Goal: Task Accomplishment & Management: Use online tool/utility

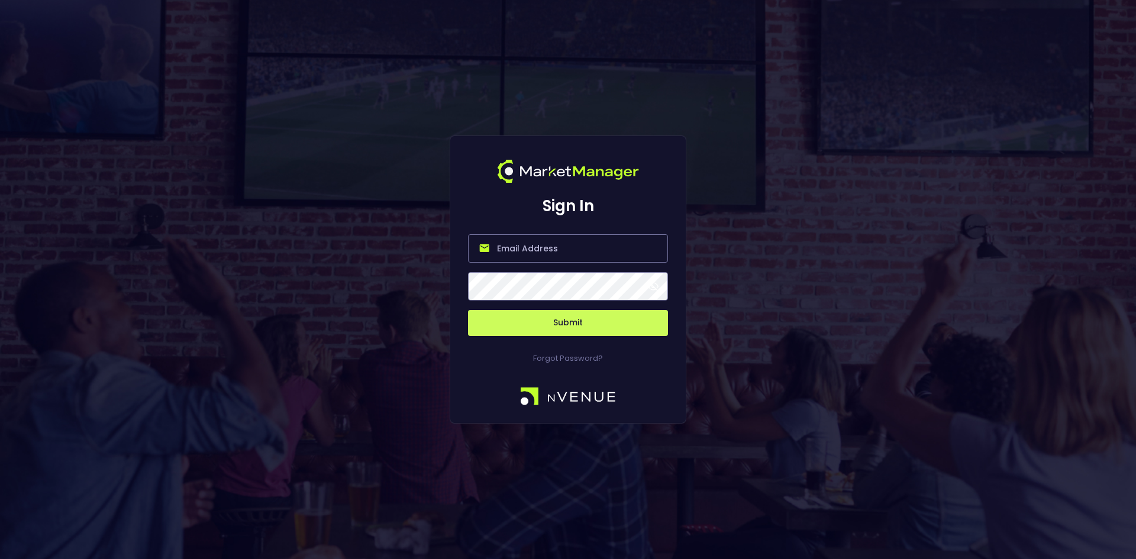
click at [523, 247] on input "email" at bounding box center [568, 248] width 200 height 28
type input "[EMAIL_ADDRESS][DOMAIN_NAME]"
click at [577, 321] on button "Submit" at bounding box center [568, 323] width 200 height 26
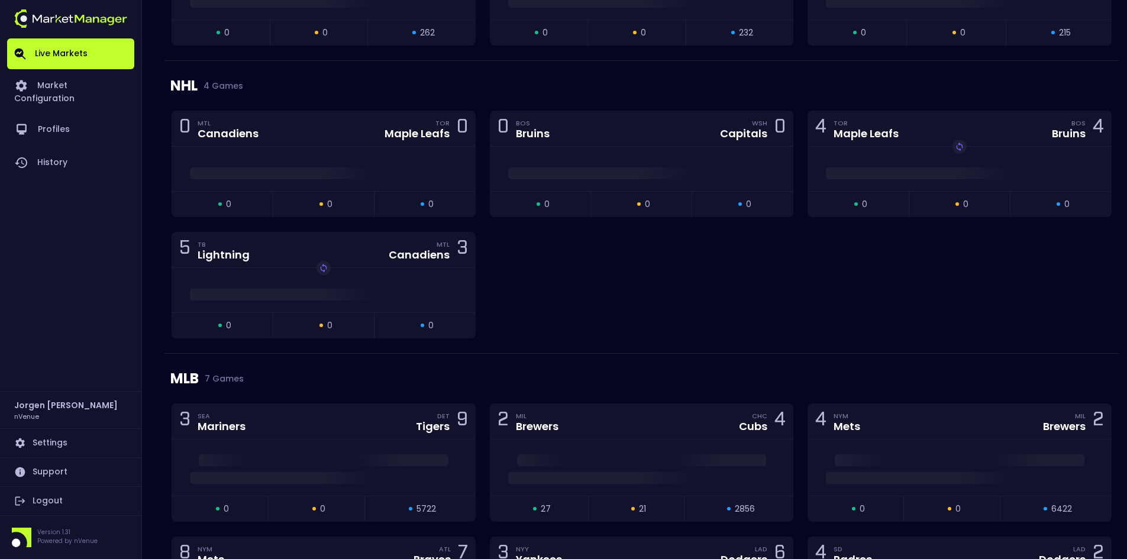
scroll to position [1183, 0]
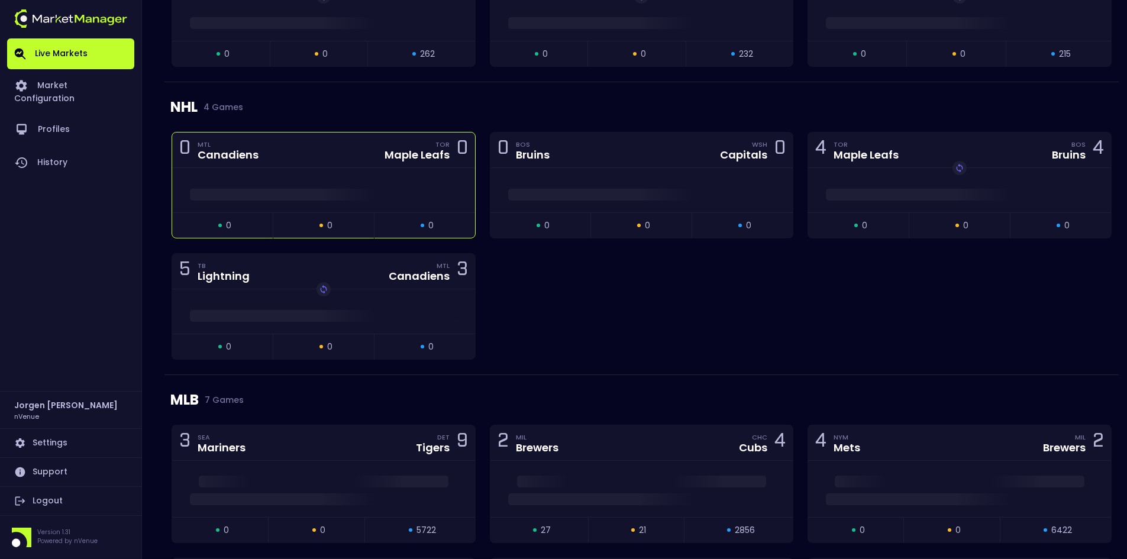
click at [389, 159] on div "Maple Leafs" at bounding box center [416, 155] width 65 height 11
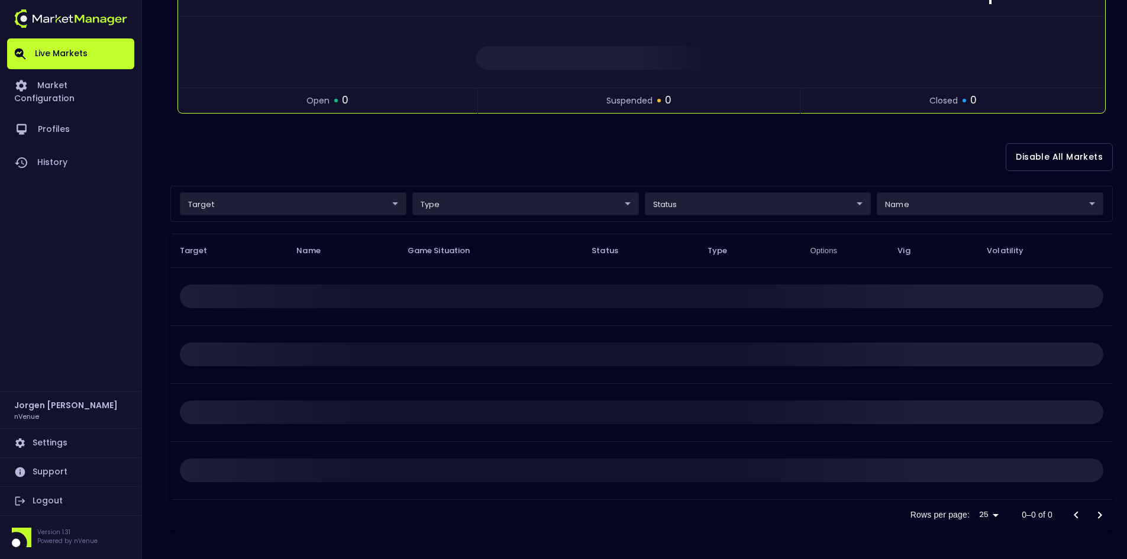
scroll to position [0, 0]
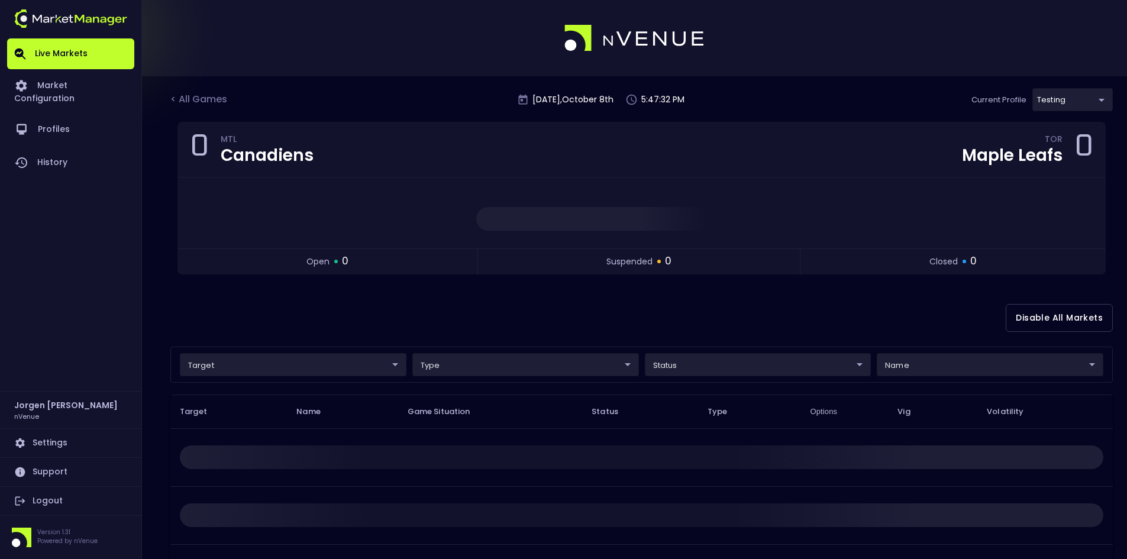
click at [1073, 105] on body "Live Markets Market Configuration Profiles History [PERSON_NAME] nVenue Setting…" at bounding box center [563, 360] width 1127 height 720
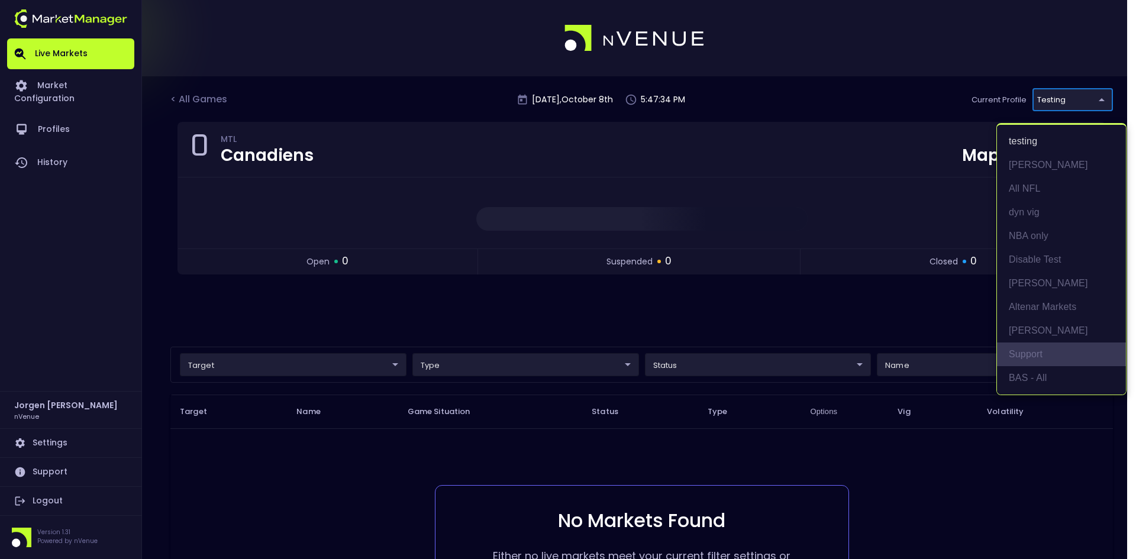
click at [1028, 365] on li "Support" at bounding box center [1061, 354] width 129 height 24
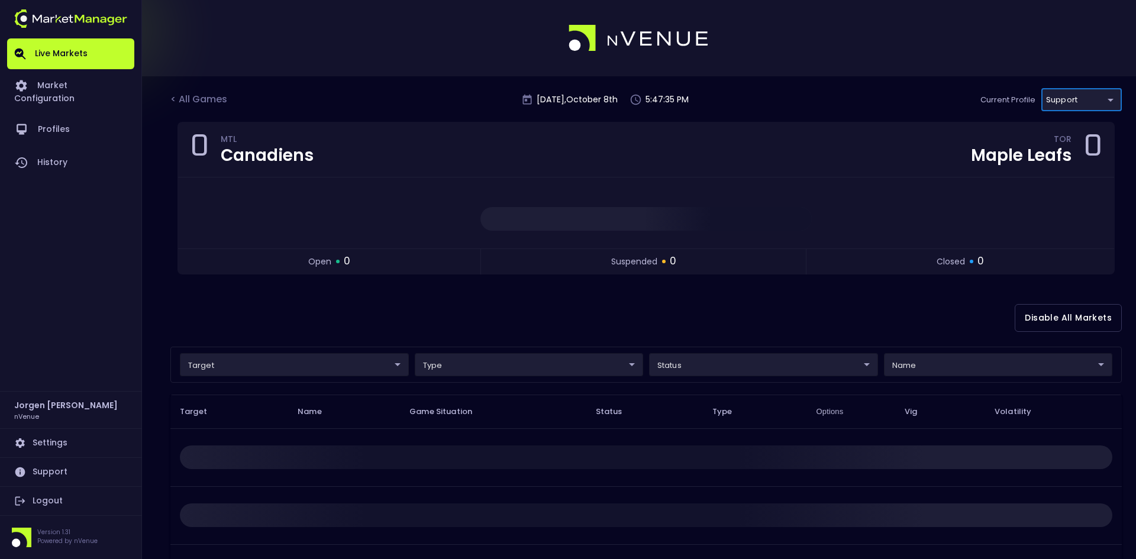
click at [1063, 89] on body "Live Markets Market Configuration Profiles History [PERSON_NAME] nVenue Setting…" at bounding box center [568, 360] width 1136 height 720
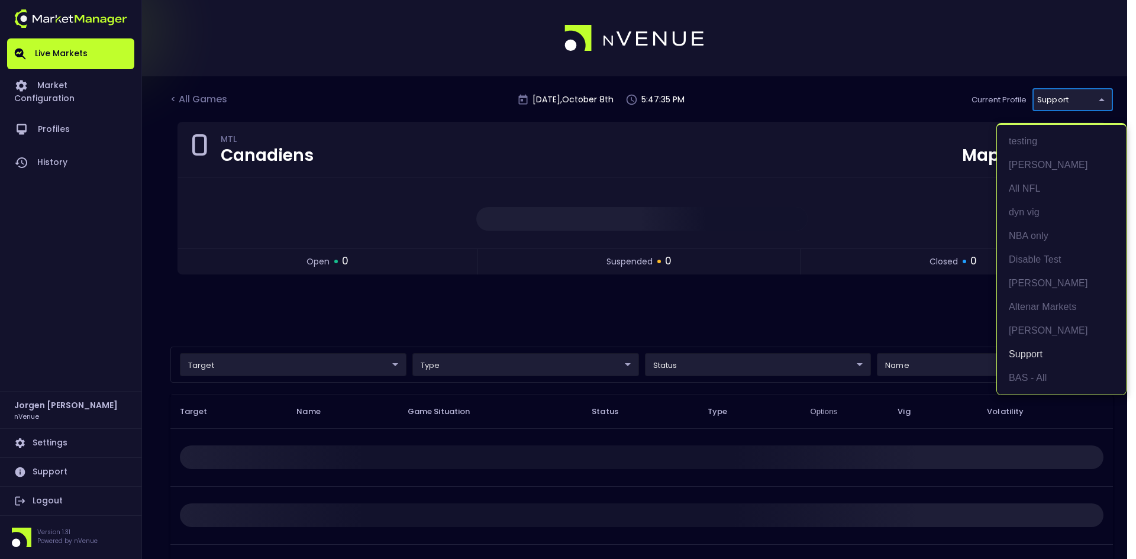
click at [1063, 93] on div at bounding box center [568, 279] width 1136 height 559
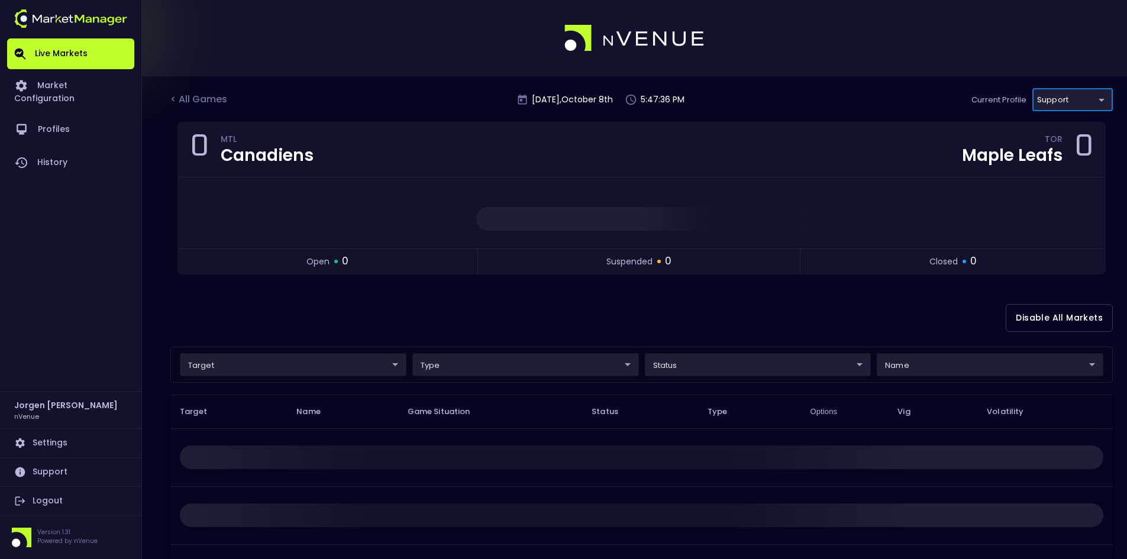
click at [1053, 103] on body "Live Markets Market Configuration Profiles History [PERSON_NAME] nVenue Setting…" at bounding box center [563, 360] width 1127 height 720
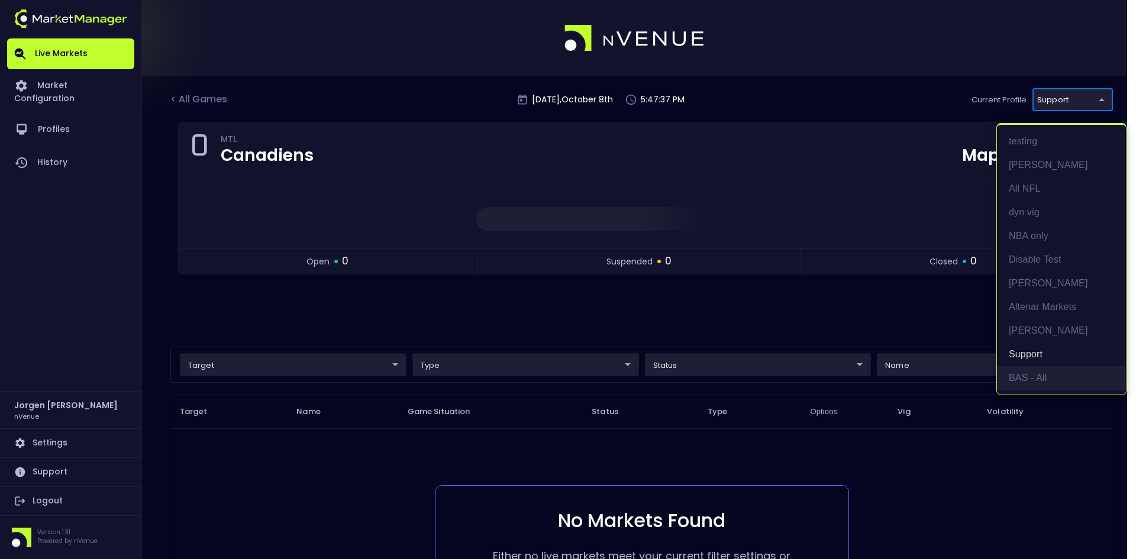
click at [1023, 370] on li "BAS - All" at bounding box center [1061, 378] width 129 height 24
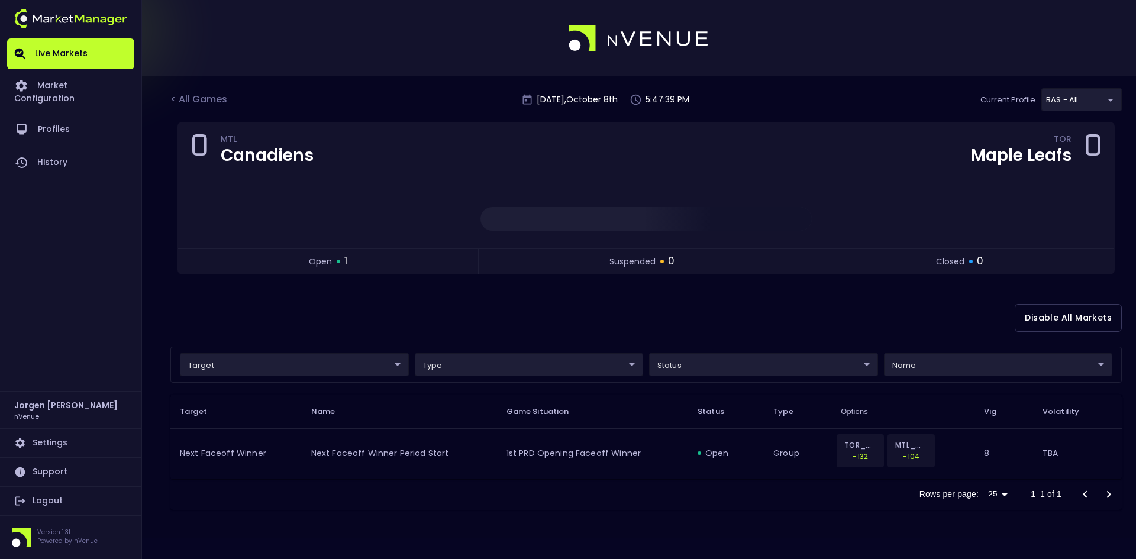
click at [503, 313] on div "Disable All Markets" at bounding box center [645, 317] width 951 height 57
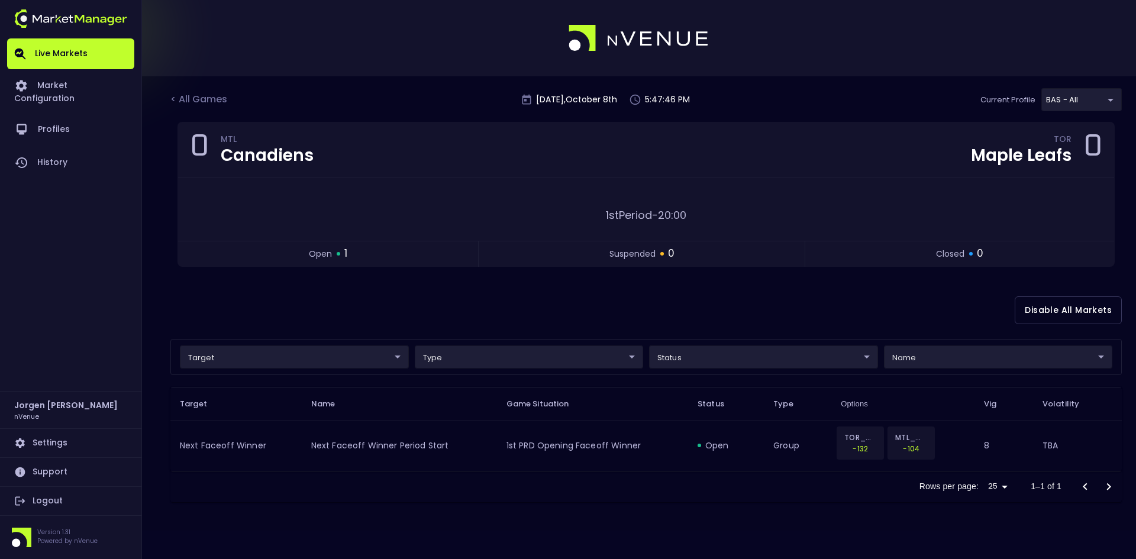
click at [573, 303] on div "Disable All Markets" at bounding box center [645, 310] width 951 height 57
click at [241, 351] on body "Live Markets Market Configuration Profiles History [PERSON_NAME] nVenue Setting…" at bounding box center [568, 279] width 1136 height 559
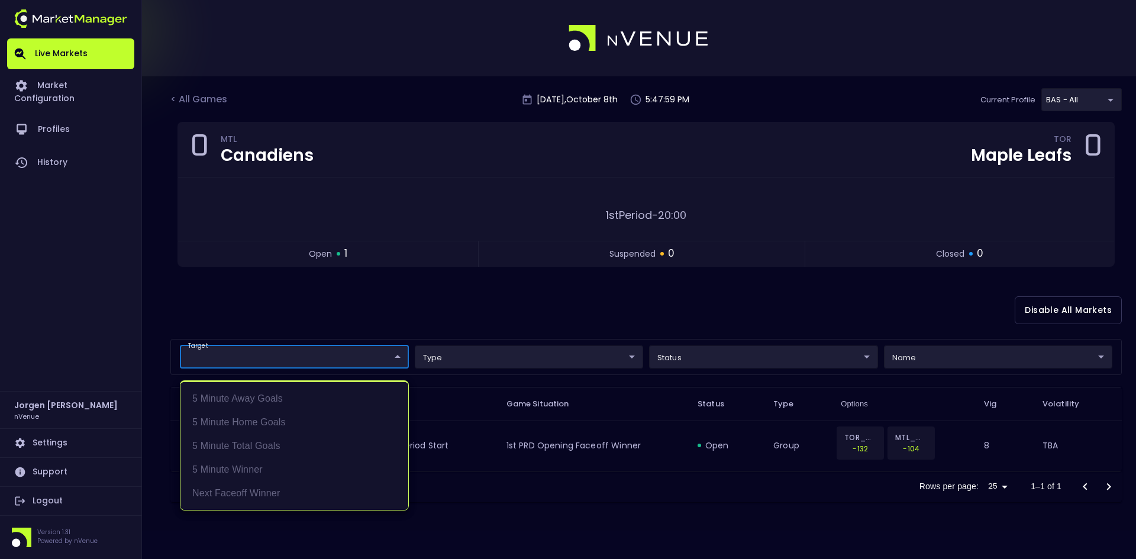
click at [311, 306] on div at bounding box center [568, 279] width 1136 height 559
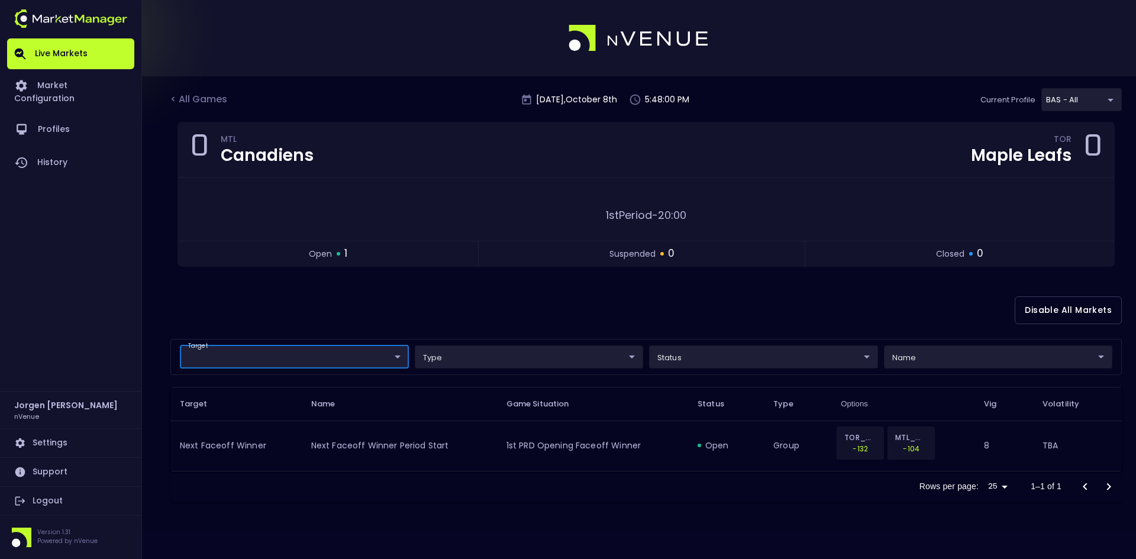
click at [1073, 101] on body "Live Markets Market Configuration Profiles History [PERSON_NAME] nVenue Setting…" at bounding box center [568, 279] width 1136 height 559
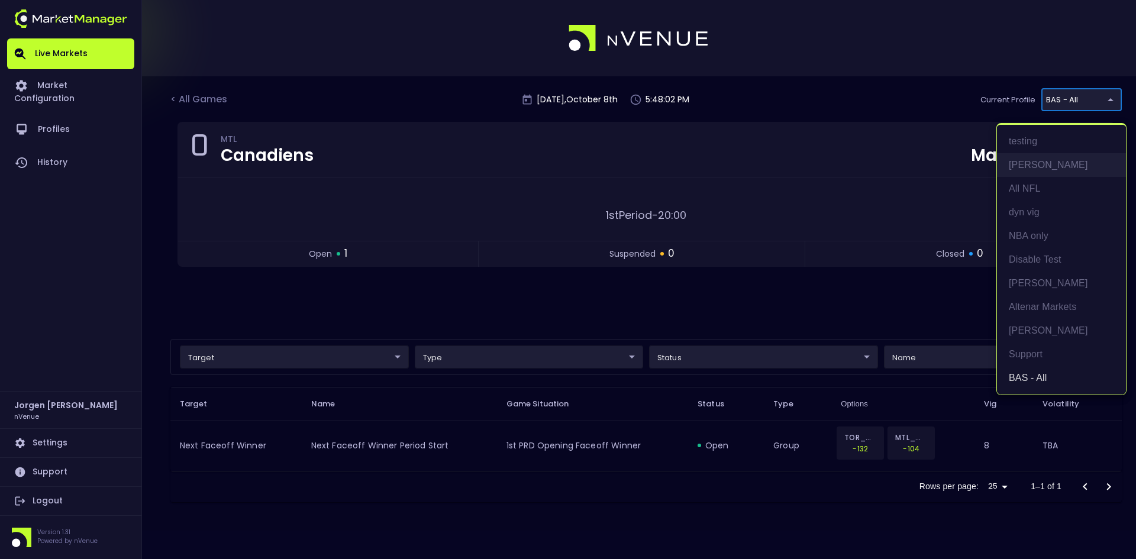
click at [1027, 168] on li "[PERSON_NAME]" at bounding box center [1061, 165] width 129 height 24
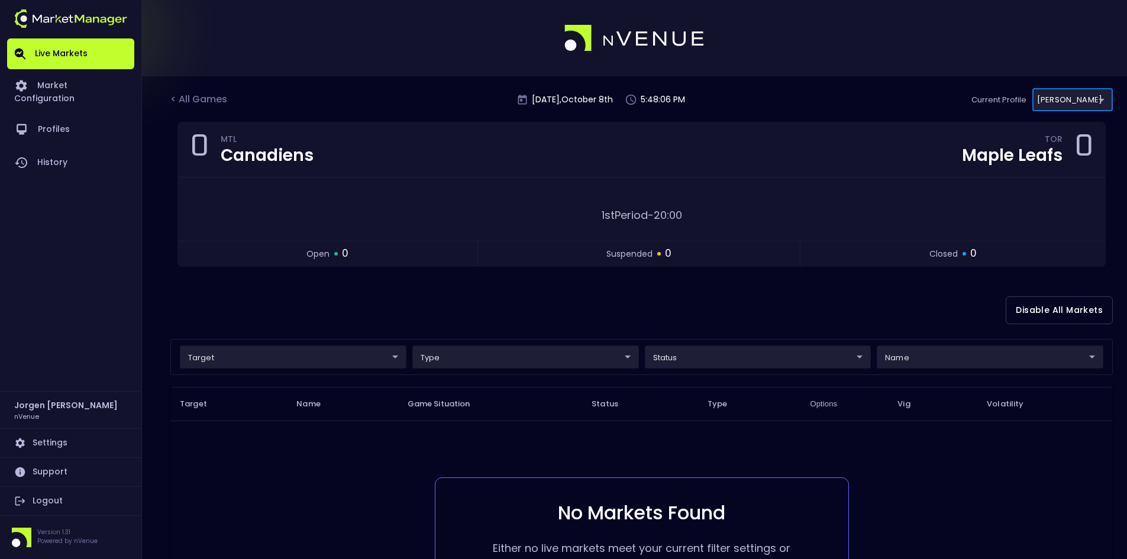
click at [1077, 94] on body "Live Markets Market Configuration Profiles History [PERSON_NAME] nVenue Setting…" at bounding box center [563, 356] width 1127 height 712
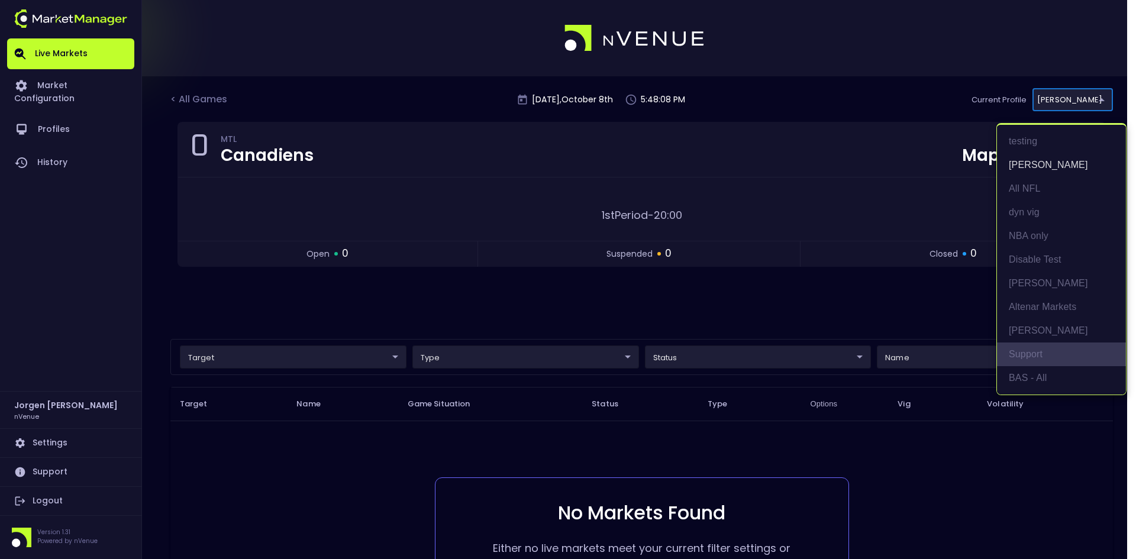
click at [1024, 347] on li "Support" at bounding box center [1061, 354] width 129 height 24
click at [1060, 97] on body "Live Markets Market Configuration Profiles History [PERSON_NAME] nVenue Setting…" at bounding box center [568, 356] width 1136 height 712
click at [1023, 373] on li "BAS - All" at bounding box center [1061, 378] width 129 height 24
type input "0d810fa5-e353-4d9c-b11d-31f095cae871"
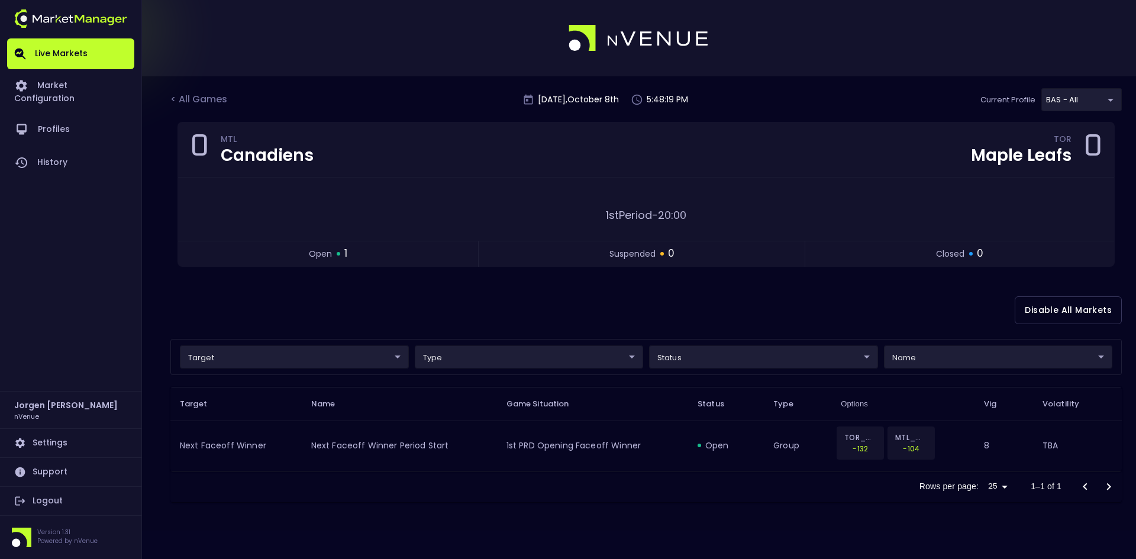
click at [504, 309] on div "Disable All Markets" at bounding box center [645, 310] width 951 height 57
click at [89, 80] on link "Market Configuration" at bounding box center [70, 91] width 127 height 44
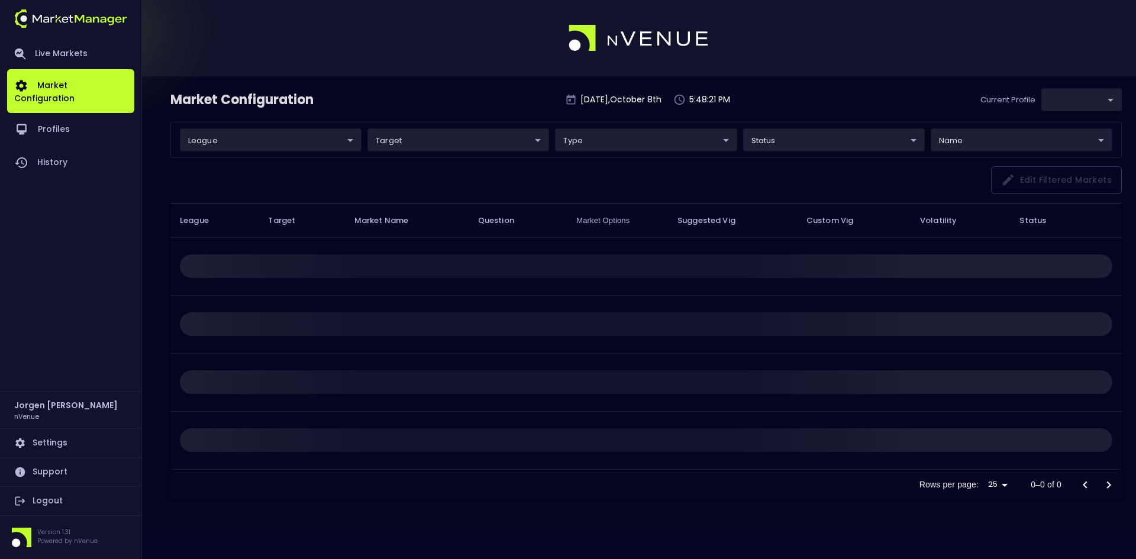
type input "0d810fa5-e353-4d9c-b11d-31f095cae871"
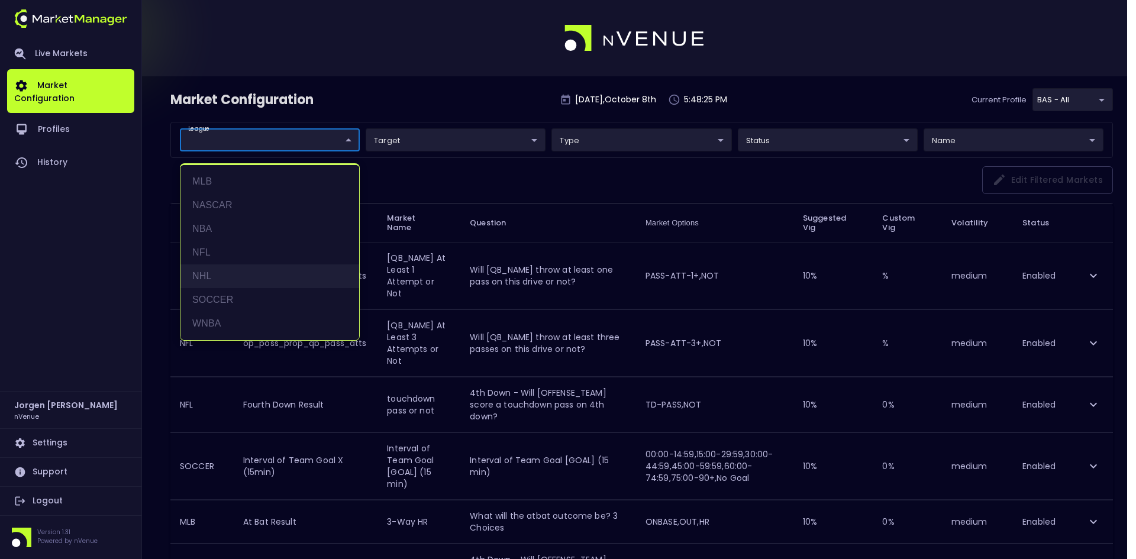
click at [211, 271] on li "NHL" at bounding box center [269, 276] width 179 height 24
type input "NHL"
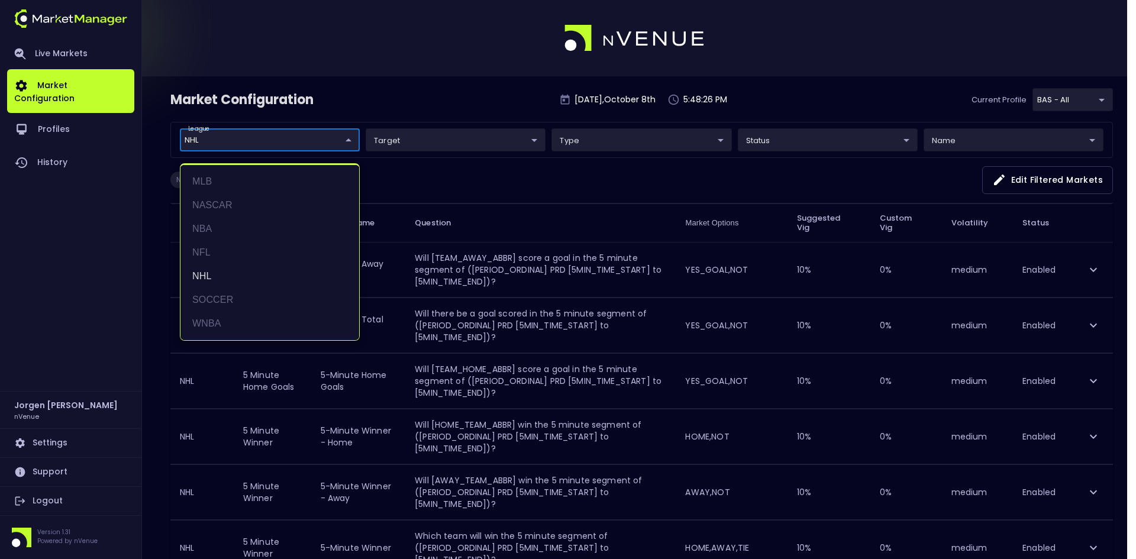
click at [473, 173] on div at bounding box center [568, 279] width 1136 height 559
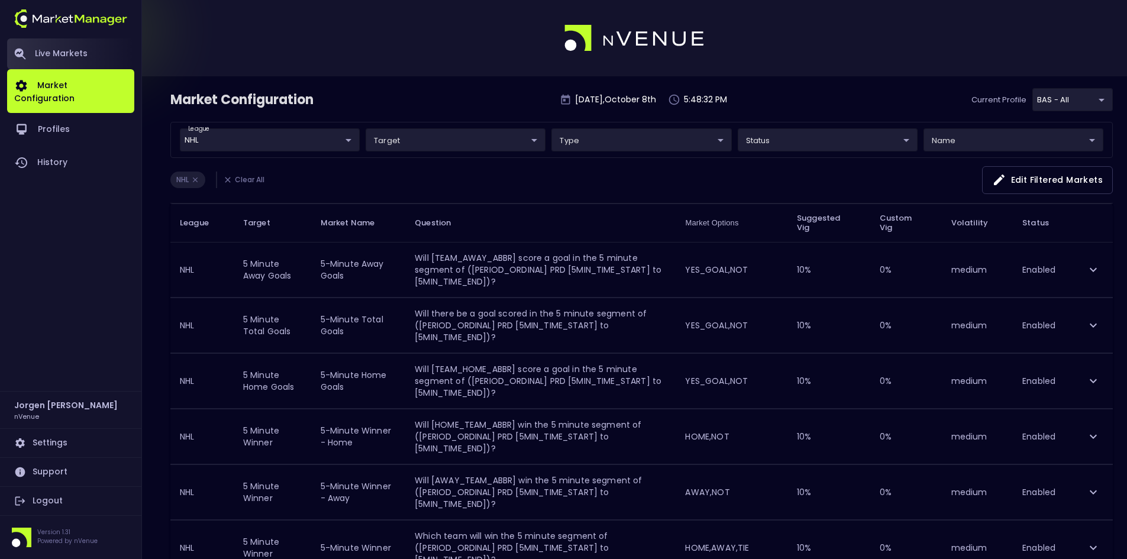
click at [52, 51] on link "Live Markets" at bounding box center [70, 53] width 127 height 31
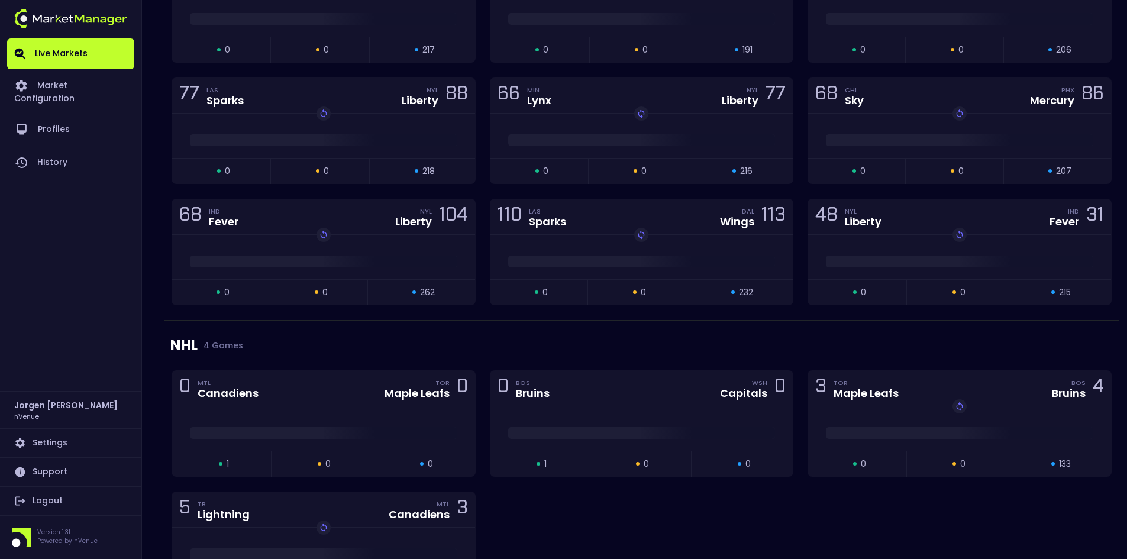
scroll to position [1065, 0]
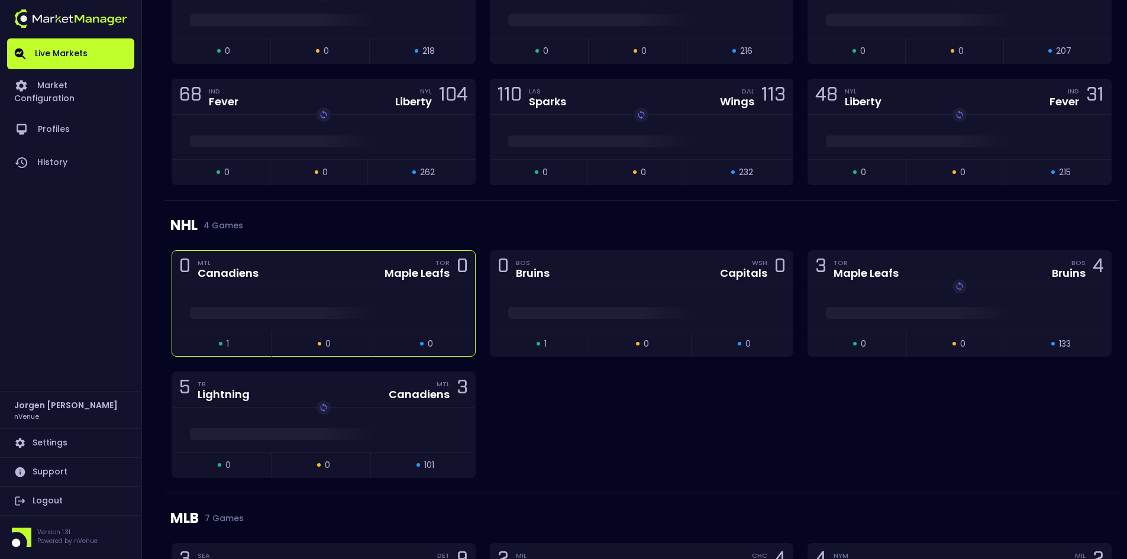
click at [388, 292] on div at bounding box center [323, 308] width 303 height 44
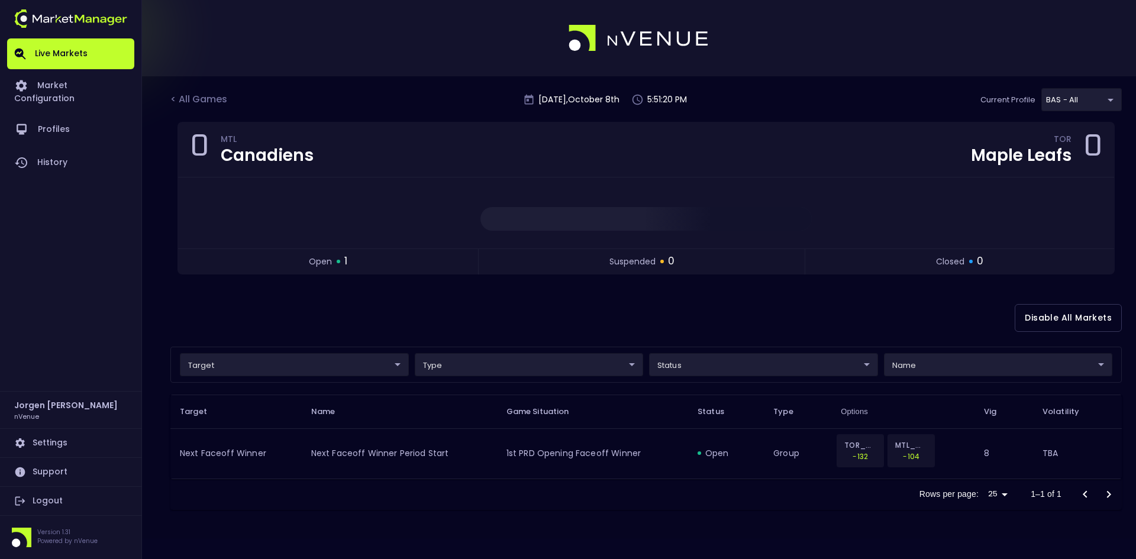
click at [169, 298] on div "< All Games [DATE] 5:51:20 PM Current Profile BAS - All 0d810fa5-e353-4d9c-b11d…" at bounding box center [568, 307] width 1136 height 462
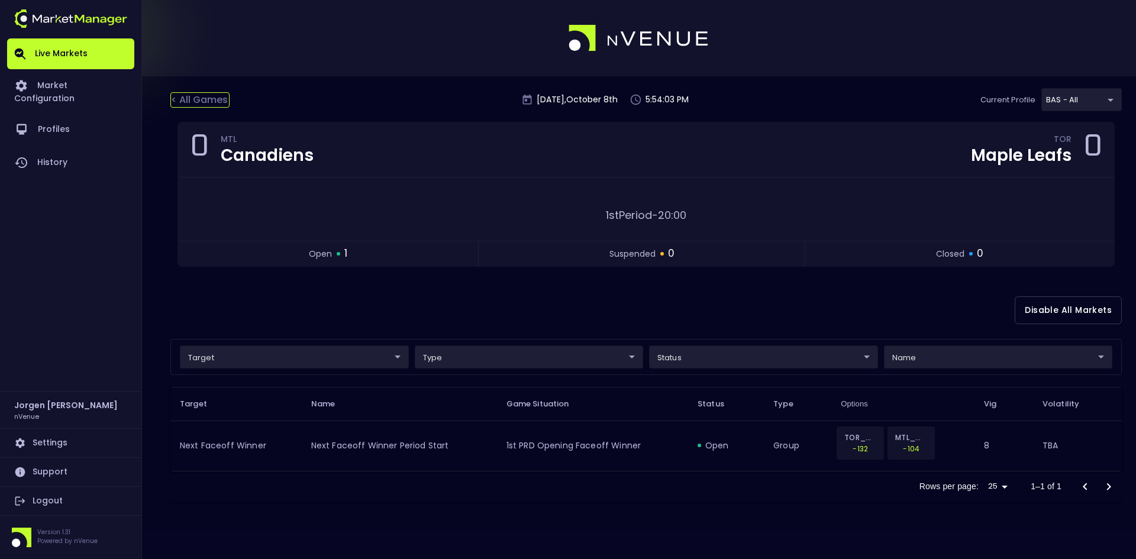
click at [206, 104] on div "< All Games" at bounding box center [199, 99] width 59 height 15
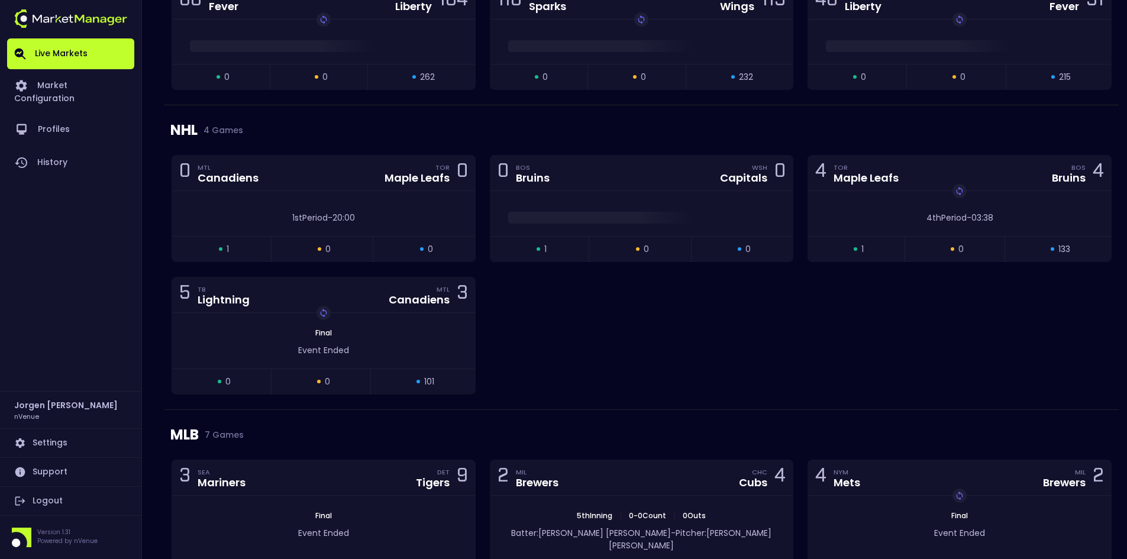
scroll to position [1124, 0]
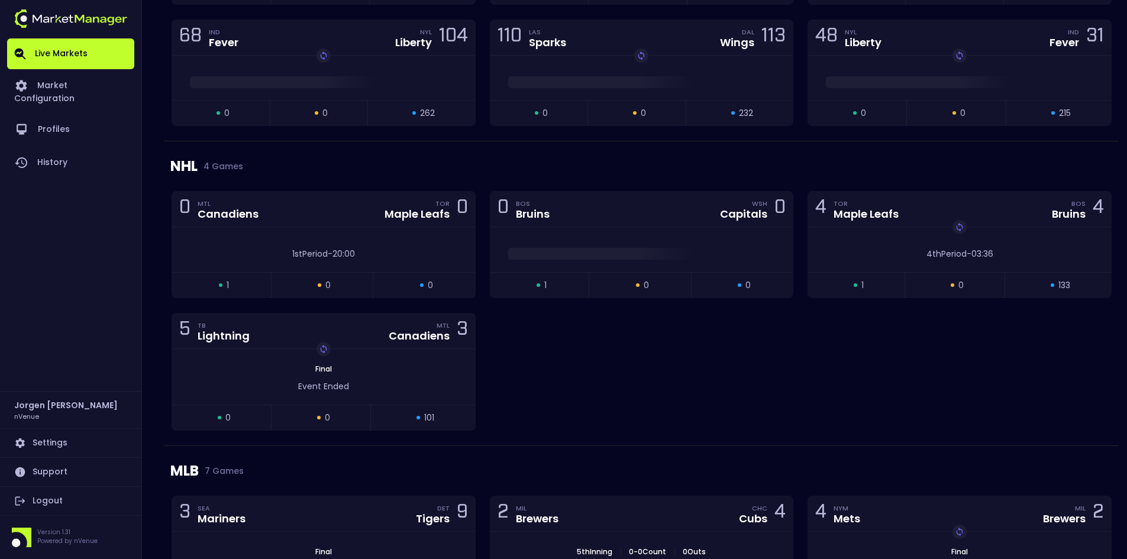
click at [625, 374] on div "0 MTL Canadiens TOR Maple Leafs 0 1st Period - 20:00 open 1 suspended 0 closed …" at bounding box center [641, 318] width 954 height 254
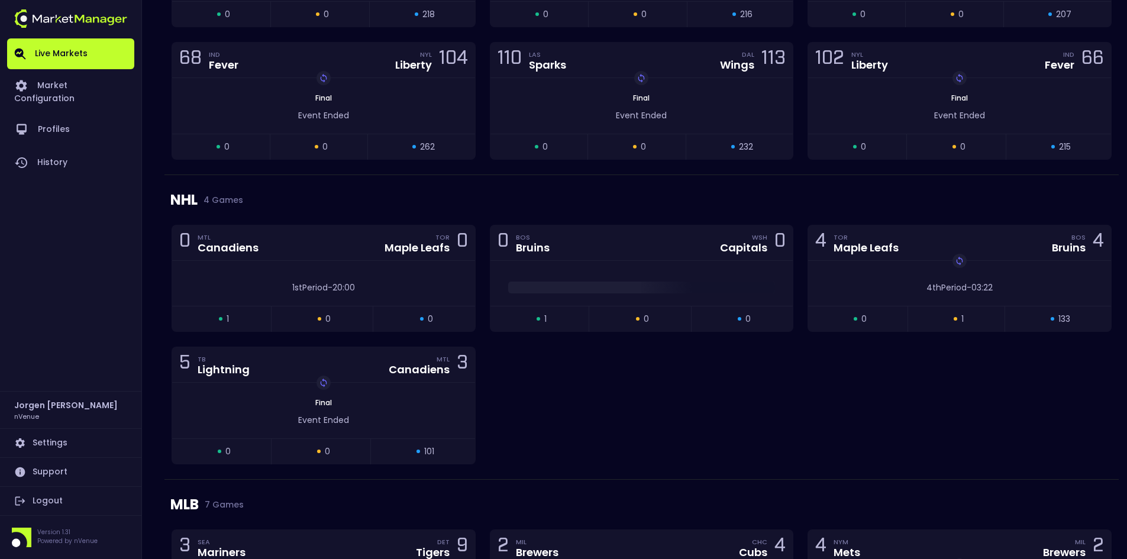
click at [596, 427] on div "0 MTL Canadiens TOR Maple Leafs 0 1st Period - 20:00 open 1 suspended 0 closed …" at bounding box center [641, 352] width 954 height 254
click at [383, 271] on div "1st Period - 20:00" at bounding box center [323, 283] width 303 height 45
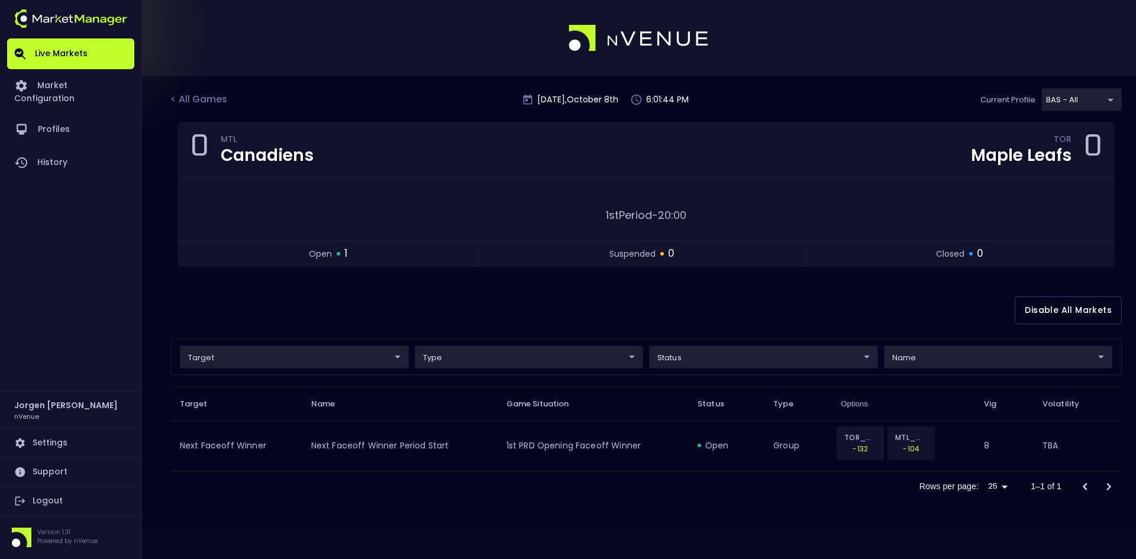
click at [386, 302] on div "Disable All Markets" at bounding box center [645, 310] width 951 height 57
click at [517, 295] on div "Disable All Markets" at bounding box center [645, 310] width 951 height 57
click at [298, 357] on body "Live Markets Market Configuration Profiles History [PERSON_NAME] nVenue Setting…" at bounding box center [568, 279] width 1136 height 559
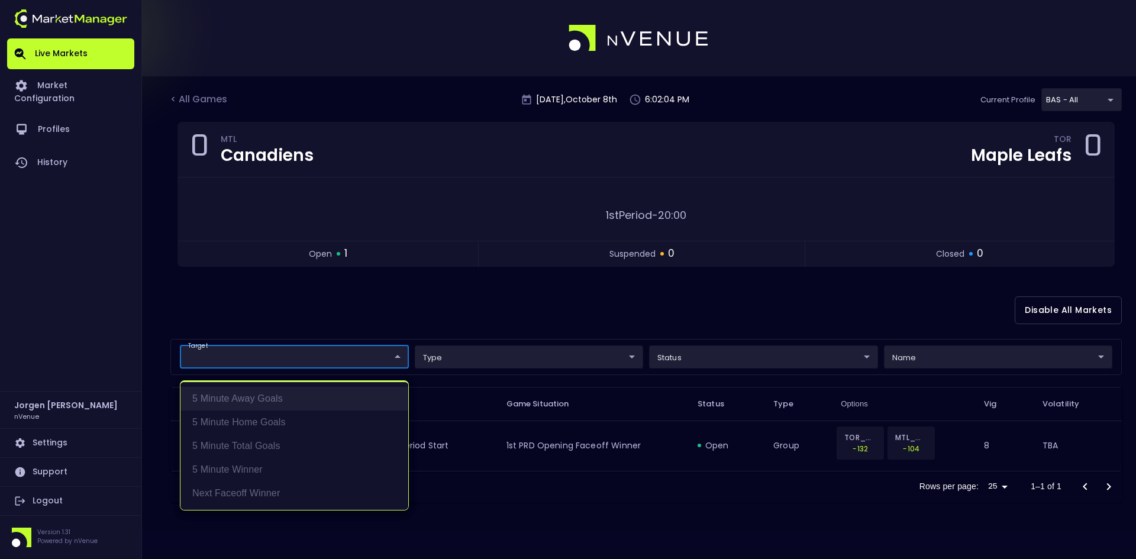
click at [258, 398] on li "5 Minute Away Goals" at bounding box center [294, 399] width 228 height 24
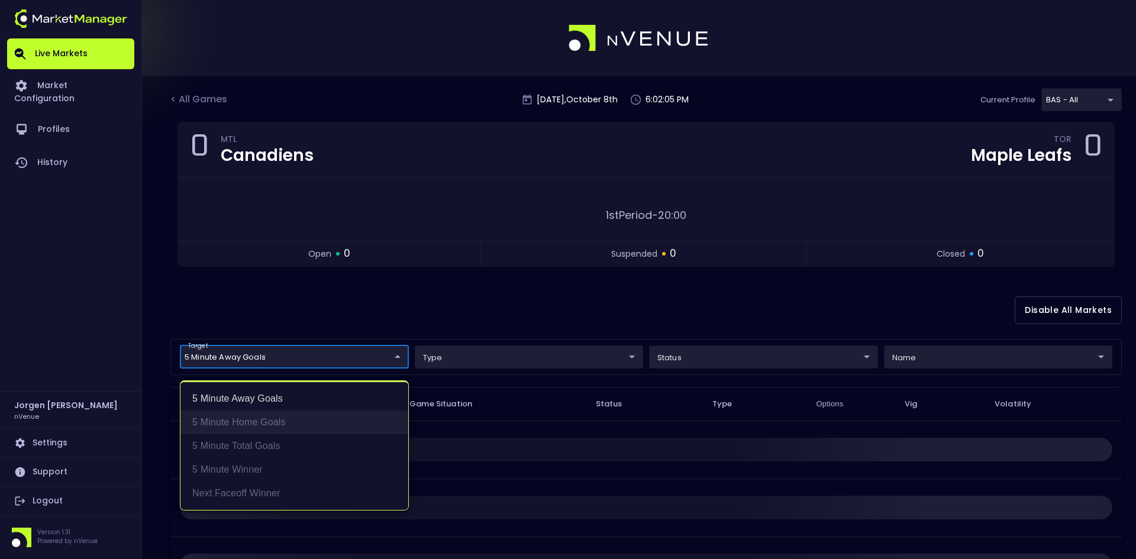
click at [248, 421] on li "5 Minute Home Goals" at bounding box center [294, 422] width 228 height 24
click at [242, 441] on li "5 Minute Total Goals" at bounding box center [294, 446] width 228 height 24
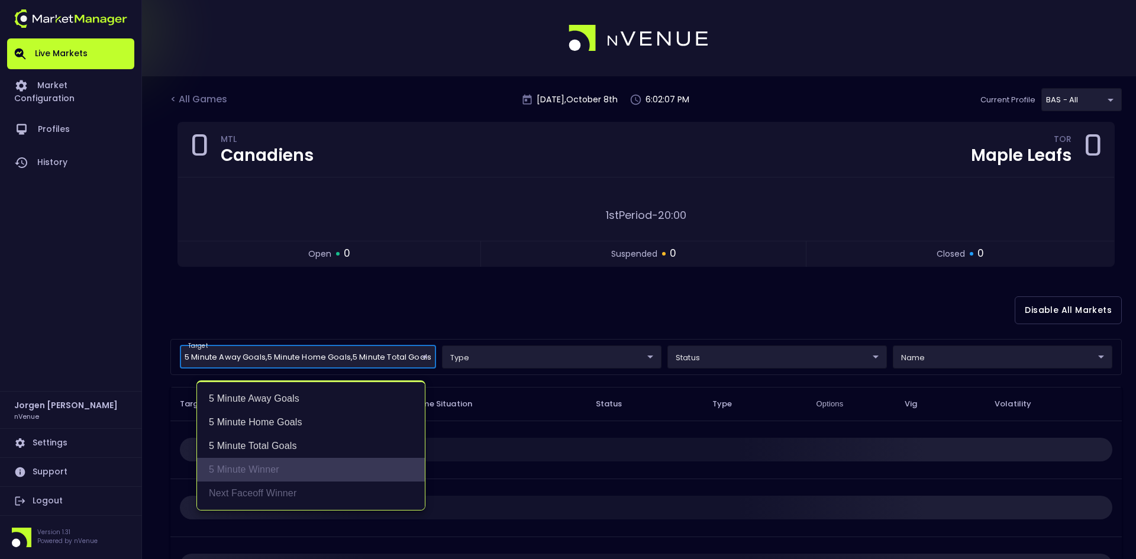
click at [247, 463] on li "5 Minute Winner" at bounding box center [311, 470] width 228 height 24
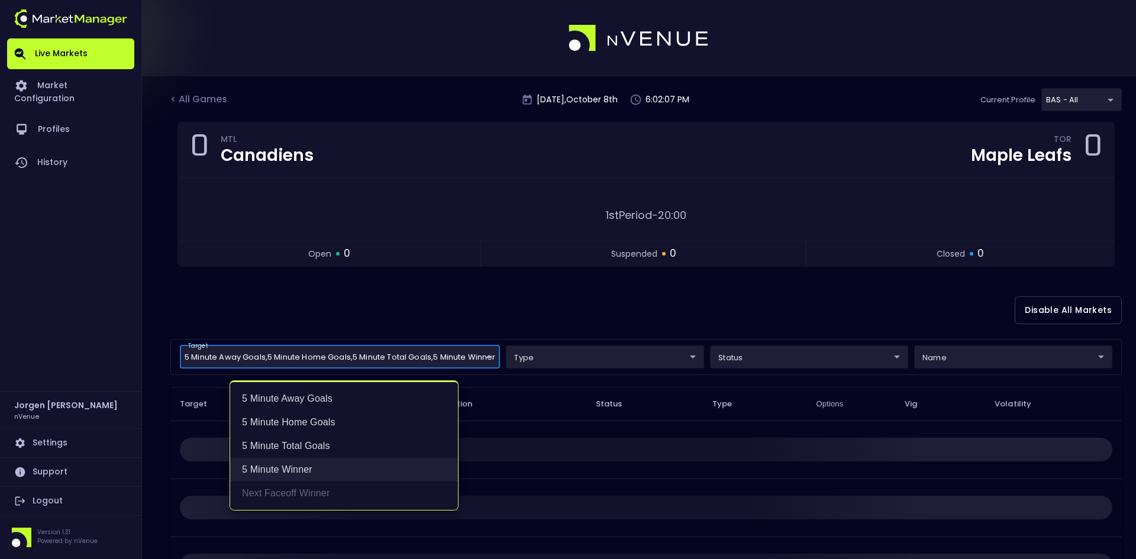
click at [260, 464] on li "5 Minute Winner" at bounding box center [344, 470] width 228 height 24
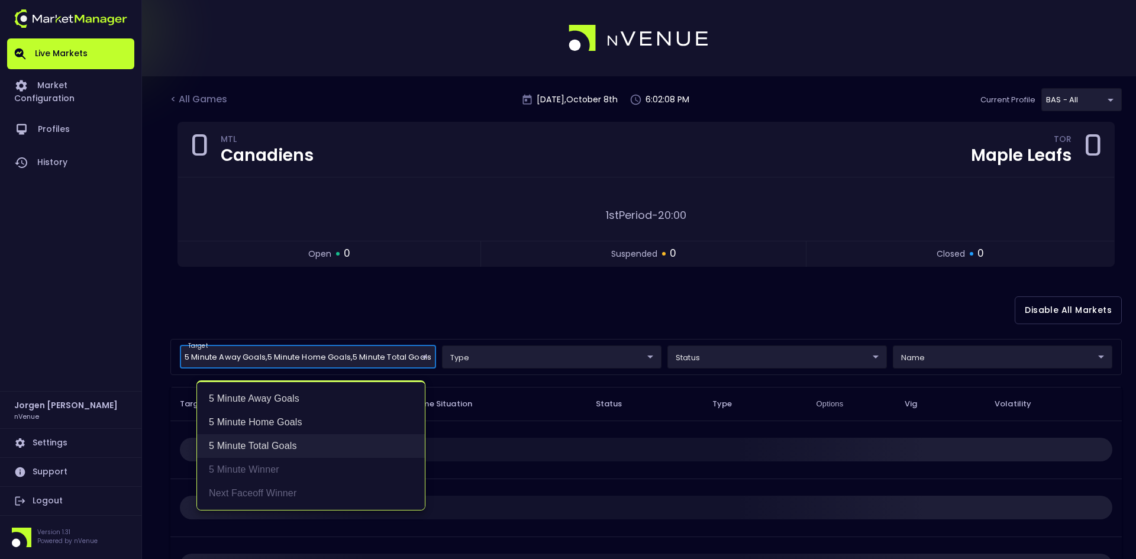
click at [267, 447] on li "5 Minute Total Goals" at bounding box center [311, 446] width 228 height 24
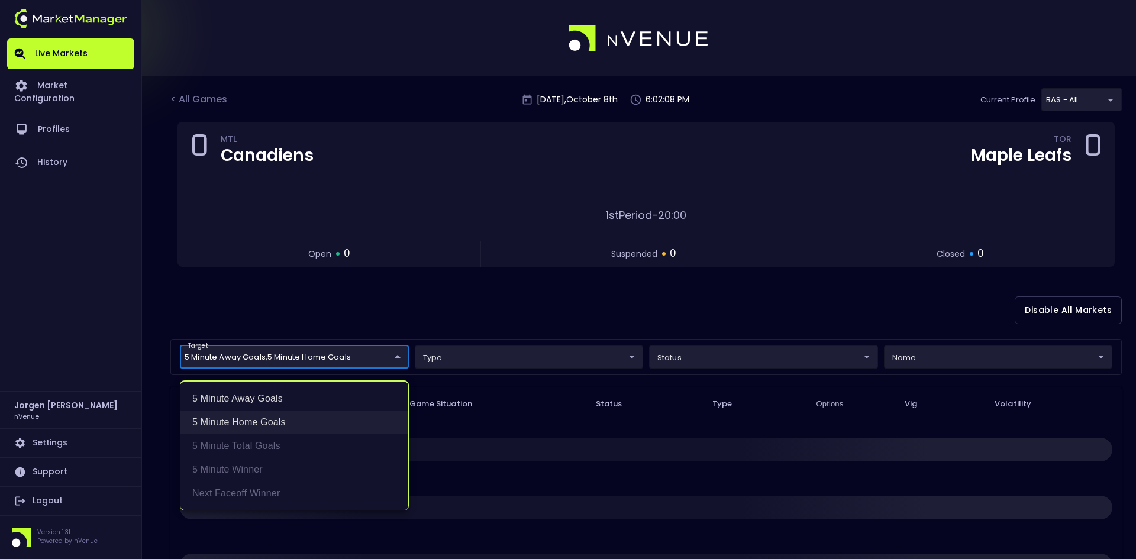
click at [259, 429] on li "5 Minute Home Goals" at bounding box center [294, 422] width 228 height 24
type input "5 Minute Away Goals"
click at [255, 401] on li "5 Minute Away Goals" at bounding box center [294, 399] width 228 height 24
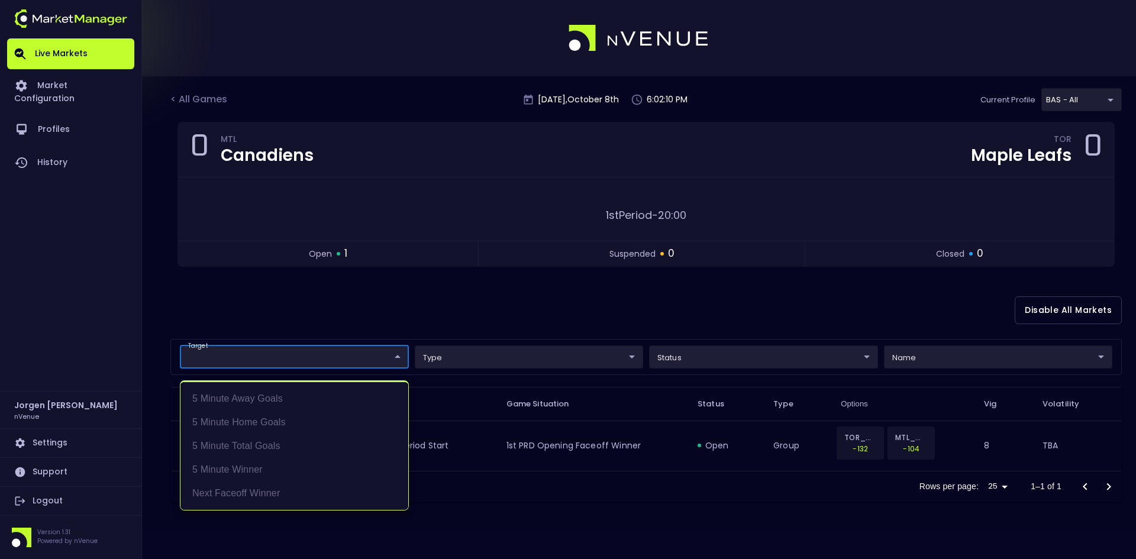
click at [399, 286] on div at bounding box center [568, 279] width 1136 height 559
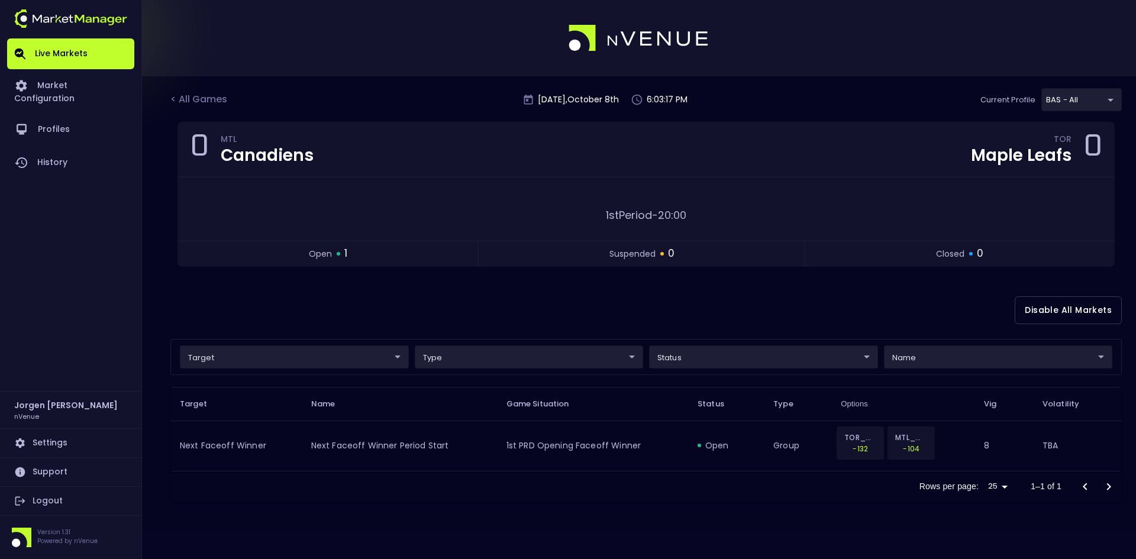
click at [322, 308] on div "Disable All Markets" at bounding box center [645, 310] width 951 height 57
click at [209, 106] on div "< All Games" at bounding box center [199, 99] width 59 height 15
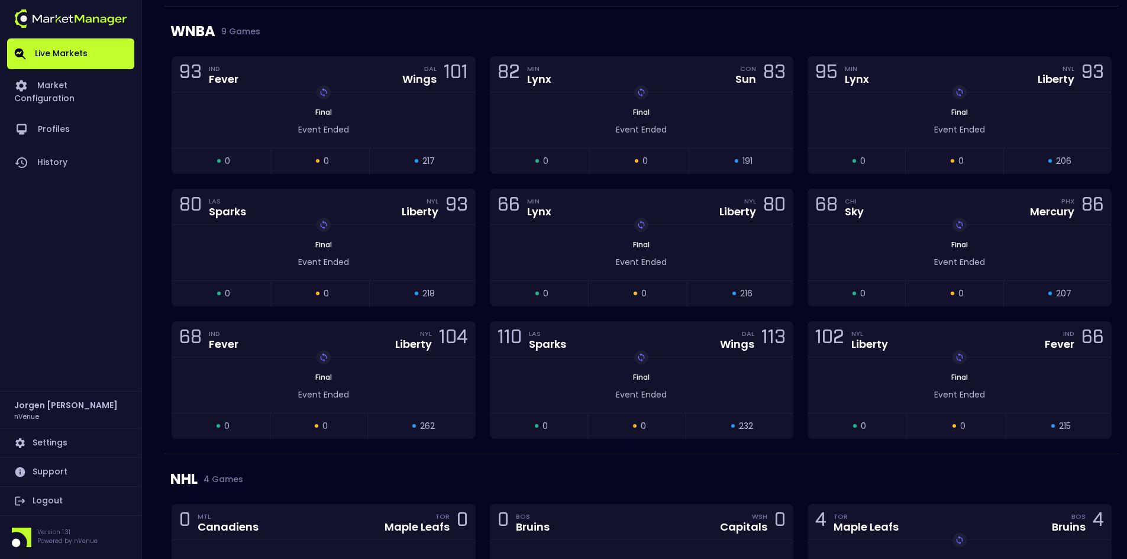
scroll to position [1005, 0]
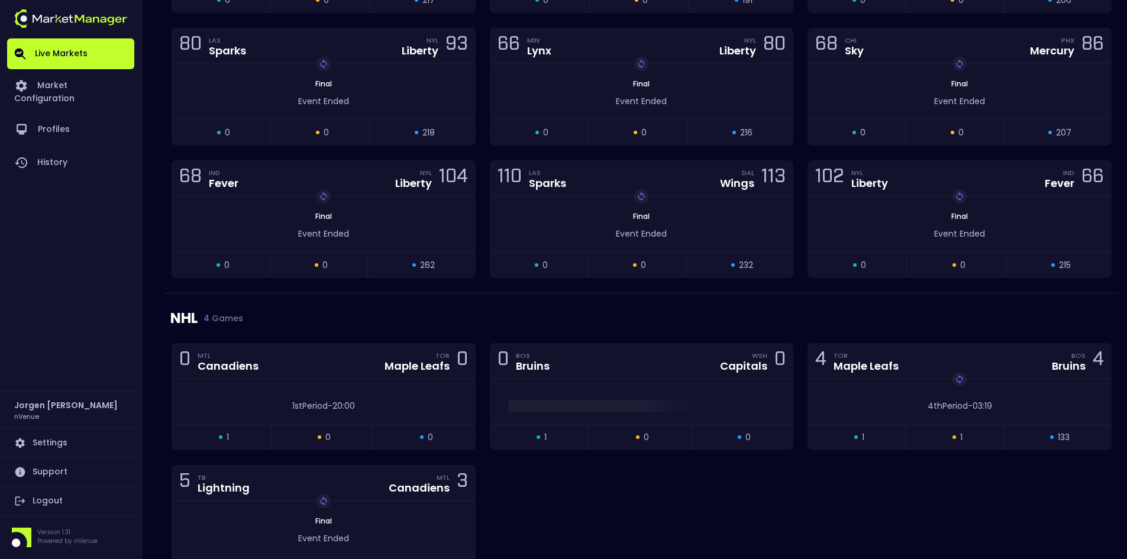
click at [552, 497] on div "0 MTL Canadiens TOR Maple Leafs 0 1st Period - 20:00 open 1 suspended 0 closed …" at bounding box center [641, 470] width 954 height 254
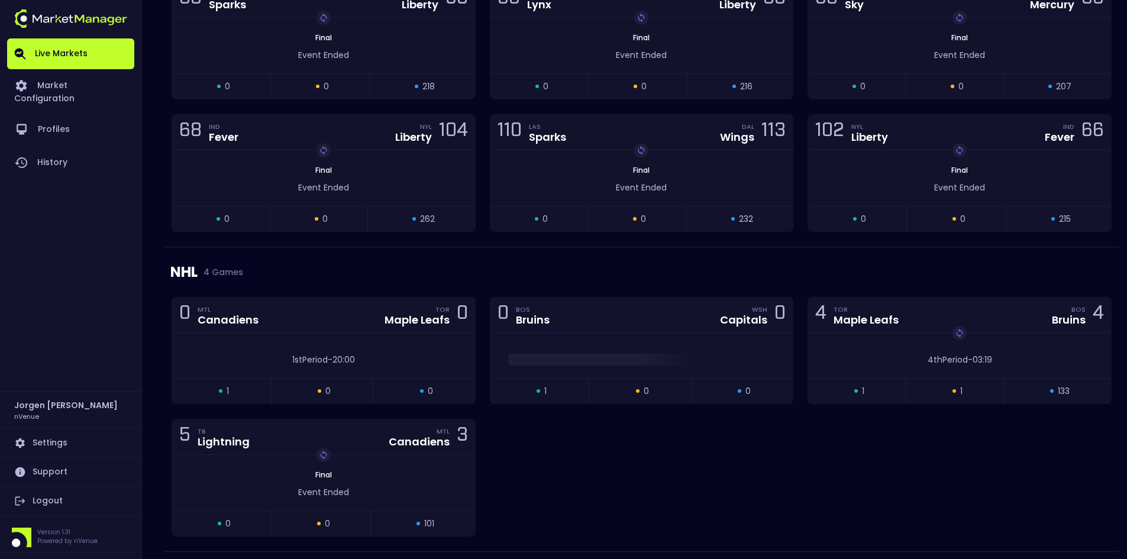
scroll to position [1124, 0]
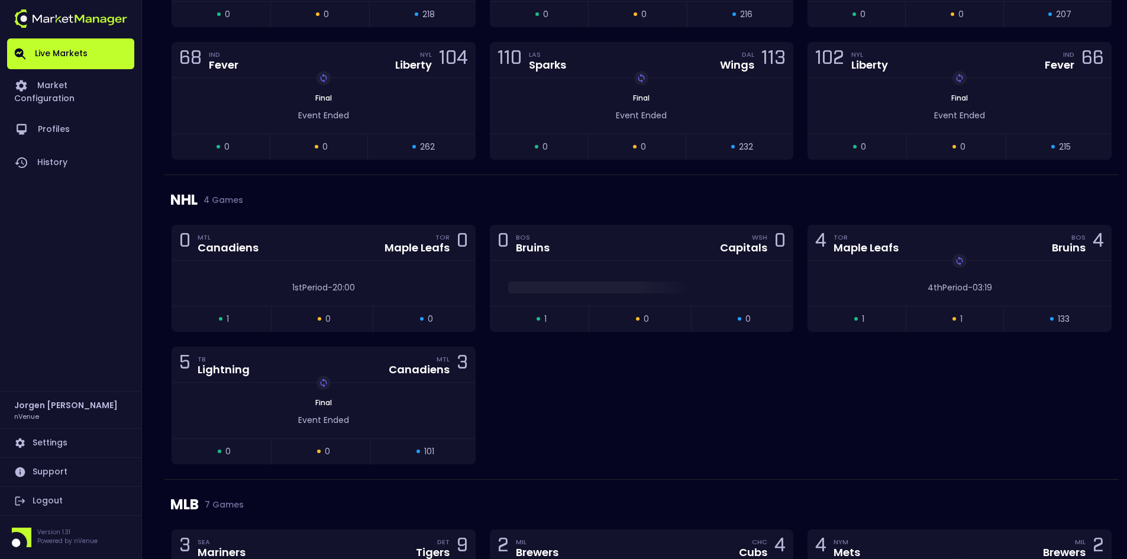
click at [603, 385] on div "0 MTL Canadiens TOR Maple Leafs 0 1st Period - 20:00 open 1 suspended 0 closed …" at bounding box center [641, 352] width 954 height 254
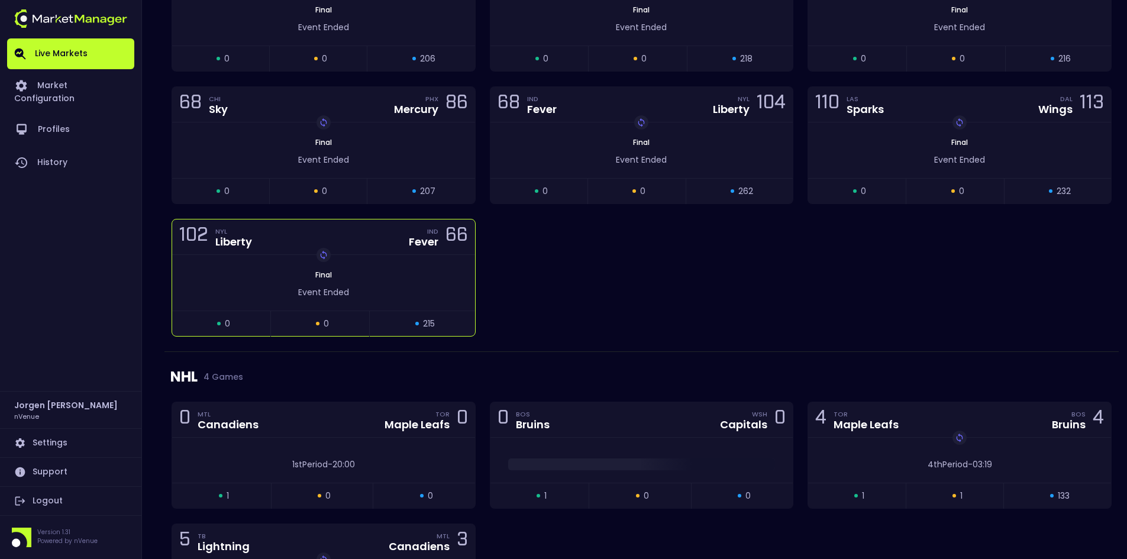
scroll to position [1065, 0]
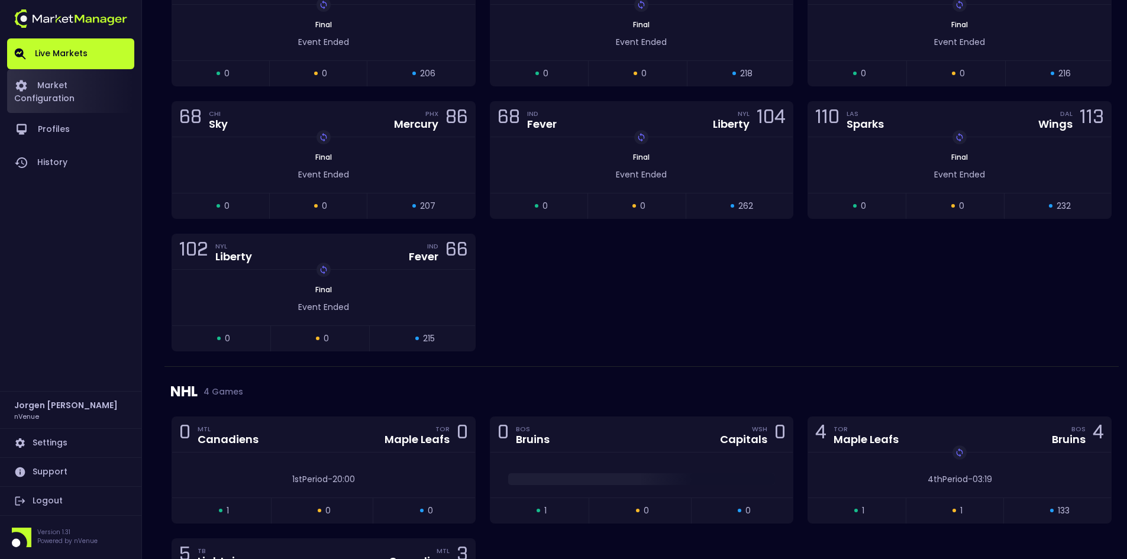
click at [85, 84] on link "Market Configuration" at bounding box center [70, 91] width 127 height 44
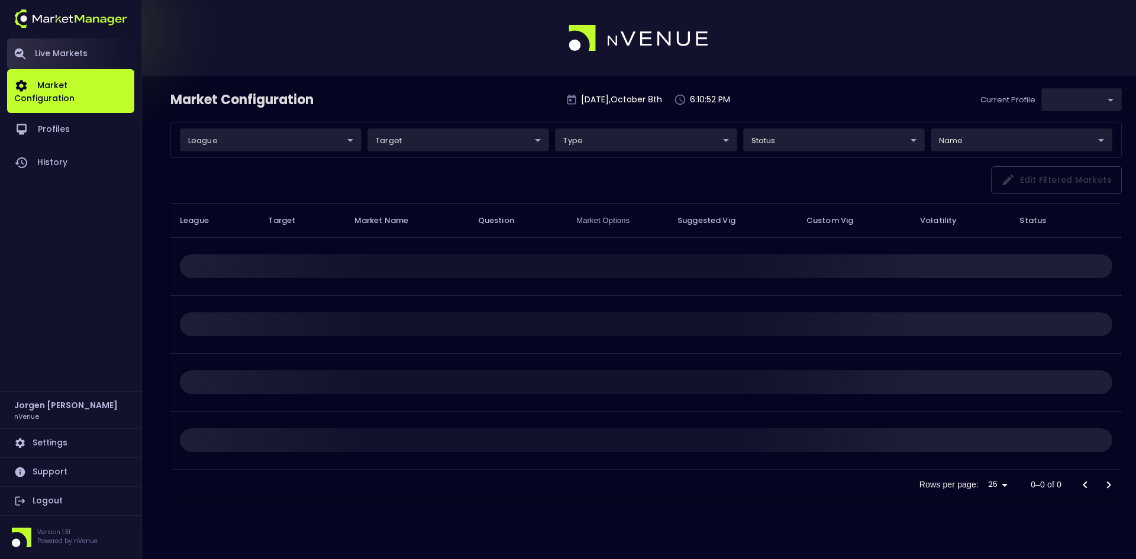
type input "0d810fa5-e353-4d9c-b11d-31f095cae871"
click at [67, 60] on link "Live Markets" at bounding box center [70, 53] width 127 height 31
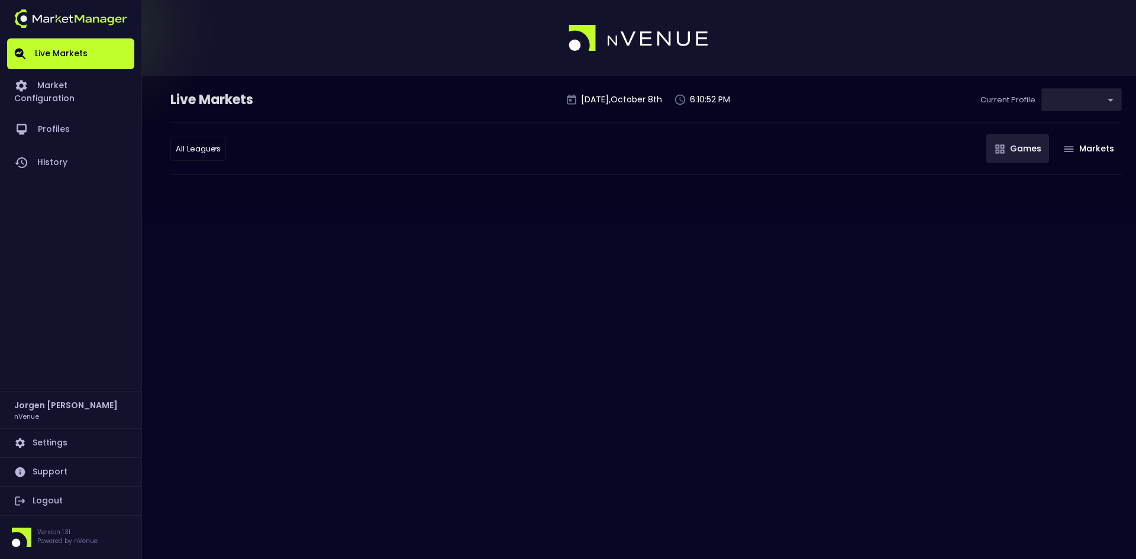
type input "0d810fa5-e353-4d9c-b11d-31f095cae871"
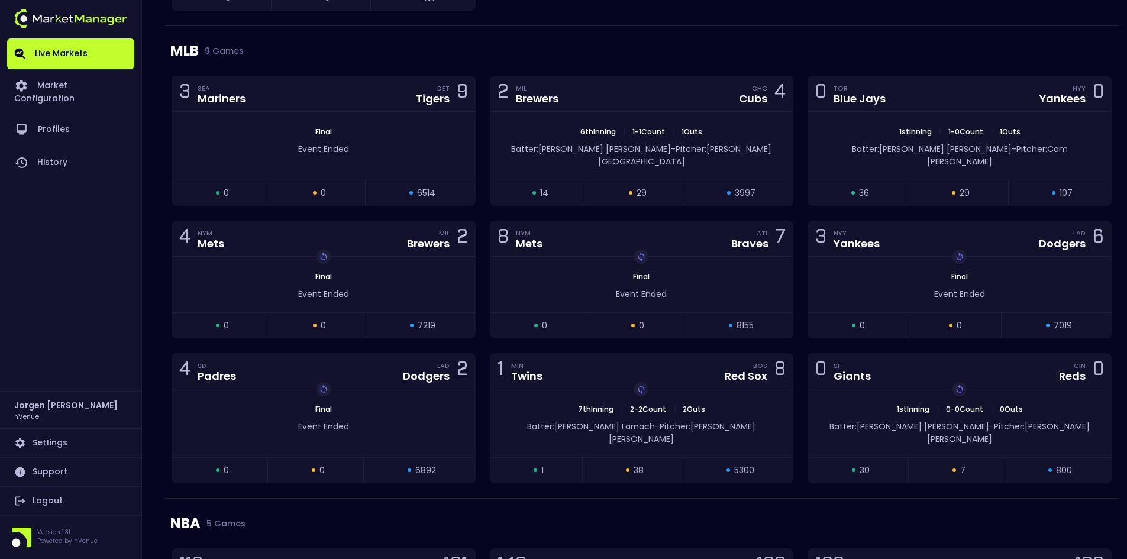
scroll to position [1656, 0]
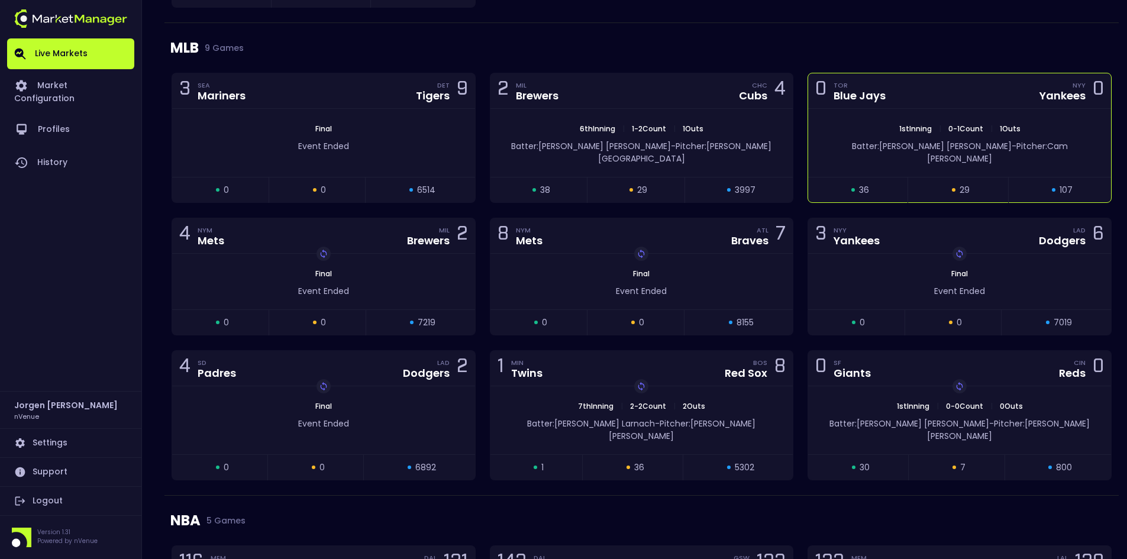
click at [864, 134] on div "1st Inning | 0 - 1 Count | 1 Outs" at bounding box center [959, 129] width 303 height 11
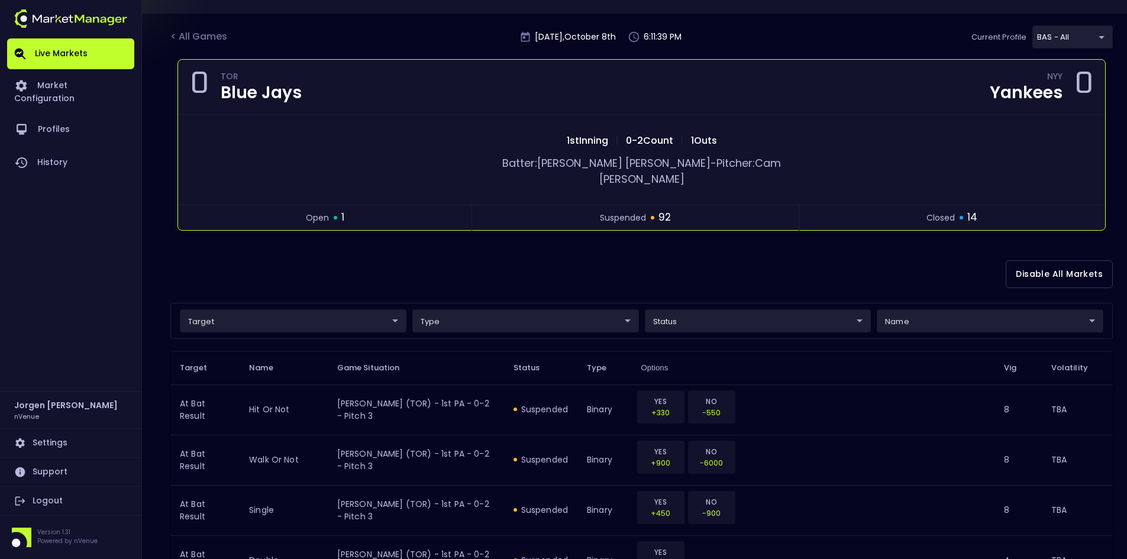
scroll to position [0, 0]
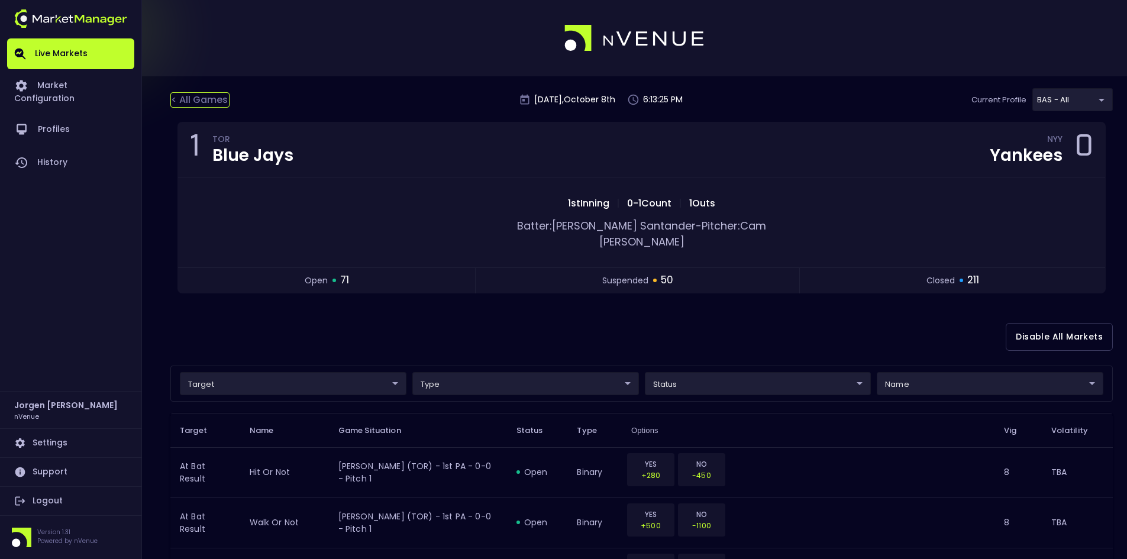
click at [206, 100] on div "< All Games" at bounding box center [199, 99] width 59 height 15
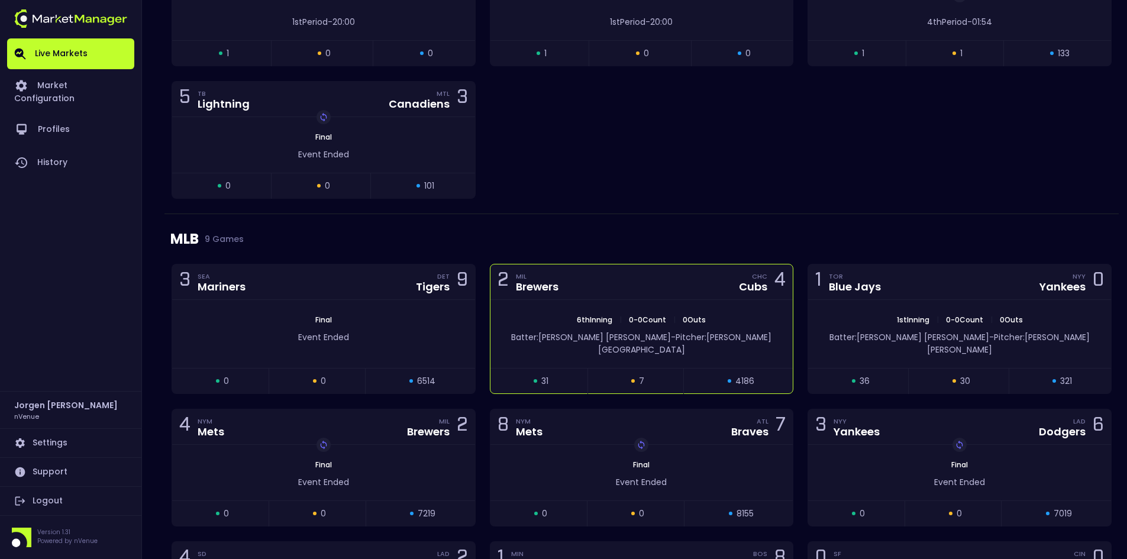
scroll to position [1479, 0]
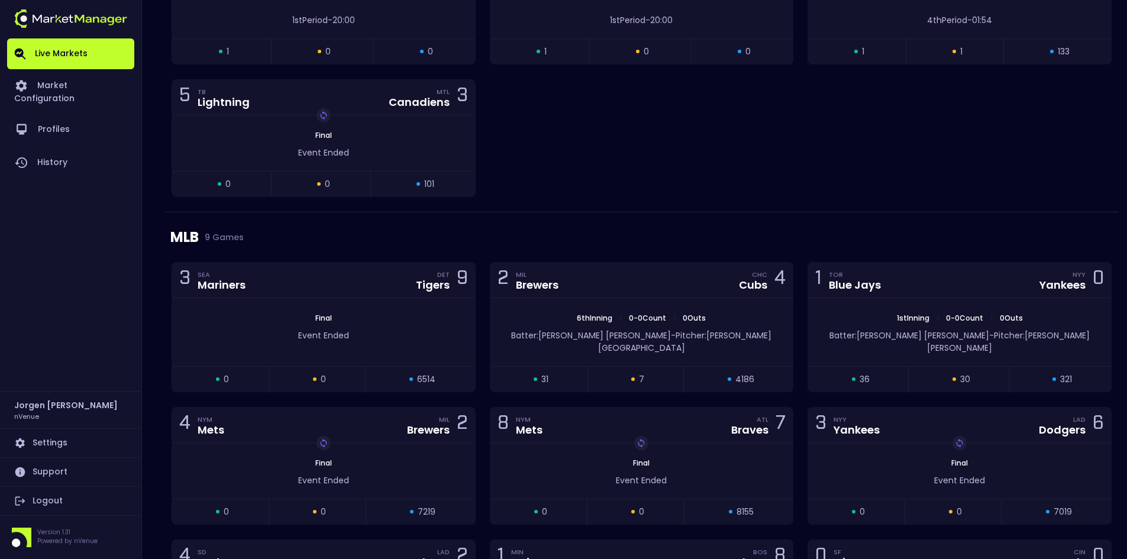
click at [596, 216] on div "MLB 9 Games" at bounding box center [641, 237] width 942 height 50
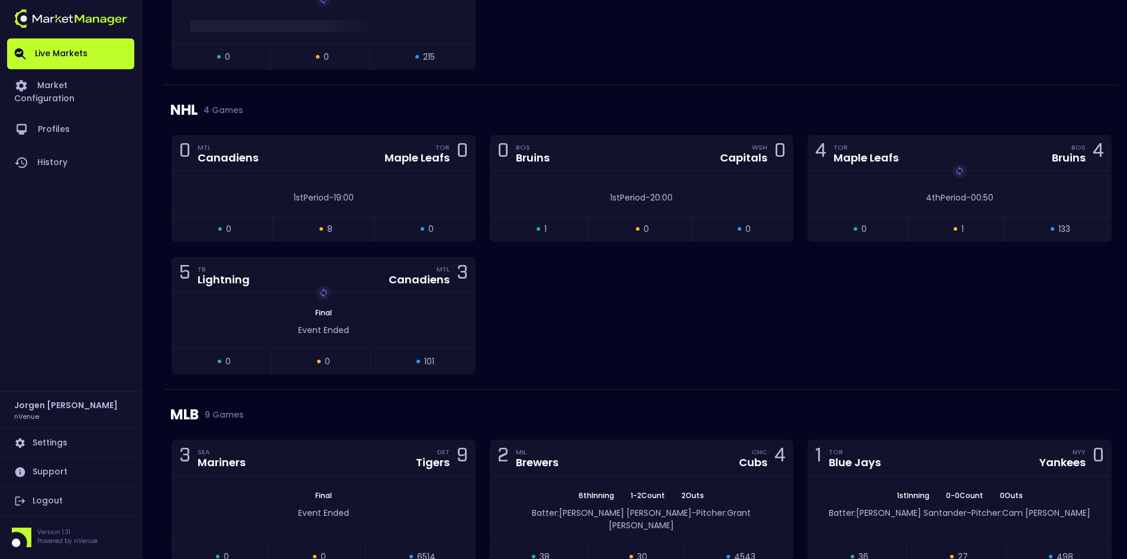
click at [551, 295] on div "0 MTL Canadiens TOR Maple Leafs 0 1st Period - 19:00 open 0 suspended 8 closed …" at bounding box center [641, 262] width 954 height 254
click at [410, 191] on div "1st Period - 19:00" at bounding box center [323, 195] width 303 height 18
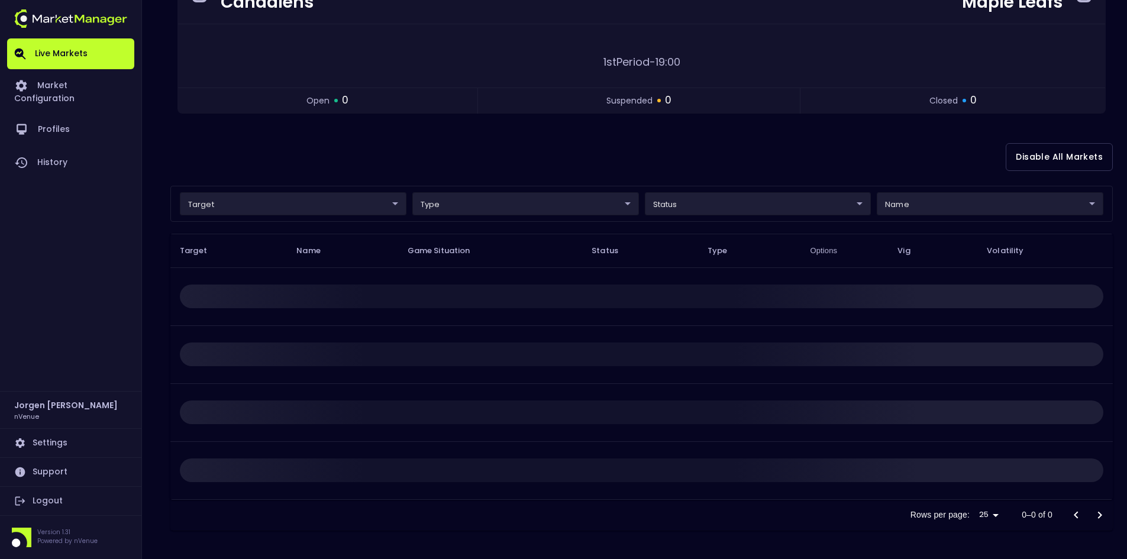
scroll to position [0, 0]
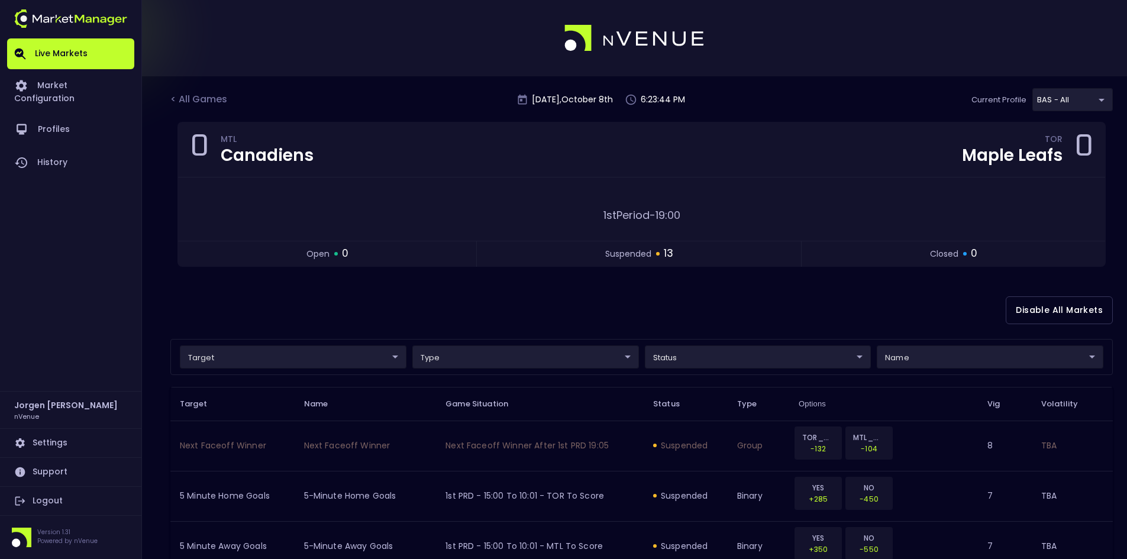
click at [431, 296] on div "Disable All Markets" at bounding box center [641, 310] width 942 height 57
click at [666, 316] on div "Disable All Markets" at bounding box center [641, 310] width 942 height 57
click at [615, 298] on div "Disable All Markets" at bounding box center [641, 310] width 942 height 57
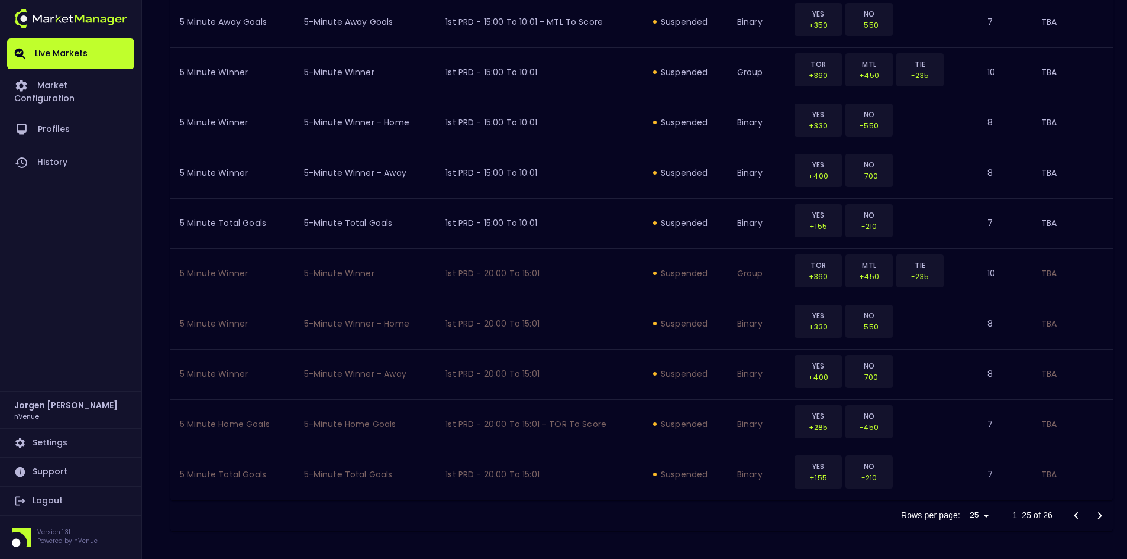
scroll to position [1178, 0]
click at [1100, 512] on icon "Go to next page" at bounding box center [1099, 515] width 14 height 14
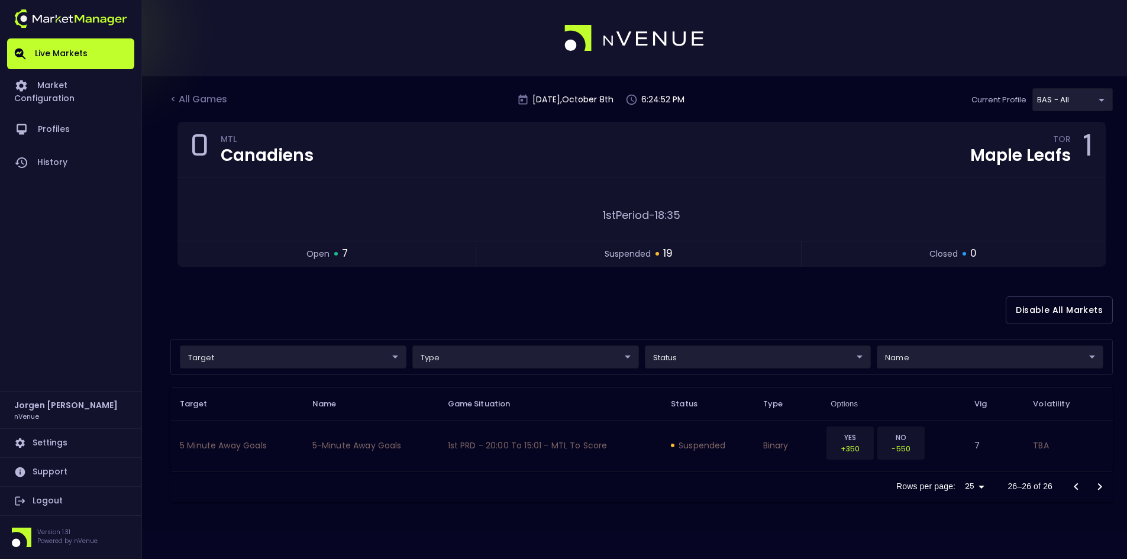
scroll to position [0, 0]
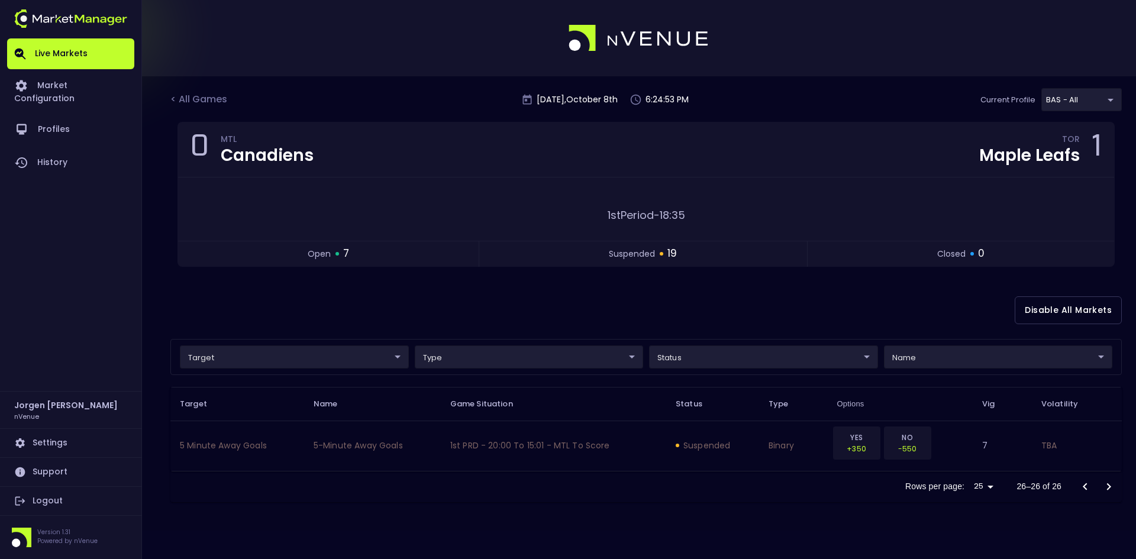
click at [1085, 487] on icon "Go to previous page" at bounding box center [1084, 486] width 4 height 7
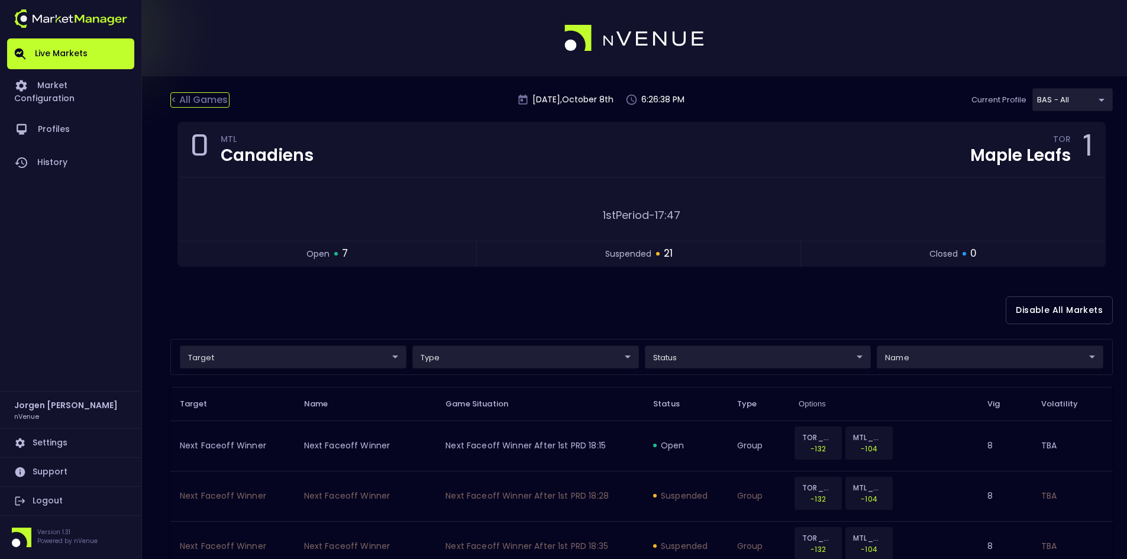
click at [191, 98] on div "< All Games" at bounding box center [199, 99] width 59 height 15
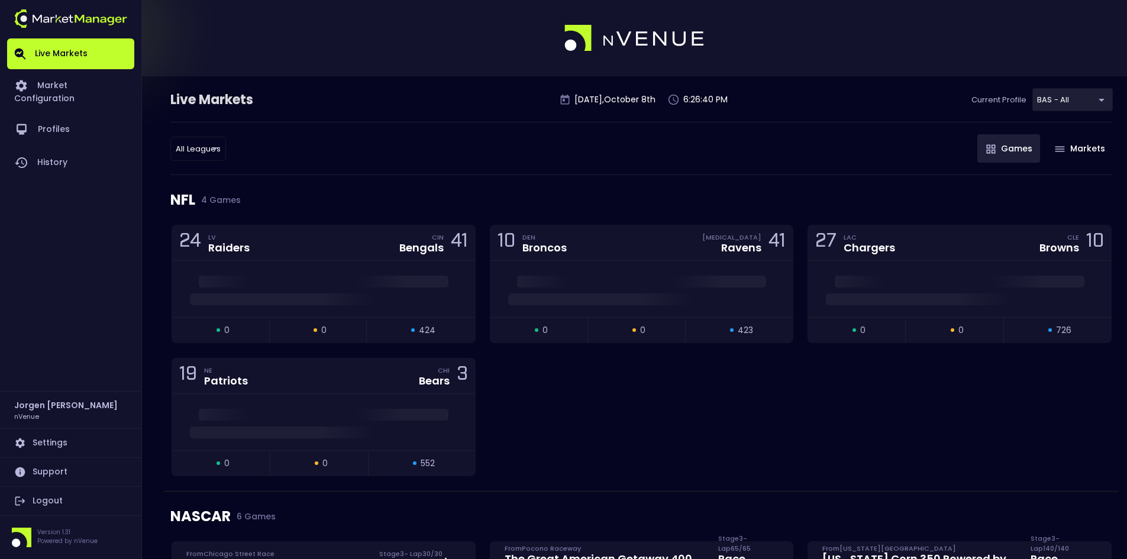
click at [639, 423] on div "24 LV Raiders CIN Bengals 41 open 0 suspended 0 closed 424 10 DEN Broncos [MEDI…" at bounding box center [641, 358] width 954 height 266
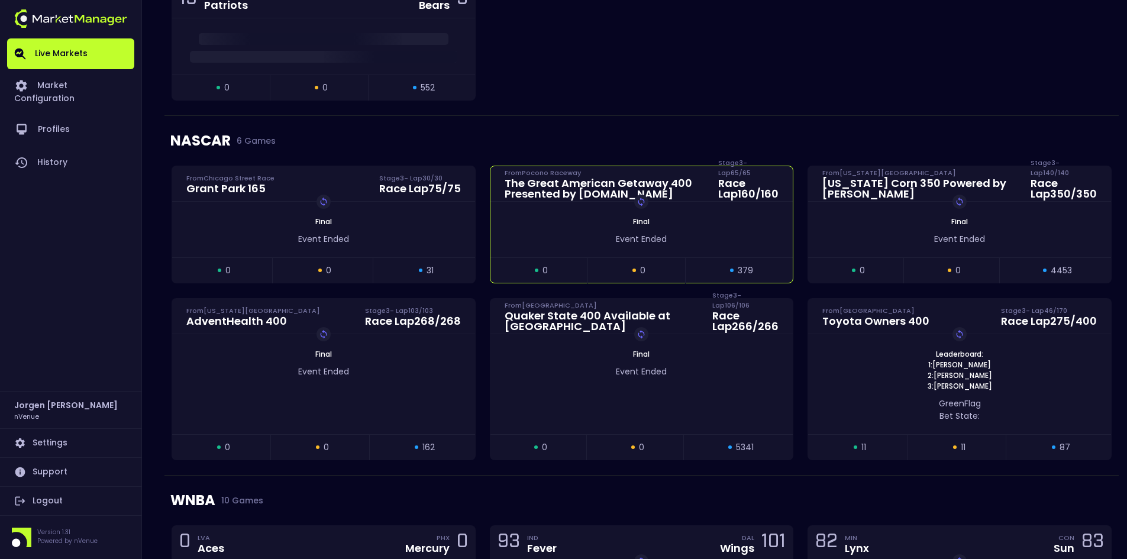
scroll to position [414, 0]
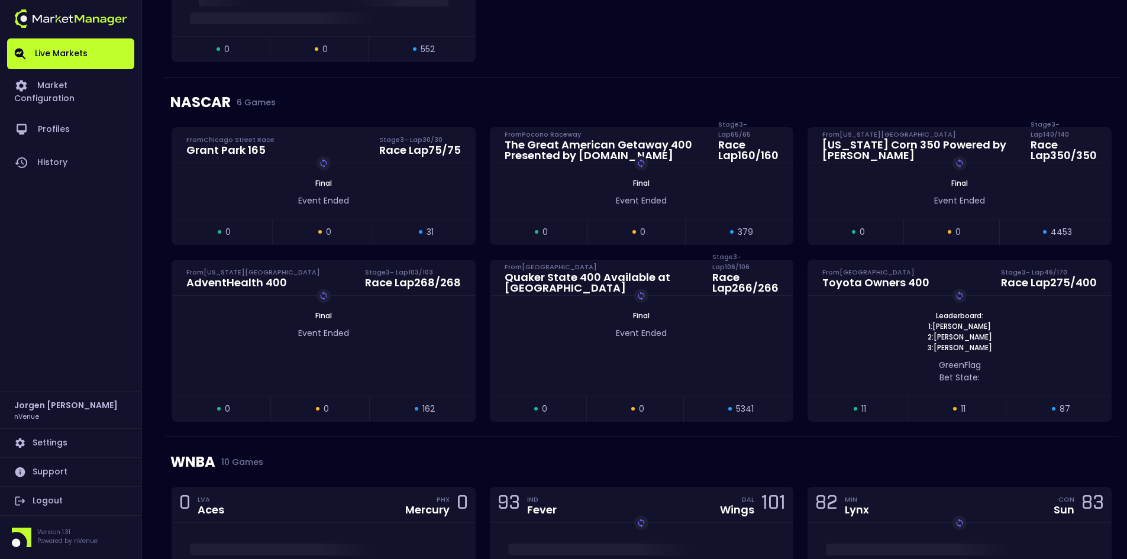
click at [523, 451] on div "WNBA 10 Games" at bounding box center [641, 462] width 942 height 50
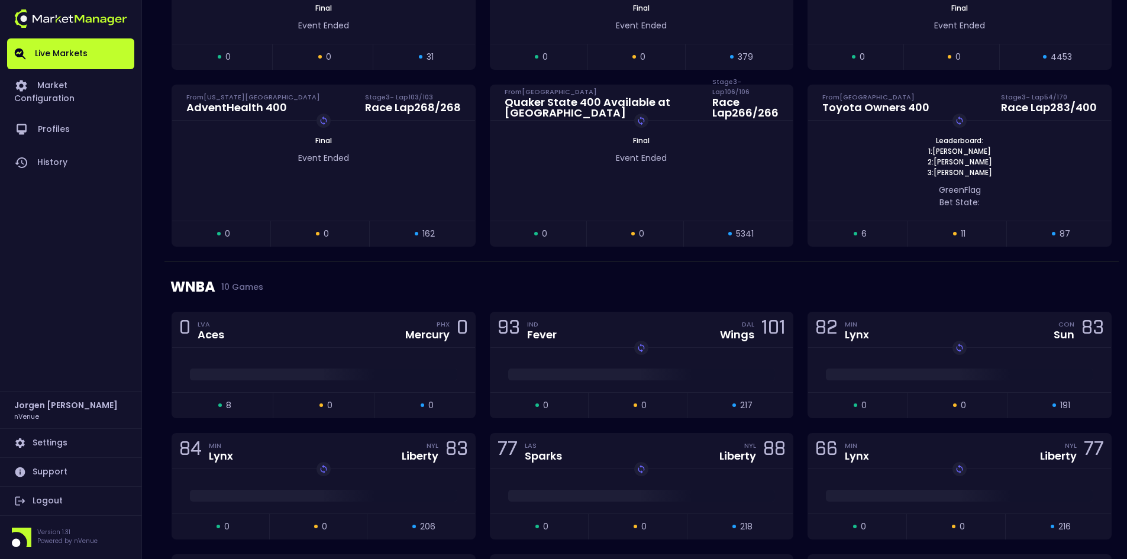
scroll to position [532, 0]
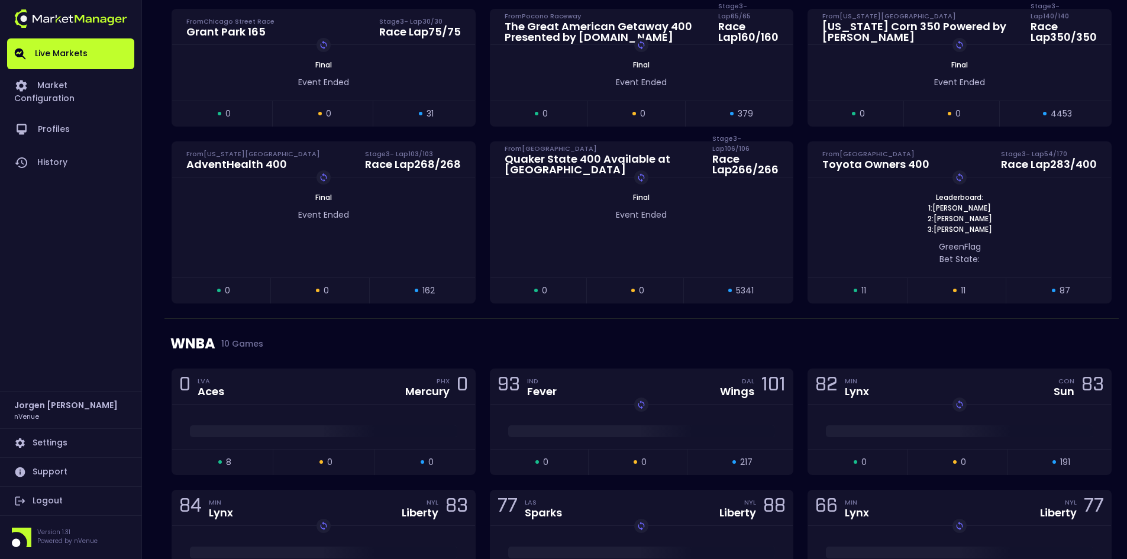
click at [484, 328] on div "WNBA 10 Games" at bounding box center [641, 344] width 942 height 50
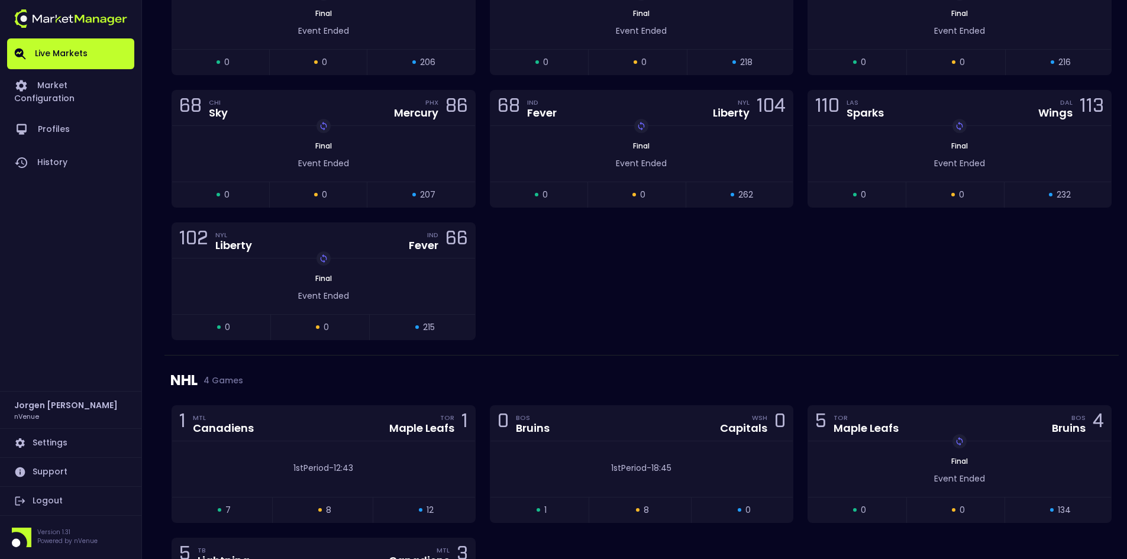
scroll to position [1242, 0]
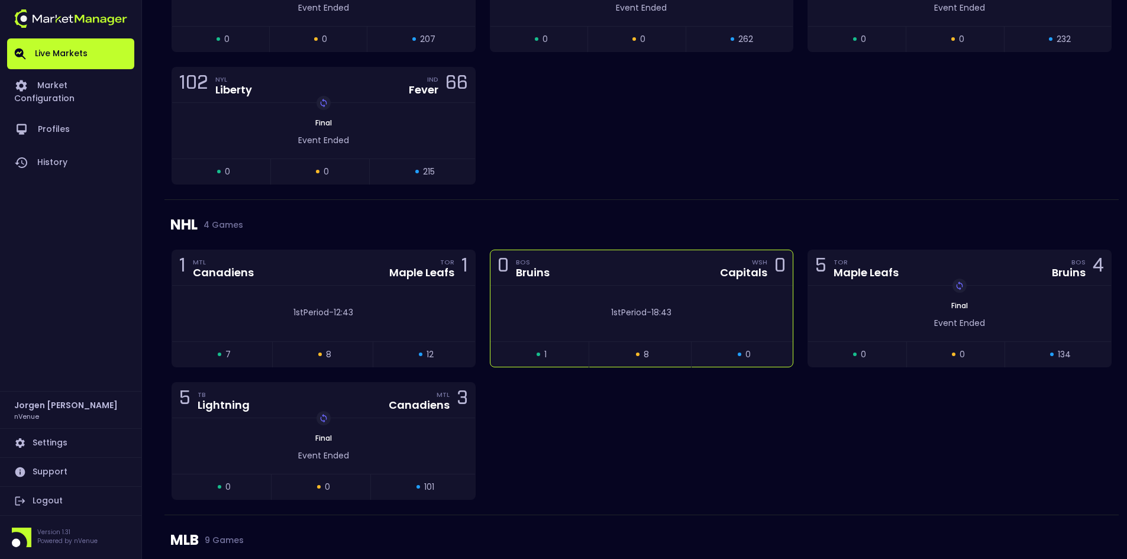
click at [557, 287] on div "1st Period - 18:43" at bounding box center [641, 314] width 303 height 56
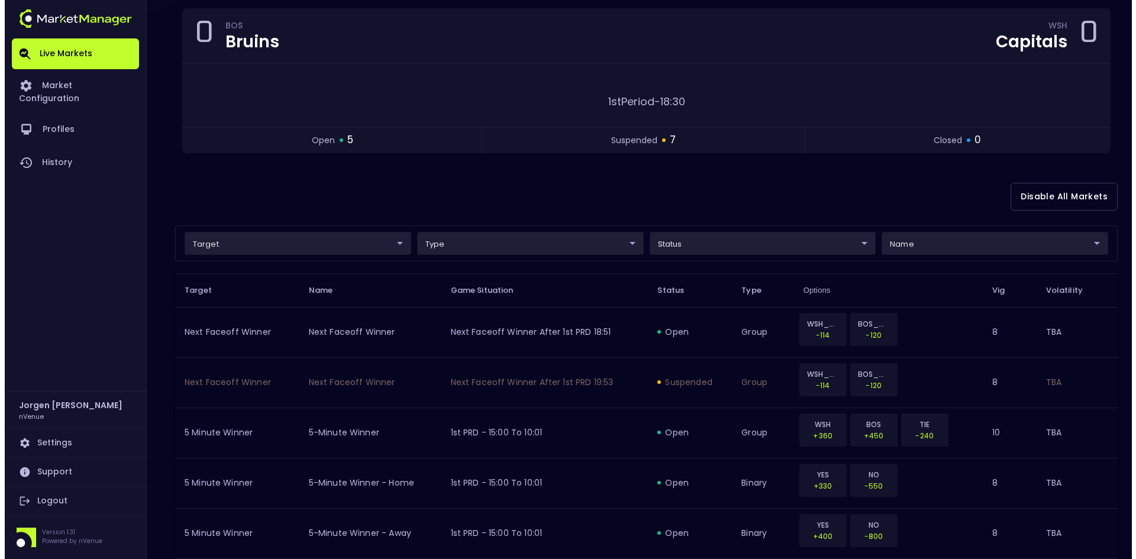
scroll to position [118, 0]
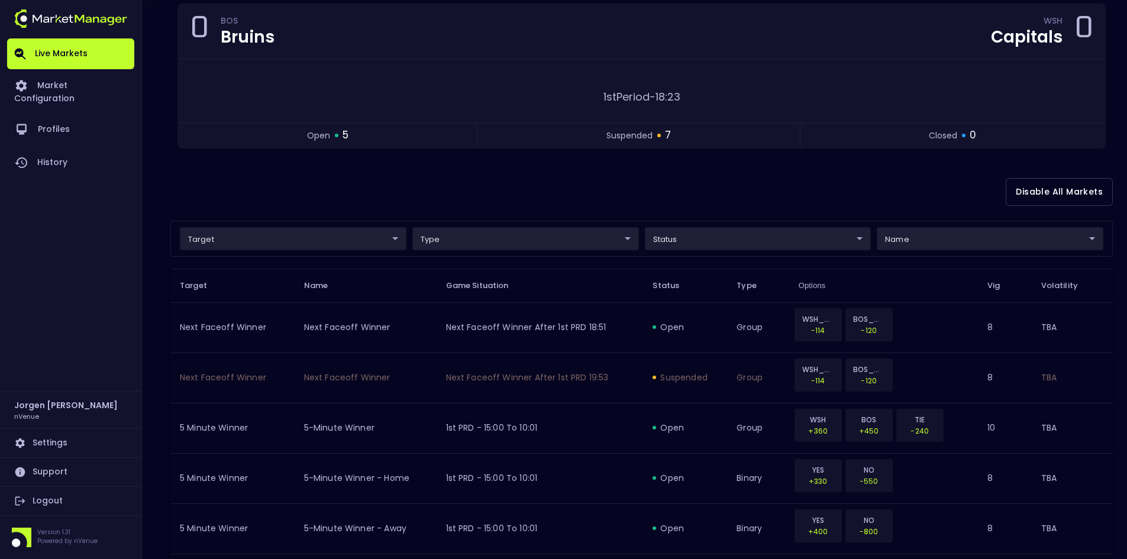
click at [268, 235] on body "Live Markets Market Configuration Profiles History [PERSON_NAME] nVenue Setting…" at bounding box center [563, 424] width 1127 height 1084
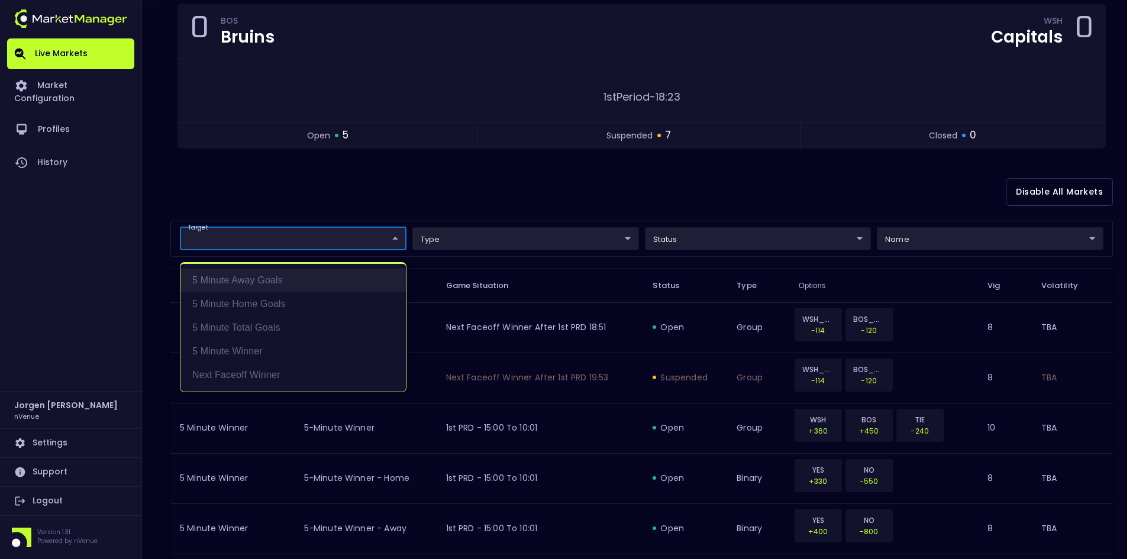
click at [240, 283] on li "5 Minute Away Goals" at bounding box center [292, 281] width 225 height 24
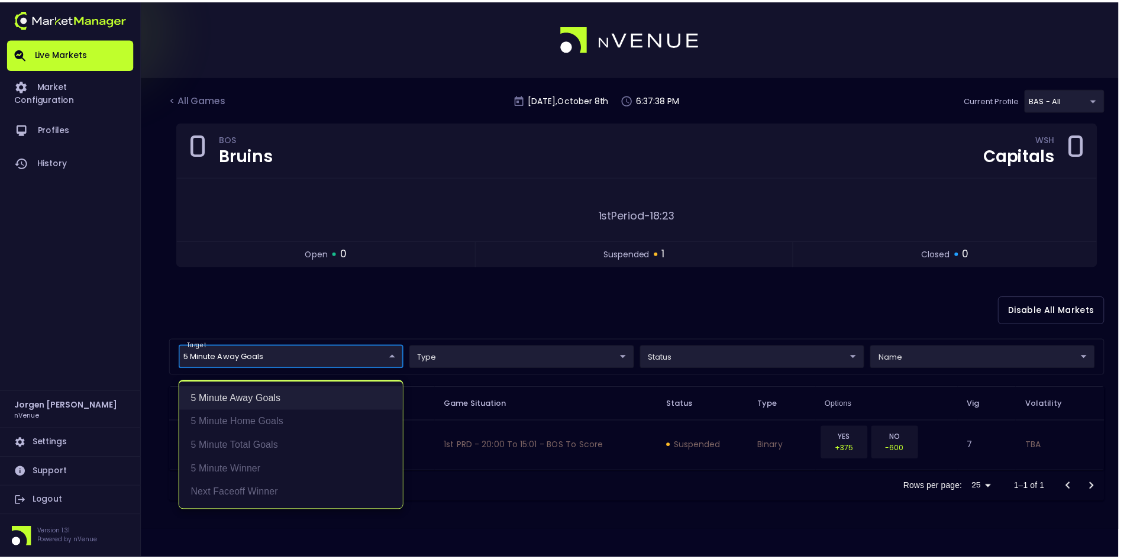
scroll to position [0, 0]
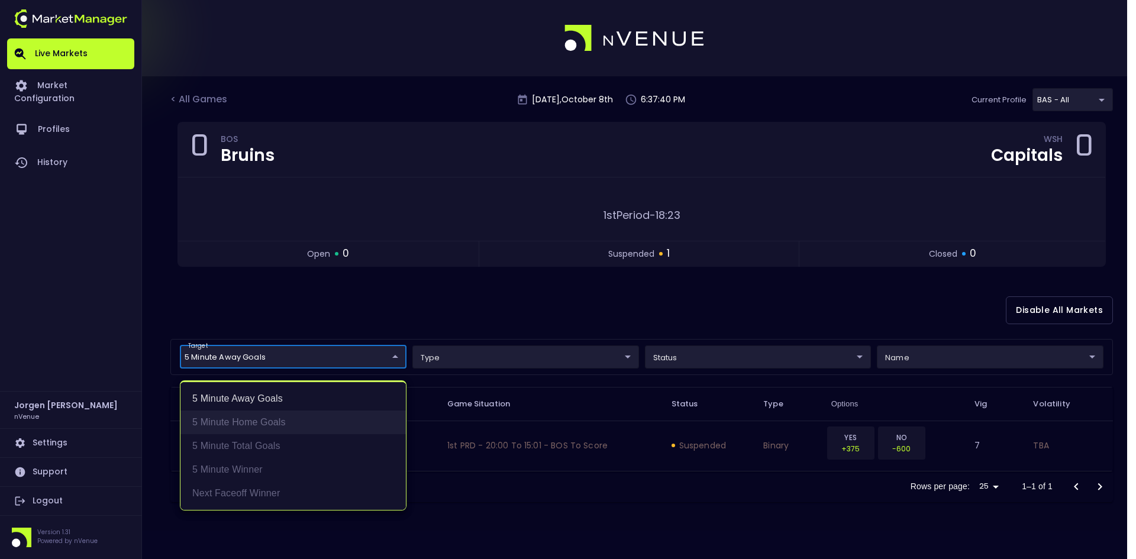
click at [276, 421] on li "5 Minute Home Goals" at bounding box center [292, 422] width 225 height 24
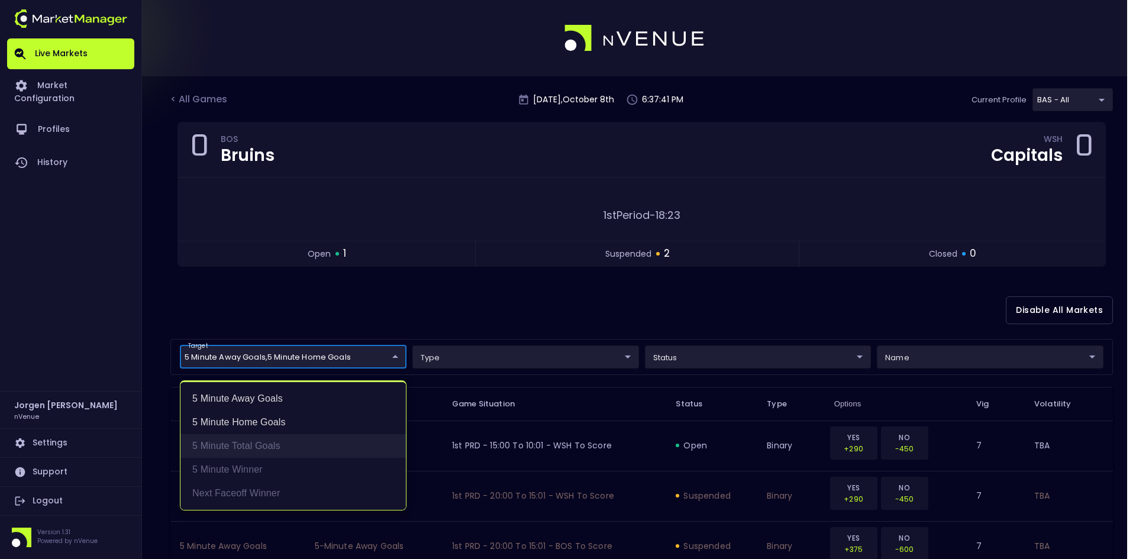
click at [266, 447] on li "5 Minute Total Goals" at bounding box center [292, 446] width 225 height 24
type input "5 Minute Away Goals,5 Minute Home Goals,5 Minute Total Goals"
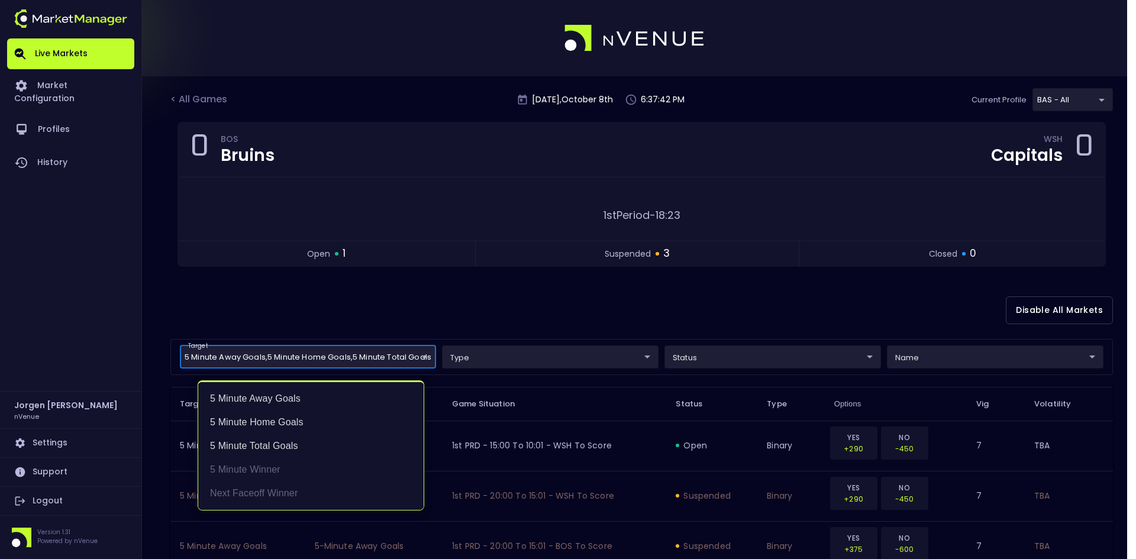
click at [530, 302] on div at bounding box center [568, 279] width 1136 height 559
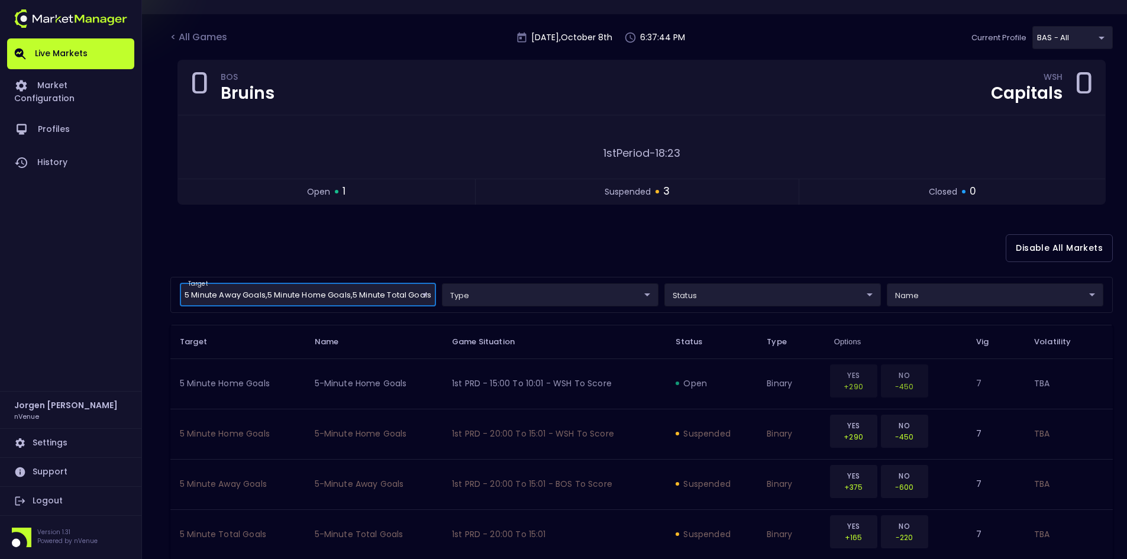
scroll to position [59, 0]
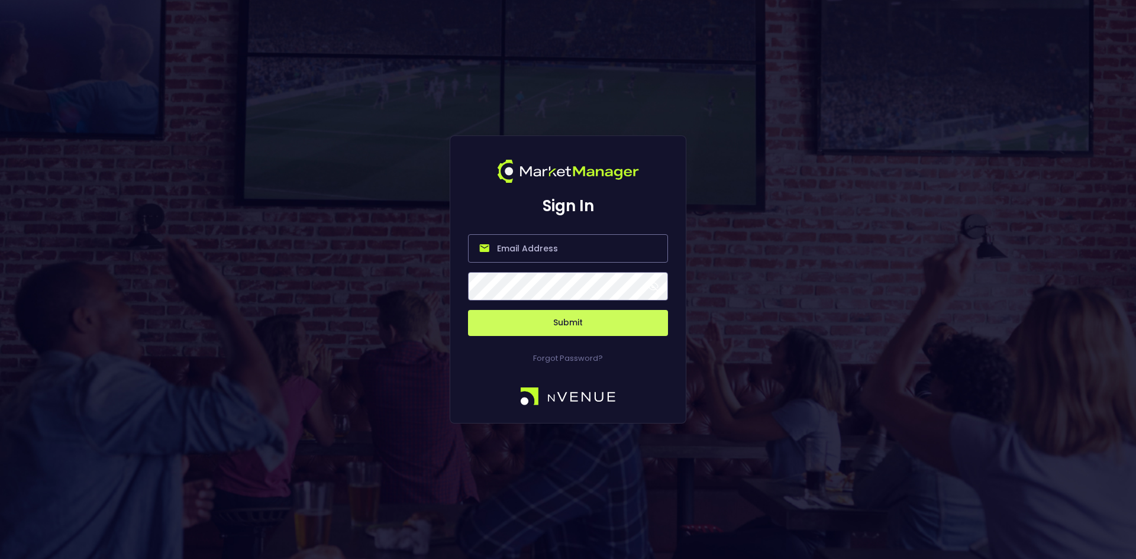
click at [510, 251] on input "email" at bounding box center [568, 248] width 200 height 28
type input "[EMAIL_ADDRESS][DOMAIN_NAME]"
click at [565, 323] on button "Submit" at bounding box center [568, 323] width 200 height 26
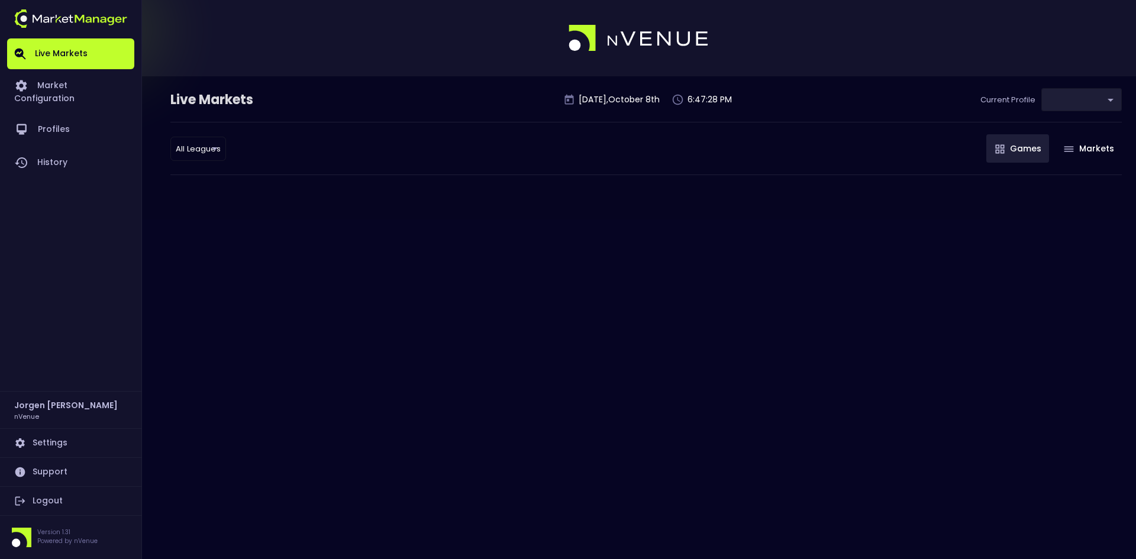
type input "0d810fa5-e353-4d9c-b11d-31f095cae871"
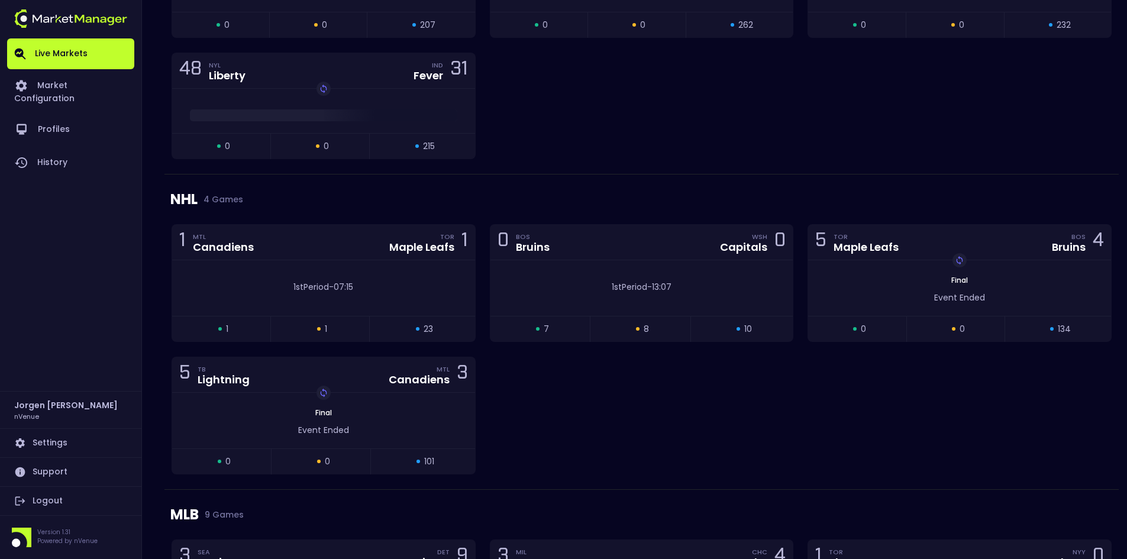
scroll to position [1203, 0]
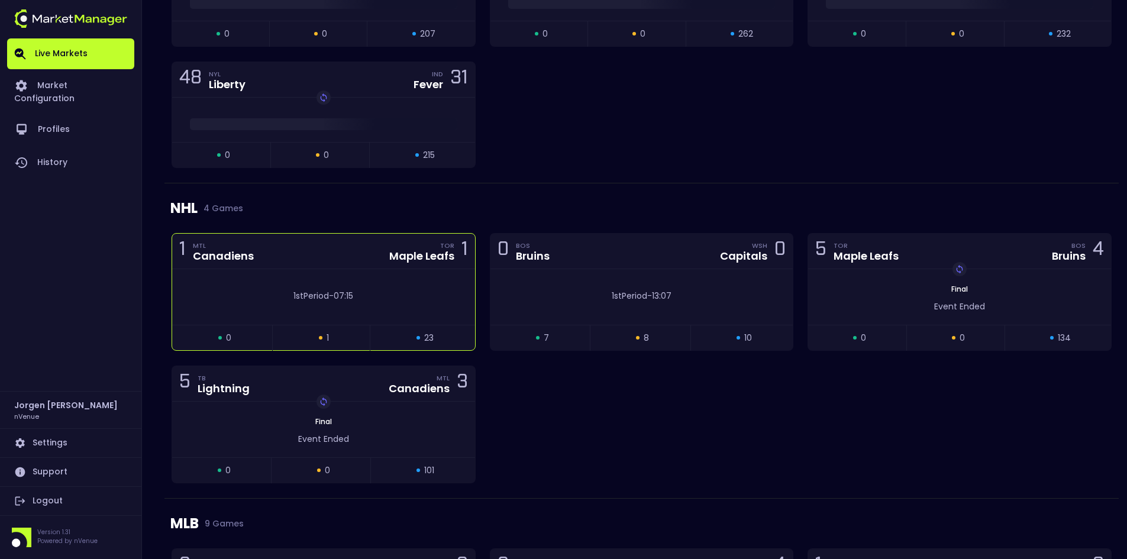
click at [414, 272] on div "1st Period - 07:15" at bounding box center [323, 297] width 303 height 56
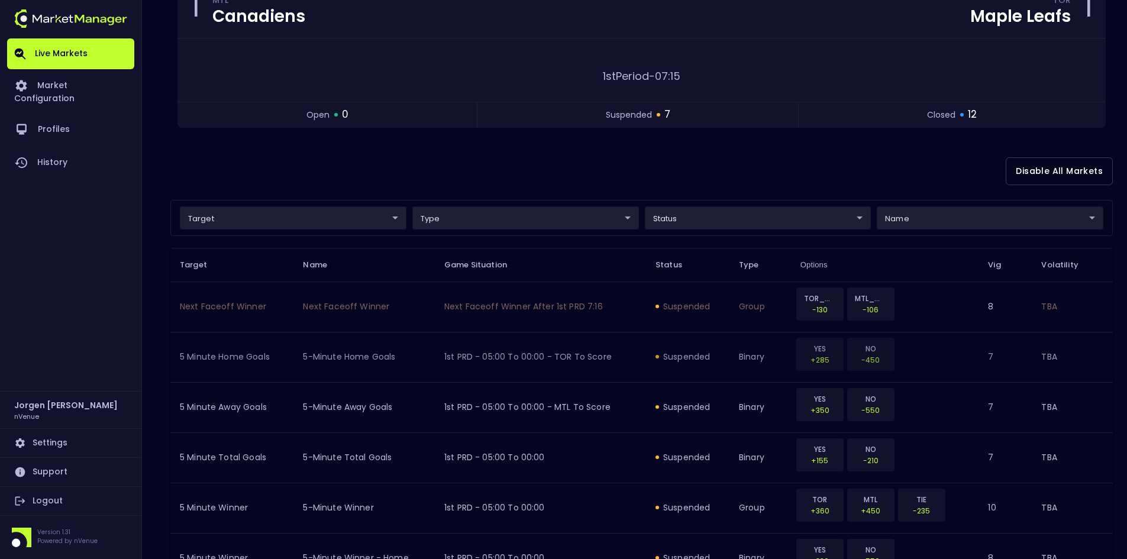
scroll to position [118, 0]
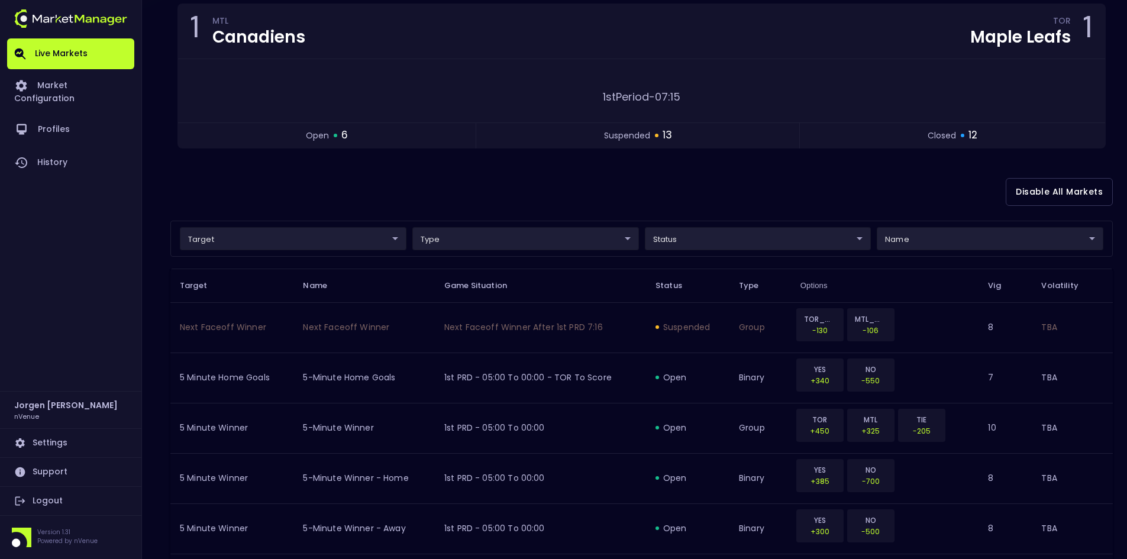
click at [586, 180] on div "Disable All Markets" at bounding box center [641, 191] width 942 height 57
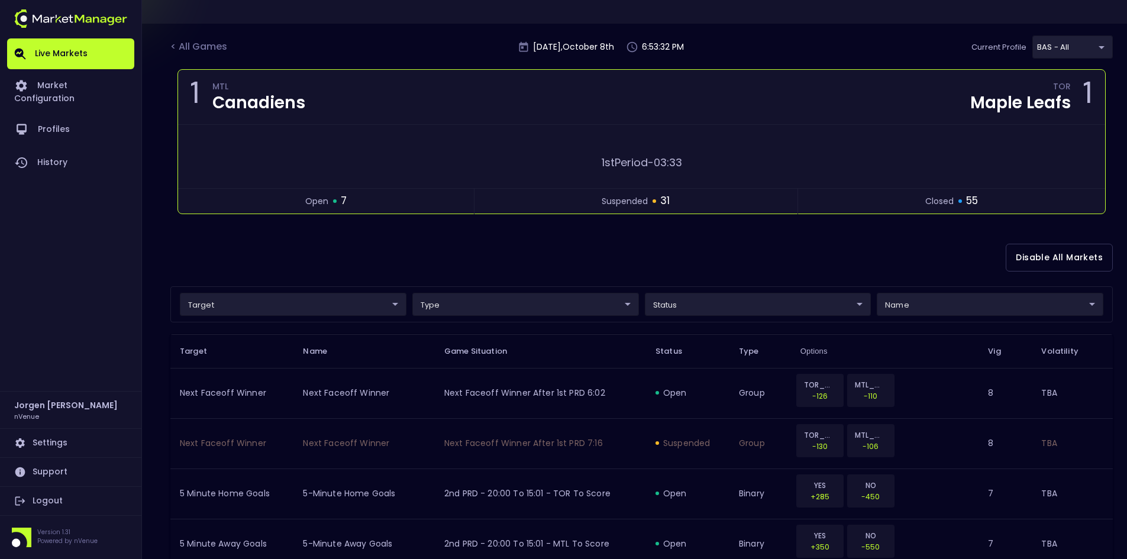
scroll to position [0, 0]
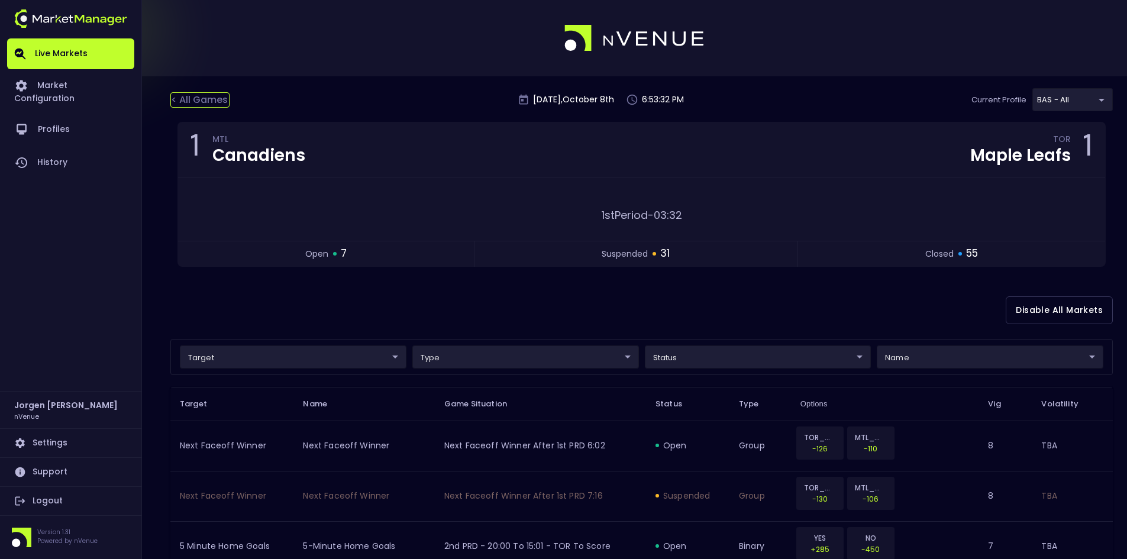
click at [215, 102] on div "< All Games" at bounding box center [199, 99] width 59 height 15
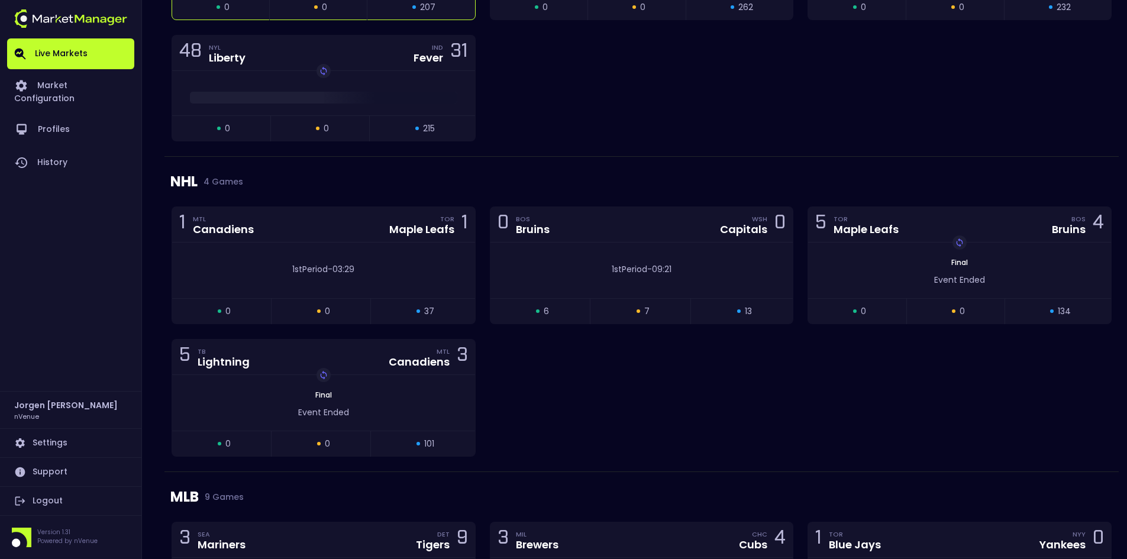
scroll to position [1242, 0]
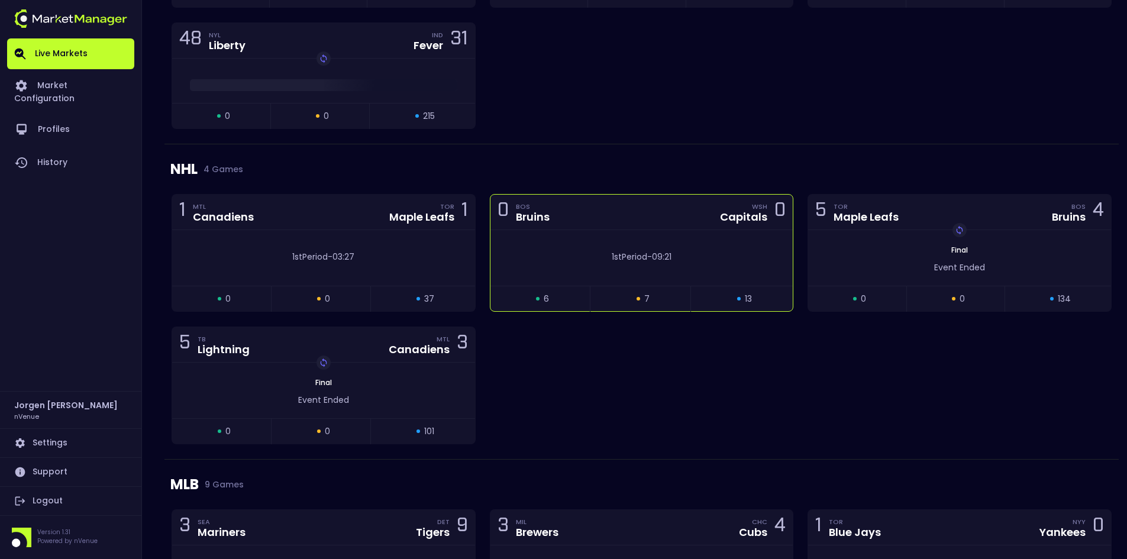
click at [597, 231] on div "1st Period - 09:21" at bounding box center [641, 258] width 303 height 56
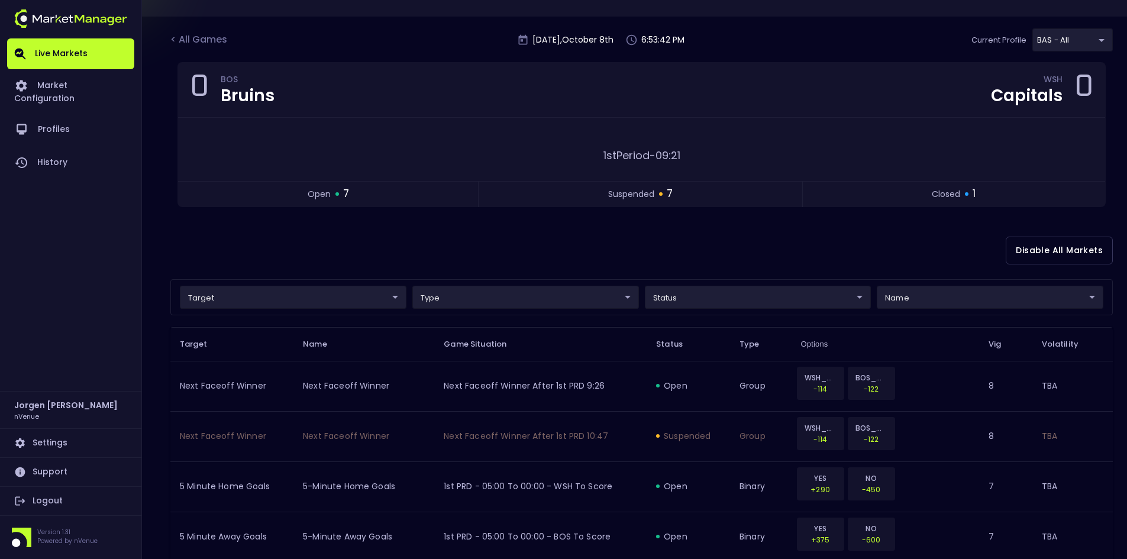
scroll to position [59, 0]
click at [387, 240] on div "Disable All Markets" at bounding box center [641, 250] width 942 height 57
click at [187, 29] on div "< All Games [DATE] 6:57:08 PM Current Profile BAS - All 0d810fa5-e353-4d9c-b11d…" at bounding box center [641, 46] width 942 height 34
click at [189, 35] on div "< All Games" at bounding box center [199, 40] width 59 height 15
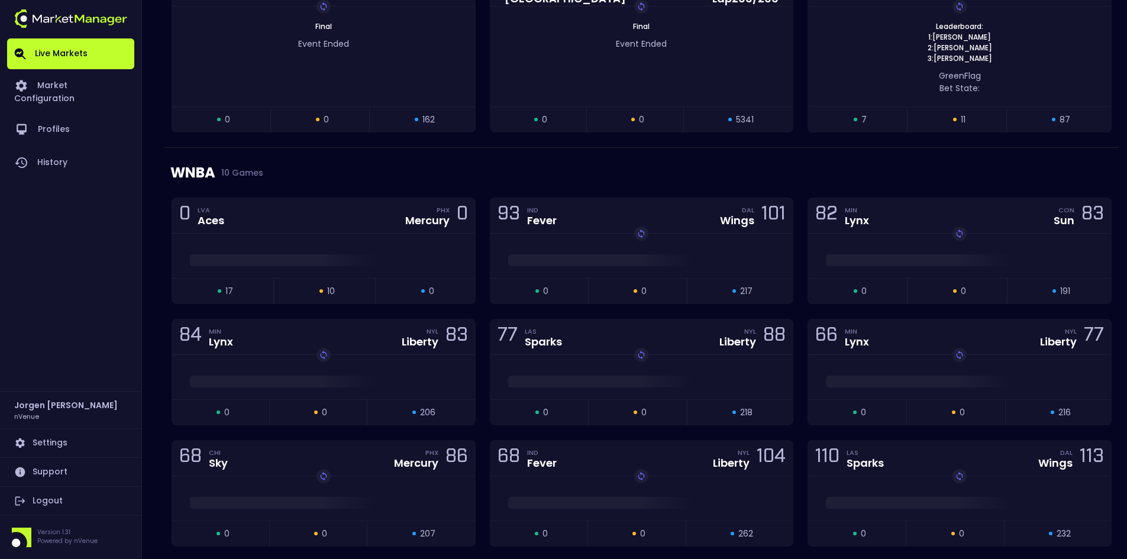
scroll to position [710, 0]
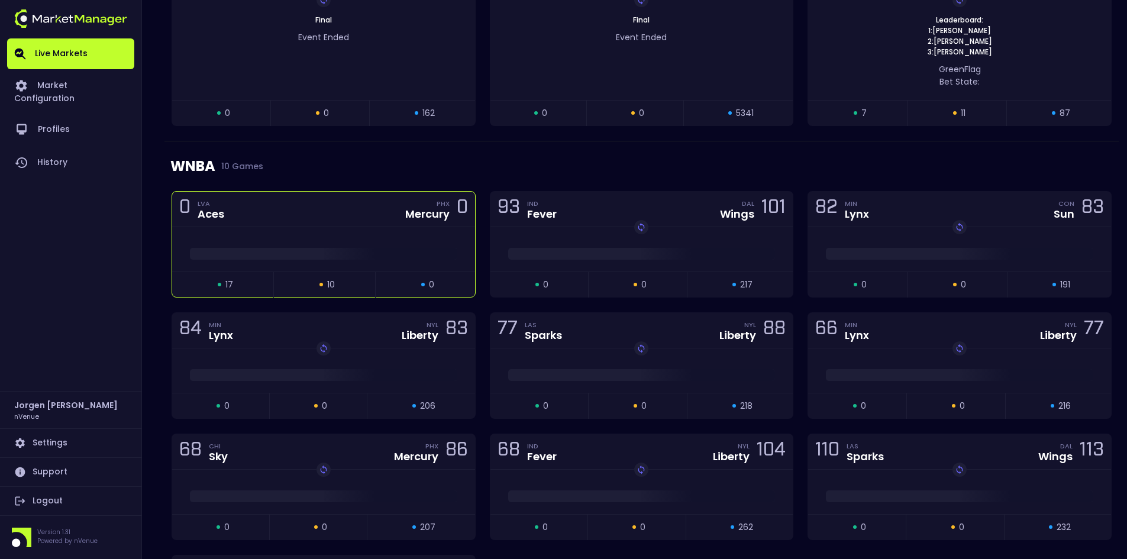
click at [314, 217] on div "0 LVA Aces PHX Mercury 0" at bounding box center [323, 209] width 303 height 35
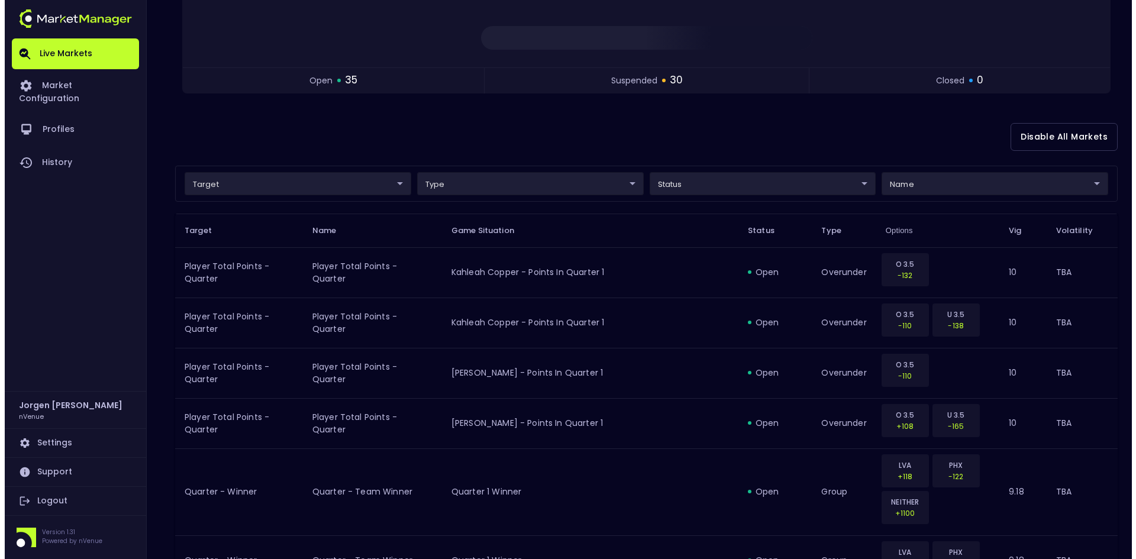
scroll to position [177, 0]
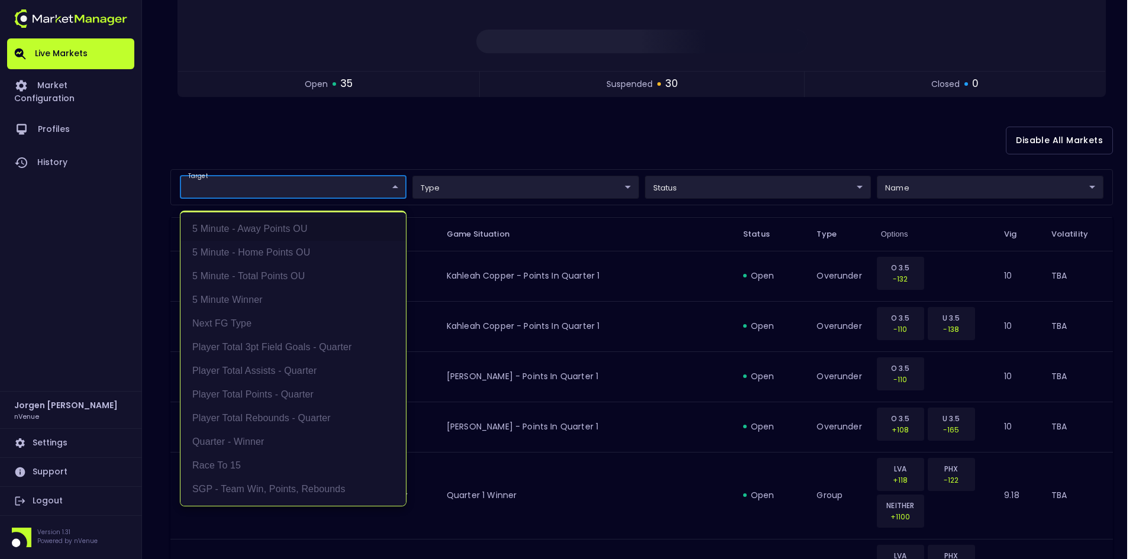
click at [273, 225] on li "5 Minute - Away Points OU" at bounding box center [292, 229] width 225 height 24
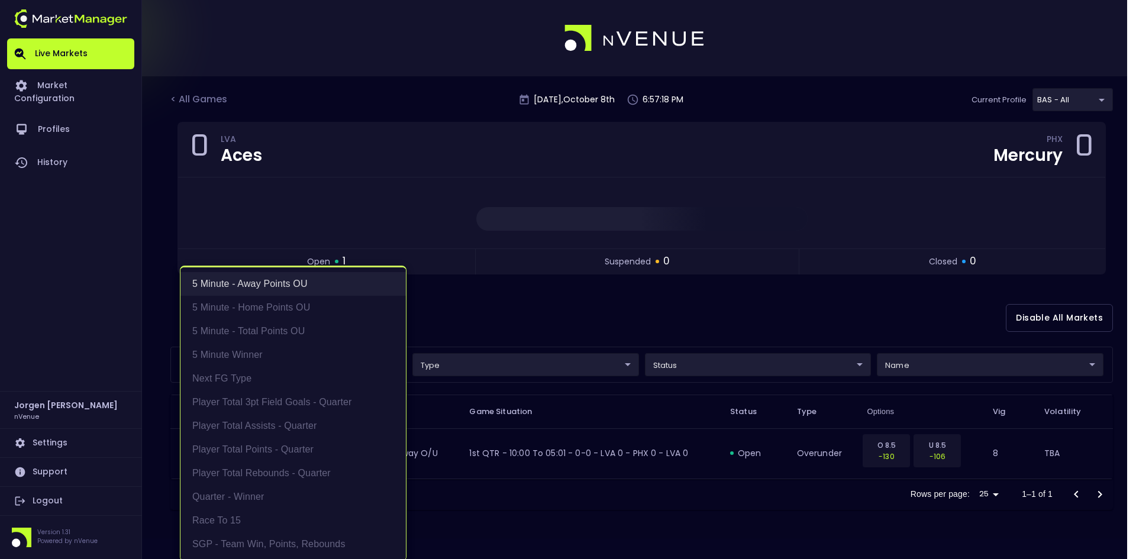
scroll to position [0, 0]
click at [267, 312] on li "5 Minute - Home Points OU" at bounding box center [292, 308] width 225 height 24
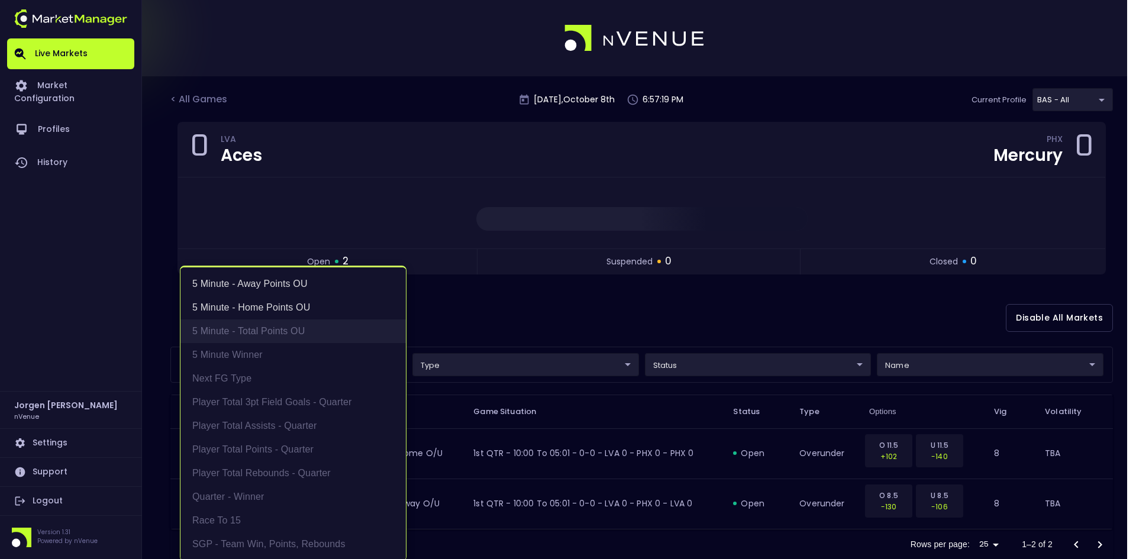
click at [263, 328] on li "5 Minute - Total Points OU" at bounding box center [292, 331] width 225 height 24
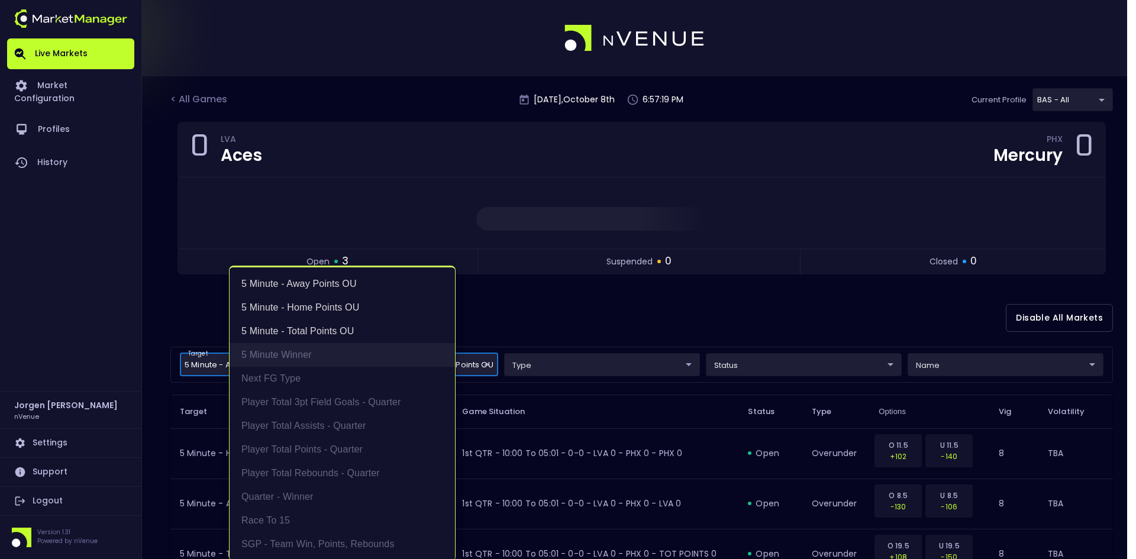
click at [258, 352] on li "5 Minute Winner" at bounding box center [341, 355] width 225 height 24
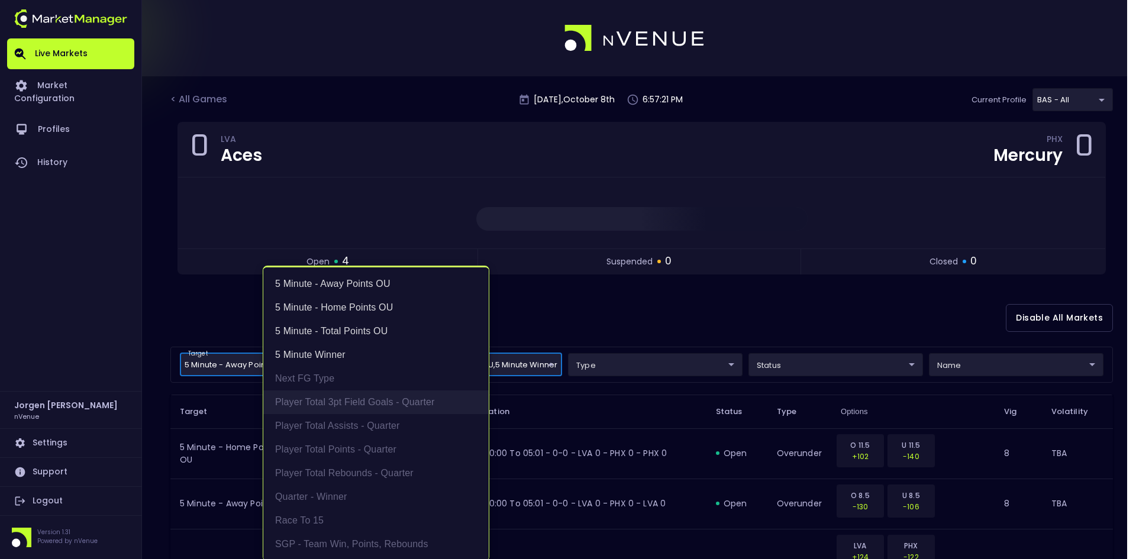
click at [332, 402] on li "Player Total 3pt Field Goals - Quarter" at bounding box center [375, 402] width 225 height 24
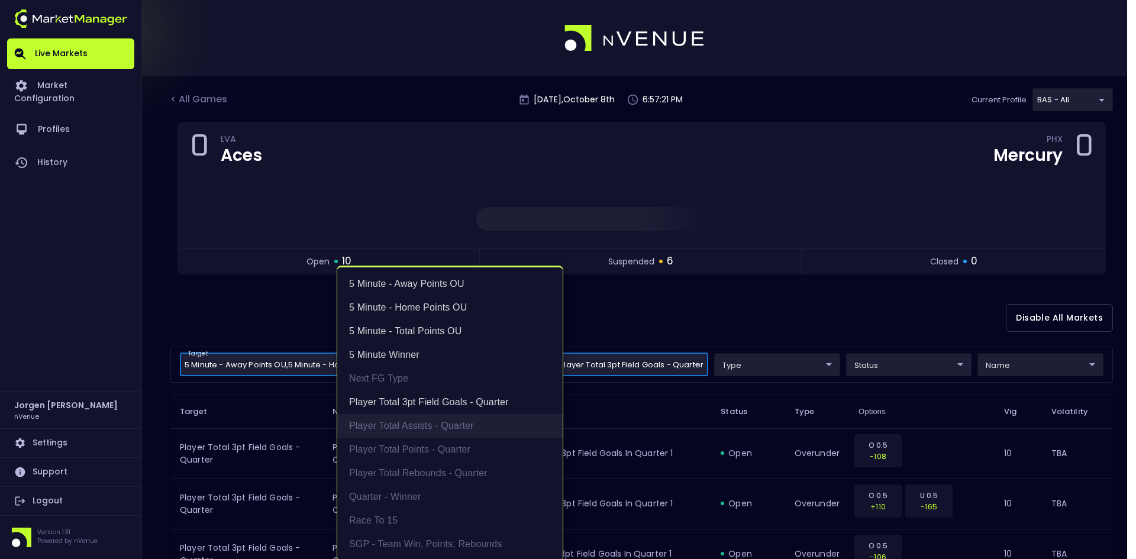
click at [372, 430] on li "Player Total Assists - Quarter" at bounding box center [449, 426] width 225 height 24
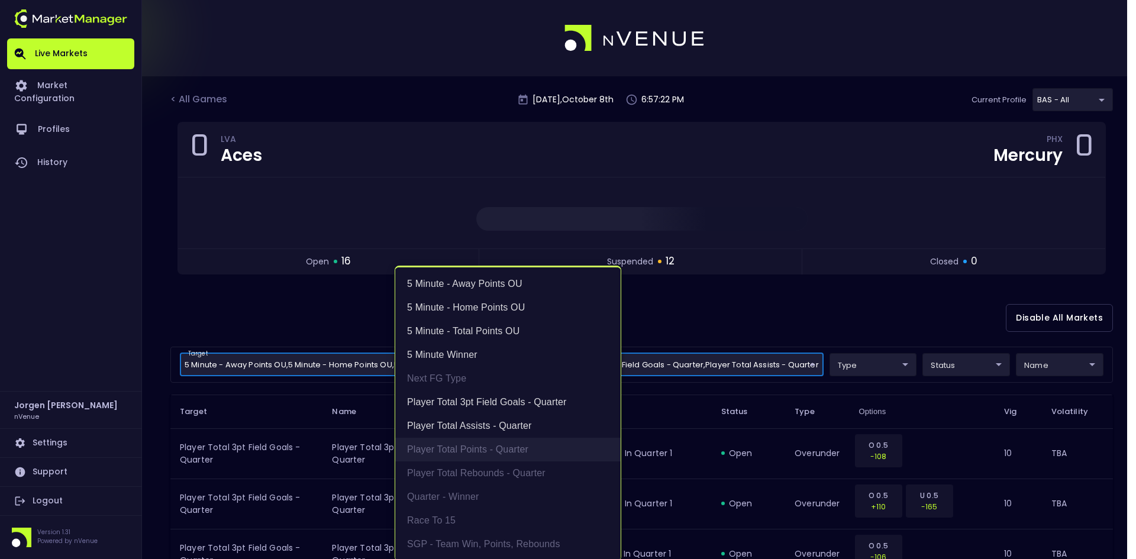
click at [438, 449] on li "Player Total Points - Quarter" at bounding box center [507, 450] width 225 height 24
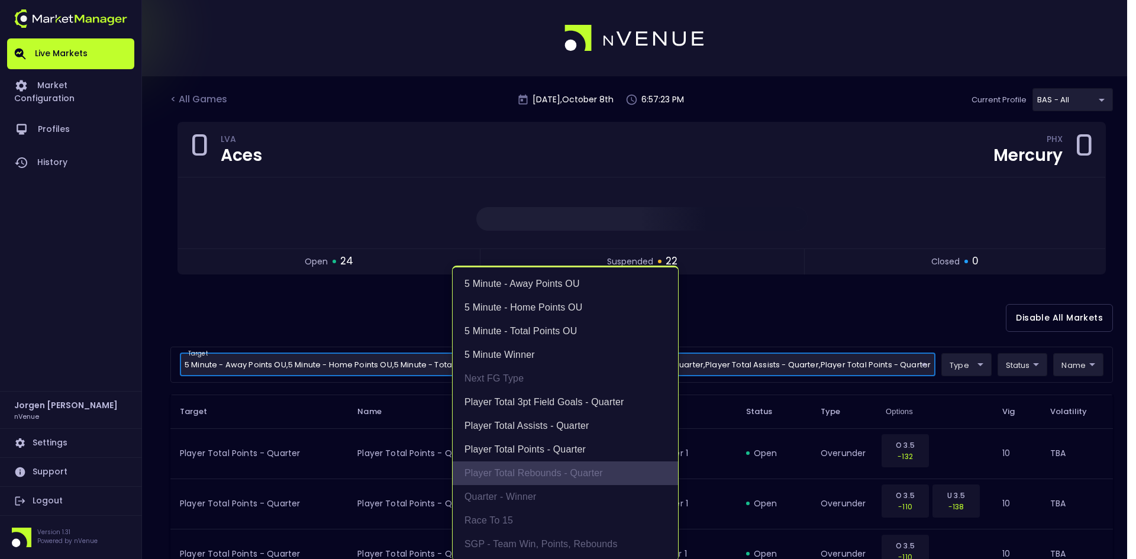
click at [481, 474] on li "Player Total Rebounds - Quarter" at bounding box center [564, 473] width 225 height 24
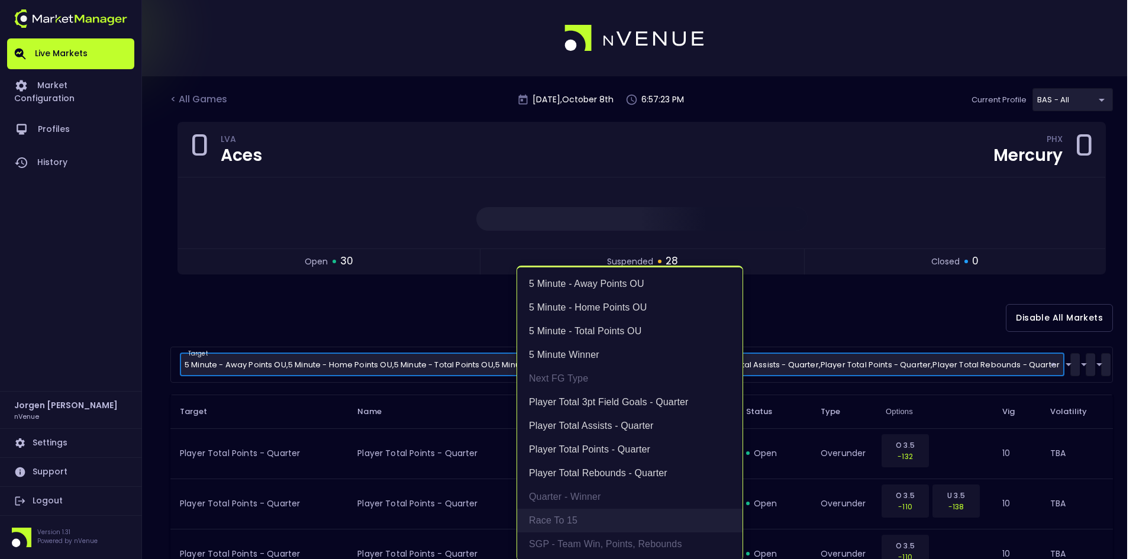
click at [552, 526] on li "Race to 15" at bounding box center [629, 521] width 225 height 24
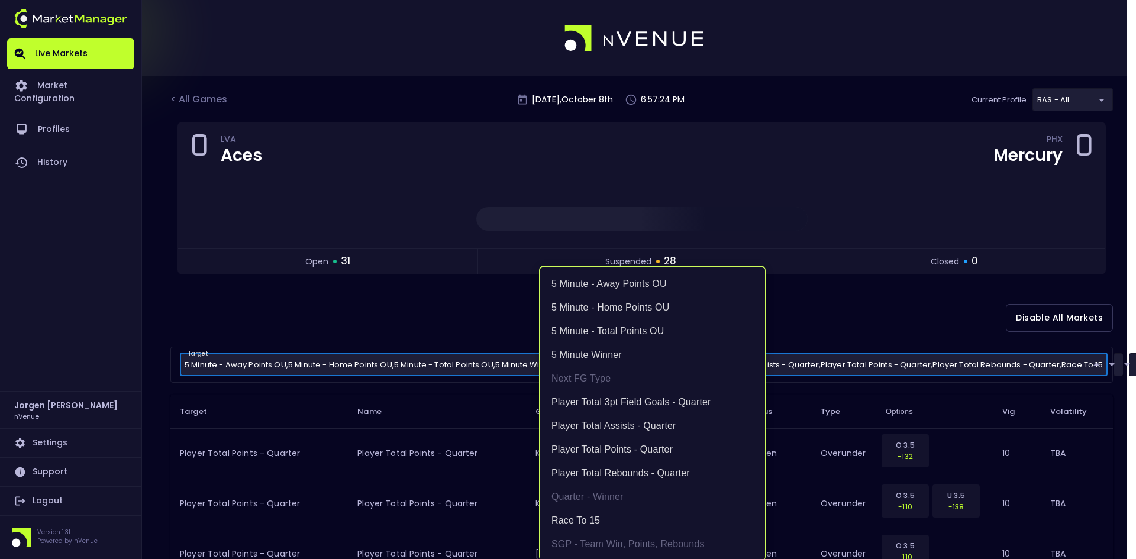
click at [457, 325] on div at bounding box center [568, 279] width 1136 height 559
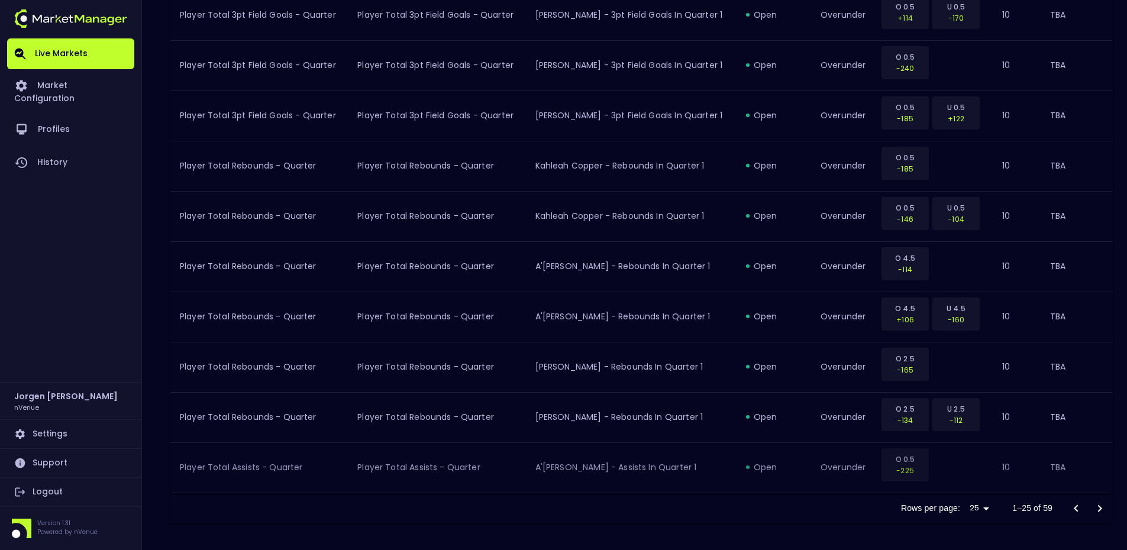
scroll to position [1195, 0]
click at [1098, 506] on icon "Go to next page" at bounding box center [1099, 506] width 14 height 14
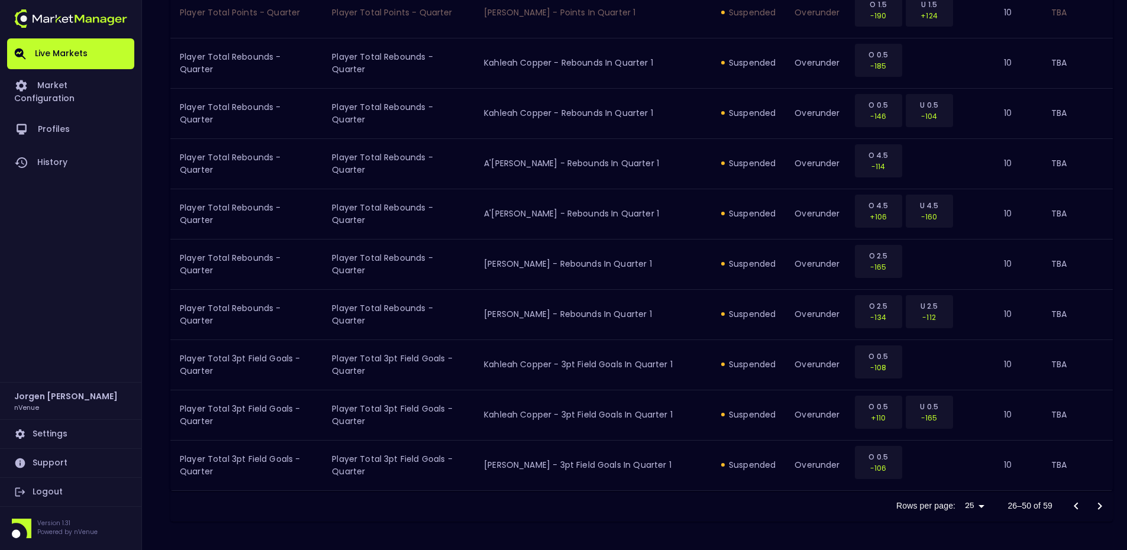
click at [1098, 506] on icon "Go to next page" at bounding box center [1099, 506] width 14 height 14
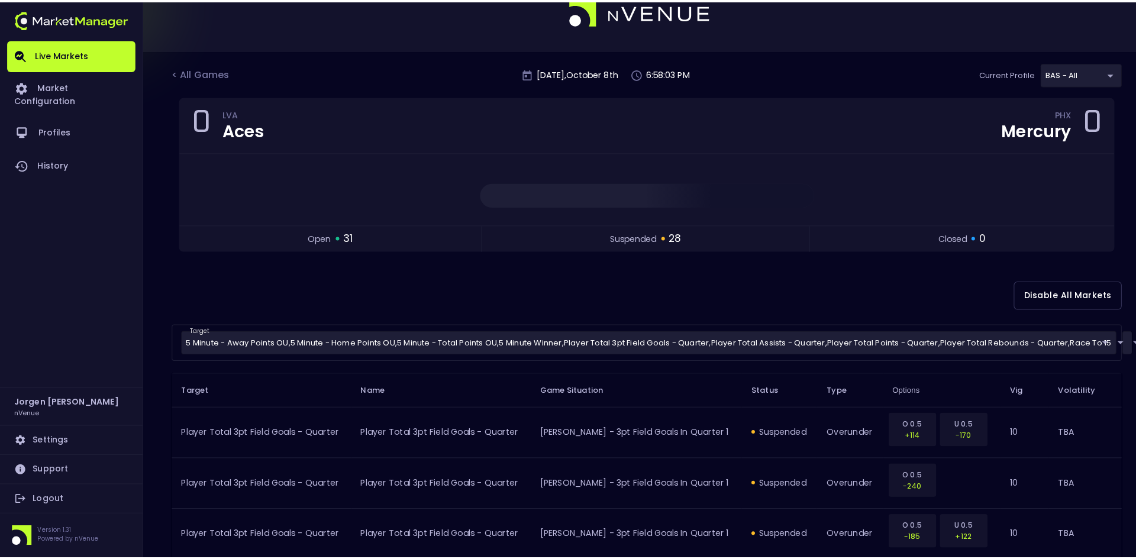
scroll to position [0, 0]
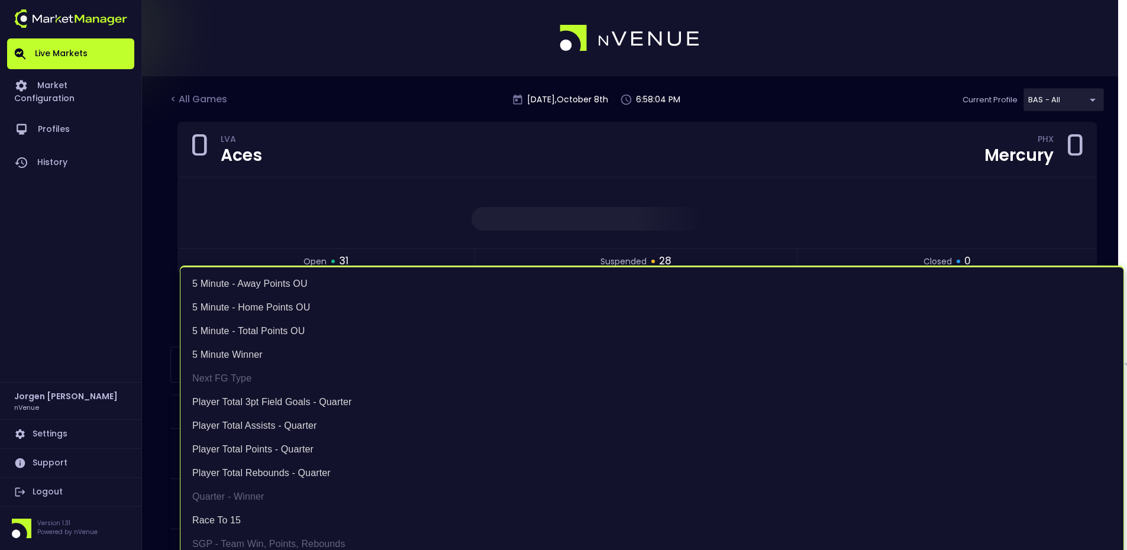
click at [384, 365] on body "Live Markets Market Configuration Profiles History [PERSON_NAME] nVenue Setting…" at bounding box center [563, 470] width 1127 height 940
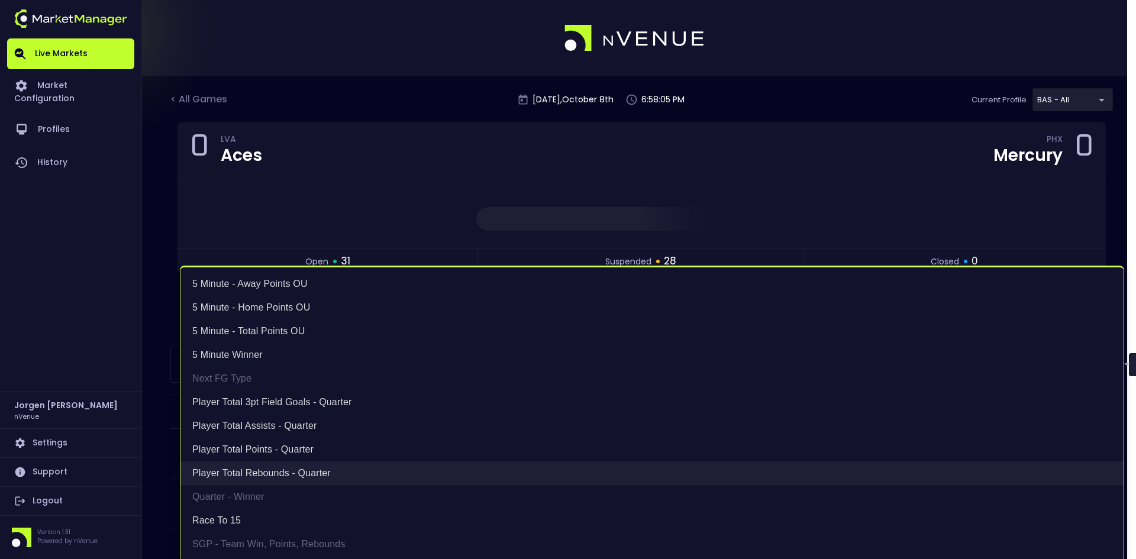
click at [272, 464] on li "Player Total Rebounds - Quarter" at bounding box center [651, 473] width 943 height 24
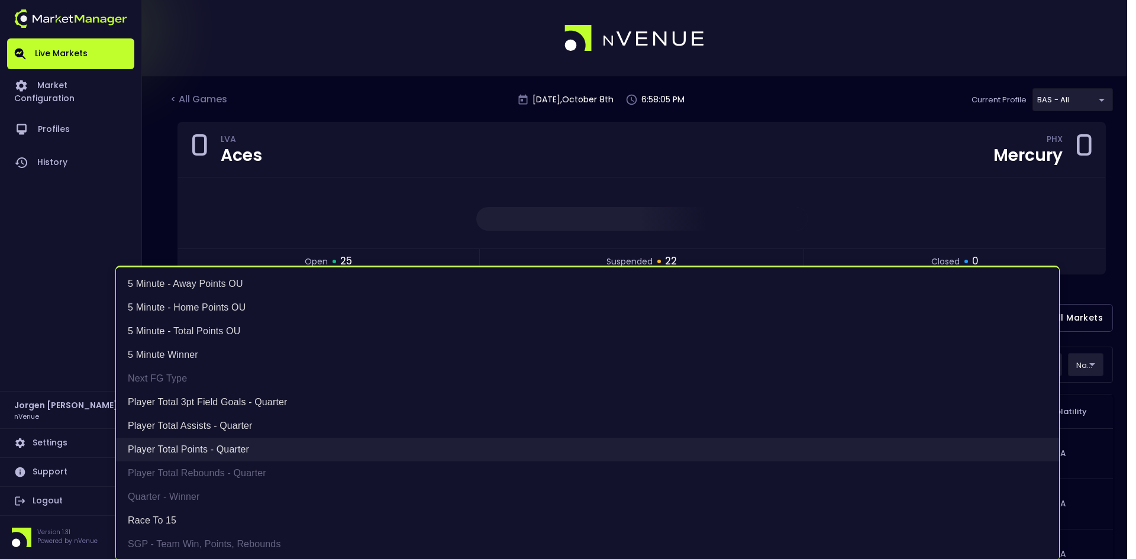
click at [224, 442] on li "Player Total Points - Quarter" at bounding box center [587, 450] width 943 height 24
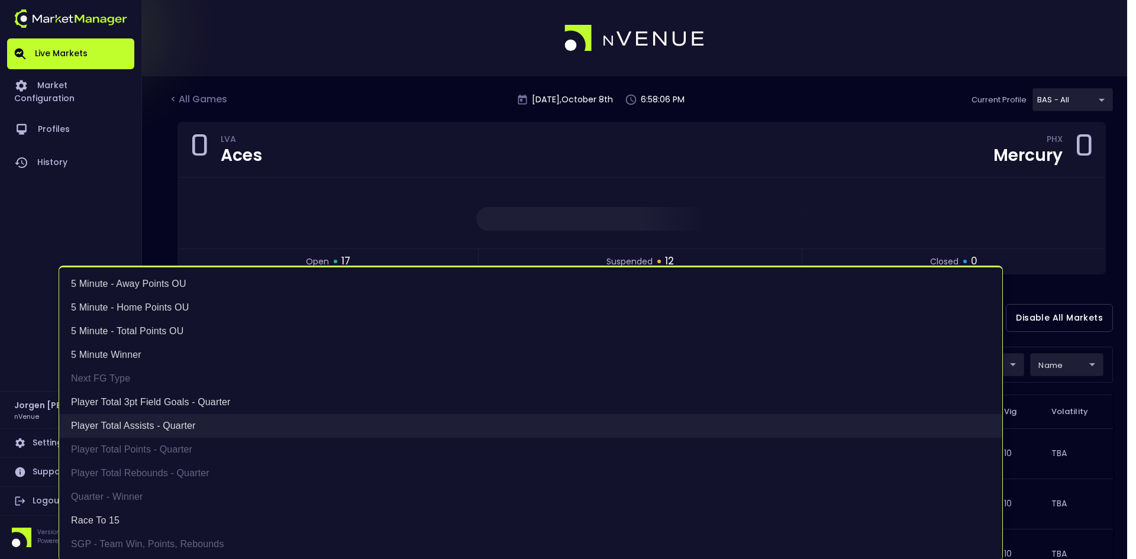
click at [180, 422] on li "Player Total Assists - Quarter" at bounding box center [530, 426] width 943 height 24
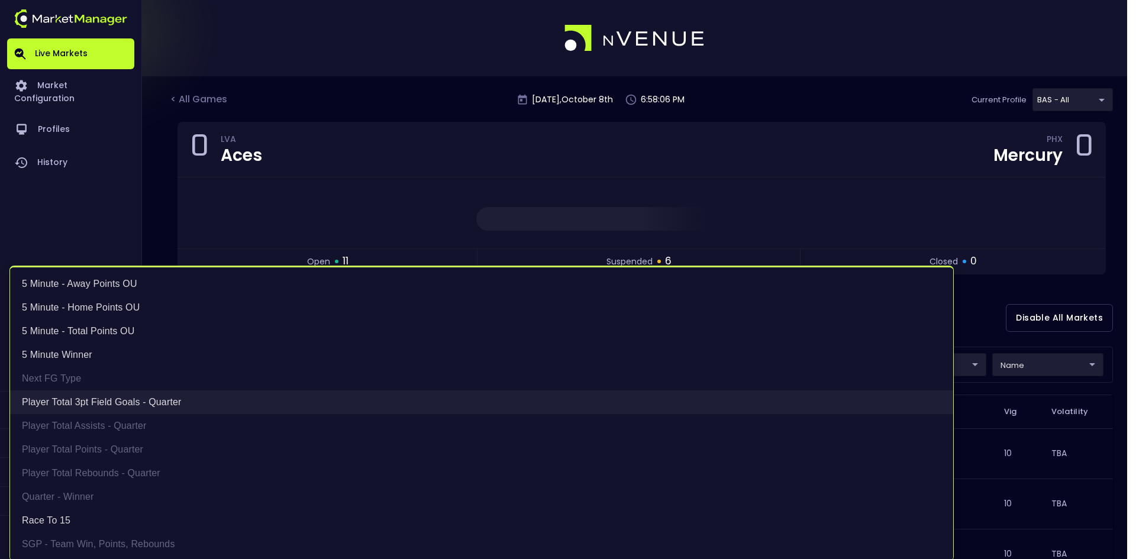
click at [179, 404] on li "Player Total 3pt Field Goals - Quarter" at bounding box center [481, 402] width 943 height 24
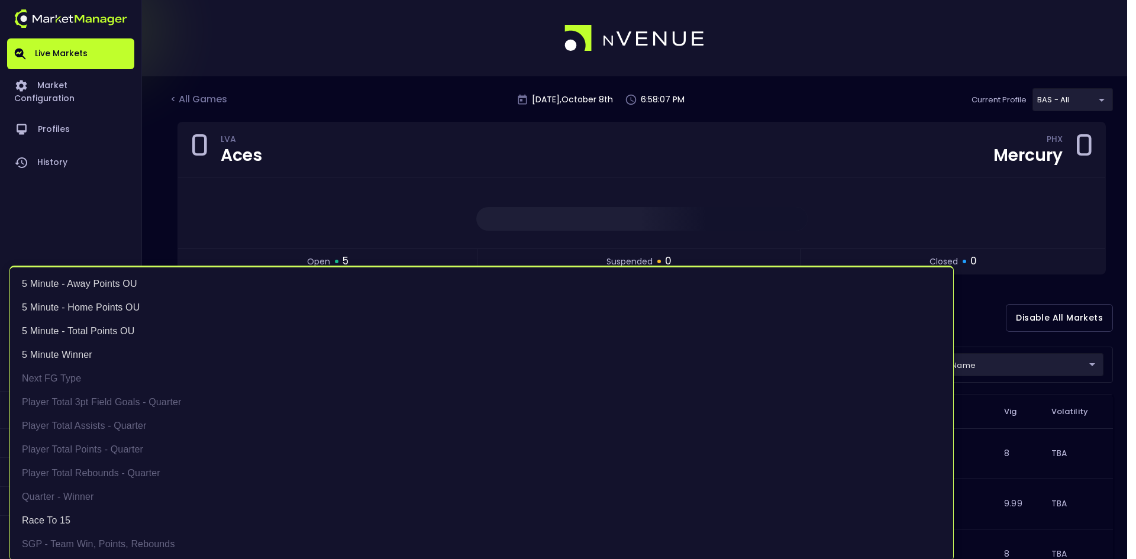
click at [400, 89] on div at bounding box center [568, 279] width 1136 height 559
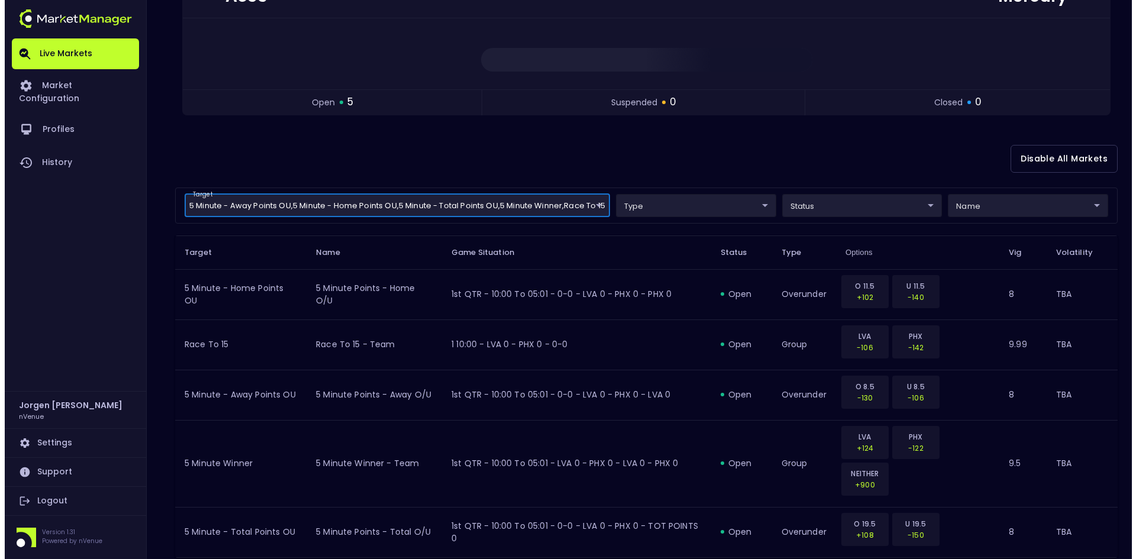
scroll to position [180, 0]
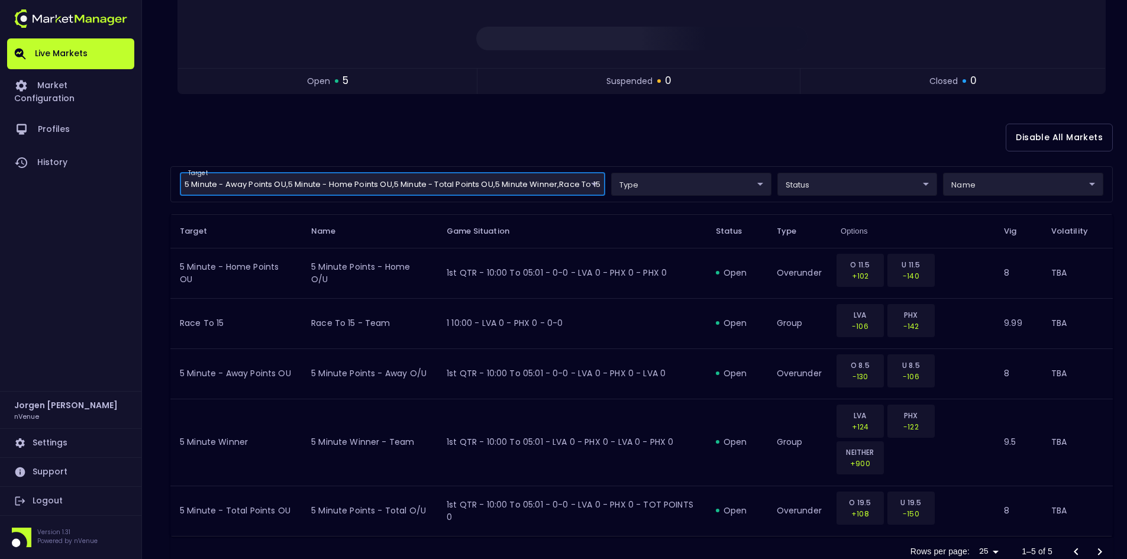
click at [560, 536] on div "Rows per page: 25 25 1–5 of 5" at bounding box center [641, 551] width 942 height 31
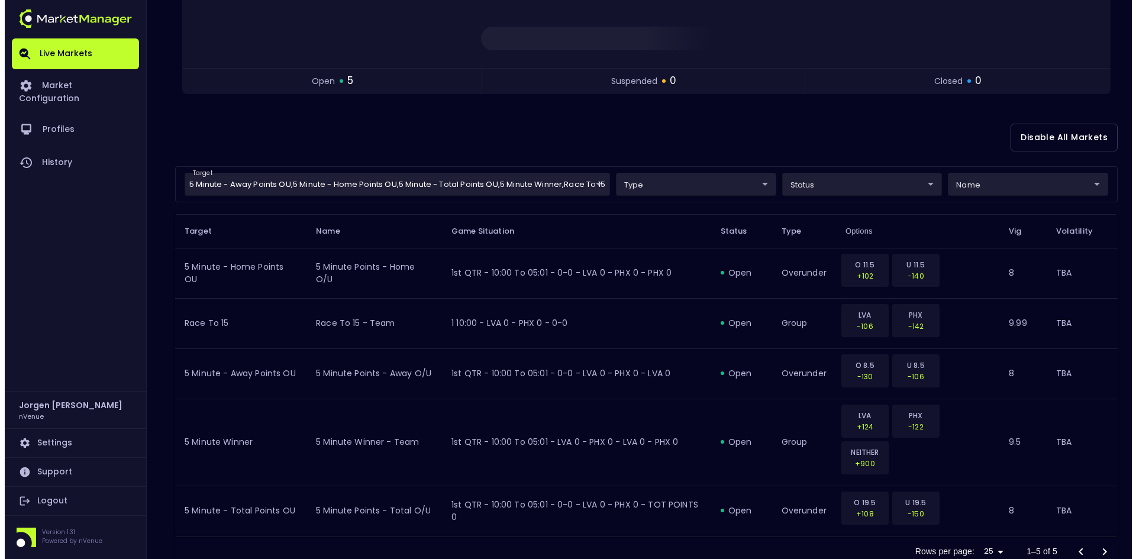
click at [318, 179] on body "Live Markets Market Configuration Profiles History [PERSON_NAME] nVenue Setting…" at bounding box center [563, 208] width 1127 height 776
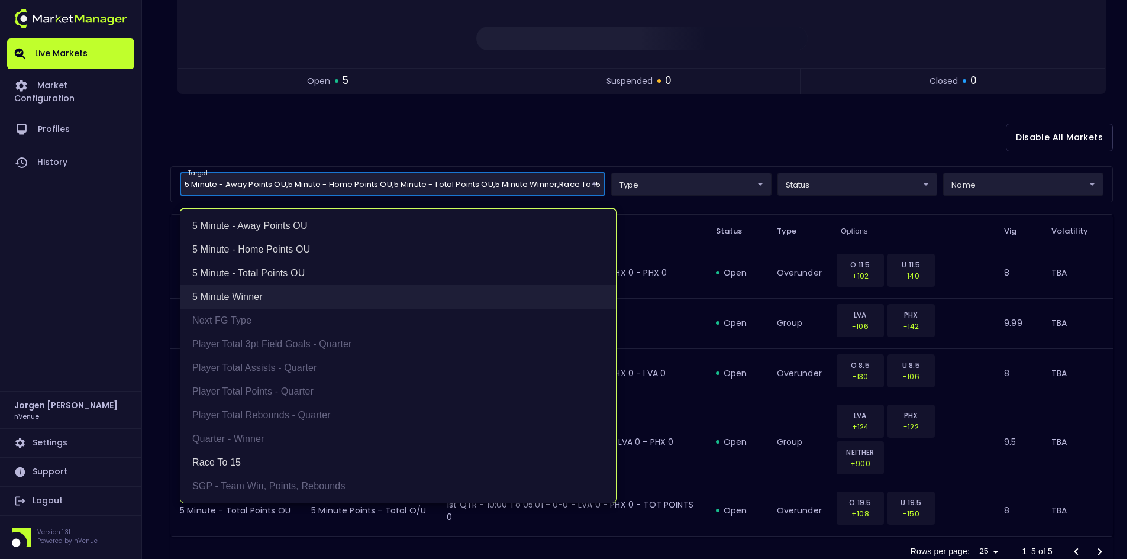
click at [247, 292] on li "5 Minute Winner" at bounding box center [397, 297] width 435 height 24
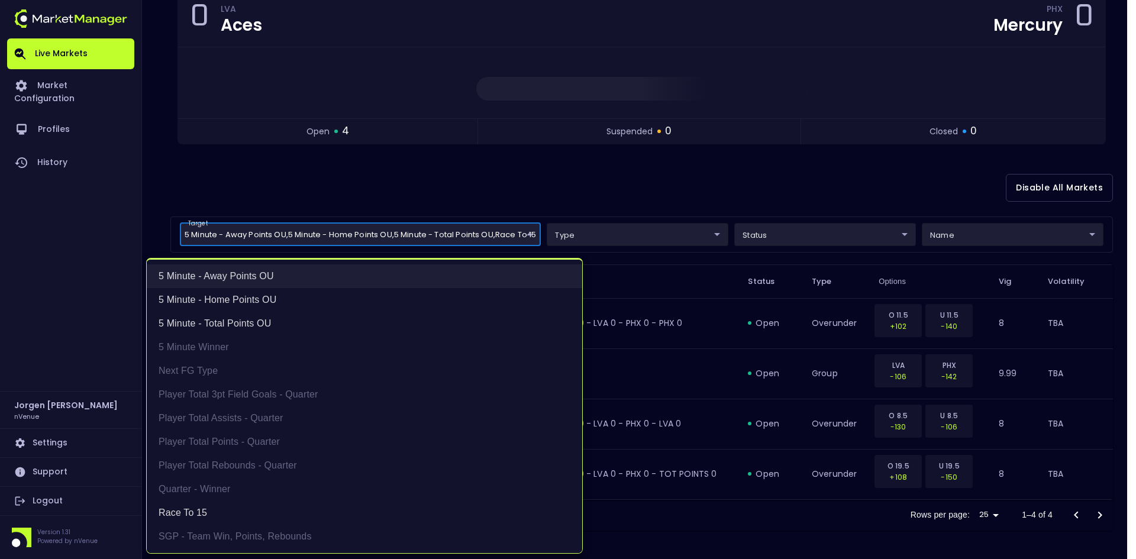
click at [248, 273] on li "5 Minute - Away Points OU" at bounding box center [364, 276] width 435 height 24
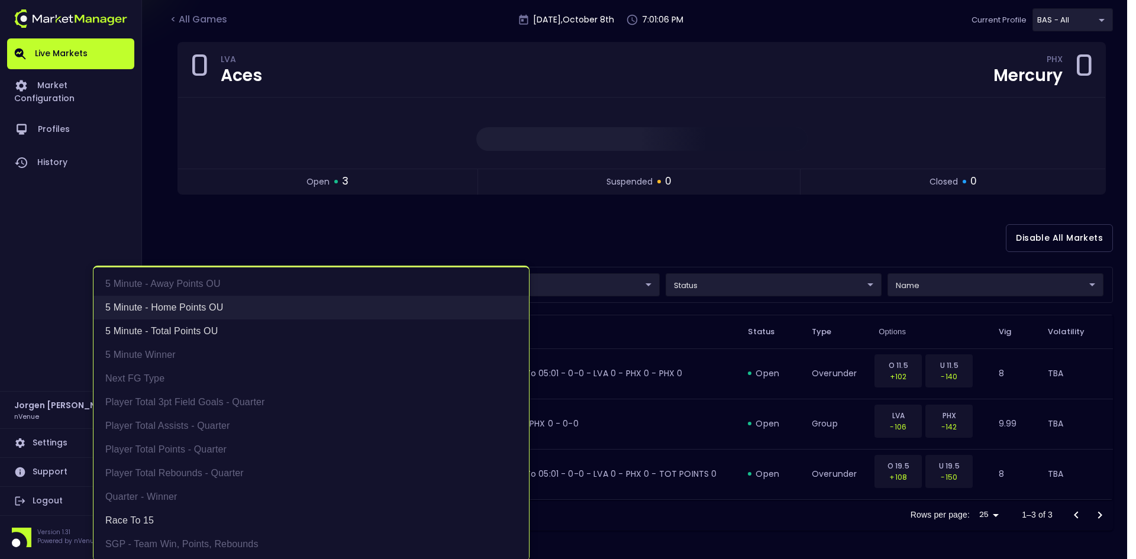
click at [211, 300] on li "5 Minute - Home Points OU" at bounding box center [310, 308] width 435 height 24
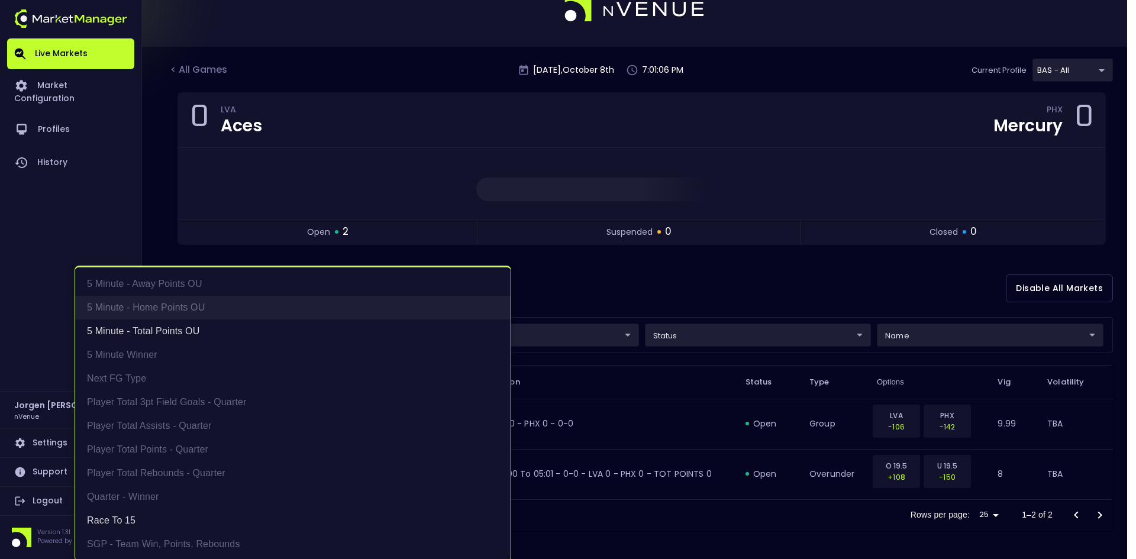
scroll to position [30, 0]
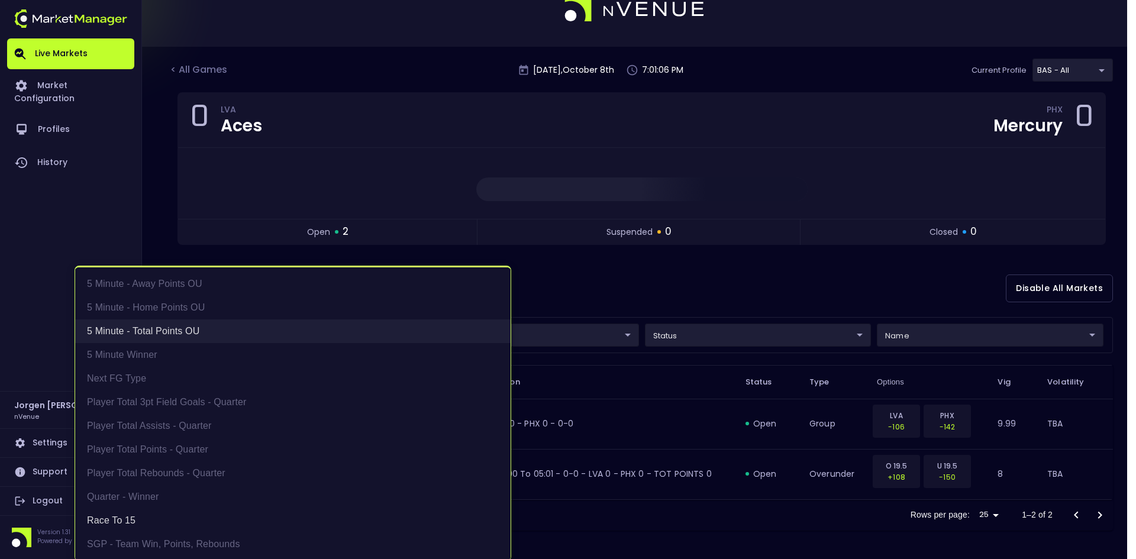
click at [172, 322] on li "5 Minute - Total Points OU" at bounding box center [292, 331] width 435 height 24
type input "Race to 15"
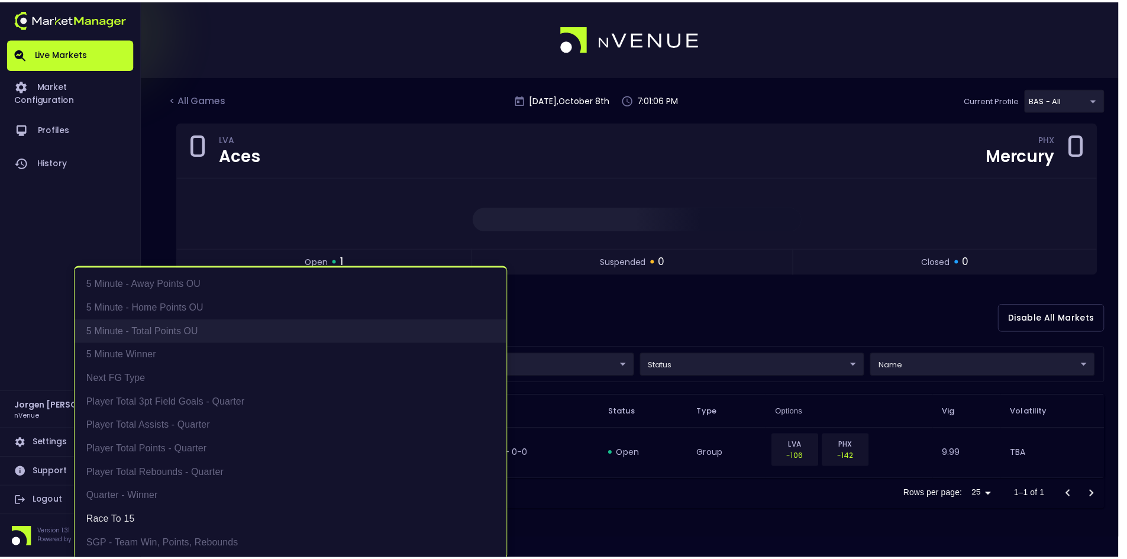
scroll to position [0, 0]
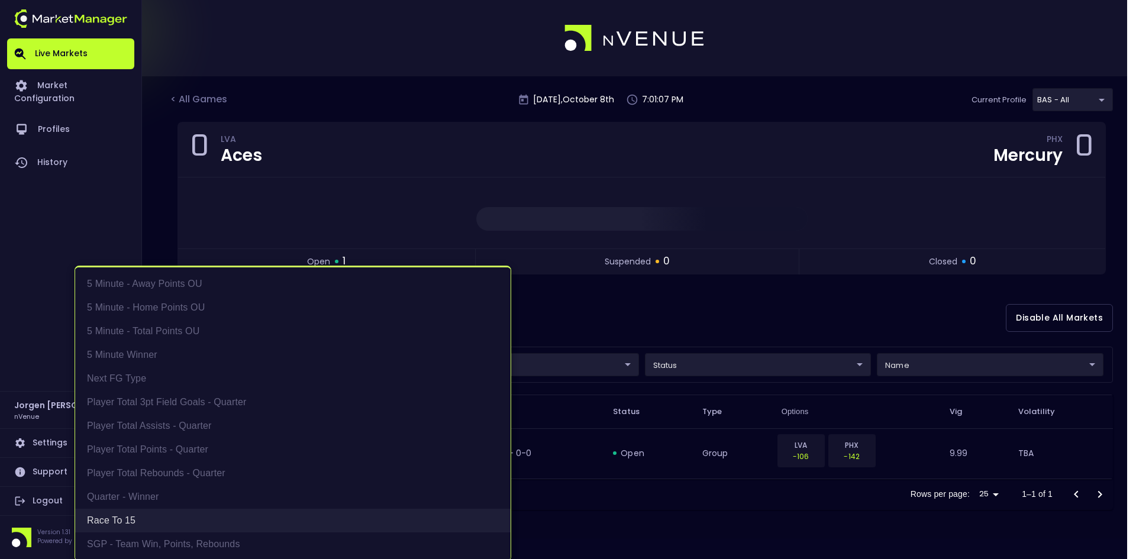
click at [114, 516] on li "Race to 15" at bounding box center [292, 521] width 435 height 24
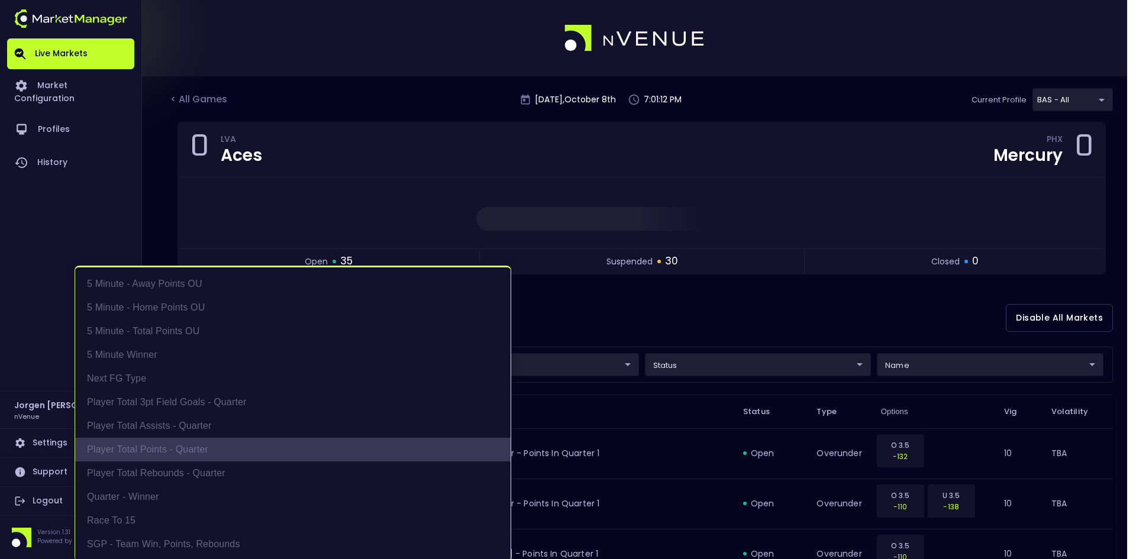
click at [144, 449] on li "Player Total Points - Quarter" at bounding box center [292, 450] width 435 height 24
type input "Player Total Points - Quarter"
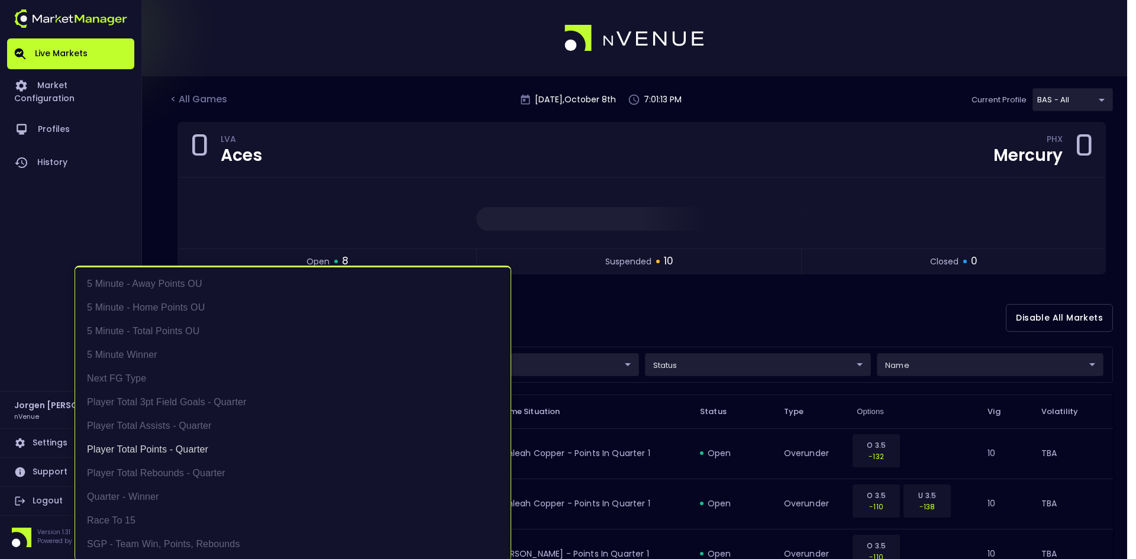
click at [678, 310] on div at bounding box center [568, 279] width 1136 height 559
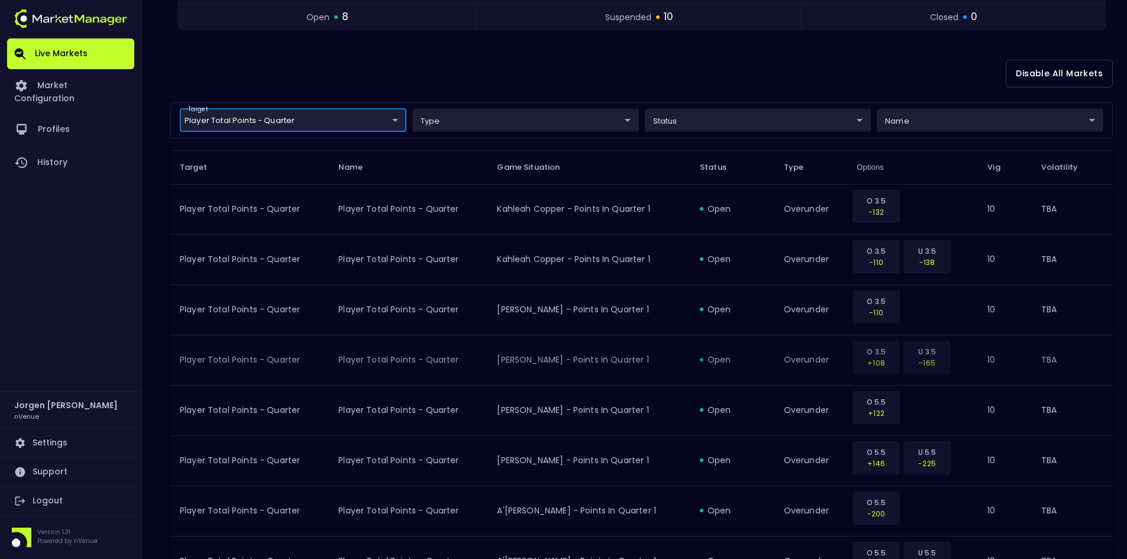
scroll to position [237, 0]
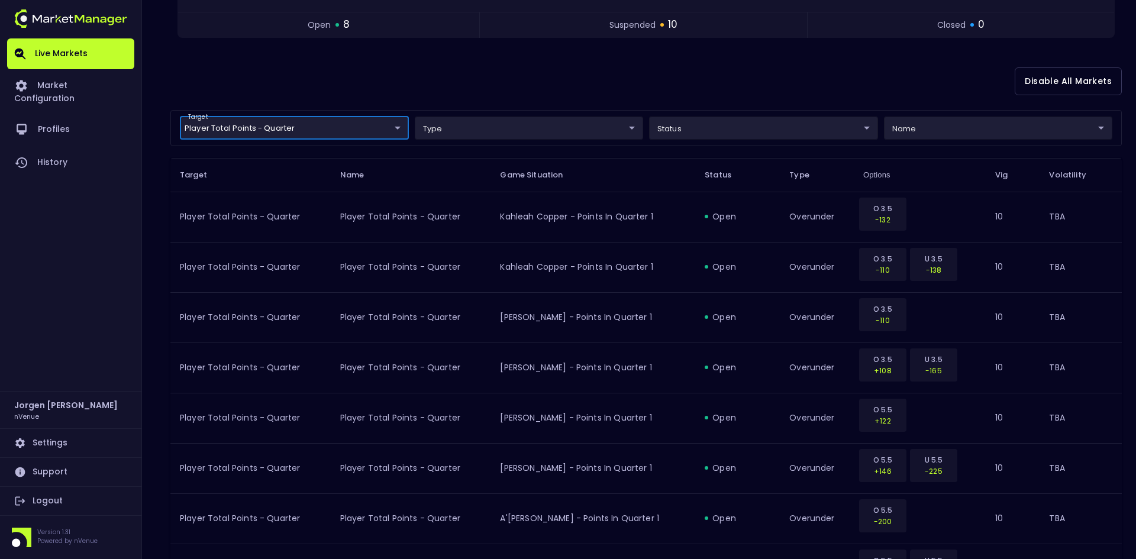
click at [316, 128] on body "Live Markets Market Configuration Profiles History [PERSON_NAME] nVenue Setting…" at bounding box center [568, 459] width 1136 height 1393
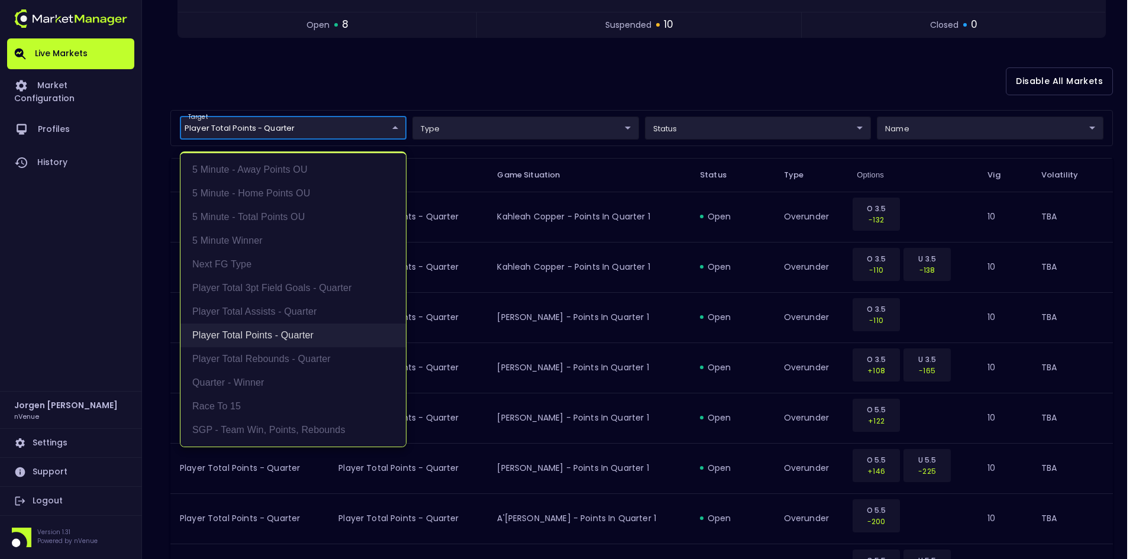
click at [237, 331] on li "Player Total Points - Quarter" at bounding box center [292, 336] width 225 height 24
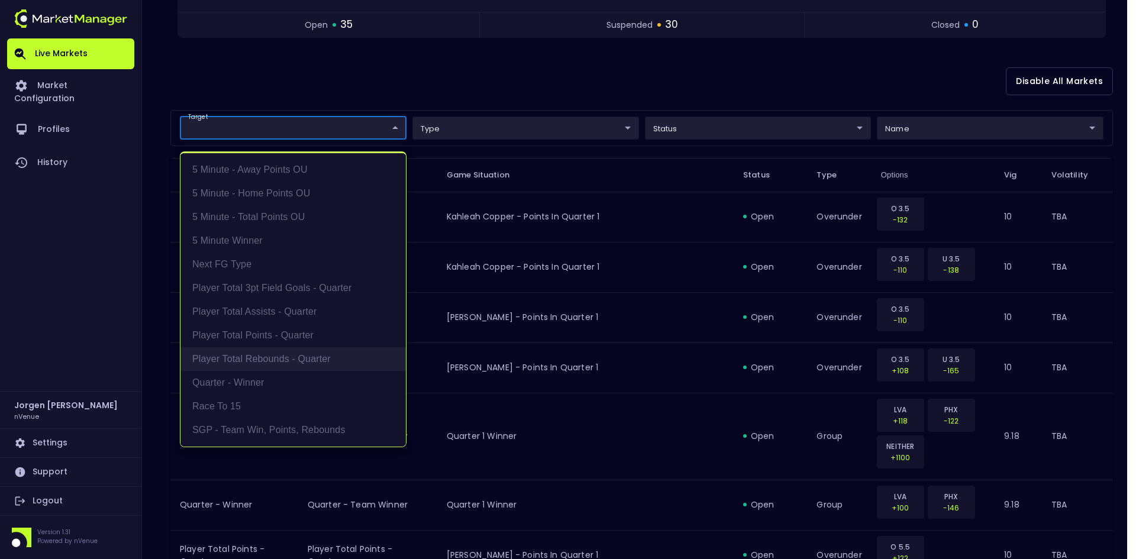
click at [251, 359] on li "Player Total Rebounds - Quarter" at bounding box center [292, 359] width 225 height 24
type input "Player Total Rebounds - Quarter"
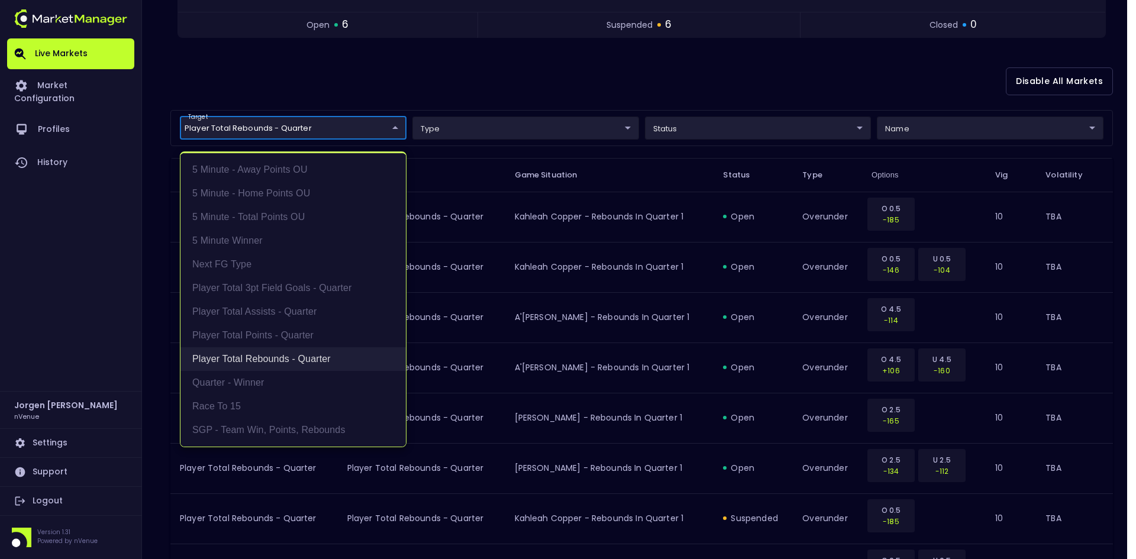
click at [284, 355] on li "Player Total Rebounds - Quarter" at bounding box center [292, 359] width 225 height 24
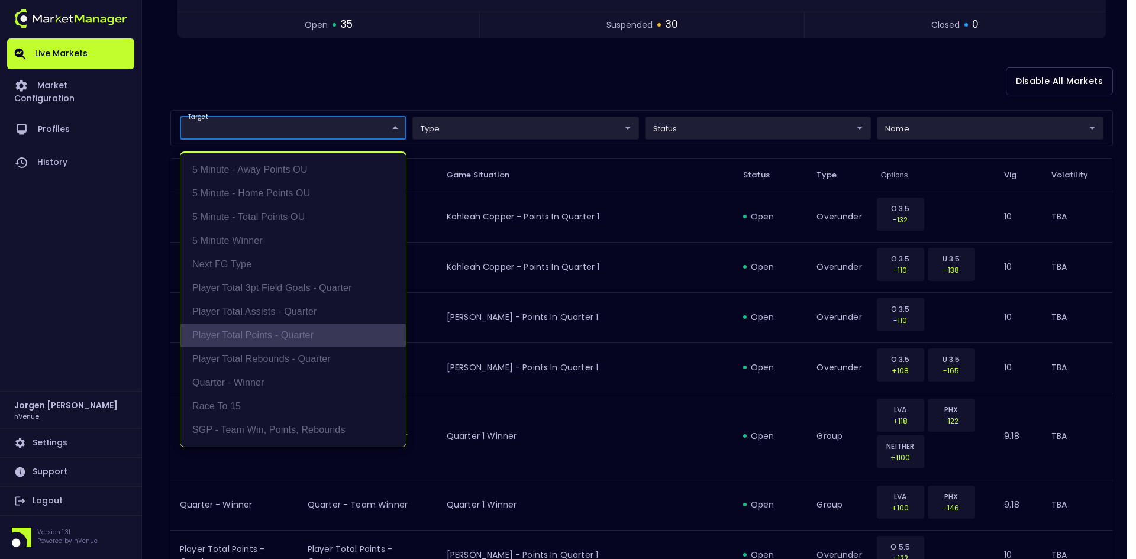
click at [276, 338] on li "Player Total Points - Quarter" at bounding box center [292, 336] width 225 height 24
type input "Player Total Points - Quarter"
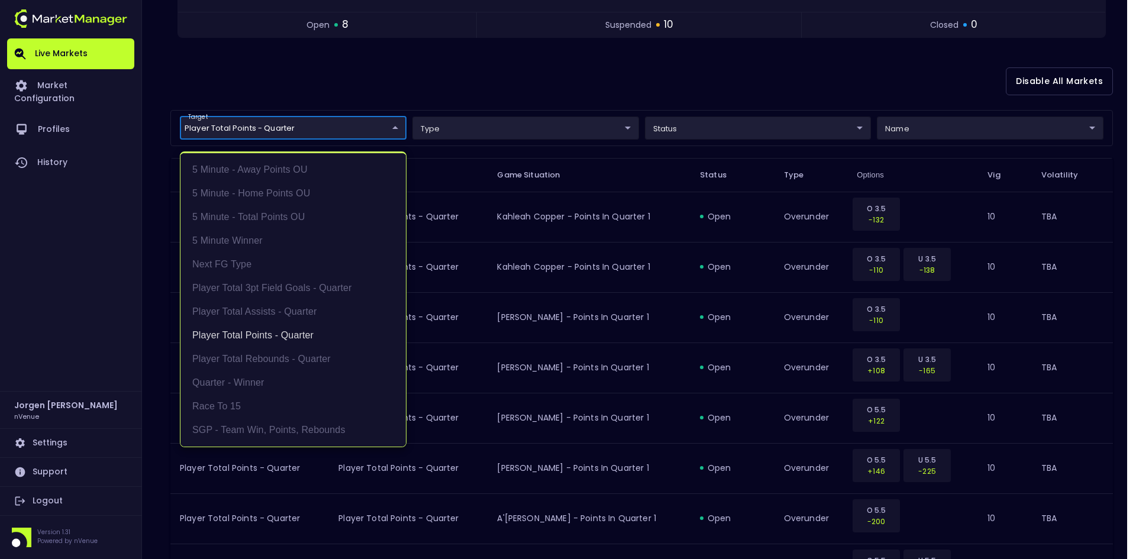
click at [753, 124] on div at bounding box center [568, 279] width 1136 height 559
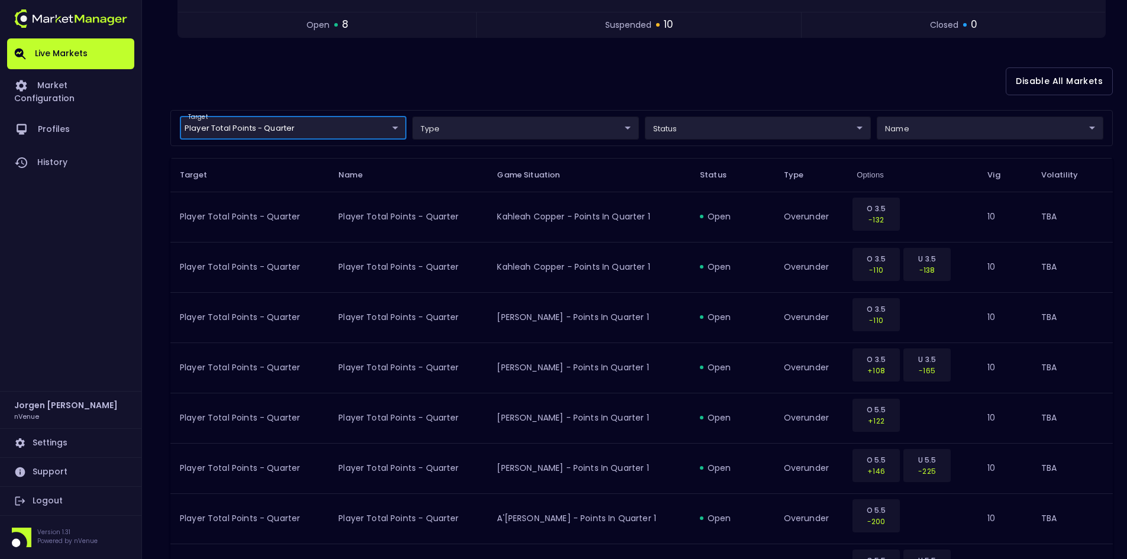
click at [699, 124] on body "Live Markets Market Configuration Profiles History [PERSON_NAME] nVenue Setting…" at bounding box center [563, 459] width 1127 height 1393
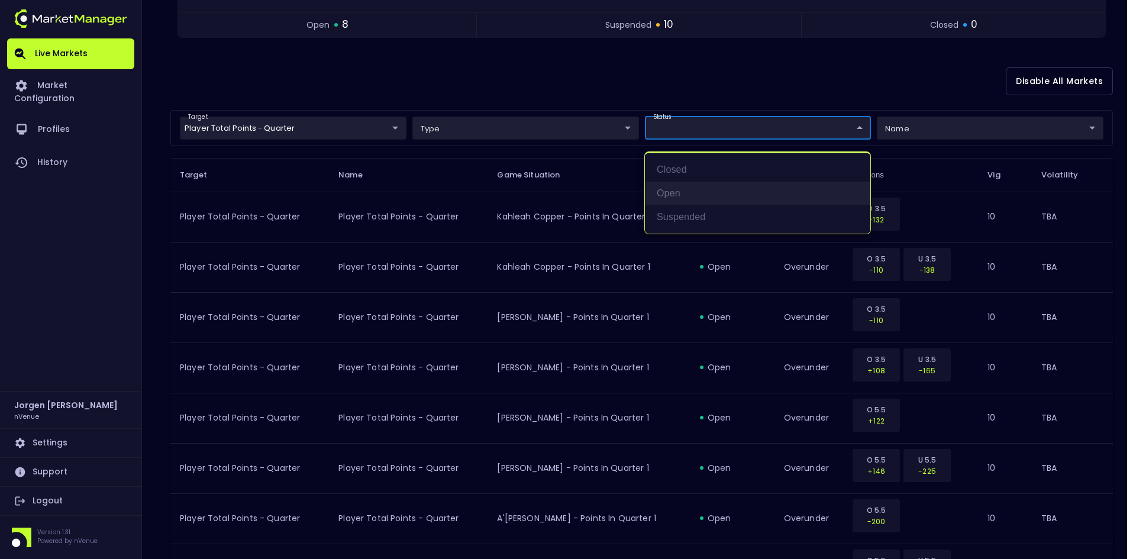
click at [667, 197] on li "open" at bounding box center [757, 194] width 225 height 24
type input "open"
click at [625, 77] on div at bounding box center [568, 279] width 1136 height 559
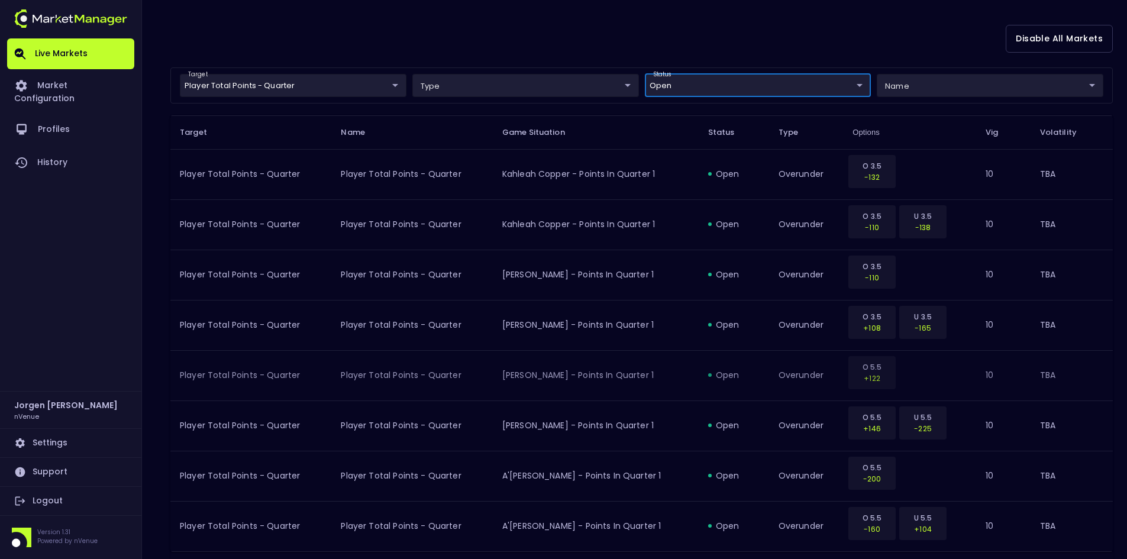
scroll to position [213, 0]
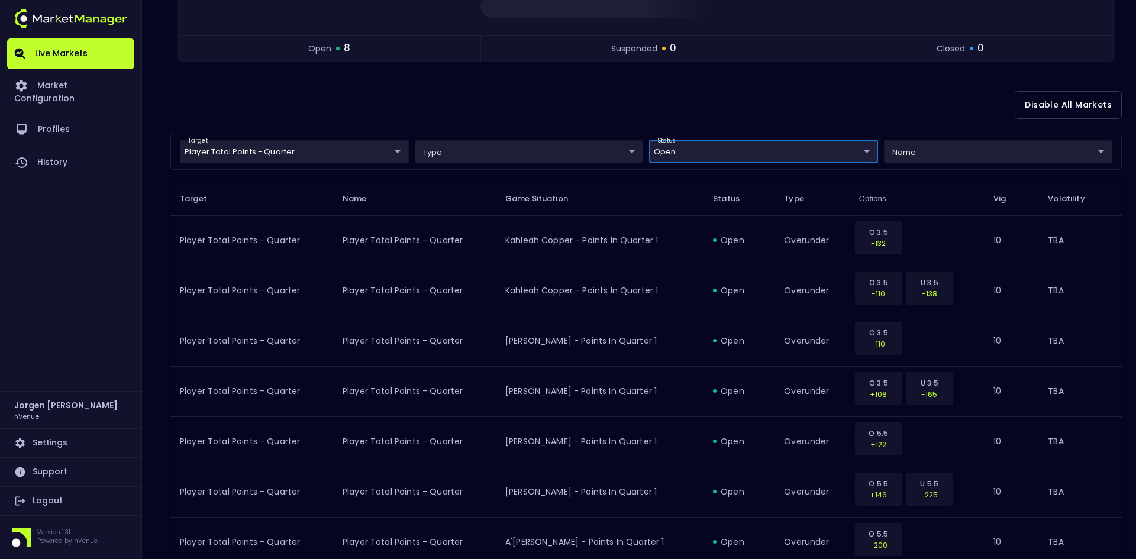
click at [692, 150] on body "Live Markets Market Configuration Profiles History [PERSON_NAME] nVenue Setting…" at bounding box center [568, 232] width 1136 height 890
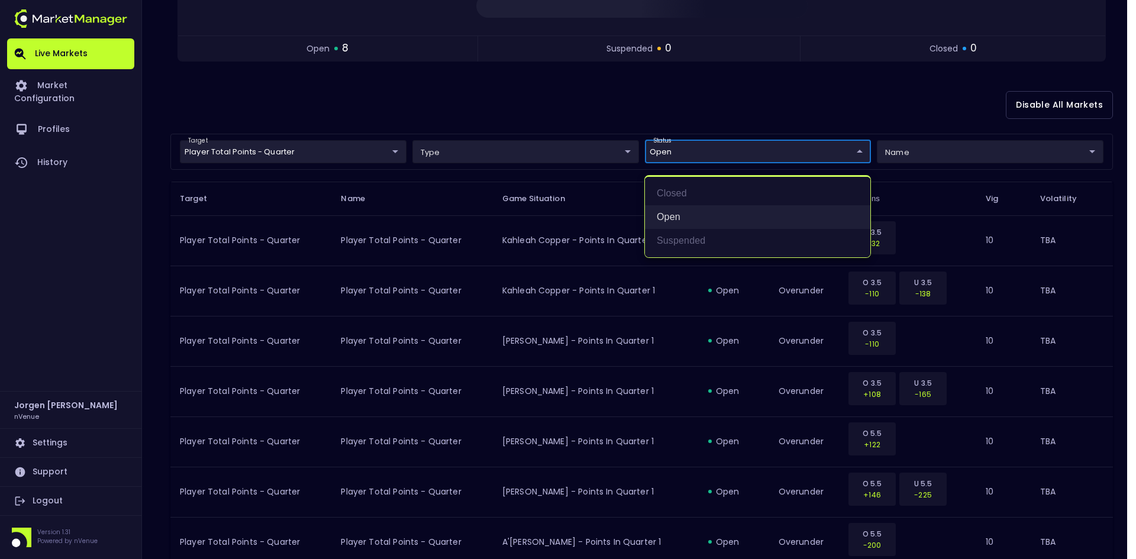
click at [662, 218] on li "open" at bounding box center [757, 217] width 225 height 24
click at [343, 154] on div at bounding box center [568, 279] width 1136 height 559
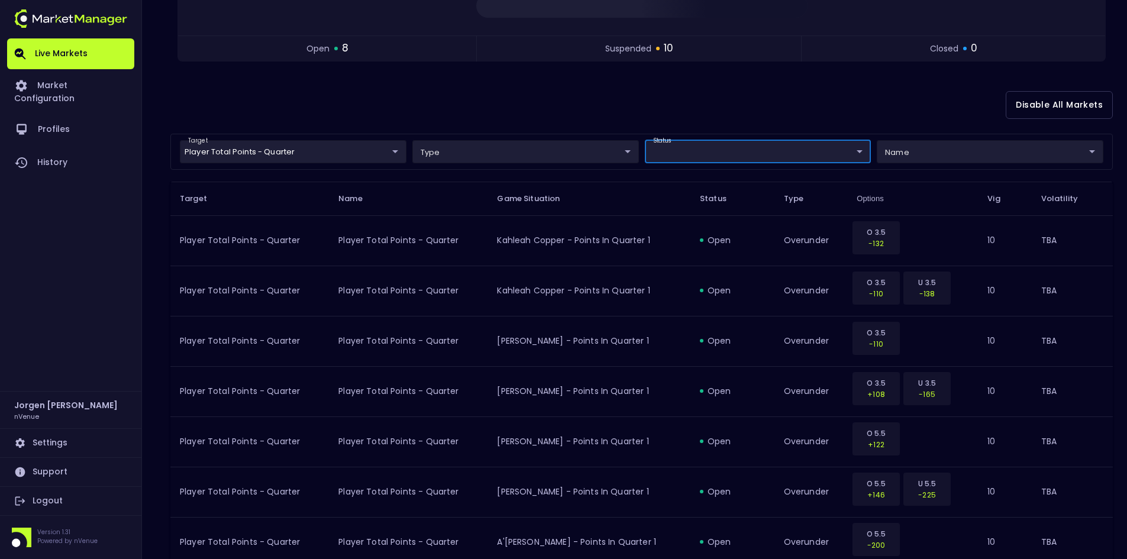
click at [329, 155] on body "Live Markets Market Configuration Profiles History [PERSON_NAME] nVenue Setting…" at bounding box center [563, 483] width 1127 height 1393
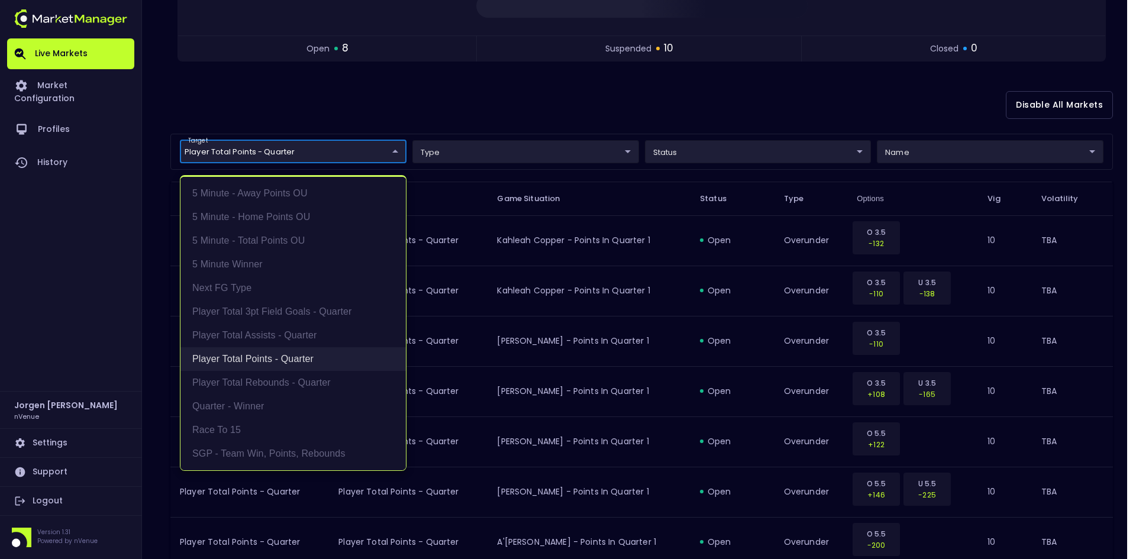
click at [267, 363] on li "Player Total Points - Quarter" at bounding box center [292, 359] width 225 height 24
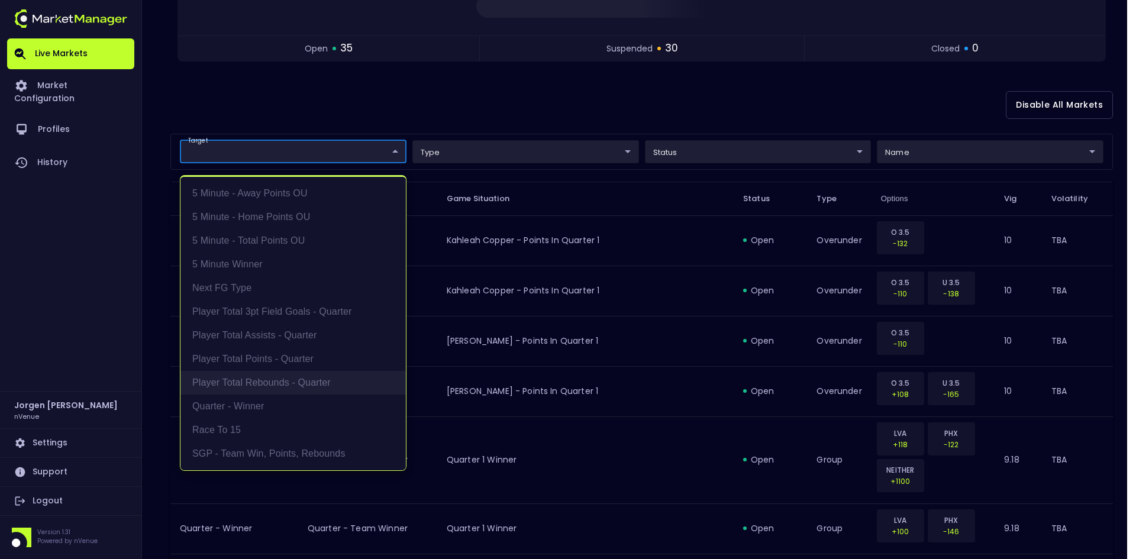
click at [269, 384] on li "Player Total Rebounds - Quarter" at bounding box center [292, 383] width 225 height 24
type input "Player Total Rebounds - Quarter"
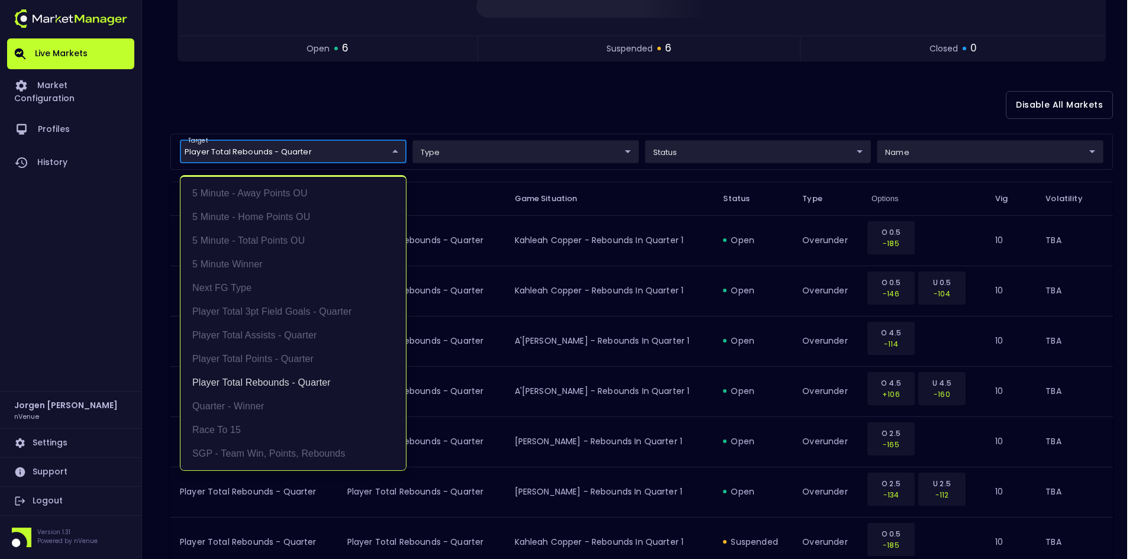
click at [535, 76] on div at bounding box center [568, 279] width 1136 height 559
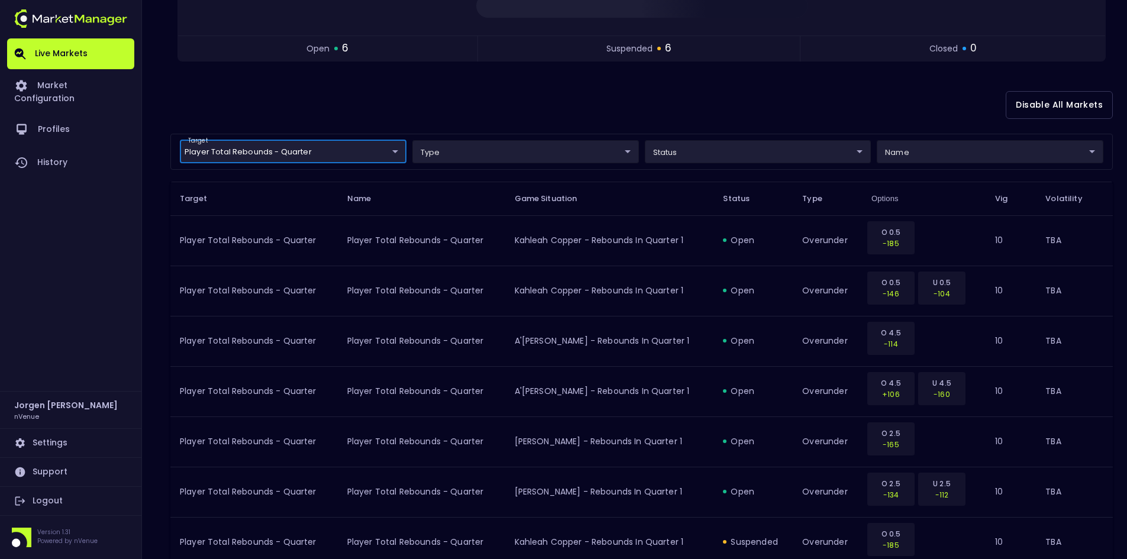
click at [709, 153] on body "Live Markets Market Configuration Profiles History [PERSON_NAME] nVenue Setting…" at bounding box center [563, 332] width 1127 height 1091
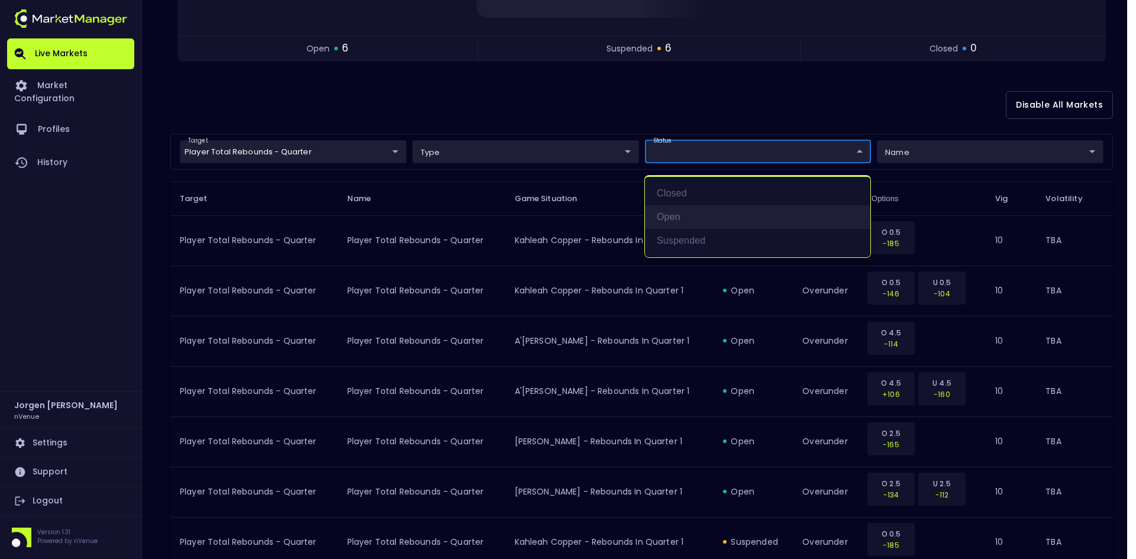
click at [691, 218] on li "open" at bounding box center [757, 217] width 225 height 24
type input "open"
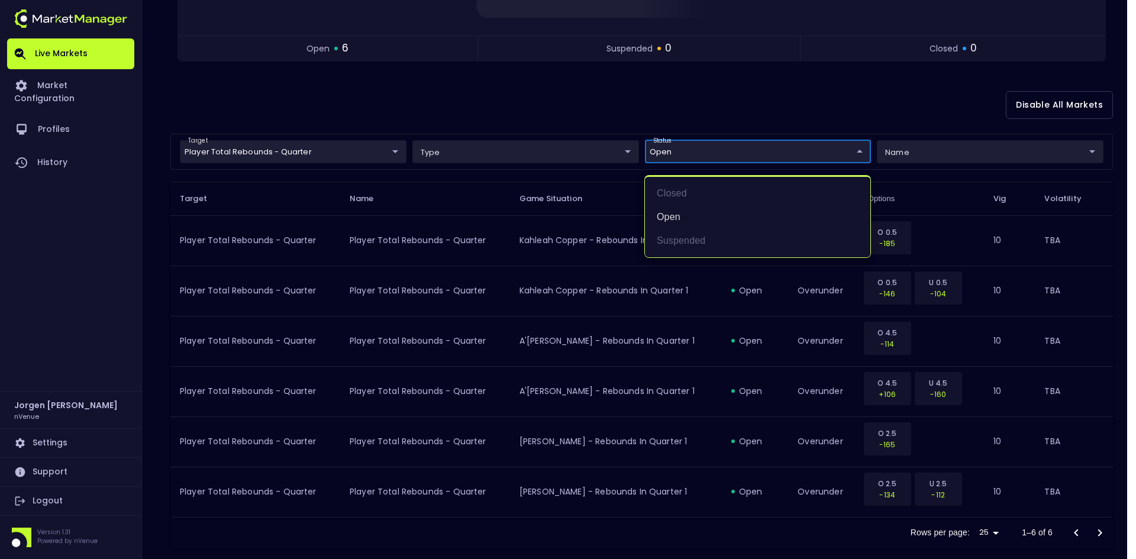
click at [658, 104] on div at bounding box center [568, 279] width 1136 height 559
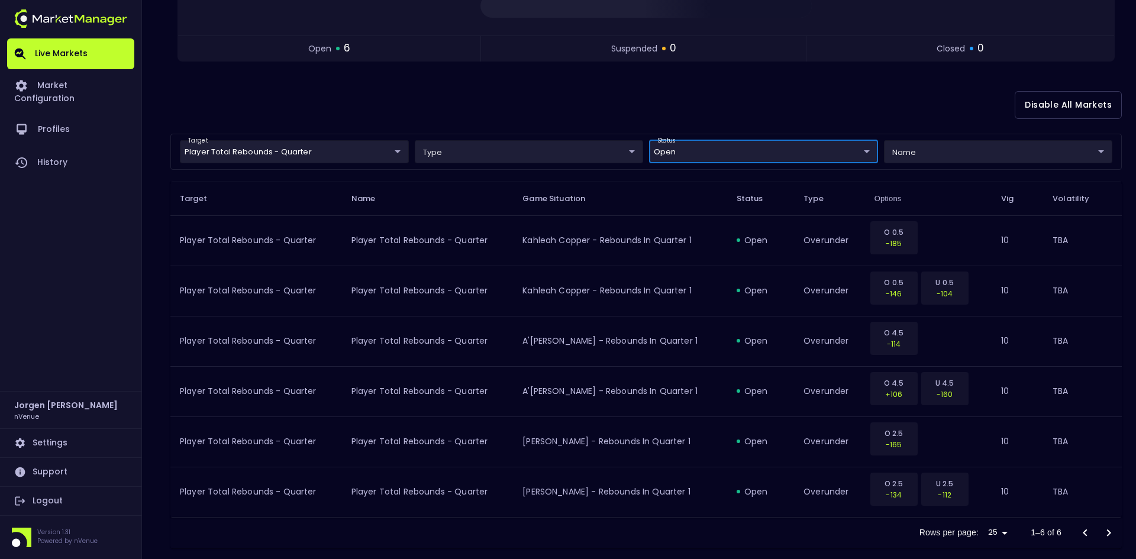
click at [354, 156] on body "Live Markets Market Configuration Profiles History [PERSON_NAME] nVenue Setting…" at bounding box center [568, 182] width 1136 height 790
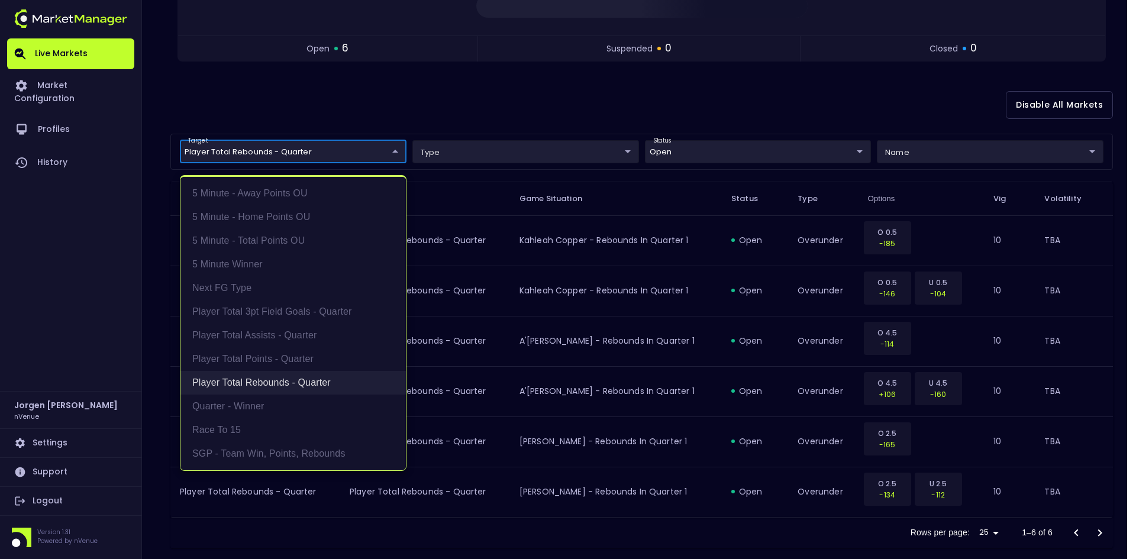
click at [283, 382] on li "Player Total Rebounds - Quarter" at bounding box center [292, 383] width 225 height 24
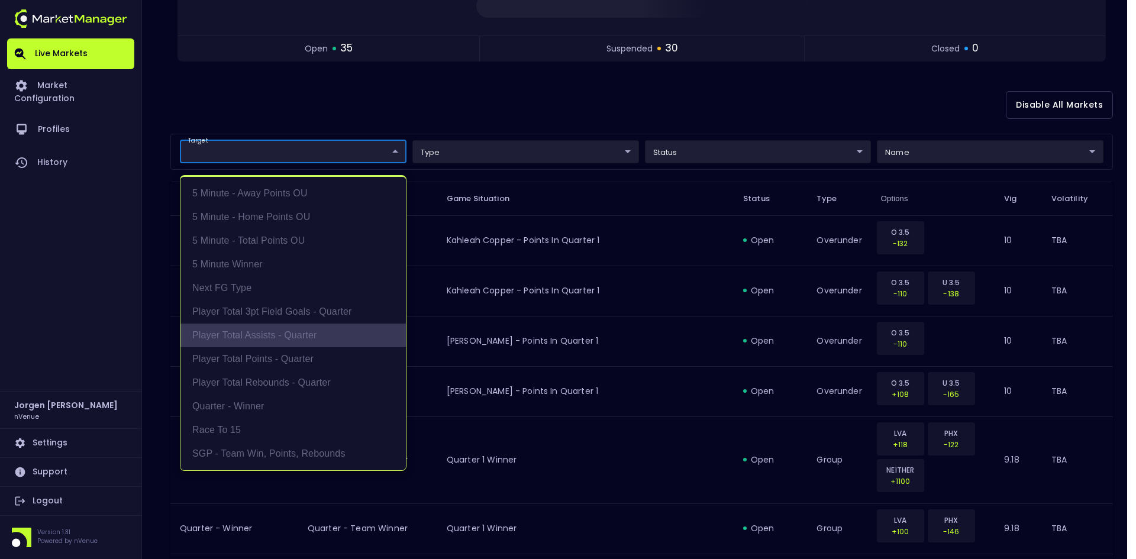
click at [270, 331] on li "Player Total Assists - Quarter" at bounding box center [292, 336] width 225 height 24
type input "Player Total Assists - Quarter"
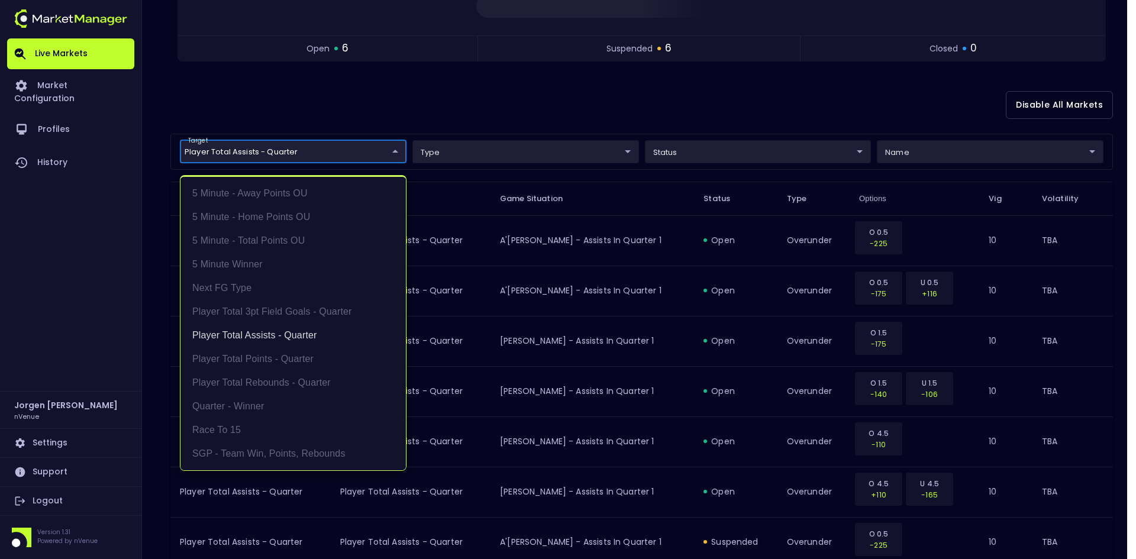
click at [707, 79] on div at bounding box center [568, 279] width 1136 height 559
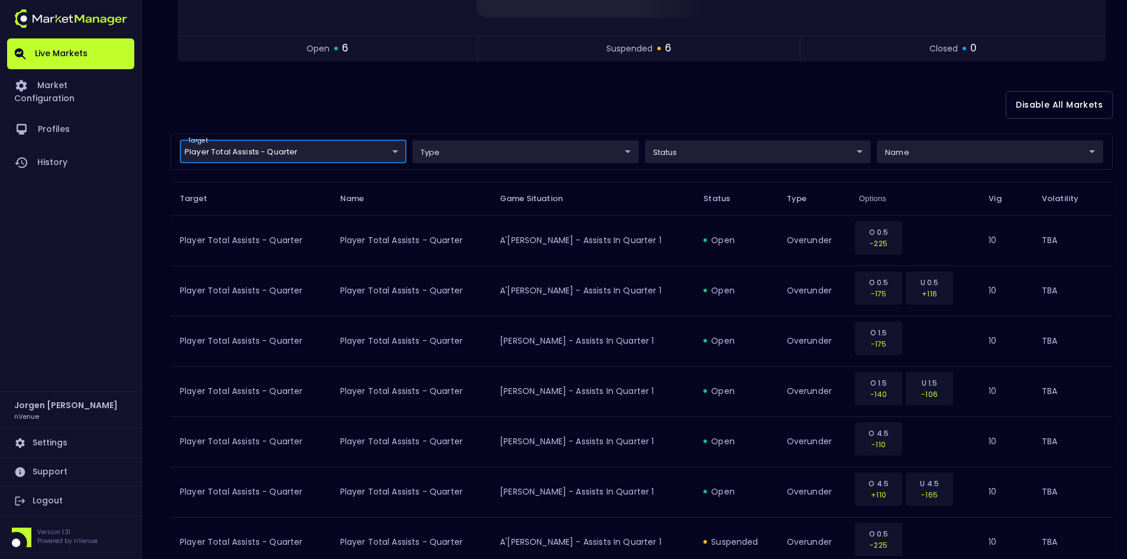
click at [686, 154] on body "Live Markets Market Configuration Profiles History [PERSON_NAME] nVenue Setting…" at bounding box center [563, 332] width 1127 height 1091
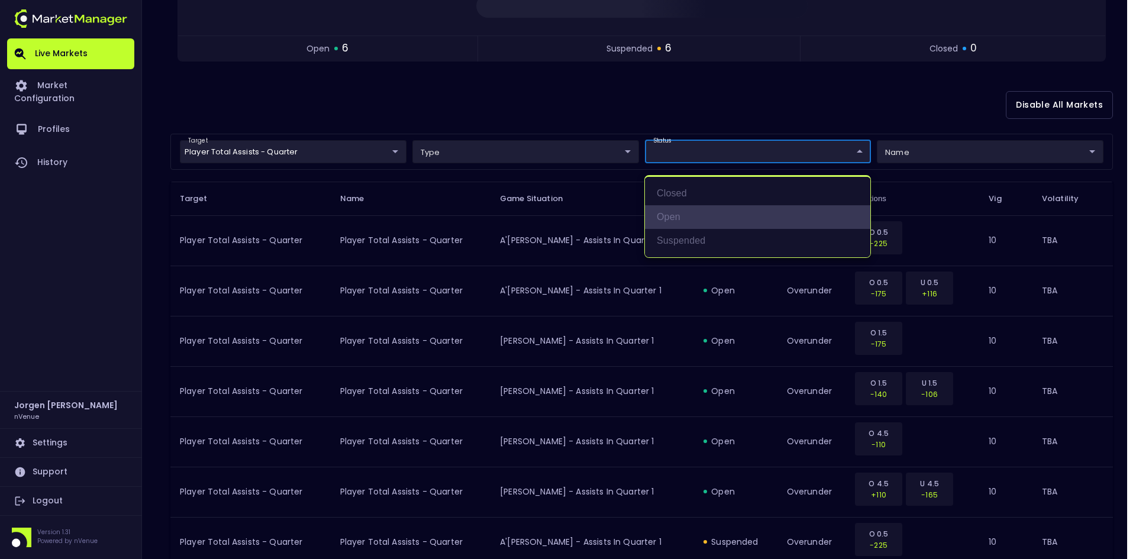
click at [675, 213] on li "open" at bounding box center [757, 217] width 225 height 24
type input "open"
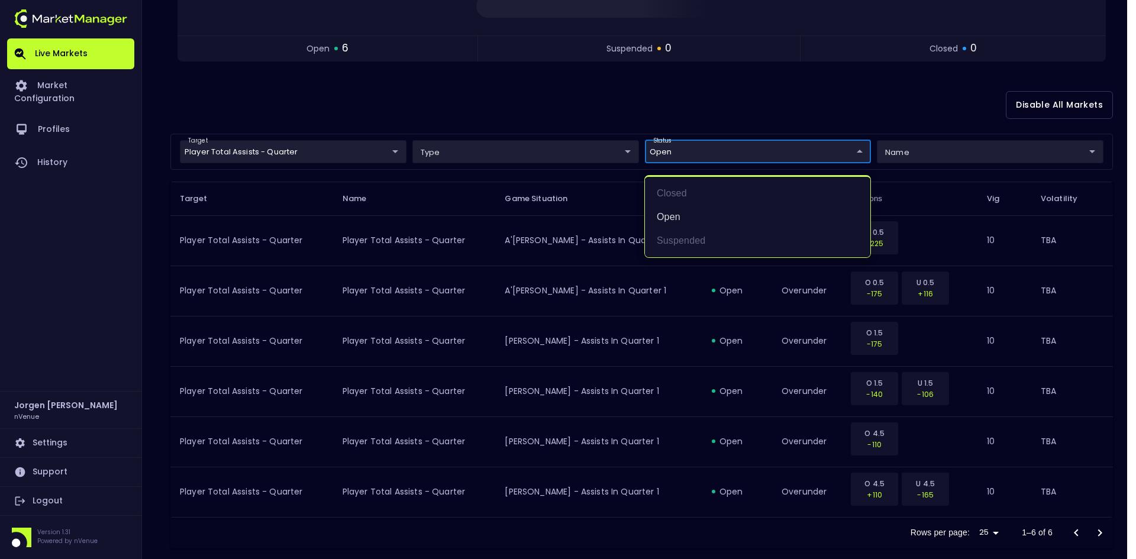
click at [613, 102] on div at bounding box center [568, 279] width 1136 height 559
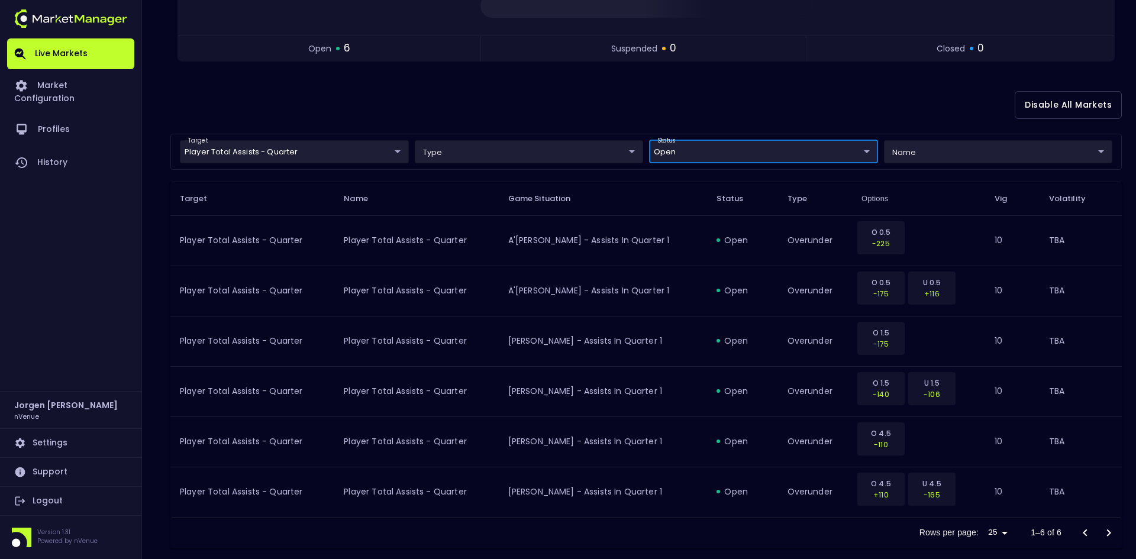
click at [342, 159] on body "Live Markets Market Configuration Profiles History [PERSON_NAME] nVenue Setting…" at bounding box center [568, 182] width 1136 height 790
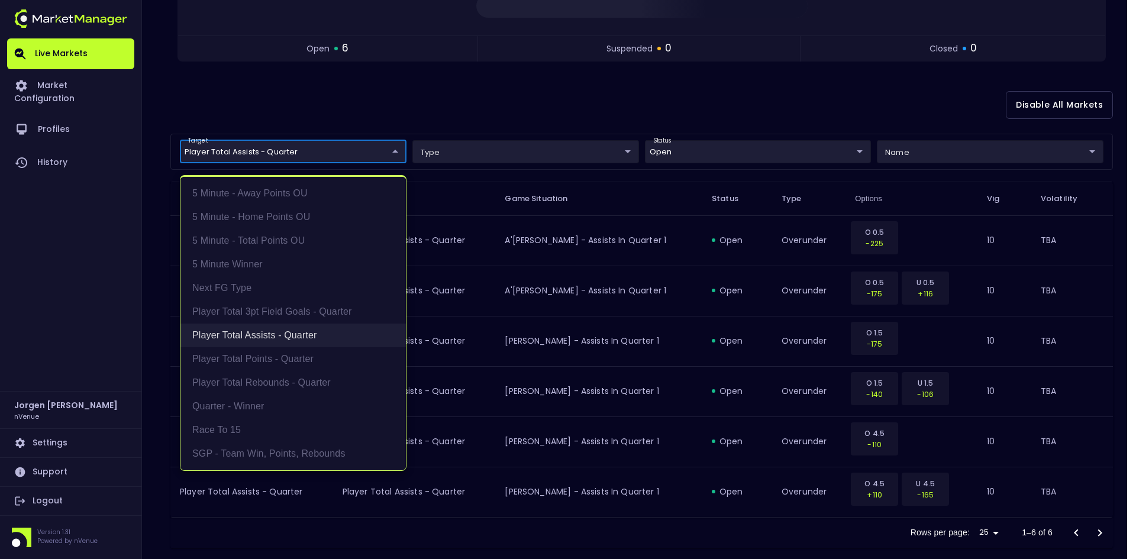
click at [294, 333] on li "Player Total Assists - Quarter" at bounding box center [292, 336] width 225 height 24
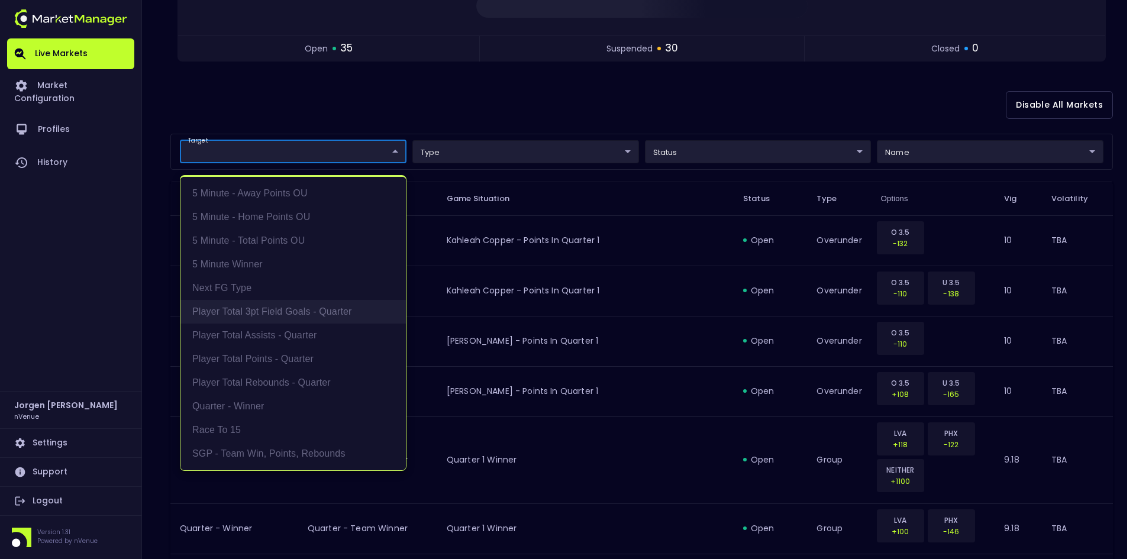
click at [276, 310] on li "Player Total 3pt Field Goals - Quarter" at bounding box center [292, 312] width 225 height 24
type input "Player Total 3pt Field Goals - Quarter"
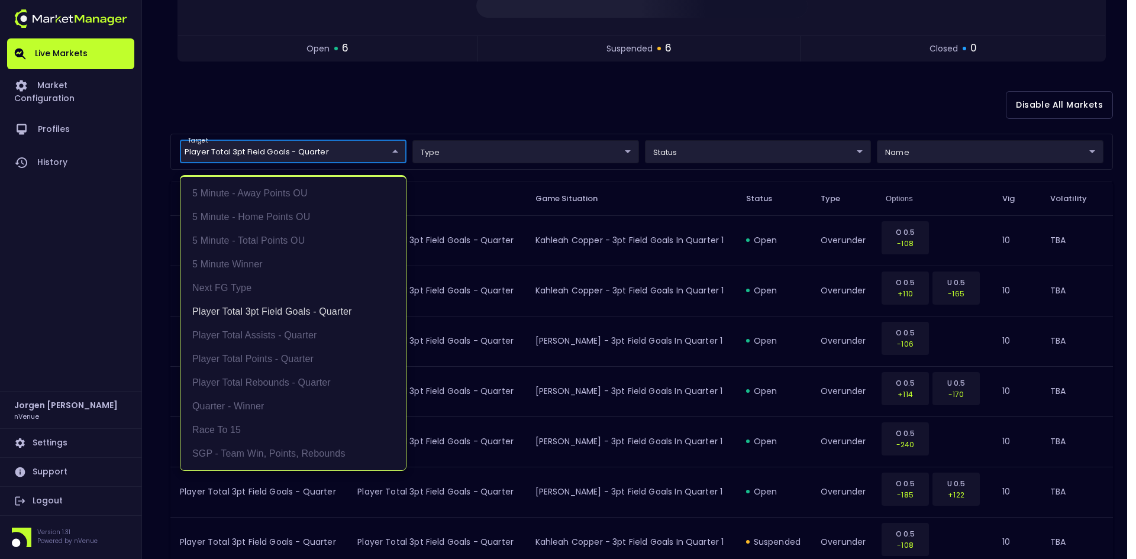
click at [587, 99] on div at bounding box center [568, 279] width 1136 height 559
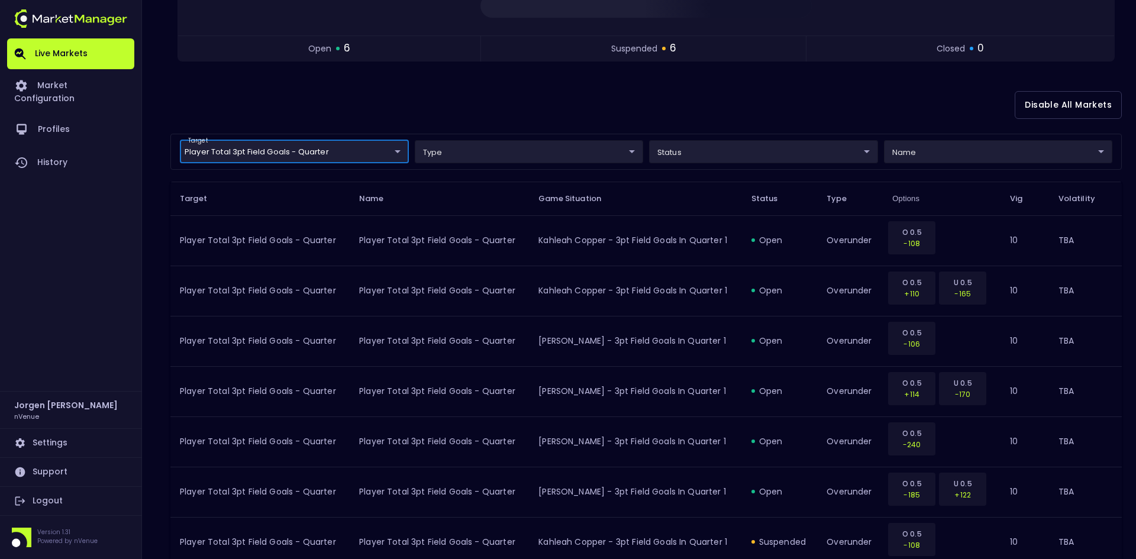
click at [691, 157] on body "Live Markets Market Configuration Profiles History [PERSON_NAME] nVenue Setting…" at bounding box center [568, 332] width 1136 height 1091
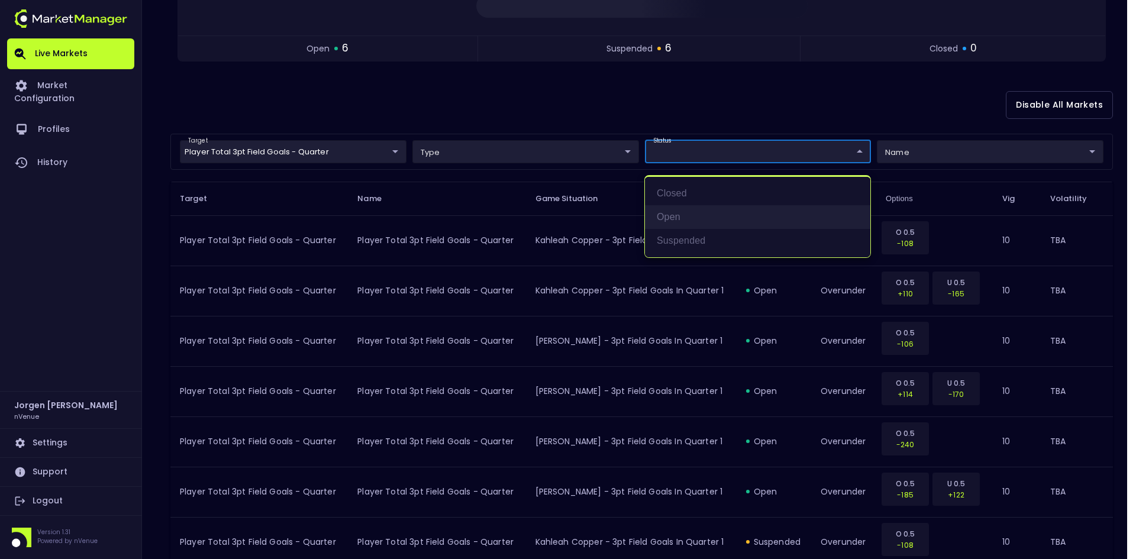
click at [668, 211] on li "open" at bounding box center [757, 217] width 225 height 24
type input "open"
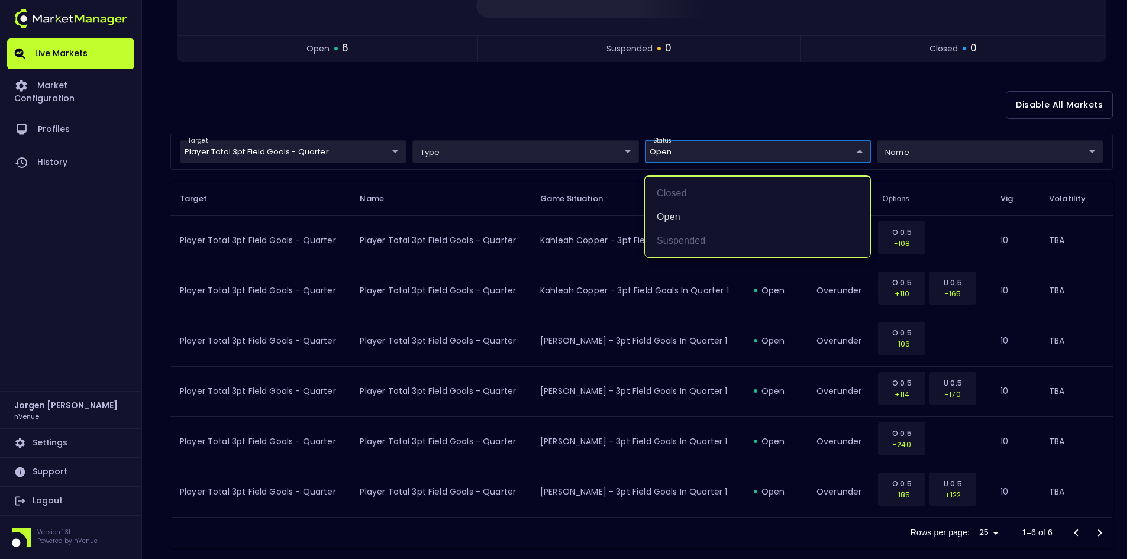
click at [660, 99] on div at bounding box center [568, 279] width 1136 height 559
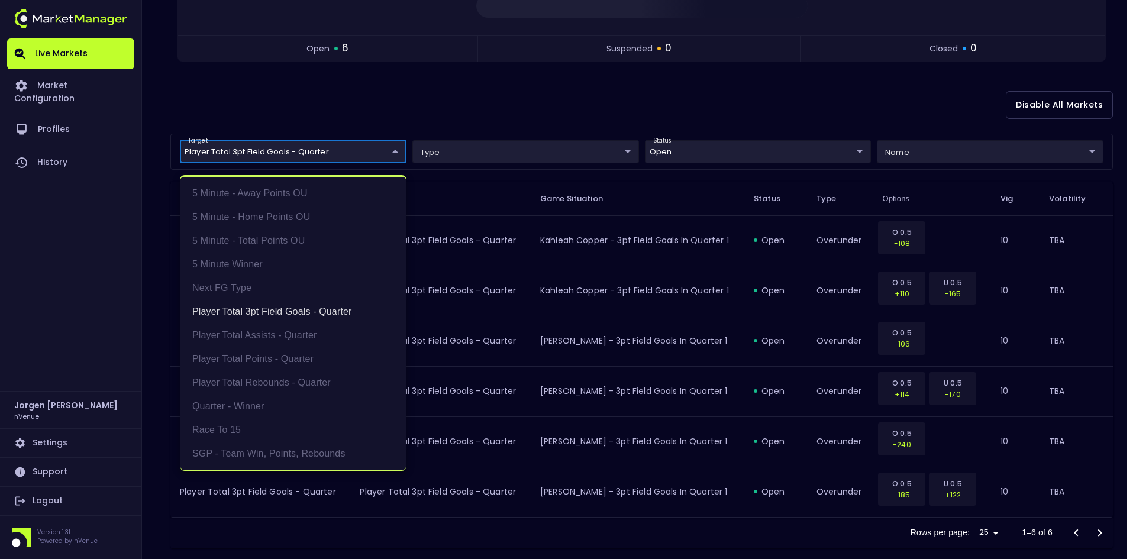
click at [318, 147] on body "Live Markets Market Configuration Profiles History [PERSON_NAME] nVenue Setting…" at bounding box center [568, 182] width 1136 height 790
click at [268, 315] on li "Player Total 3pt Field Goals - Quarter" at bounding box center [292, 312] width 225 height 24
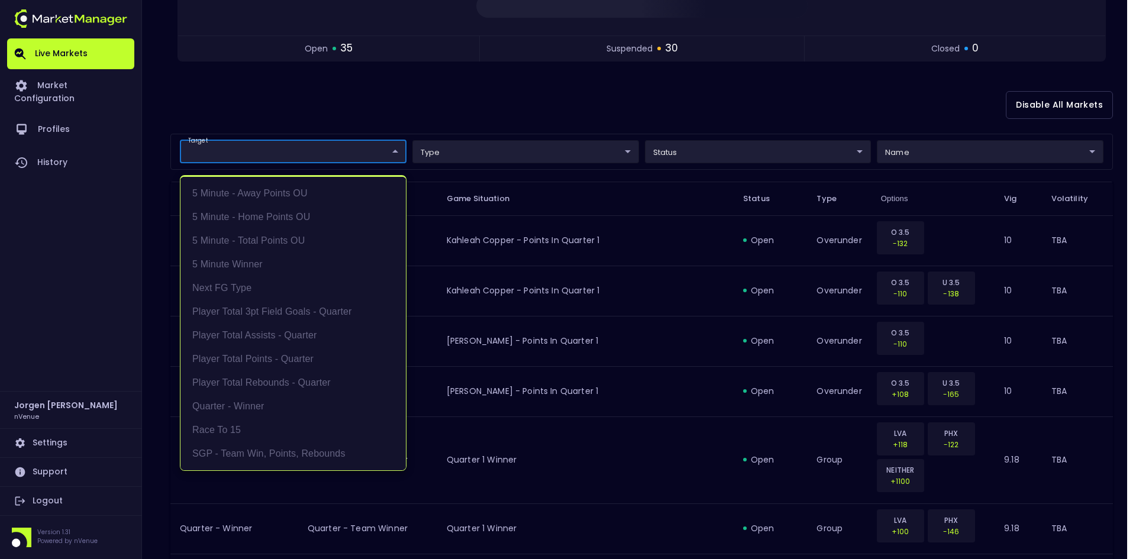
click at [400, 83] on div at bounding box center [568, 279] width 1136 height 559
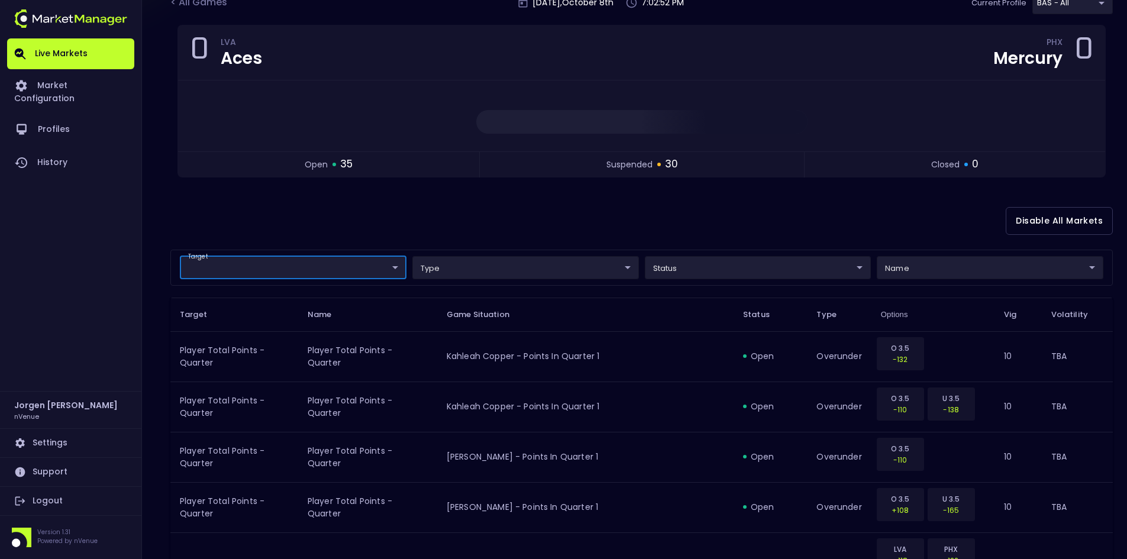
scroll to position [0, 0]
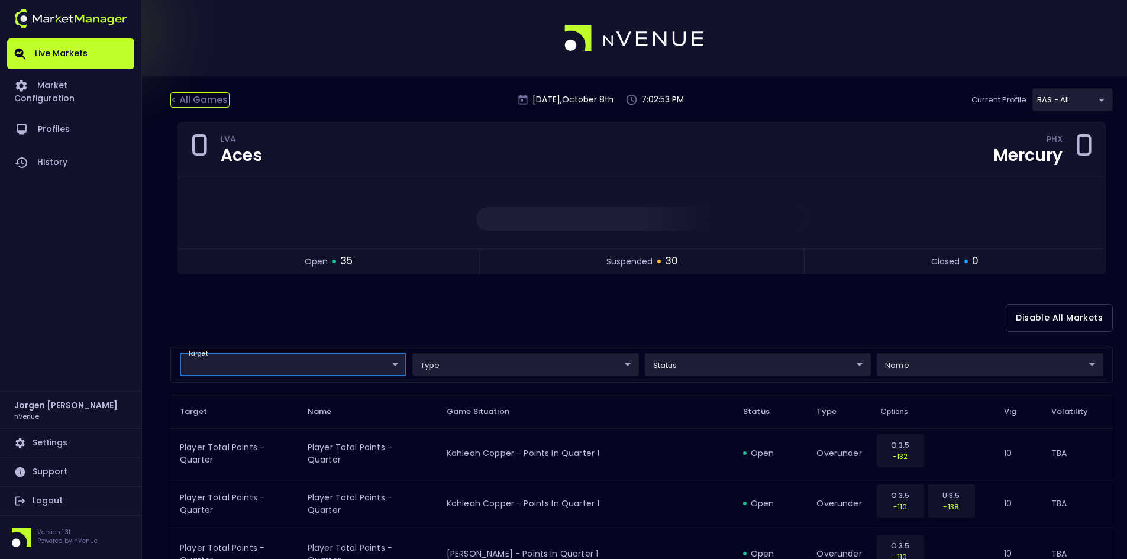
click at [211, 99] on div "< All Games" at bounding box center [199, 99] width 59 height 15
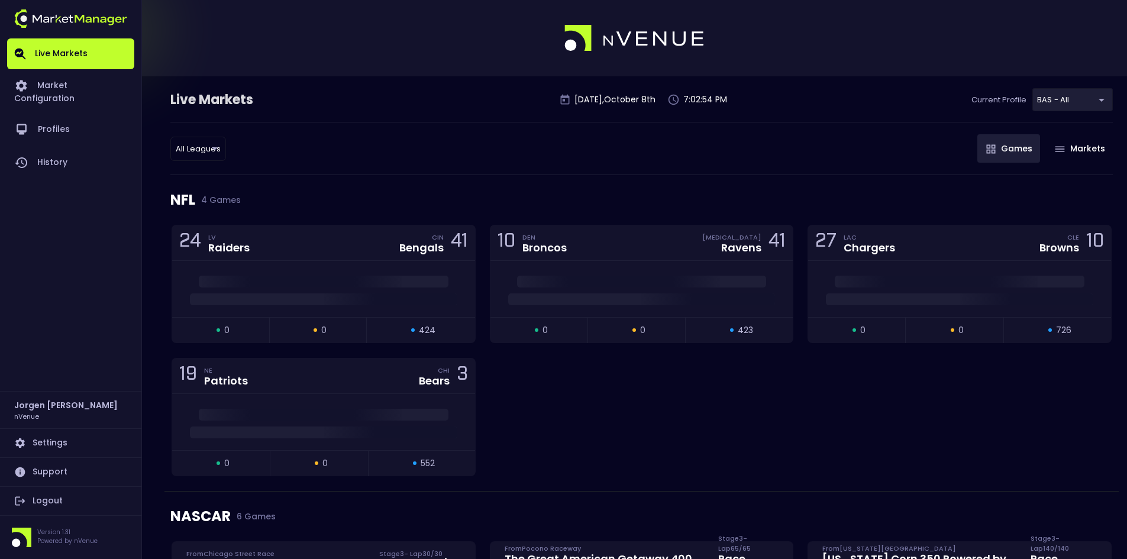
click at [635, 415] on div "24 LV Raiders CIN Bengals 41 open 0 suspended 0 closed 424 10 DEN Broncos [MEDI…" at bounding box center [641, 358] width 954 height 266
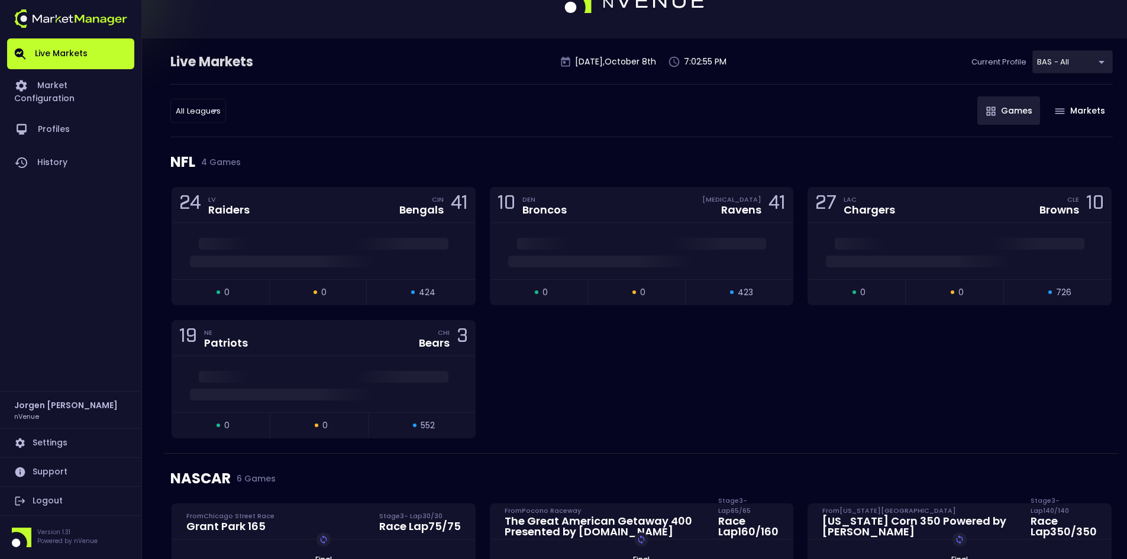
scroll to position [59, 0]
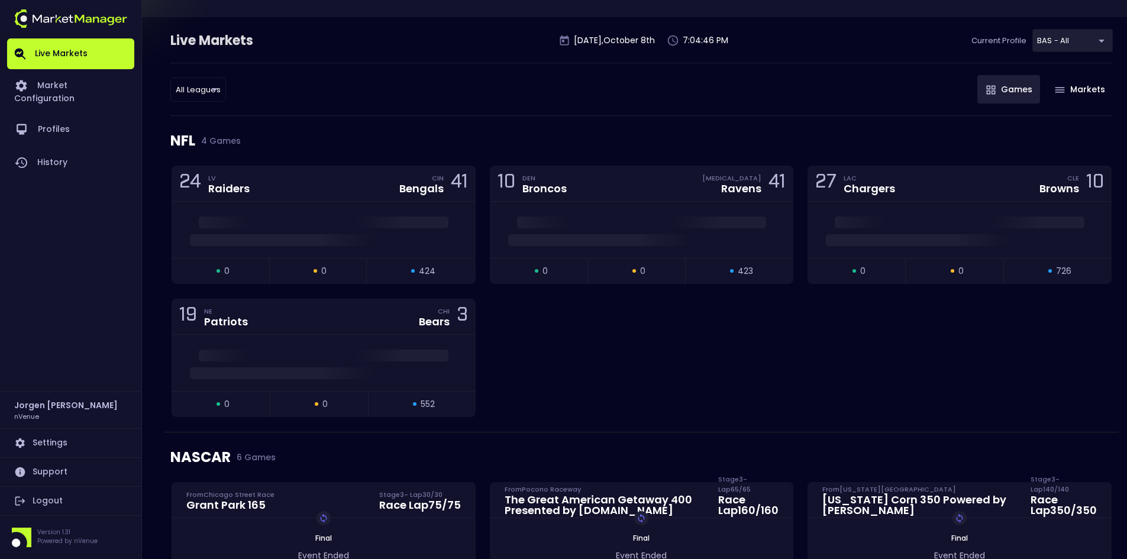
click at [678, 364] on div "24 LV Raiders CIN Bengals 41 open 0 suspended 0 closed 424 10 DEN Broncos [MEDI…" at bounding box center [641, 299] width 954 height 266
click at [808, 361] on div "24 LV Raiders CIN Bengals 41 open 0 suspended 0 closed 424 10 DEN Broncos [MEDI…" at bounding box center [641, 299] width 954 height 266
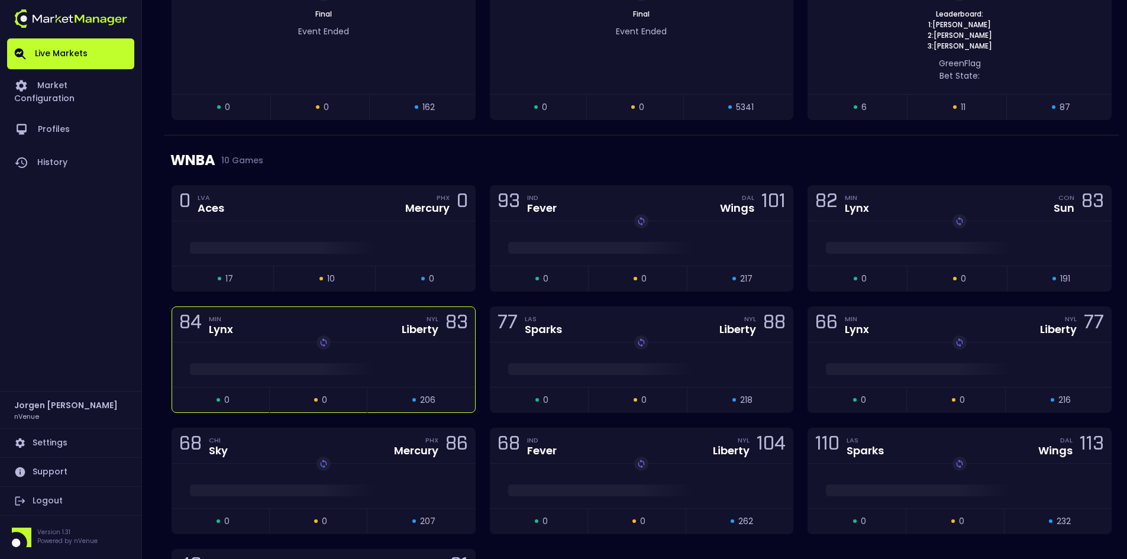
scroll to position [651, 0]
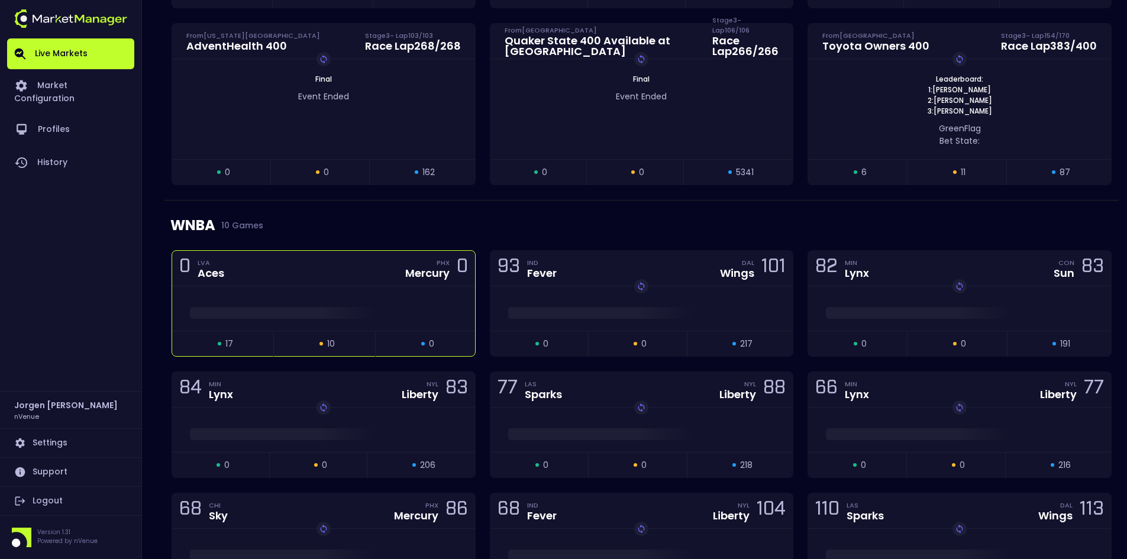
click at [368, 285] on div "0 LVA Aces PHX Mercury 0" at bounding box center [323, 268] width 303 height 35
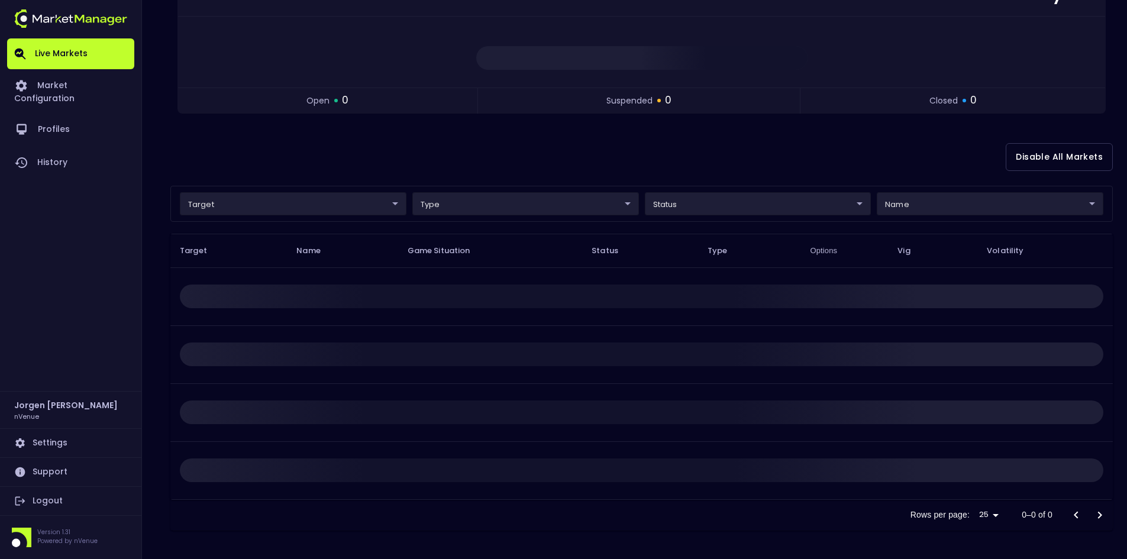
scroll to position [0, 0]
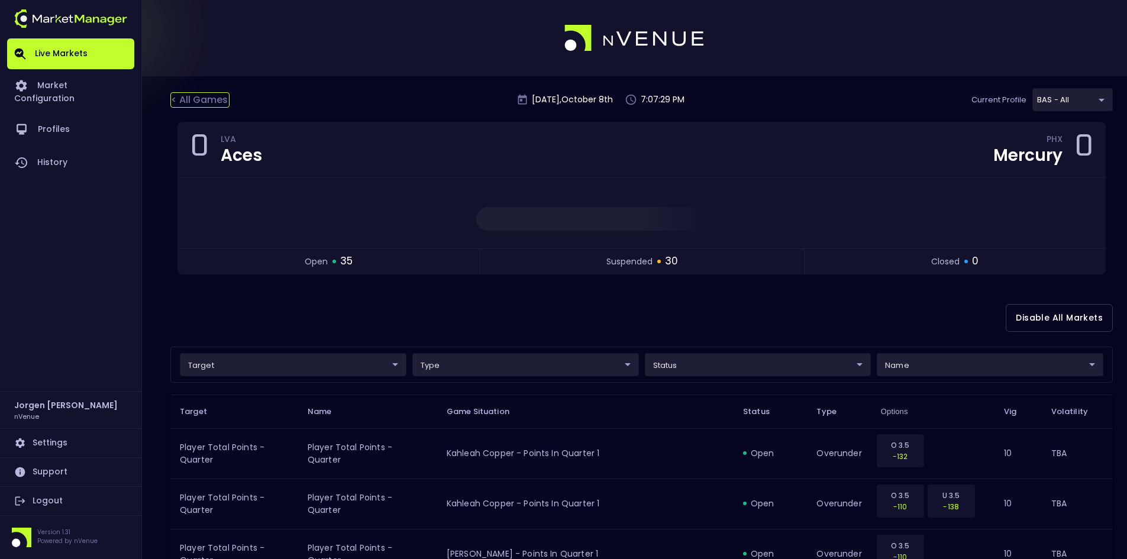
click at [204, 98] on div "< All Games" at bounding box center [199, 99] width 59 height 15
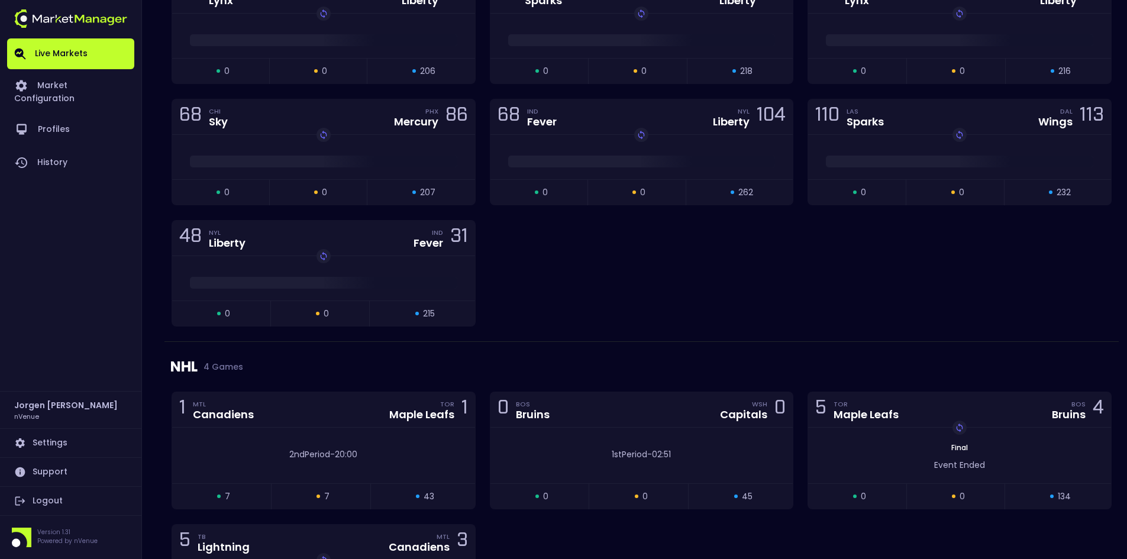
scroll to position [1124, 0]
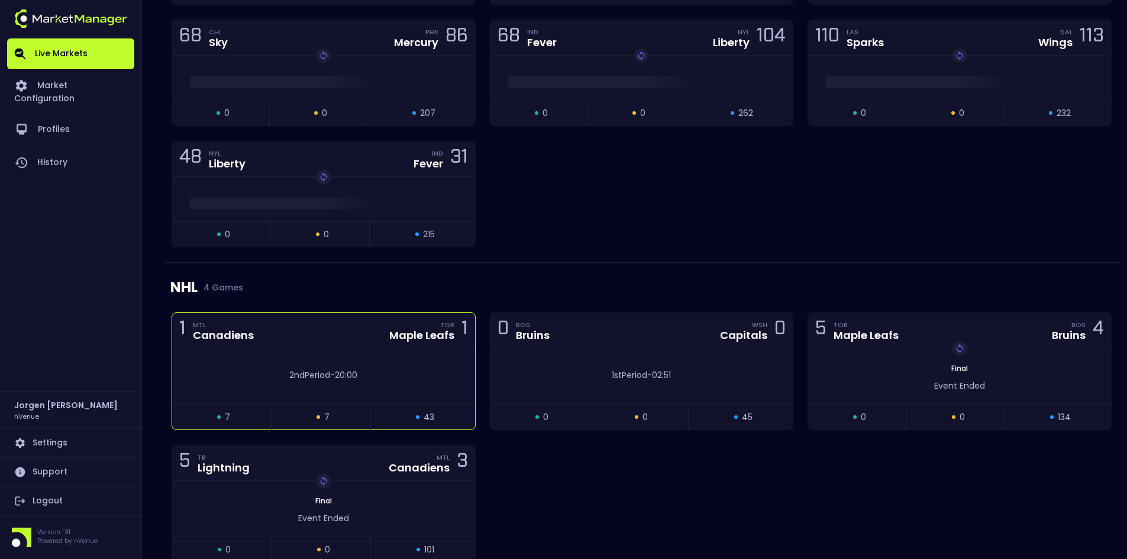
click at [398, 358] on div "2nd Period - 20:00" at bounding box center [323, 376] width 303 height 56
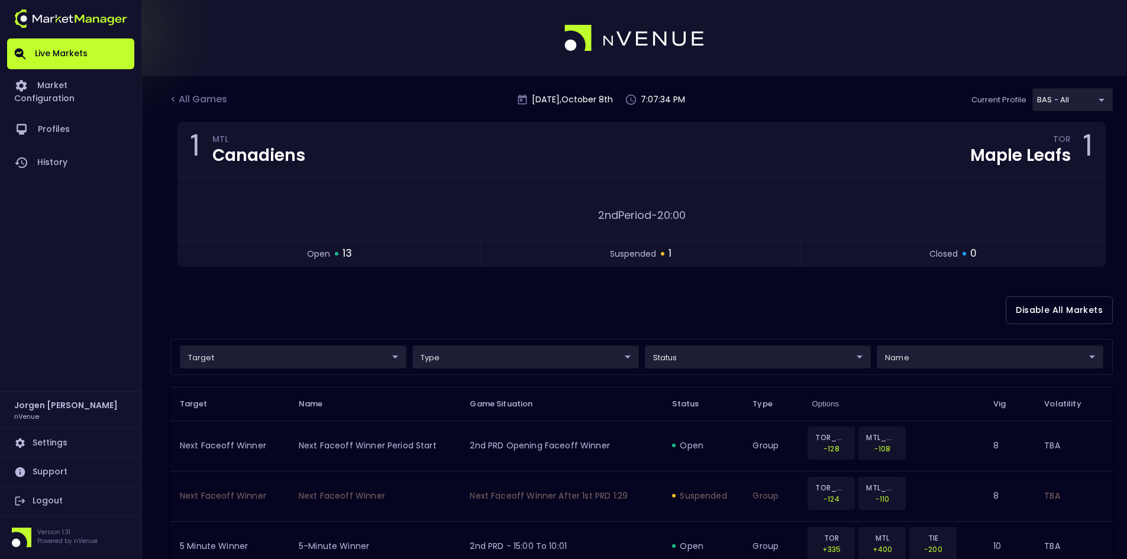
click at [635, 303] on div "Disable All Markets" at bounding box center [641, 310] width 942 height 57
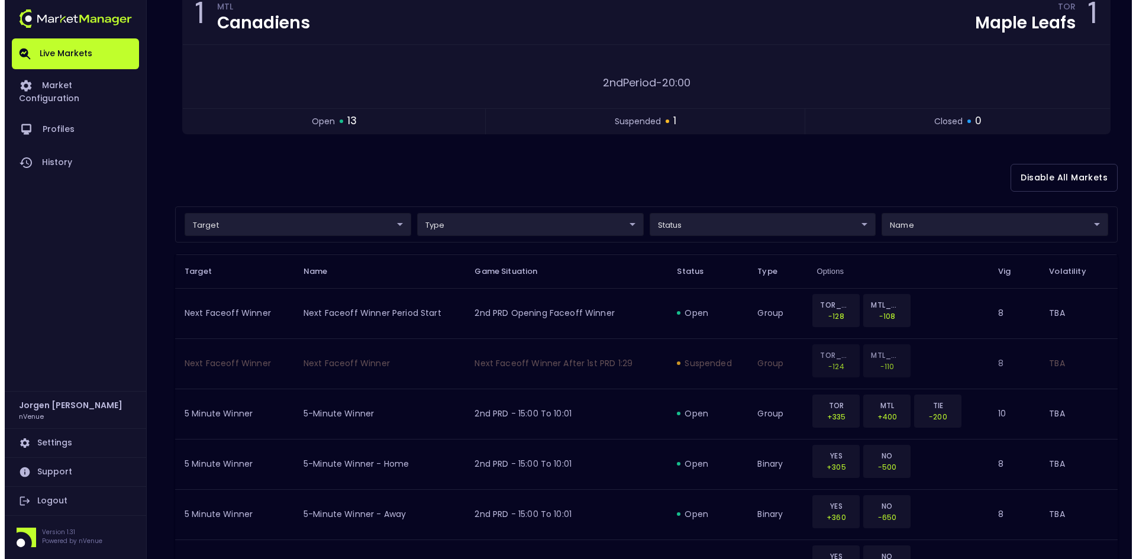
scroll to position [177, 0]
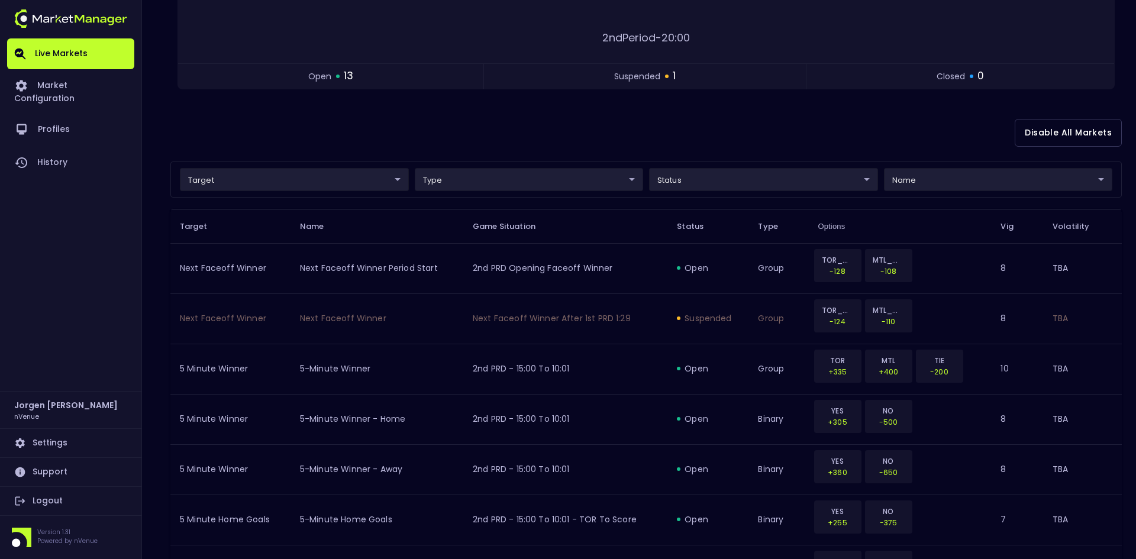
click at [299, 179] on body "Live Markets Market Configuration Profiles History [PERSON_NAME] nVenue Setting…" at bounding box center [568, 415] width 1136 height 1184
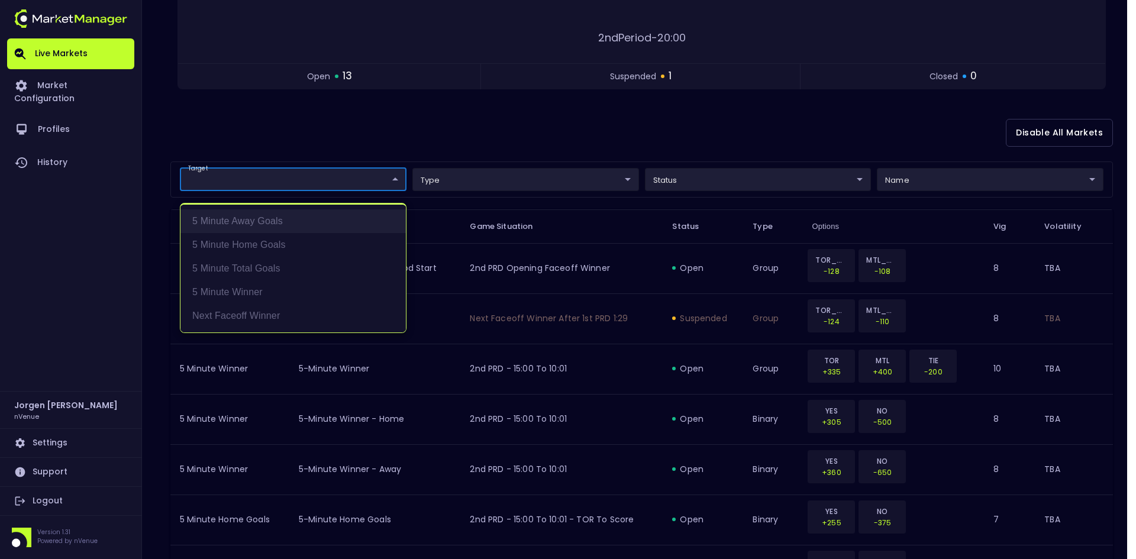
click at [257, 224] on li "5 Minute Away Goals" at bounding box center [292, 221] width 225 height 24
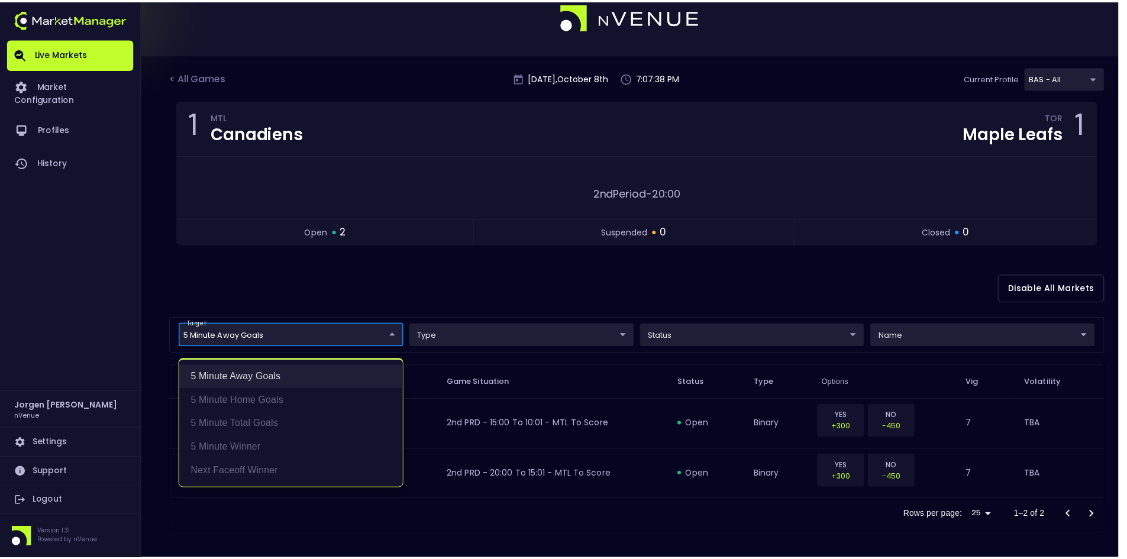
scroll to position [22, 0]
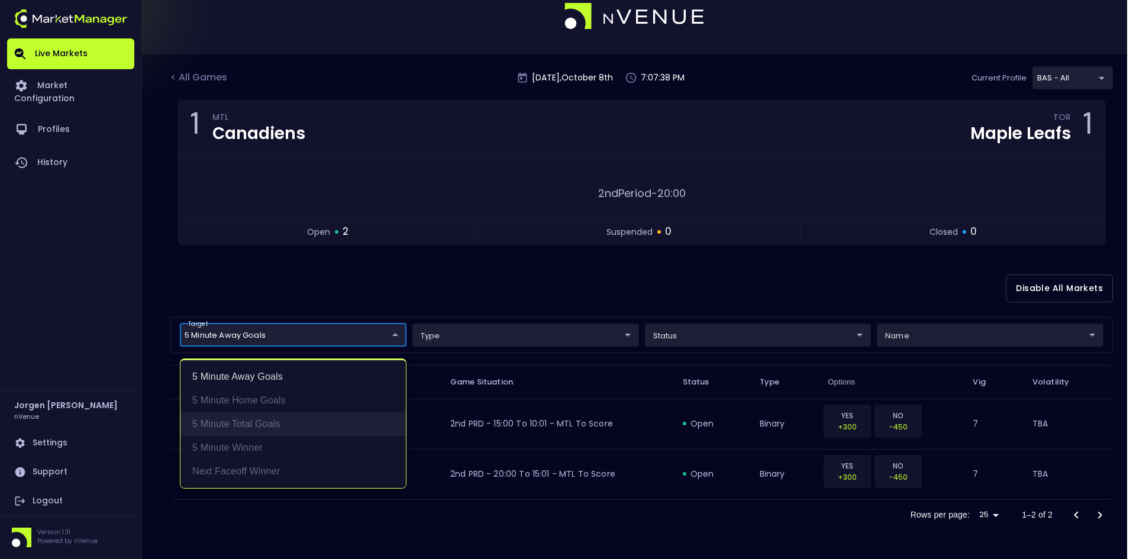
click at [266, 412] on li "5 Minute Total Goals" at bounding box center [292, 424] width 225 height 24
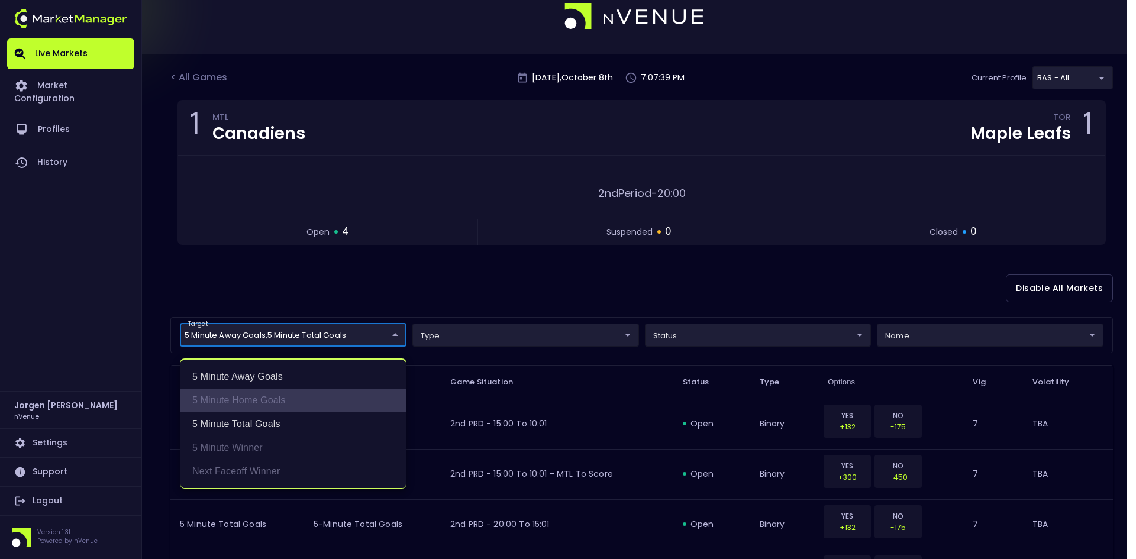
click at [269, 399] on li "5 Minute Home Goals" at bounding box center [292, 401] width 225 height 24
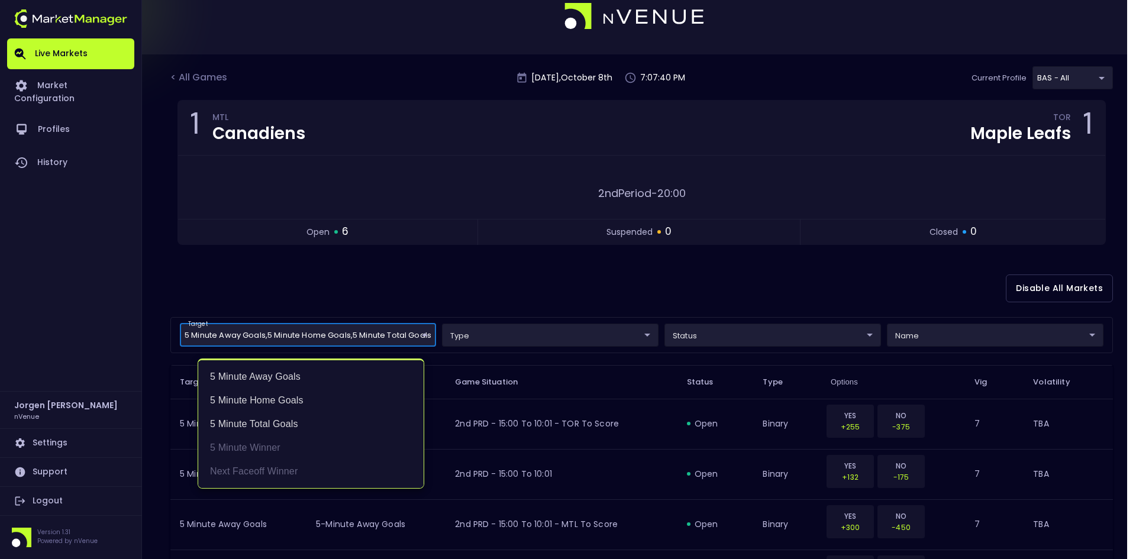
click at [551, 274] on div at bounding box center [568, 279] width 1136 height 559
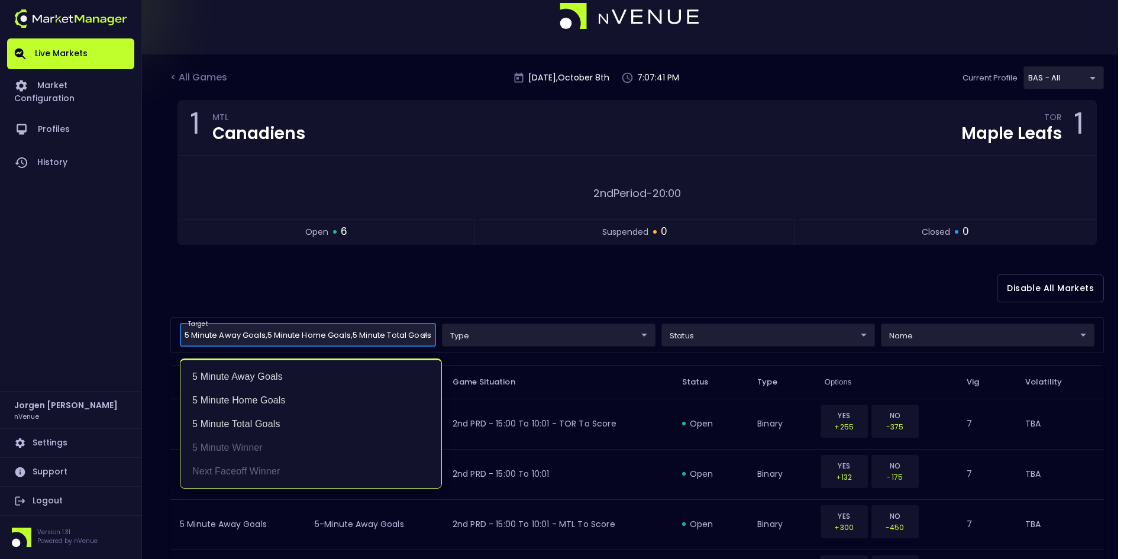
click at [335, 334] on body "Live Markets Market Configuration Profiles History [PERSON_NAME] nVenue Setting…" at bounding box center [563, 369] width 1127 height 782
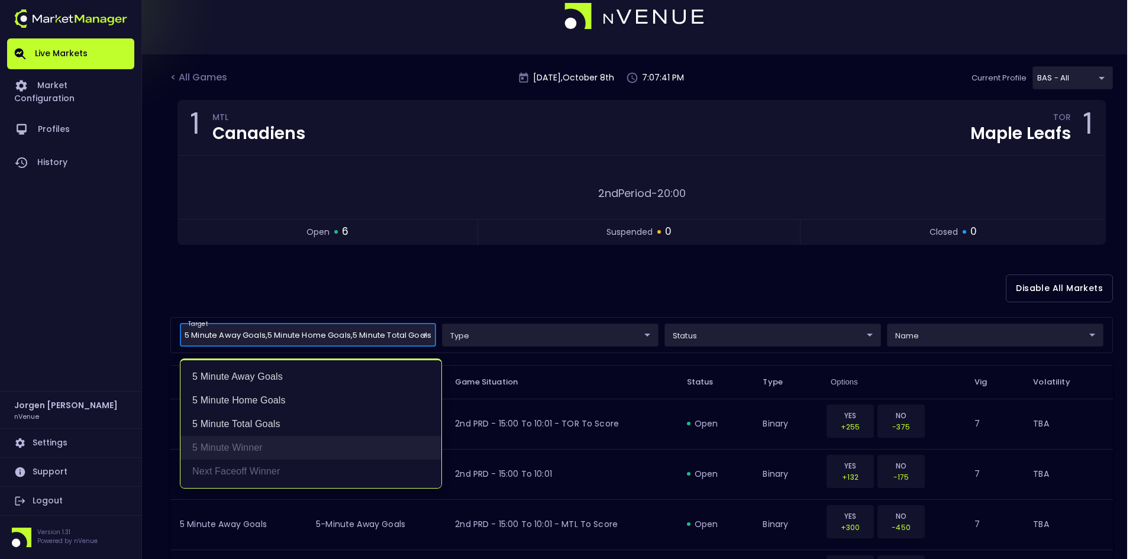
click at [260, 444] on li "5 Minute Winner" at bounding box center [310, 448] width 261 height 24
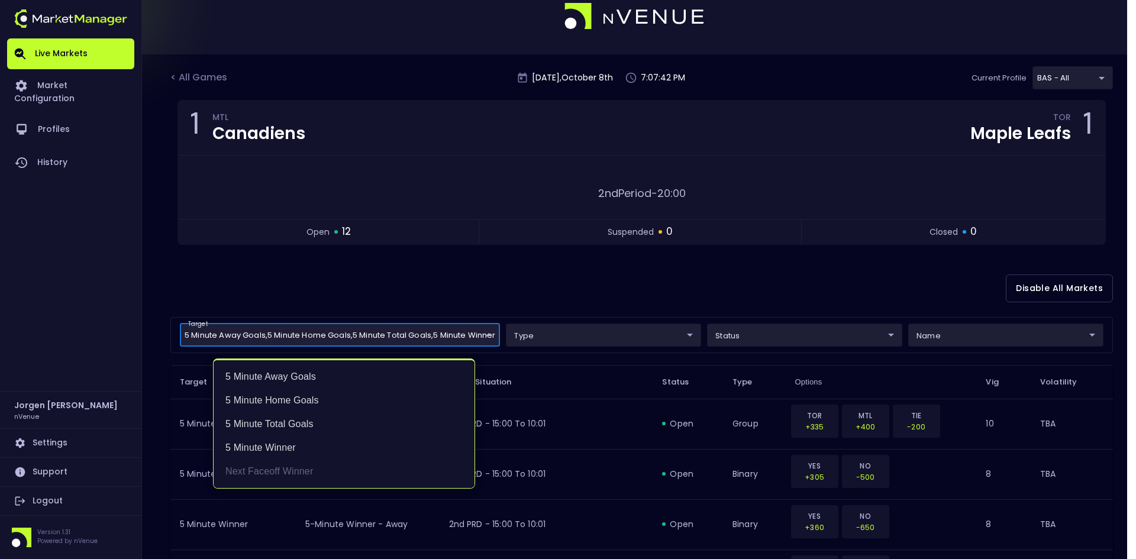
click at [251, 469] on li "Next Faceoff Winner" at bounding box center [344, 472] width 261 height 24
type input "5 Minute Away Goals,5 Minute Total Goals,5 Minute Home Goals,5 Minute Winner,Ne…"
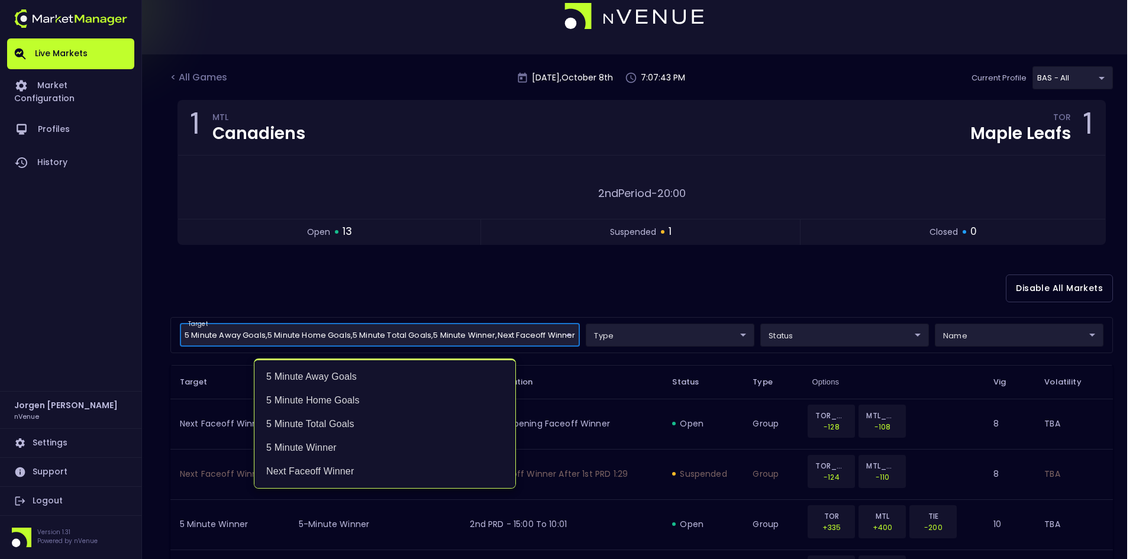
click at [535, 270] on div at bounding box center [568, 279] width 1136 height 559
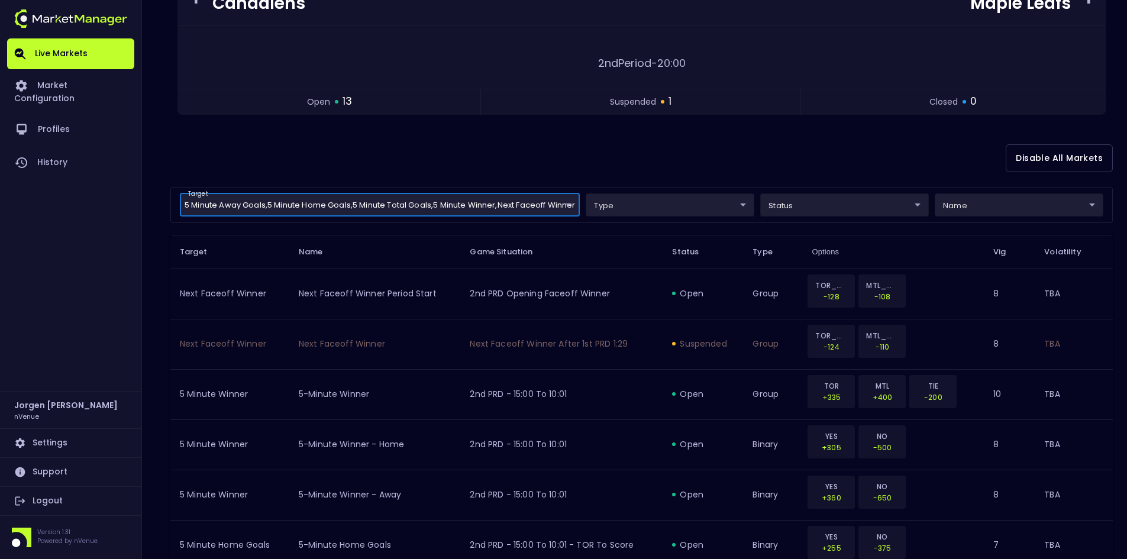
scroll to position [93, 0]
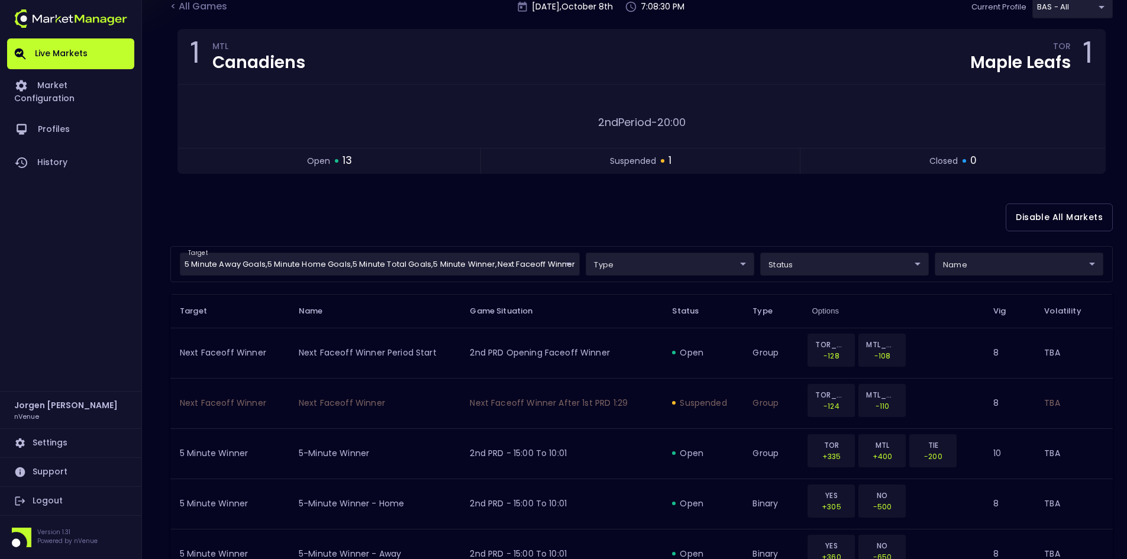
click at [462, 223] on div "Disable All Markets" at bounding box center [641, 217] width 942 height 57
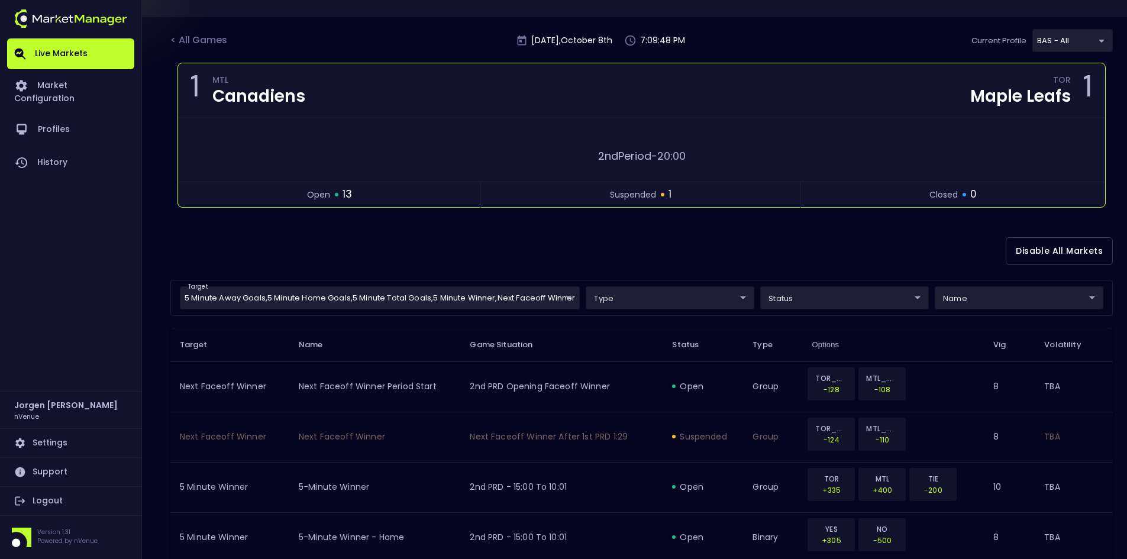
scroll to position [0, 0]
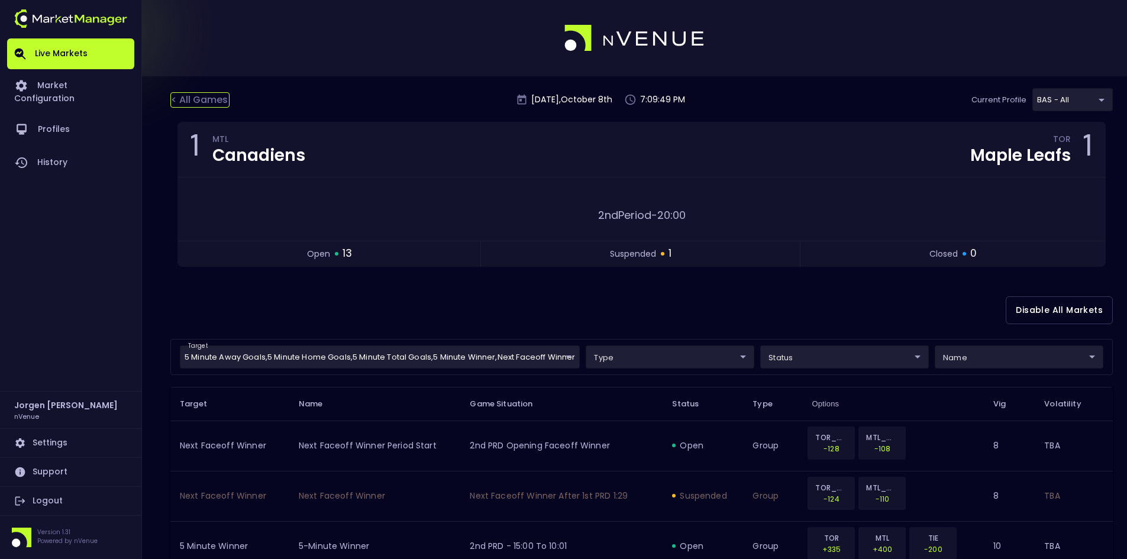
click at [211, 99] on div "< All Games" at bounding box center [199, 99] width 59 height 15
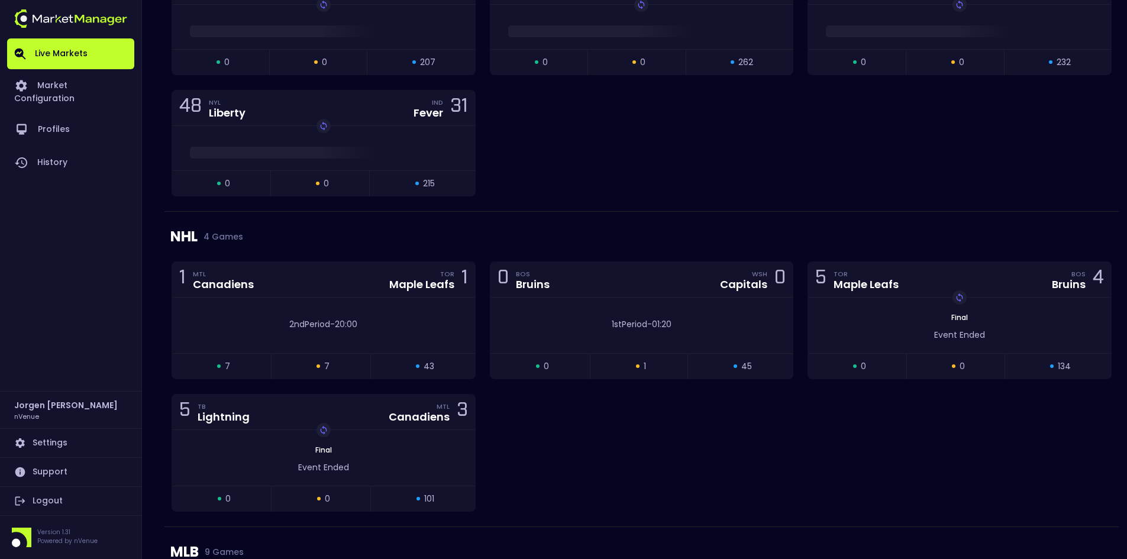
scroll to position [1242, 0]
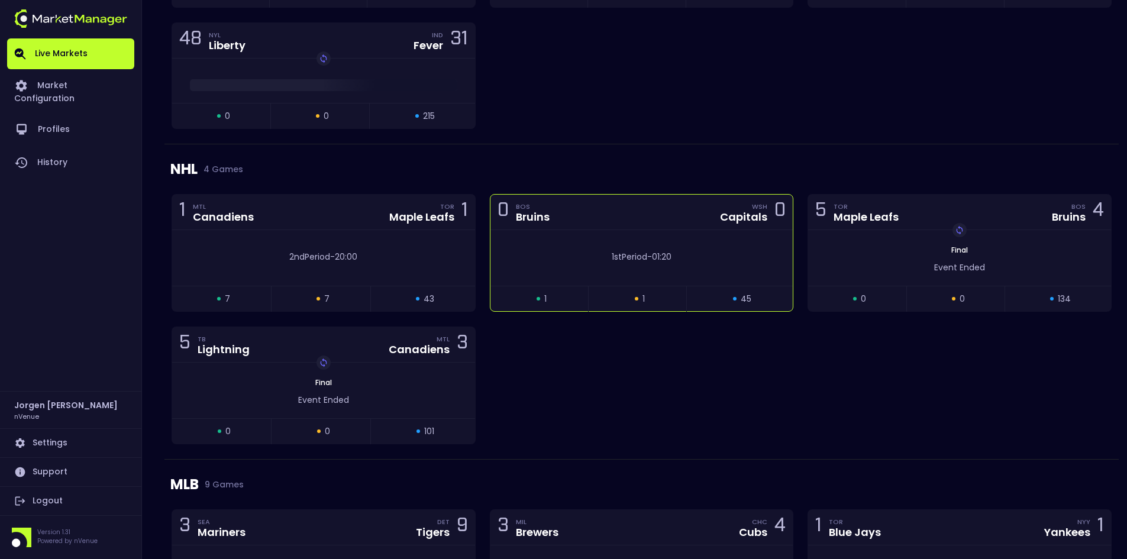
click at [578, 246] on div "1st Period - 01:20" at bounding box center [641, 254] width 303 height 18
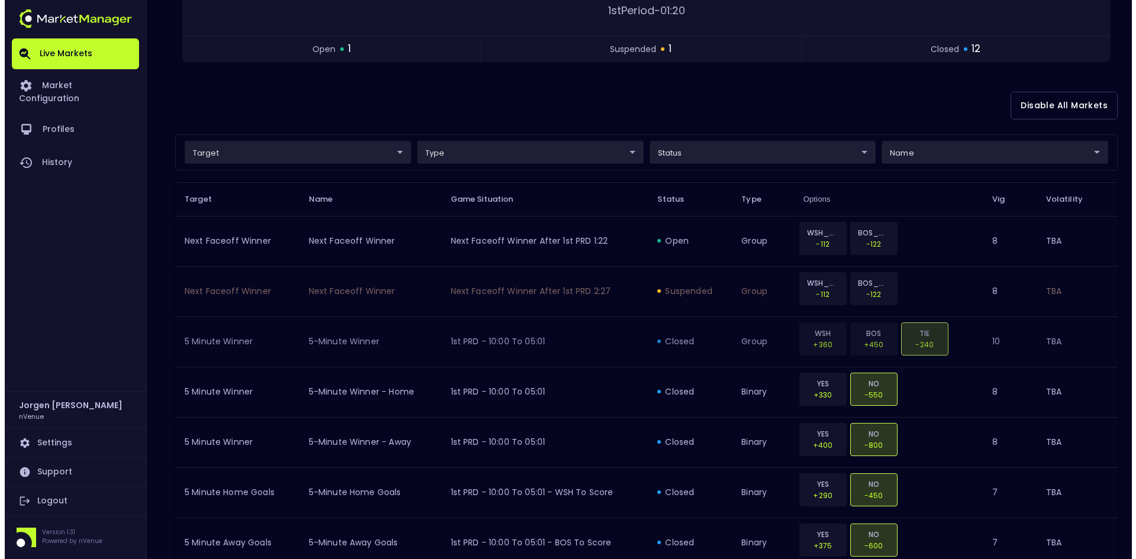
scroll to position [177, 0]
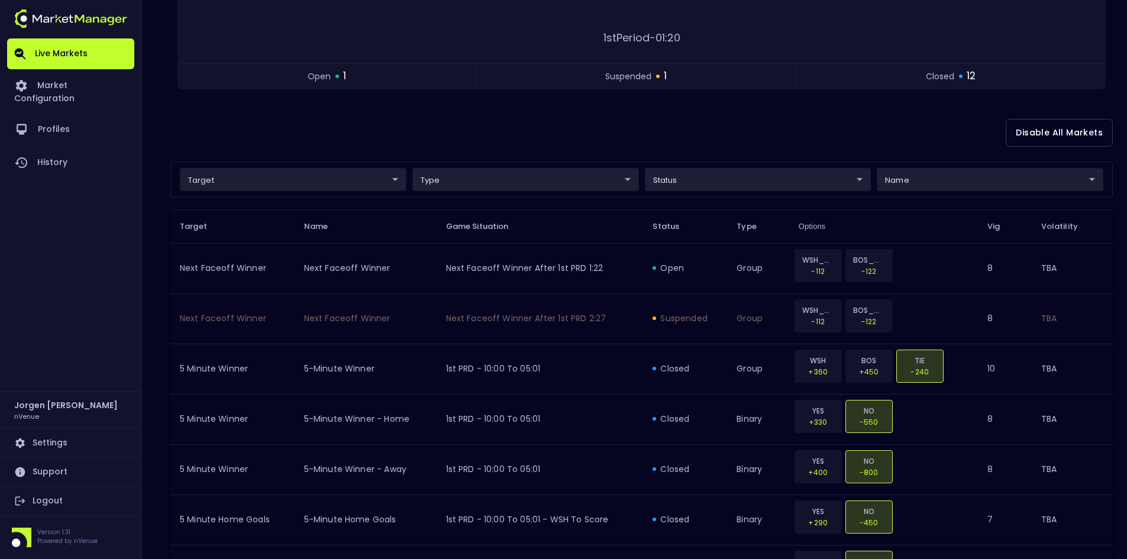
click at [696, 180] on body "Live Markets Market Configuration Profiles History [PERSON_NAME] nVenue Setting…" at bounding box center [563, 415] width 1127 height 1184
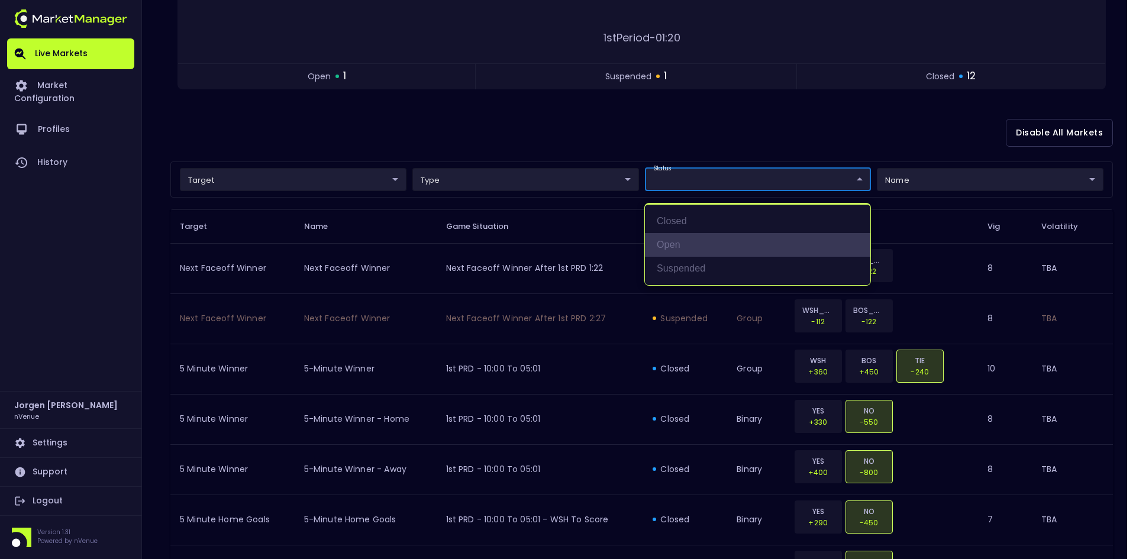
click at [675, 244] on li "open" at bounding box center [757, 245] width 225 height 24
type input "open"
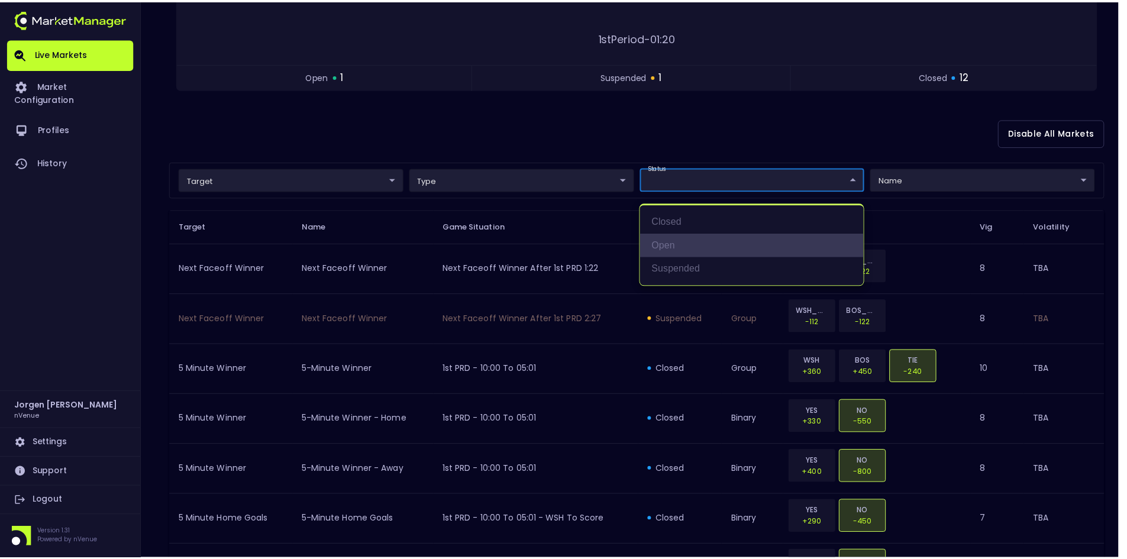
scroll to position [0, 0]
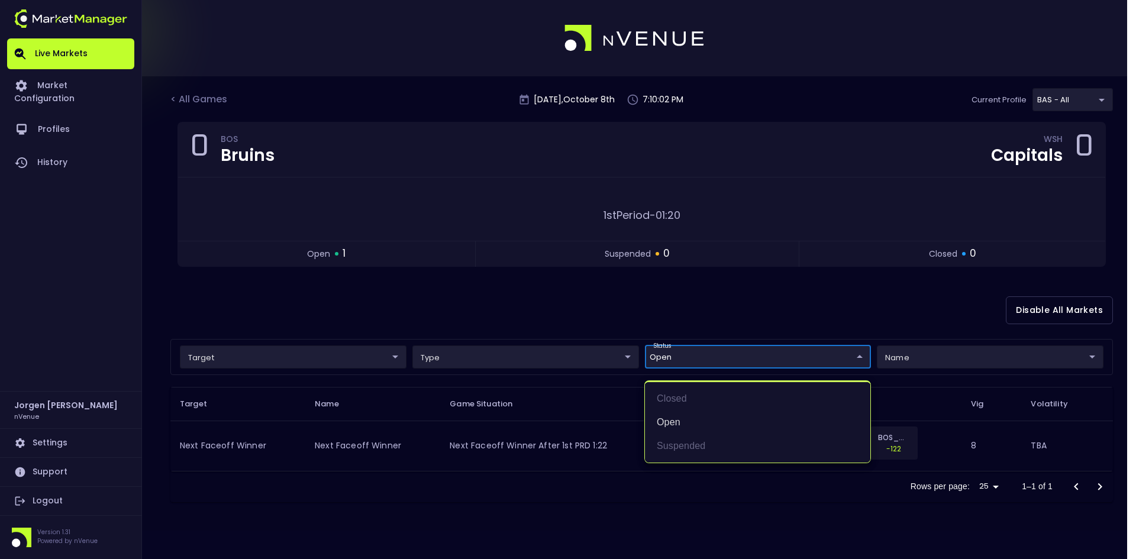
click at [587, 316] on div at bounding box center [568, 279] width 1136 height 559
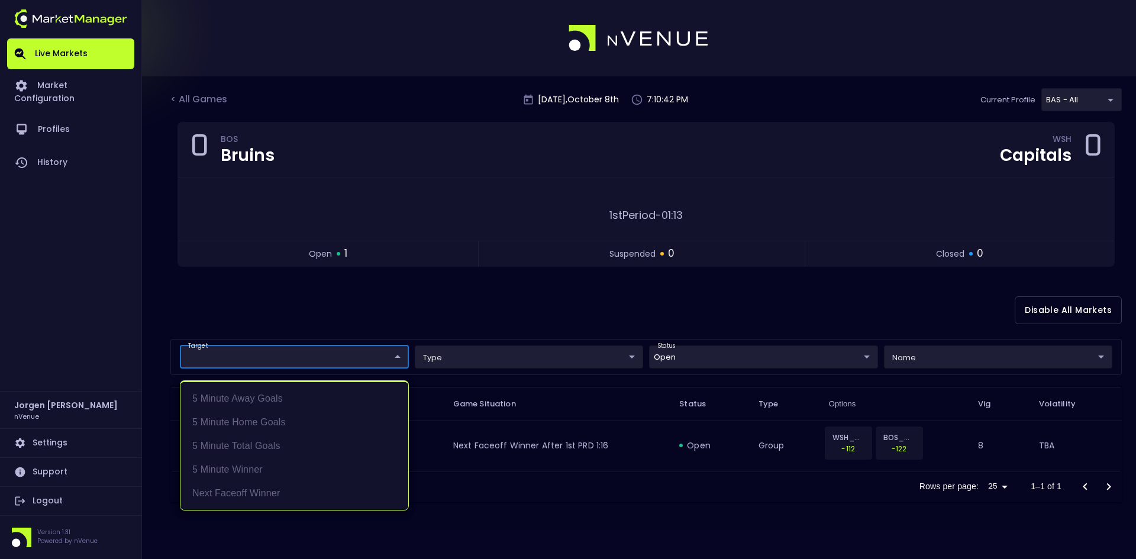
click at [293, 362] on body "Live Markets Market Configuration Profiles History [PERSON_NAME] nVenue Setting…" at bounding box center [568, 279] width 1136 height 559
click at [274, 402] on li "5 Minute Away Goals" at bounding box center [294, 399] width 228 height 24
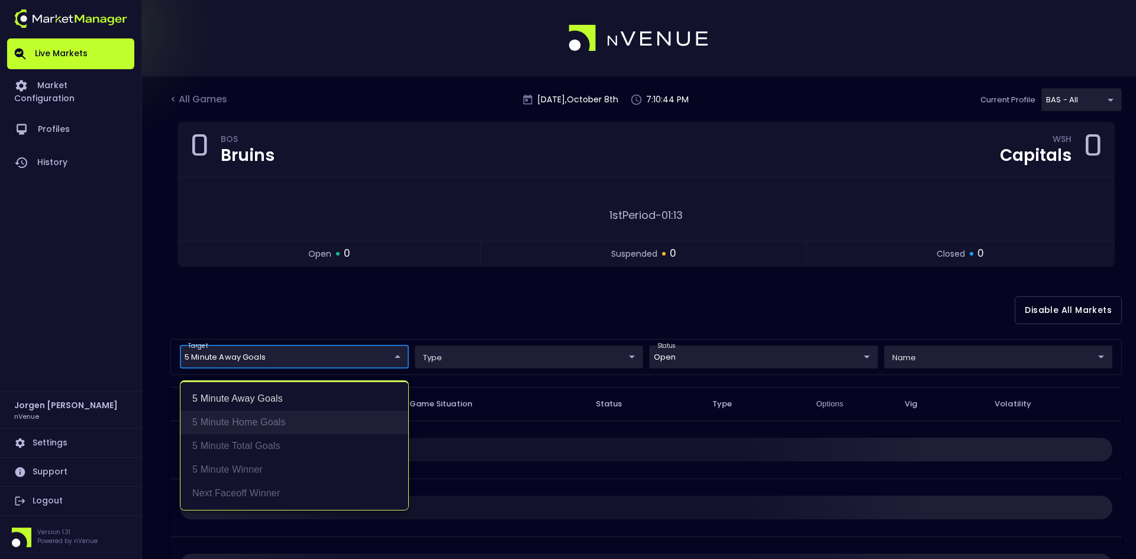
click at [267, 421] on li "5 Minute Home Goals" at bounding box center [294, 422] width 228 height 24
click at [521, 310] on div at bounding box center [568, 279] width 1136 height 559
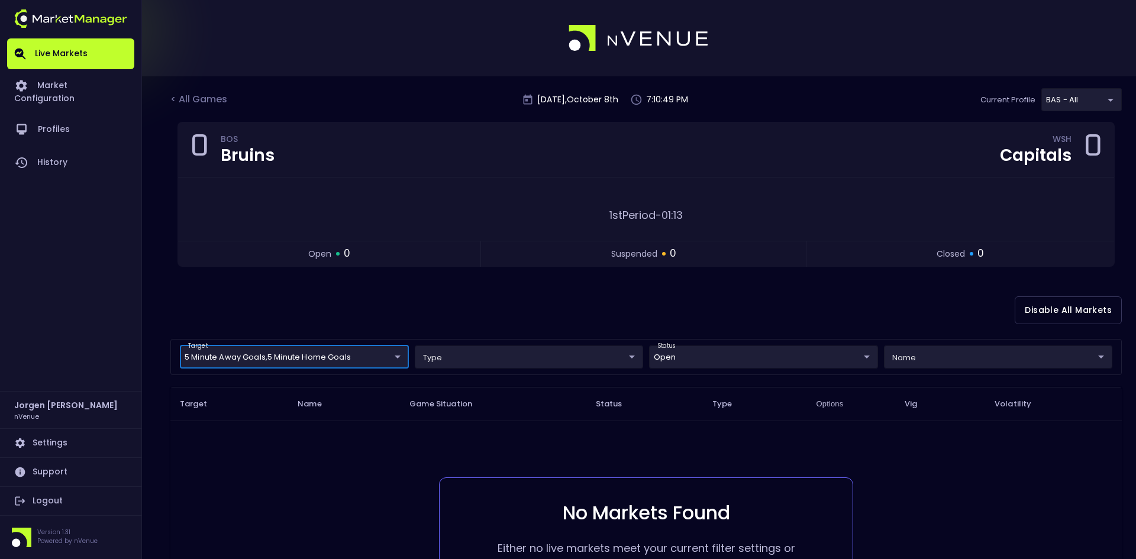
click at [341, 361] on body "Live Markets Market Configuration Profiles History [PERSON_NAME] nVenue Setting…" at bounding box center [568, 356] width 1136 height 712
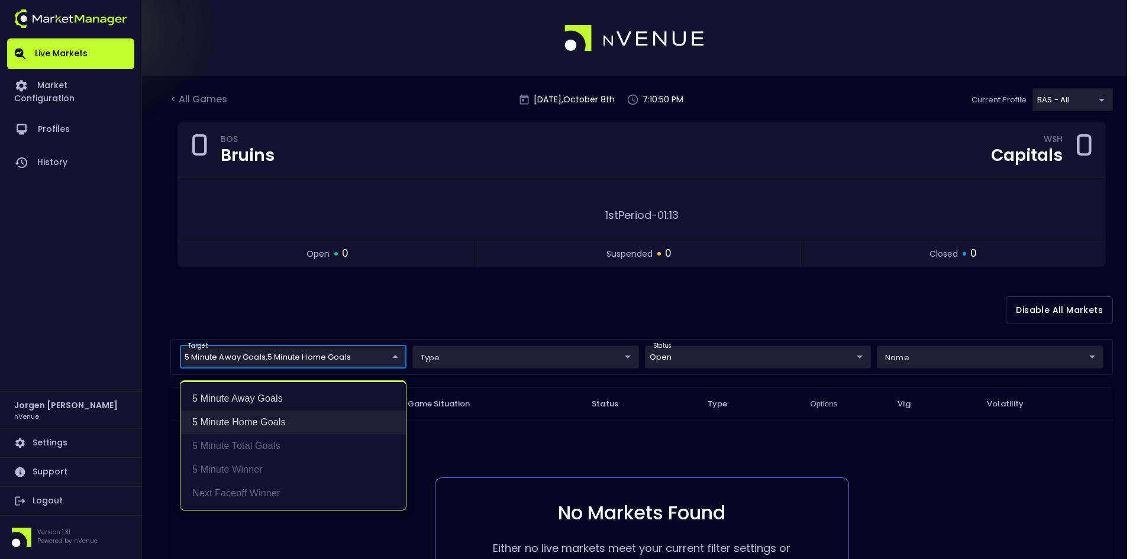
click at [267, 416] on li "5 Minute Home Goals" at bounding box center [292, 422] width 225 height 24
type input "5 Minute Away Goals"
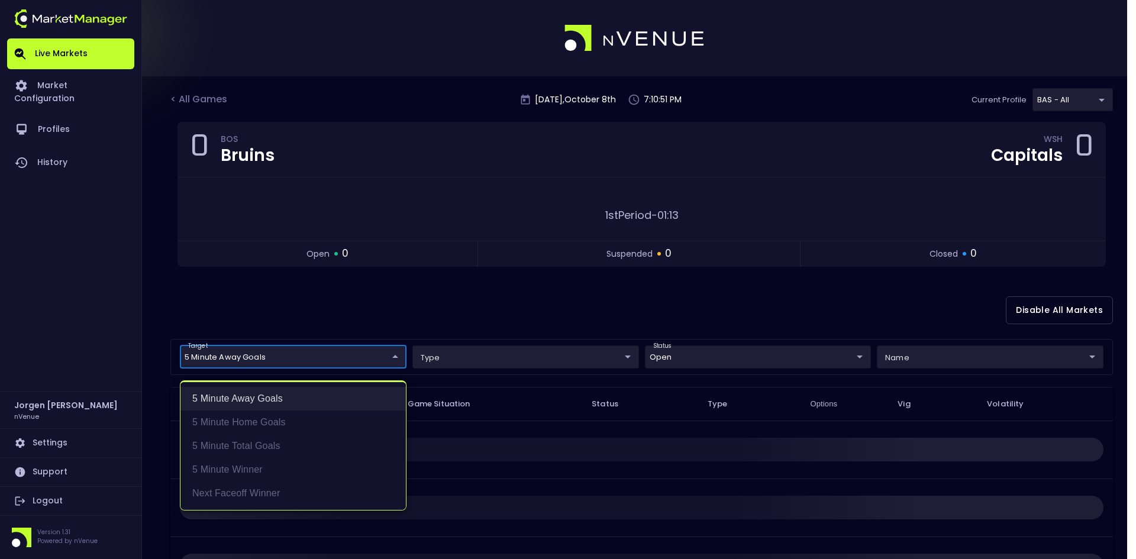
click at [266, 397] on li "5 Minute Away Goals" at bounding box center [292, 399] width 225 height 24
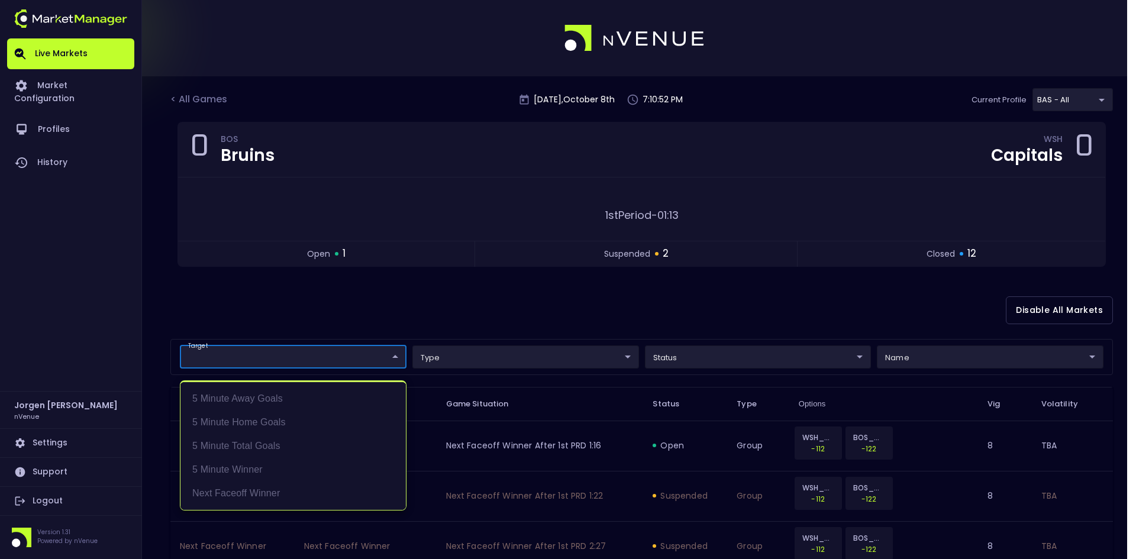
click at [561, 292] on div at bounding box center [568, 279] width 1136 height 559
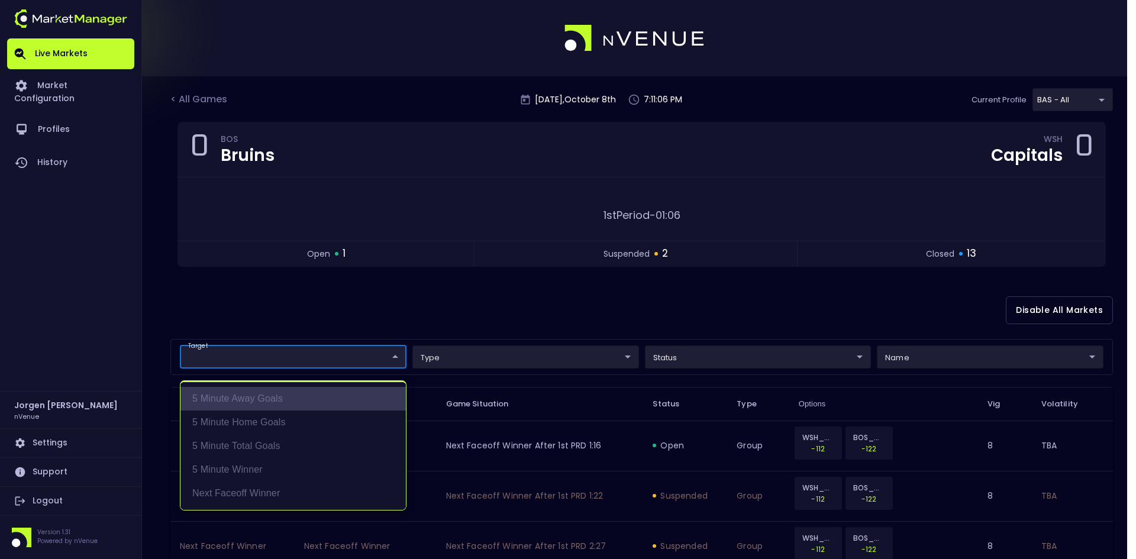
click at [254, 405] on li "5 Minute Away Goals" at bounding box center [292, 399] width 225 height 24
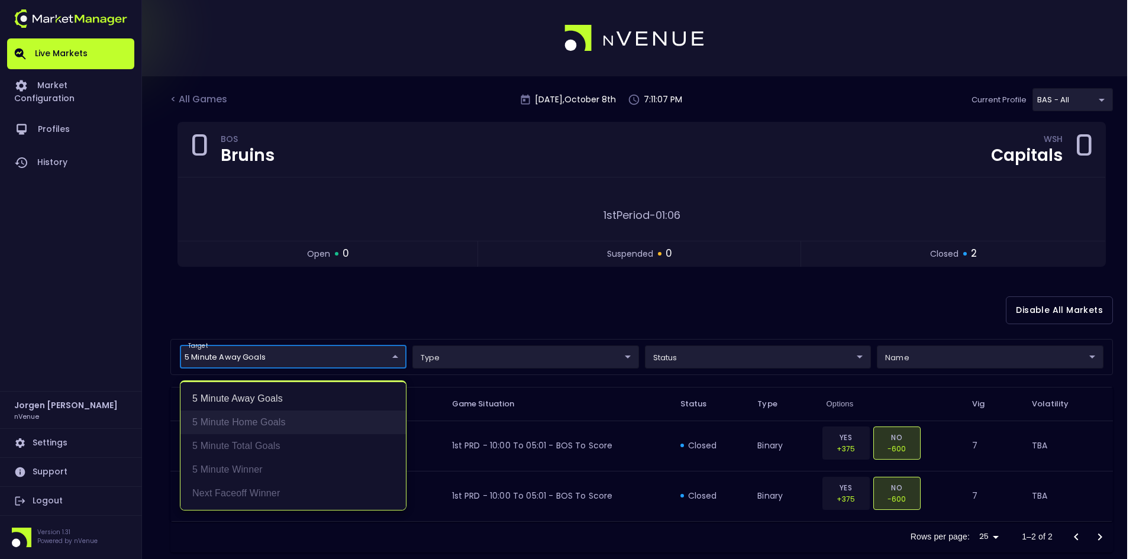
click at [254, 423] on li "5 Minute Home Goals" at bounding box center [292, 422] width 225 height 24
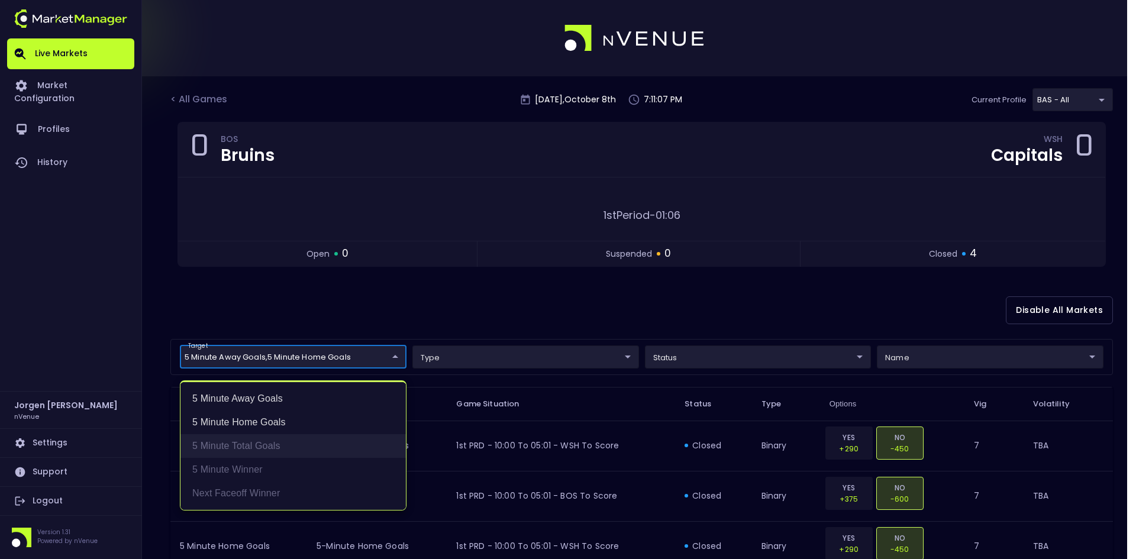
click at [260, 444] on li "5 Minute Total Goals" at bounding box center [292, 446] width 225 height 24
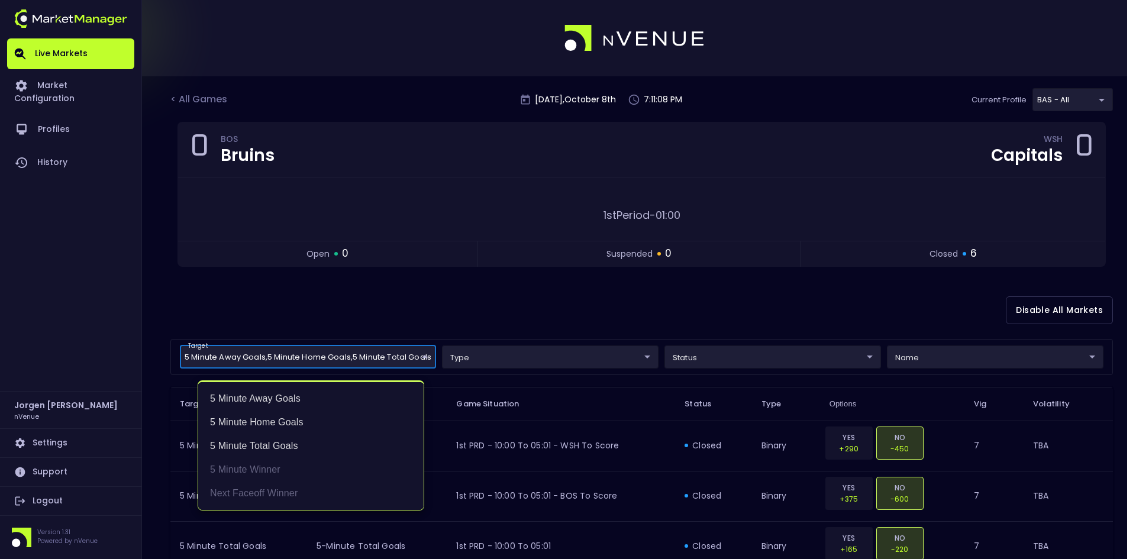
click at [542, 313] on div at bounding box center [568, 279] width 1136 height 559
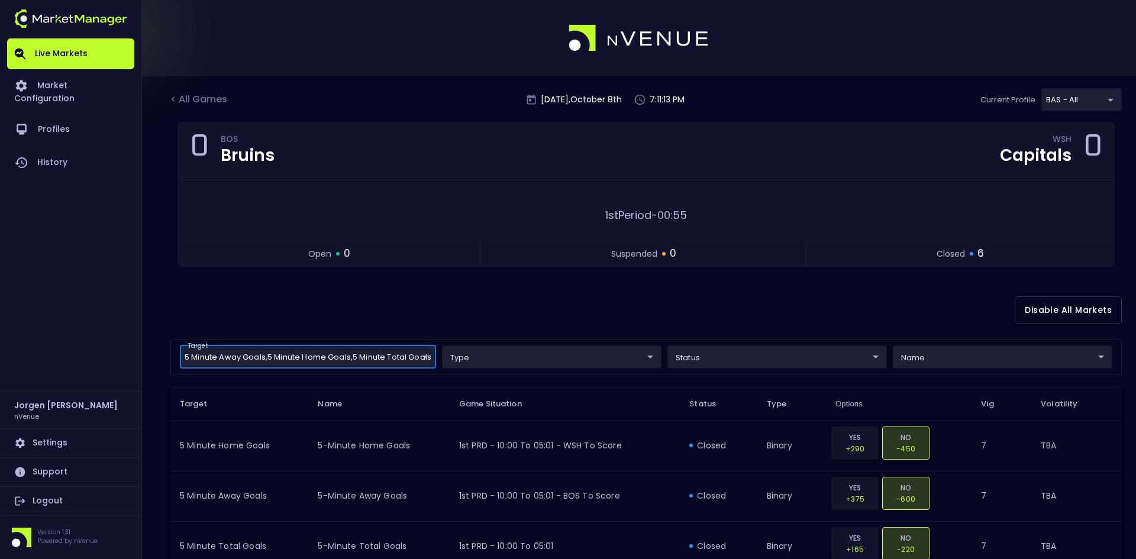
click at [377, 354] on body "Live Markets Market Configuration Profiles History [PERSON_NAME] nVenue Setting…" at bounding box center [568, 391] width 1136 height 782
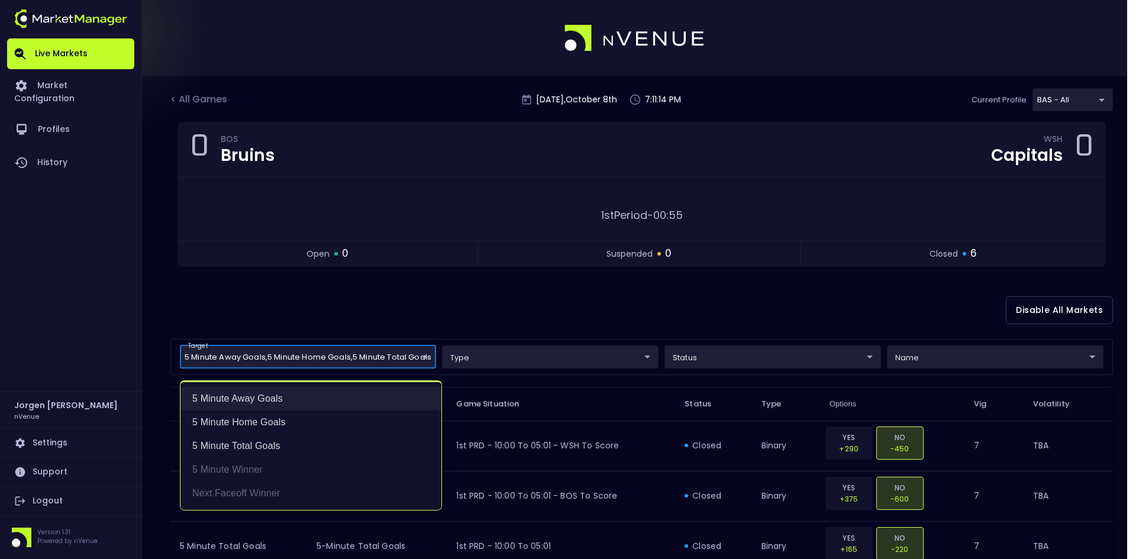
click at [260, 399] on li "5 Minute Away Goals" at bounding box center [310, 399] width 261 height 24
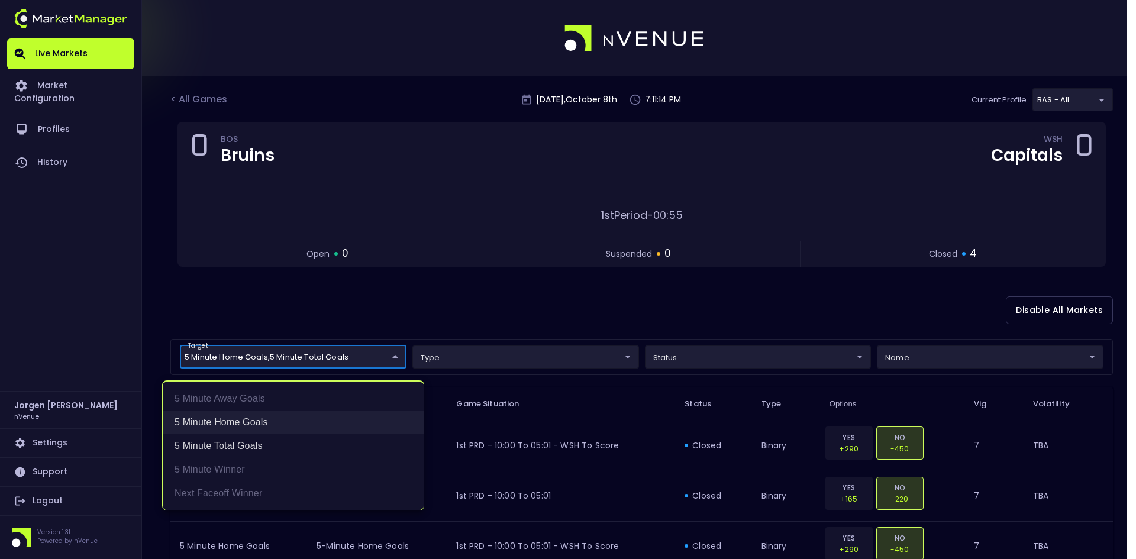
click at [245, 418] on li "5 Minute Home Goals" at bounding box center [293, 422] width 261 height 24
type input "5 Minute Total Goals"
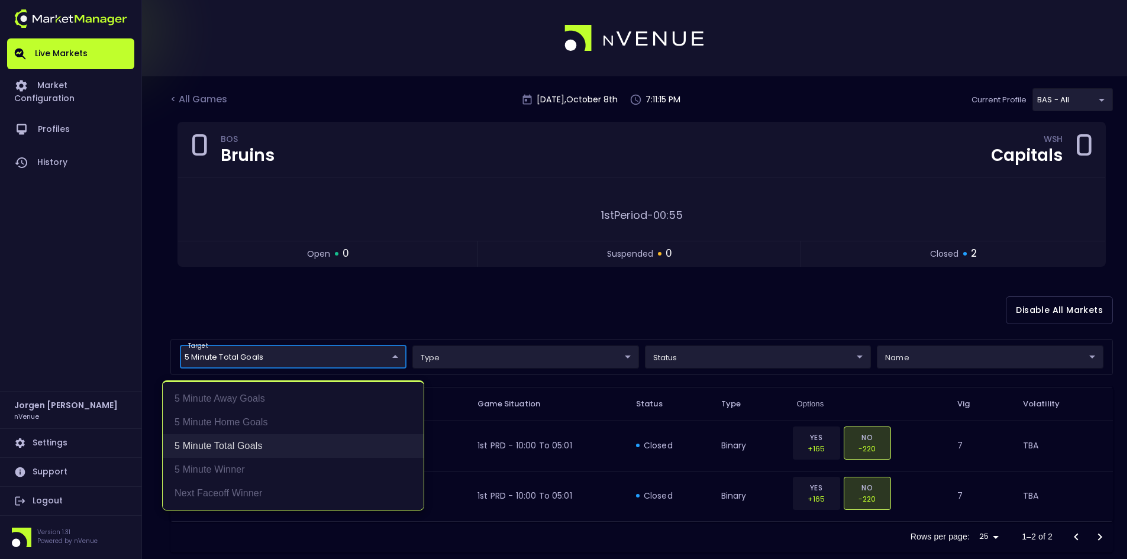
click at [241, 439] on li "5 Minute Total Goals" at bounding box center [293, 446] width 261 height 24
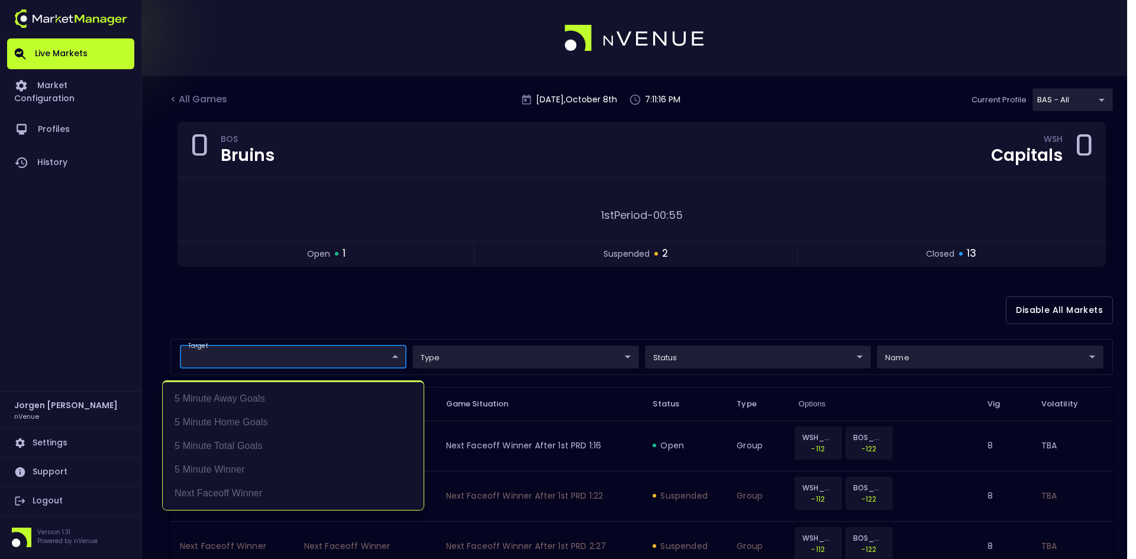
click at [515, 308] on div at bounding box center [568, 279] width 1136 height 559
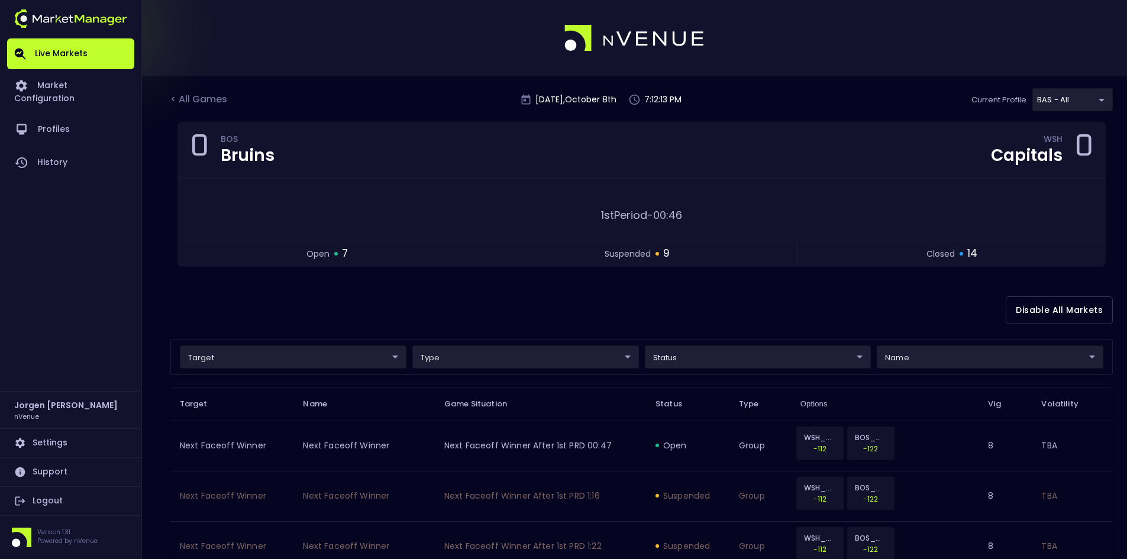
click at [374, 318] on div "Disable All Markets" at bounding box center [641, 310] width 942 height 57
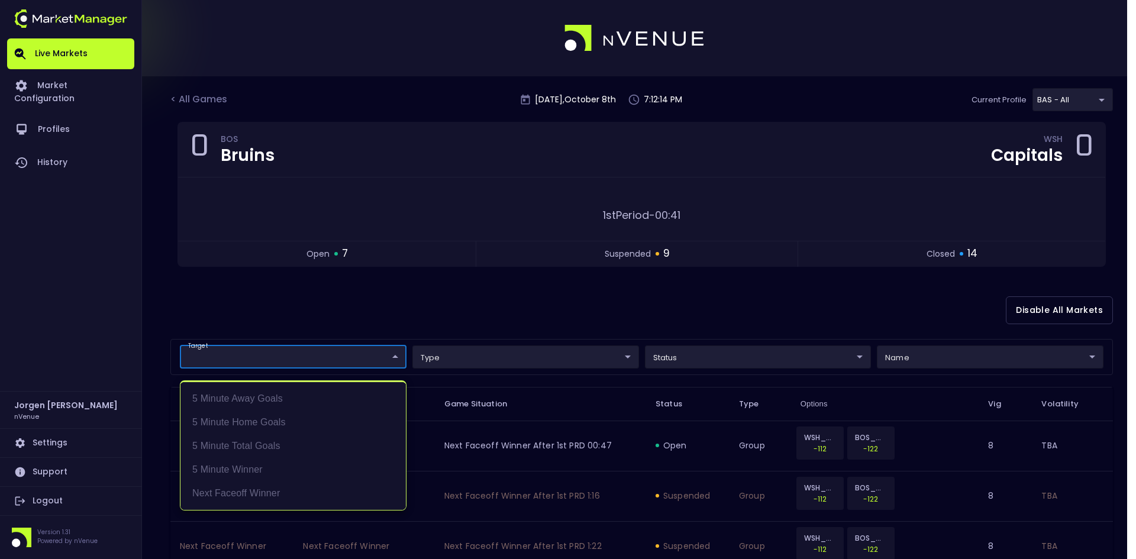
click at [227, 467] on li "5 Minute Winner" at bounding box center [292, 470] width 225 height 24
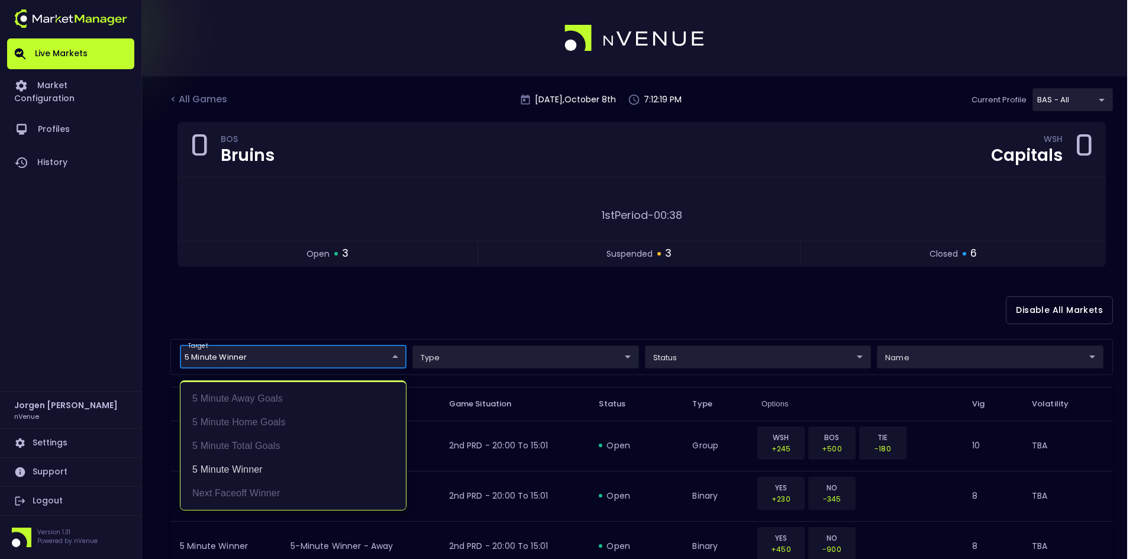
click at [503, 312] on div at bounding box center [568, 279] width 1136 height 559
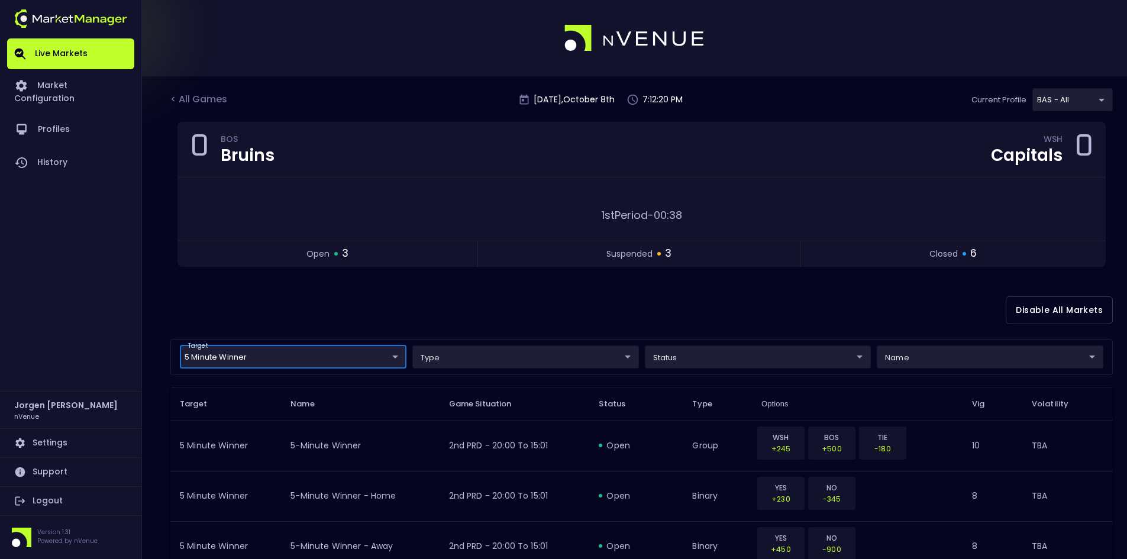
click at [303, 358] on body "Live Markets Market Configuration Profiles History [PERSON_NAME] nVenue Setting…" at bounding box center [563, 542] width 1127 height 1084
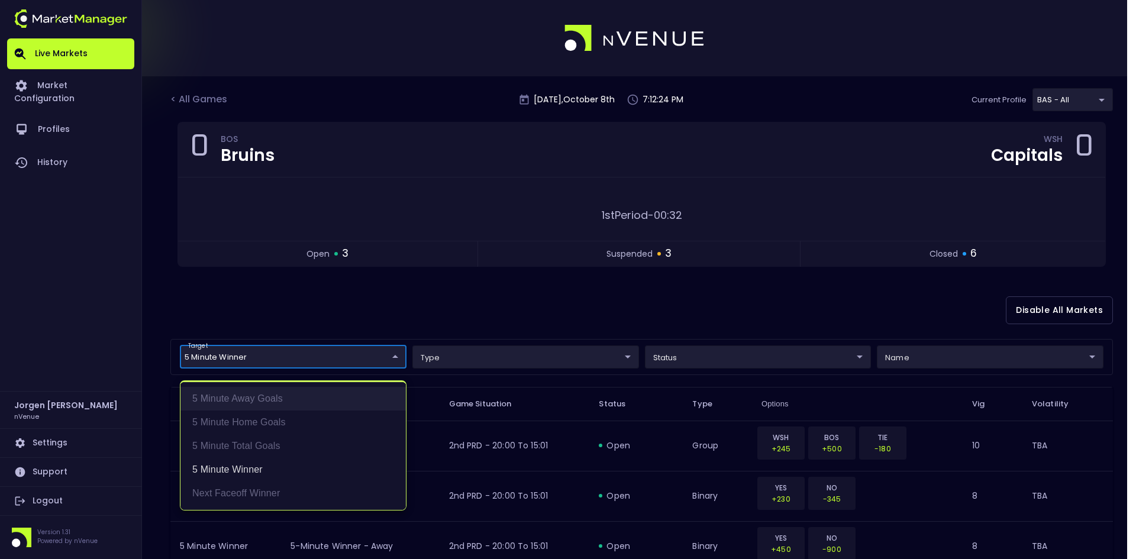
click at [251, 396] on li "5 Minute Away Goals" at bounding box center [292, 399] width 225 height 24
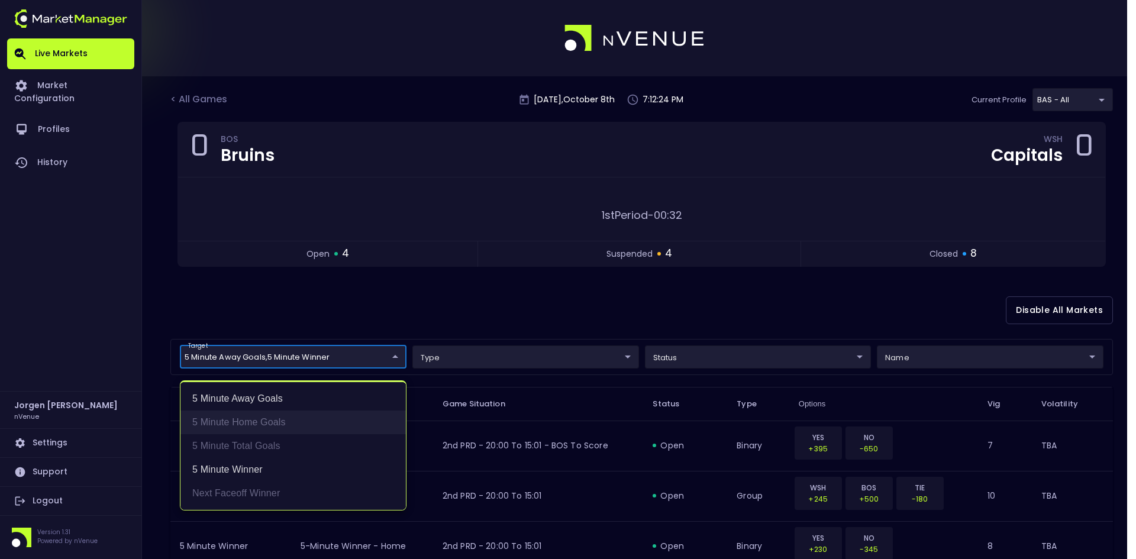
click at [253, 415] on li "5 Minute Home Goals" at bounding box center [292, 422] width 225 height 24
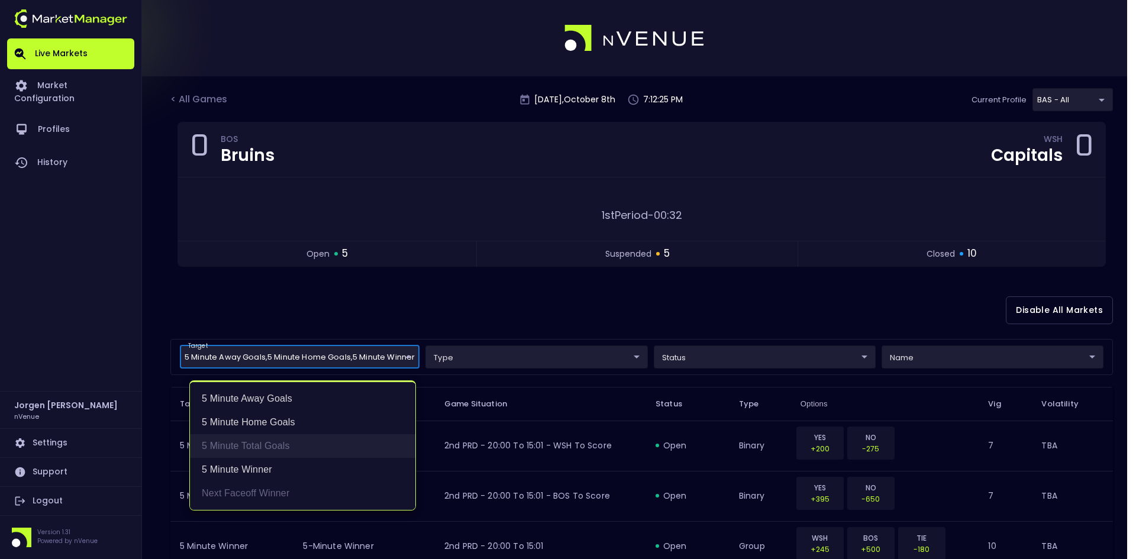
click at [256, 438] on li "5 Minute Total Goals" at bounding box center [302, 446] width 225 height 24
type input "5 Minute Winner,5 Minute Away Goals,5 Minute Home Goals,5 Minute Total Goals"
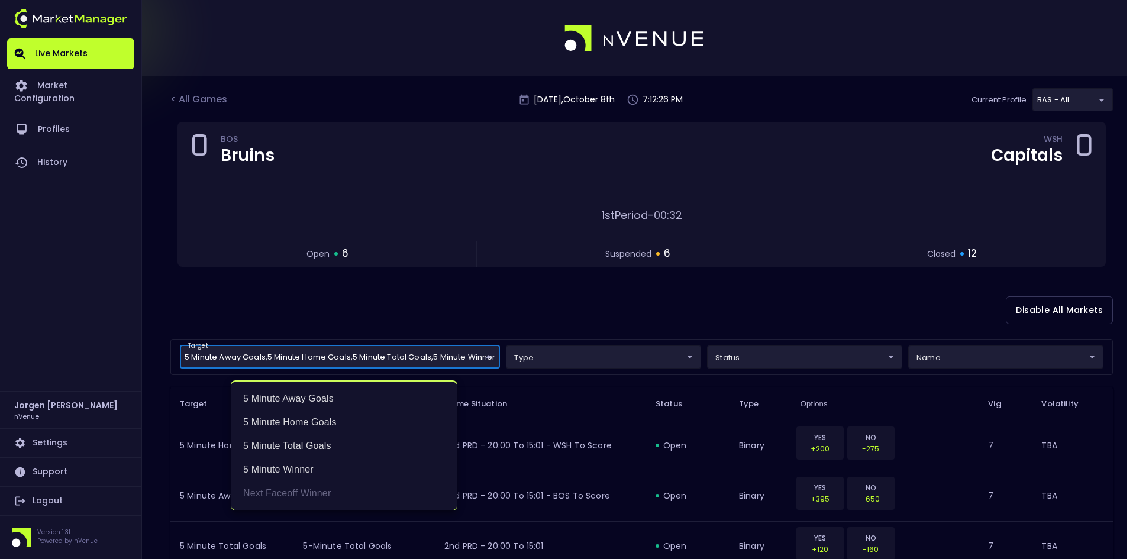
click at [461, 321] on div at bounding box center [568, 279] width 1136 height 559
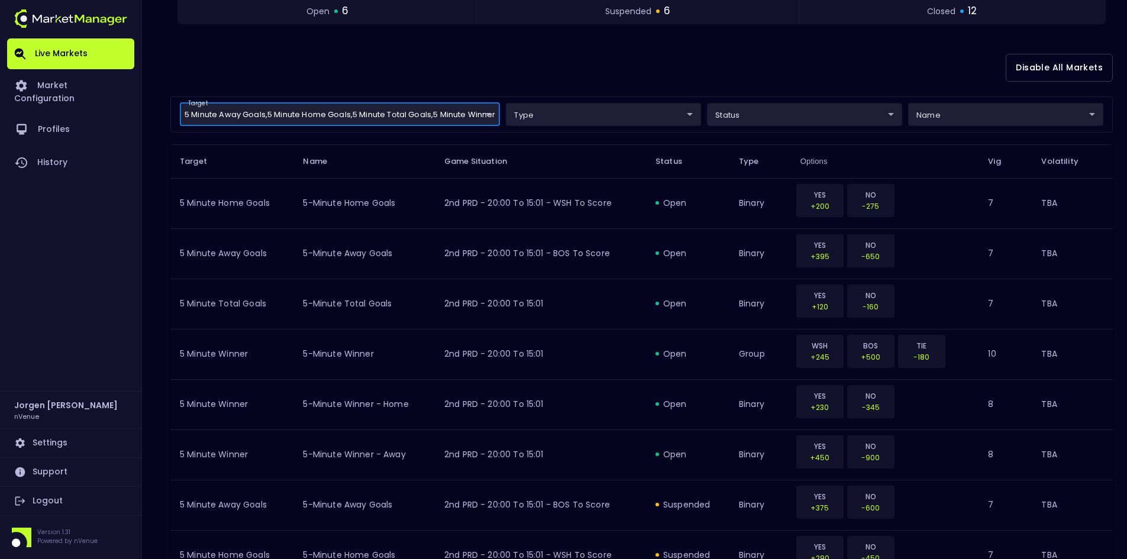
scroll to position [241, 0]
click at [720, 79] on div "Disable All Markets" at bounding box center [641, 69] width 942 height 57
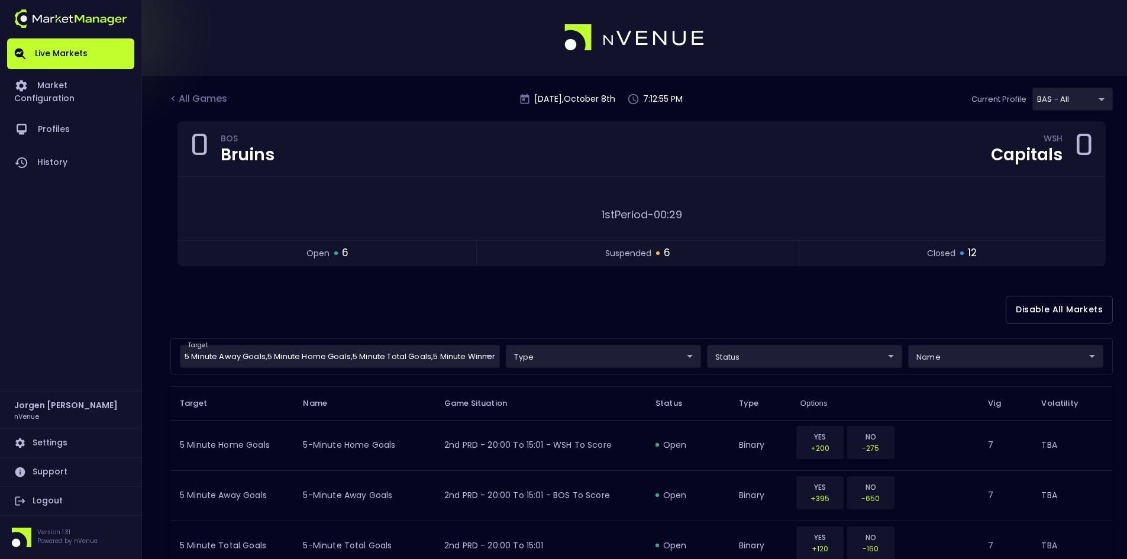
scroll to position [0, 0]
click at [534, 300] on div "Disable All Markets" at bounding box center [641, 310] width 942 height 57
click at [212, 99] on div "< All Games" at bounding box center [199, 99] width 59 height 15
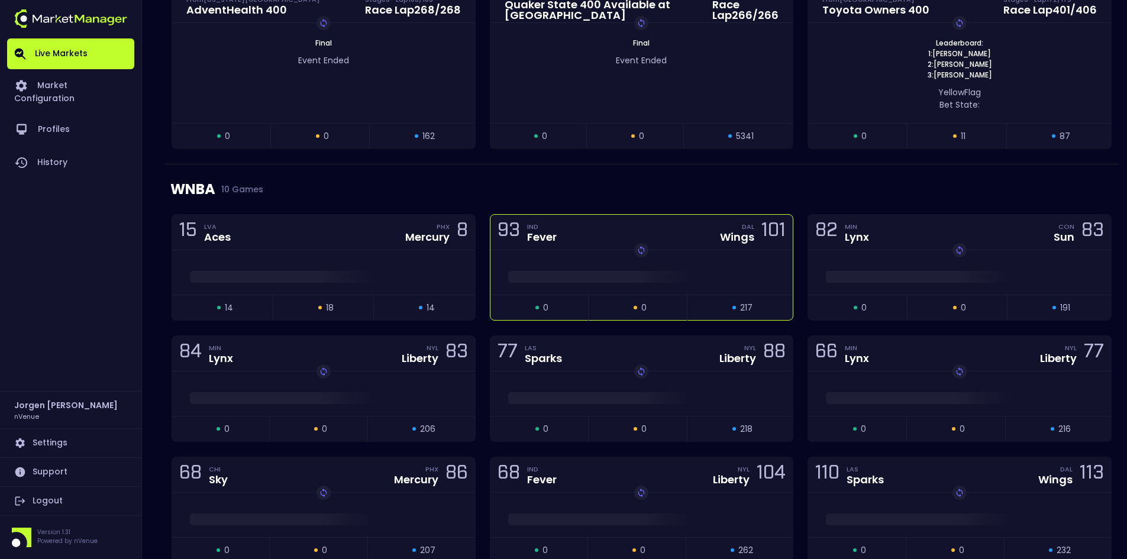
scroll to position [651, 0]
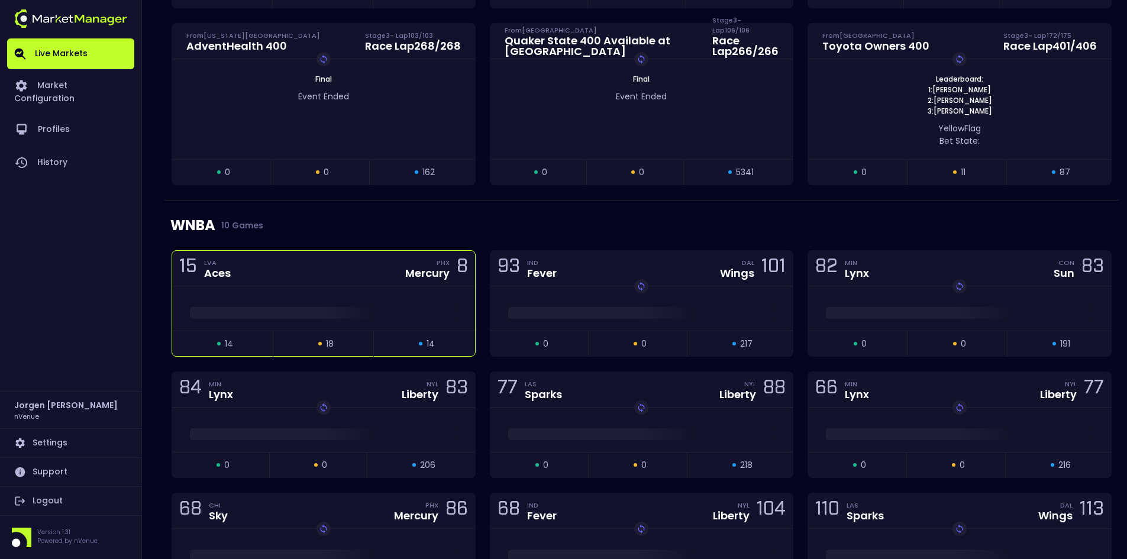
click at [330, 287] on div at bounding box center [323, 308] width 303 height 44
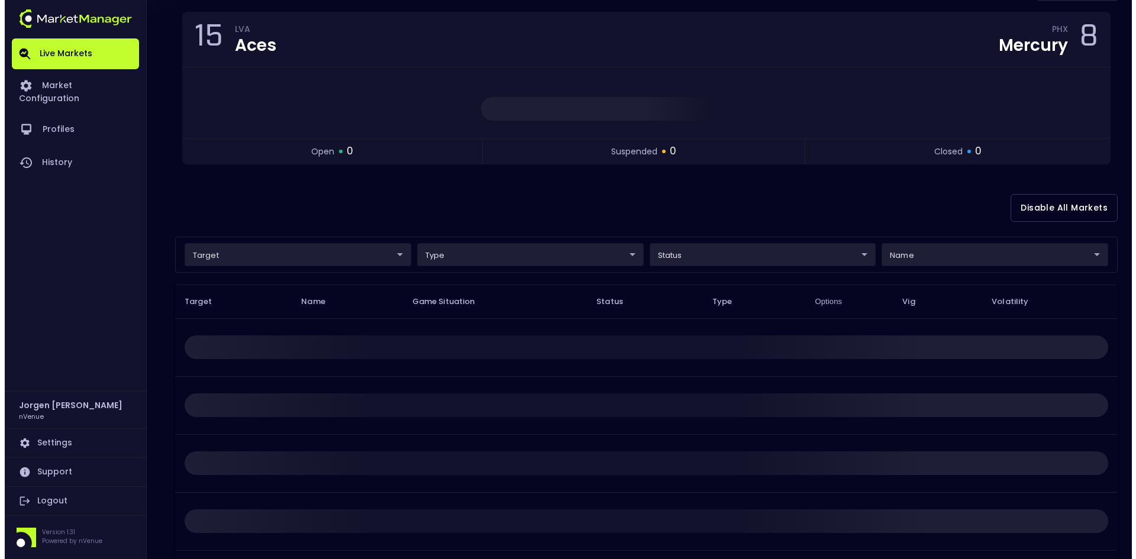
scroll to position [118, 0]
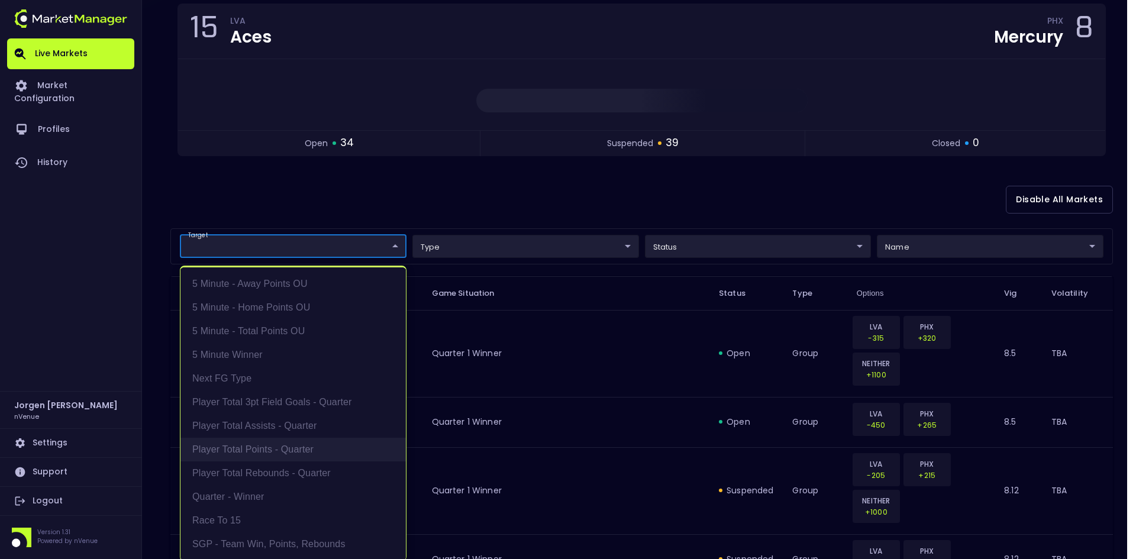
click at [242, 451] on li "Player Total Points - Quarter" at bounding box center [292, 450] width 225 height 24
type input "Player Total Points - Quarter"
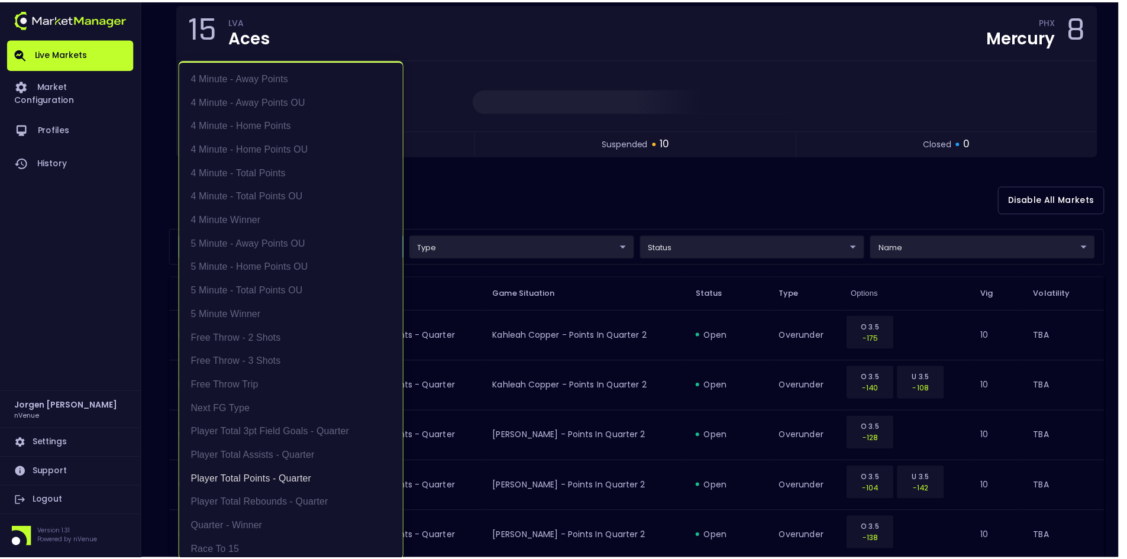
scroll to position [2, 0]
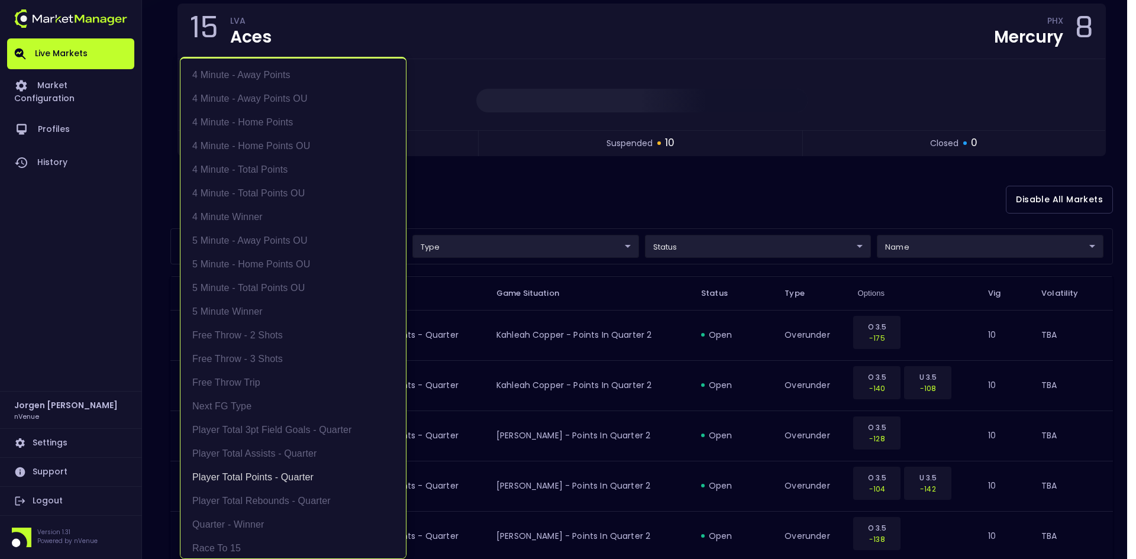
click at [564, 206] on div at bounding box center [568, 279] width 1136 height 559
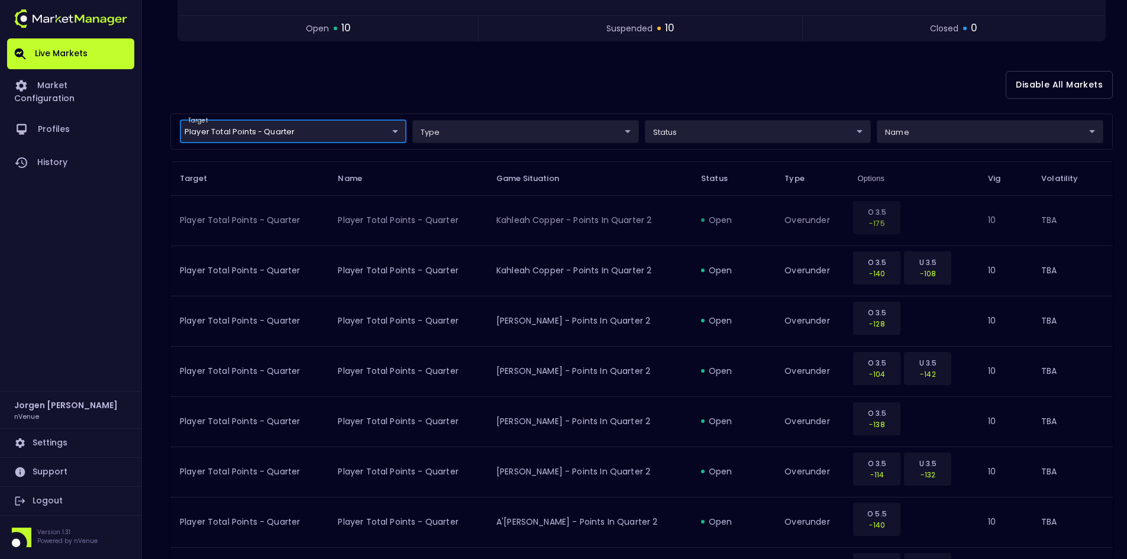
scroll to position [237, 0]
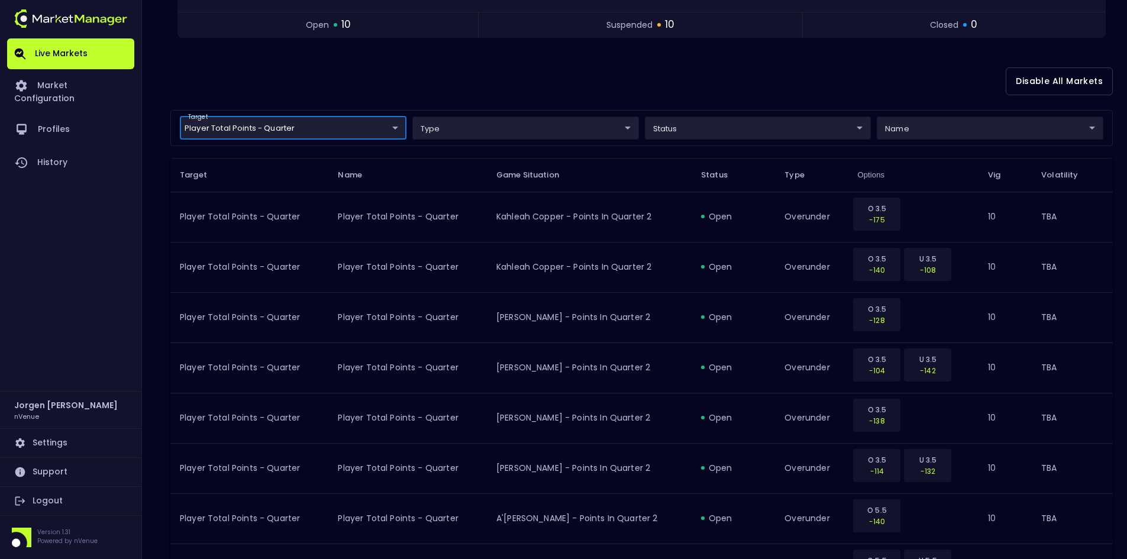
click at [715, 136] on body "Live Markets Market Configuration Profiles History [PERSON_NAME] nVenue Setting…" at bounding box center [563, 509] width 1127 height 1493
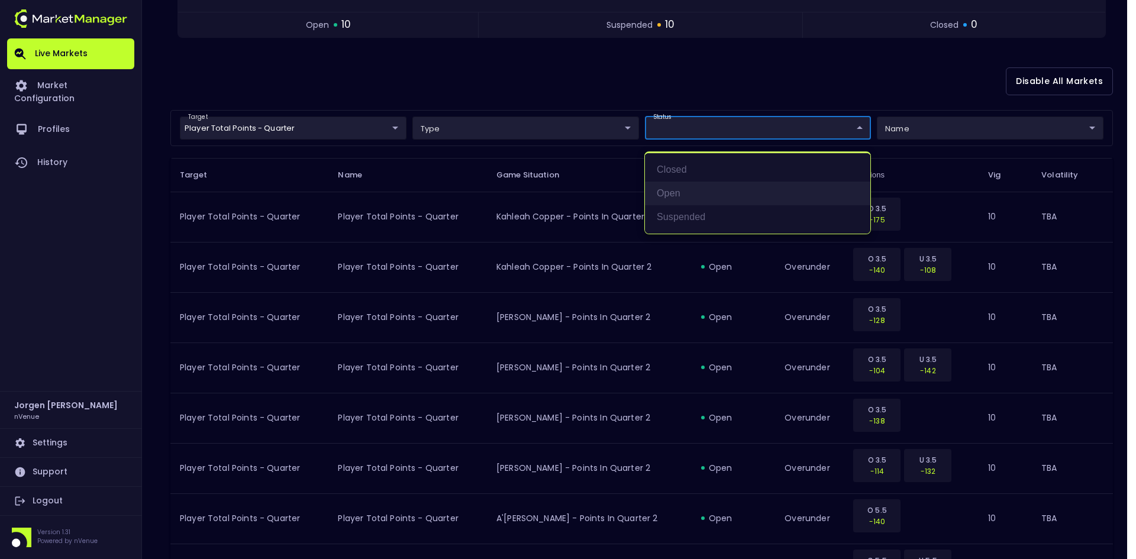
click at [681, 193] on li "open" at bounding box center [757, 194] width 225 height 24
type input "open"
click at [652, 76] on div at bounding box center [568, 279] width 1136 height 559
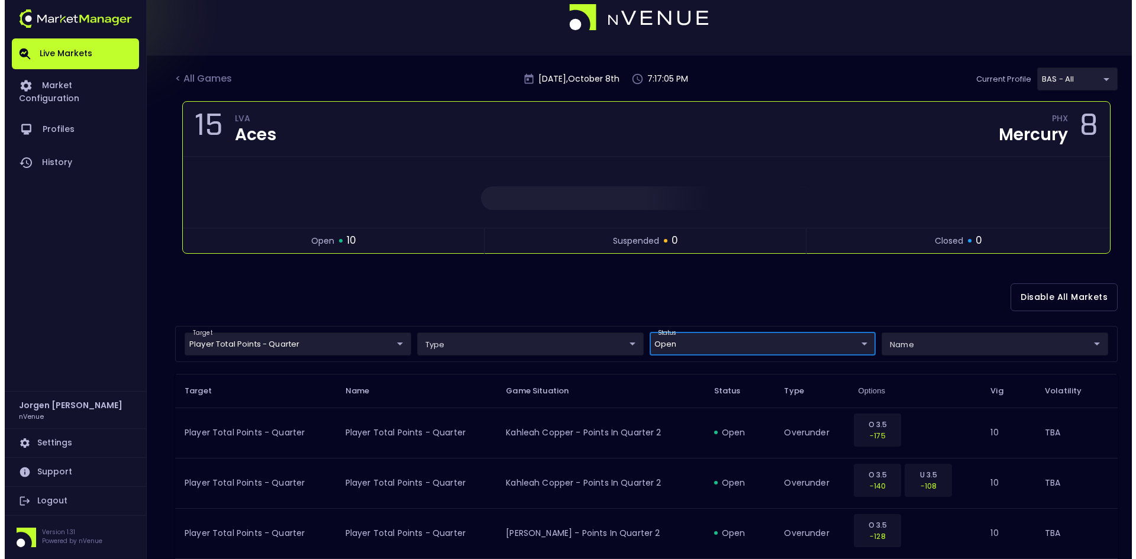
scroll to position [18, 0]
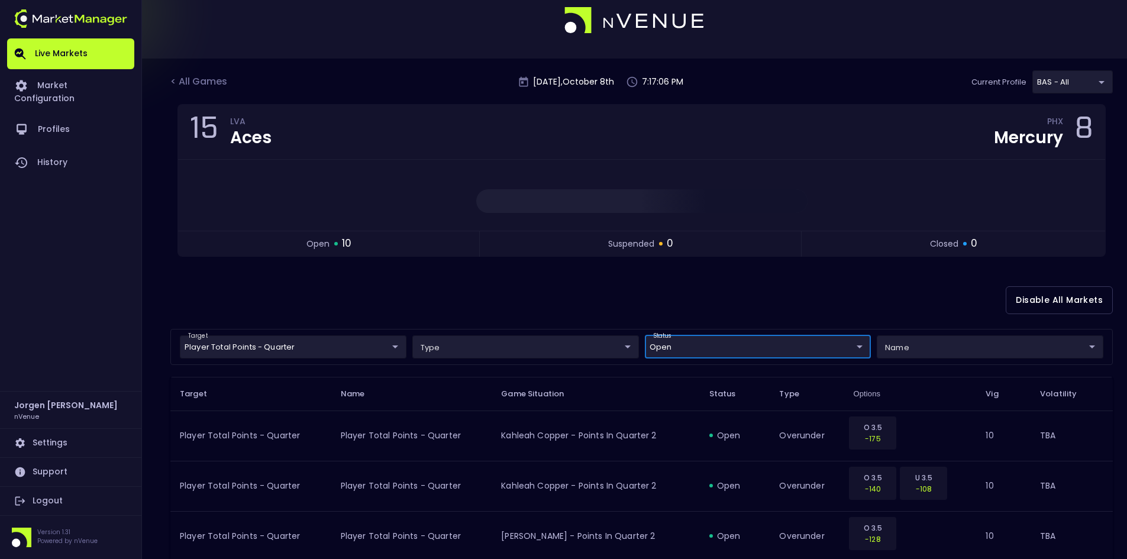
click at [323, 342] on body "Live Markets Market Configuration Profiles History [PERSON_NAME] nVenue Setting…" at bounding box center [563, 477] width 1127 height 991
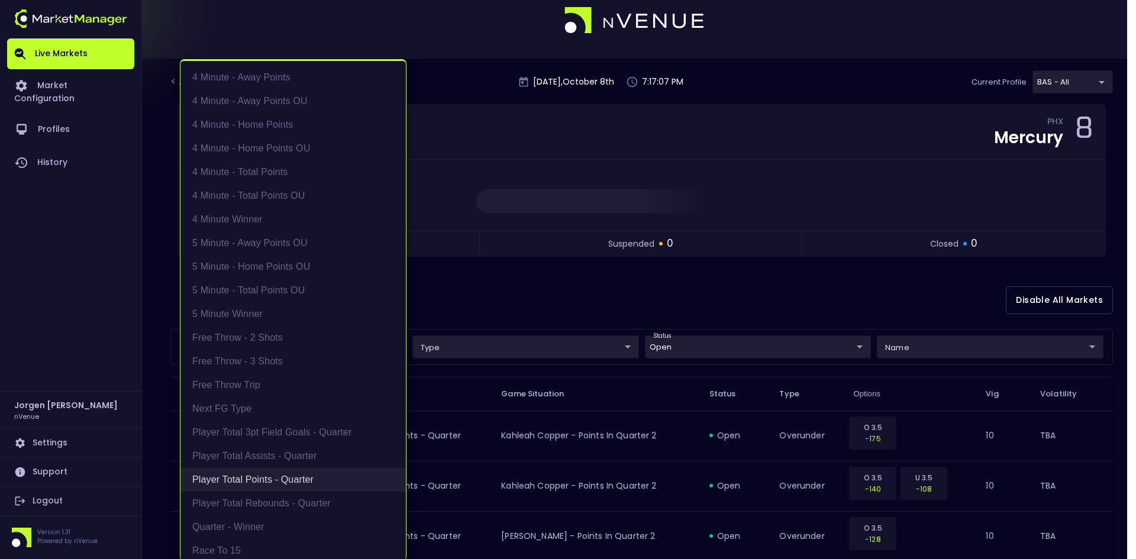
click at [247, 477] on li "Player Total Points - Quarter" at bounding box center [292, 480] width 225 height 24
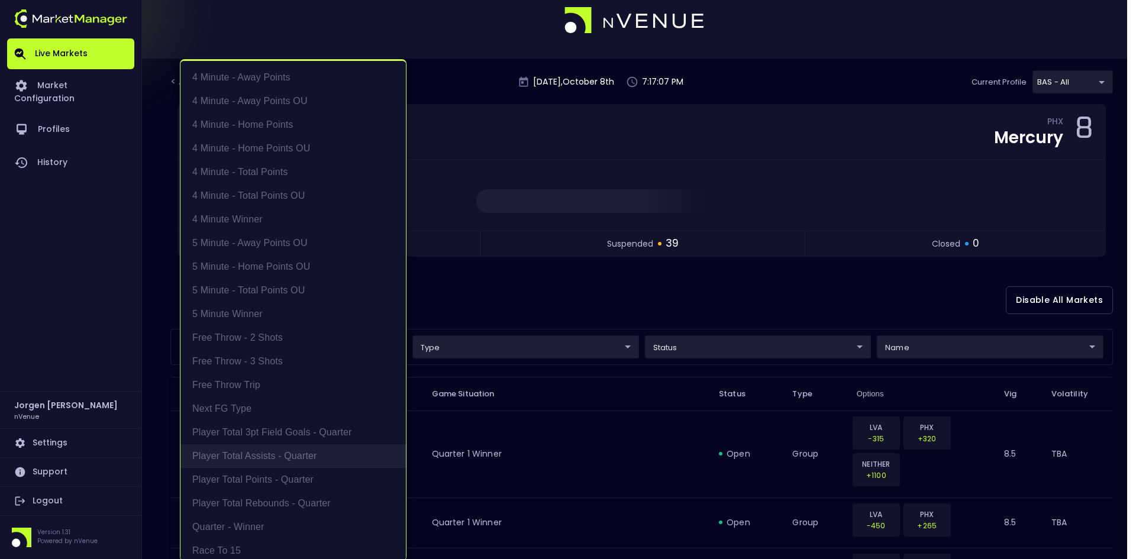
click at [251, 455] on li "Player Total Assists - Quarter" at bounding box center [292, 456] width 225 height 24
type input "Player Total Assists - Quarter"
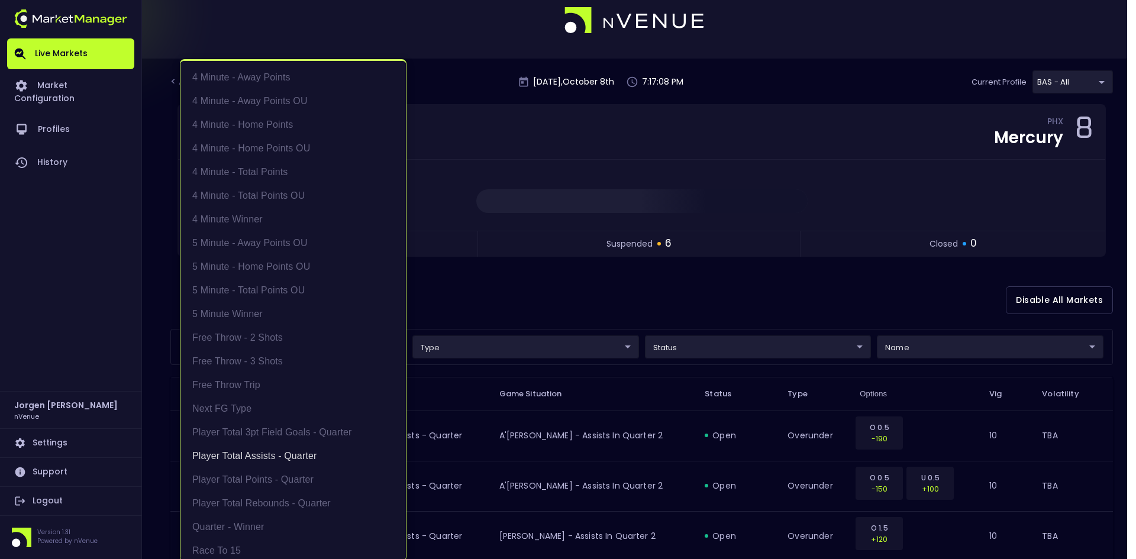
click at [629, 283] on div at bounding box center [568, 279] width 1136 height 559
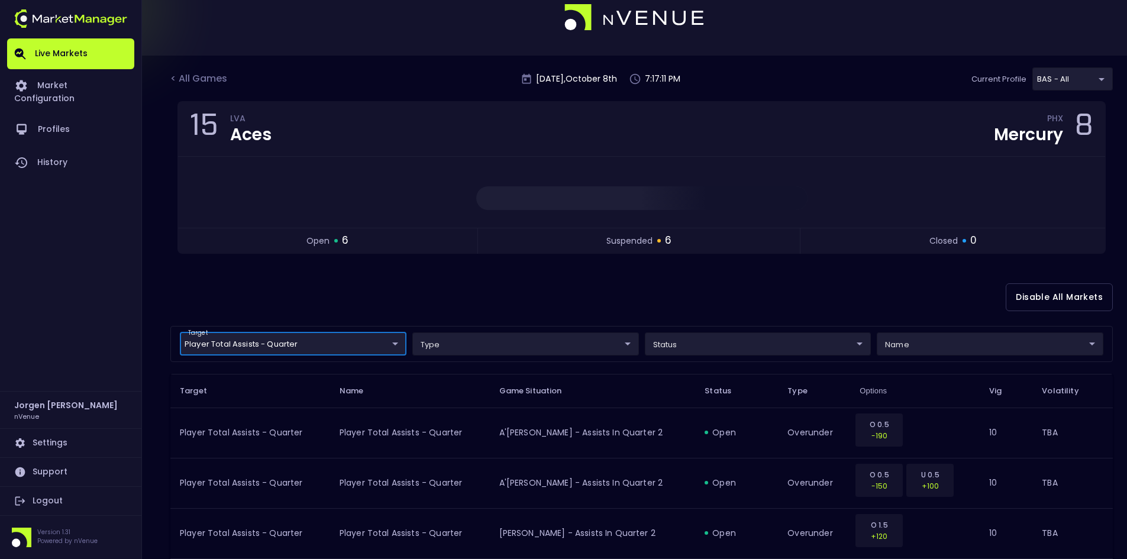
scroll to position [0, 0]
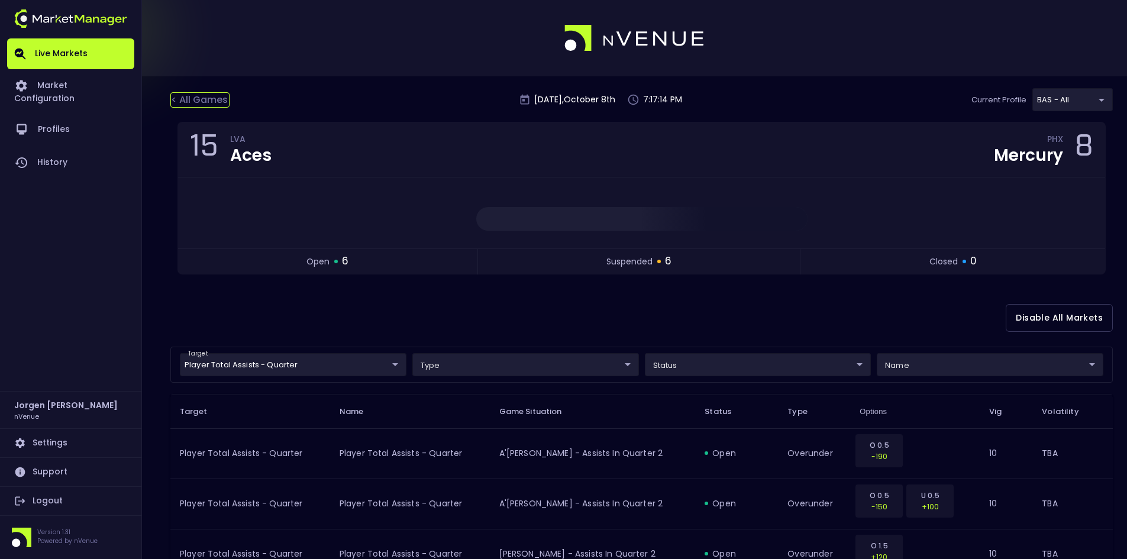
click at [201, 96] on div "< All Games" at bounding box center [199, 99] width 59 height 15
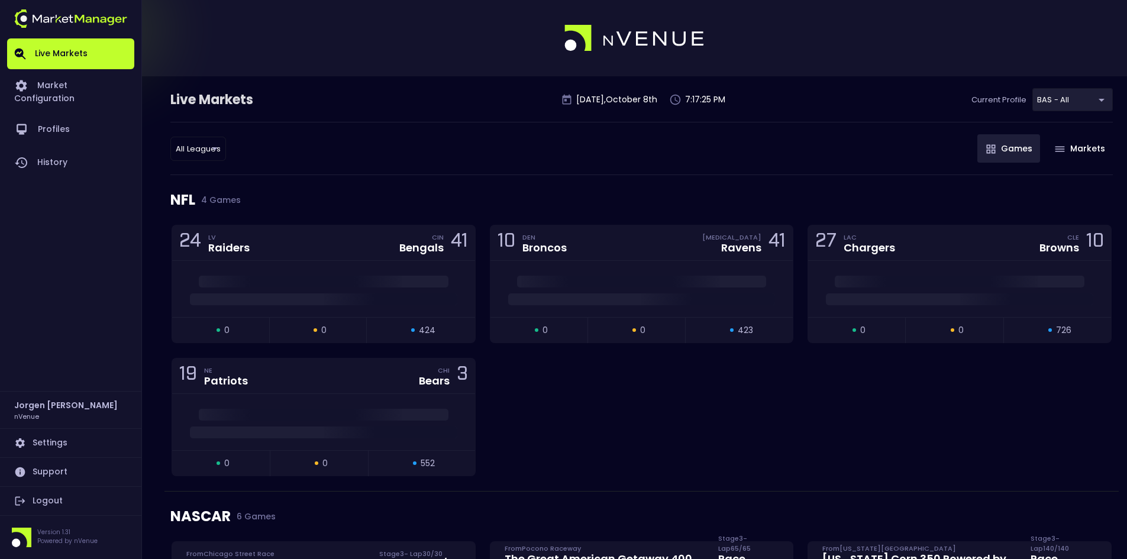
click at [638, 399] on div "24 LV Raiders CIN Bengals 41 open 0 suspended 0 closed 424 10 DEN Broncos [MEDI…" at bounding box center [641, 358] width 954 height 266
click at [789, 422] on div "24 LV Raiders CIN Bengals 41 open 0 suspended 0 closed 424 10 DEN Broncos [MEDI…" at bounding box center [641, 358] width 954 height 266
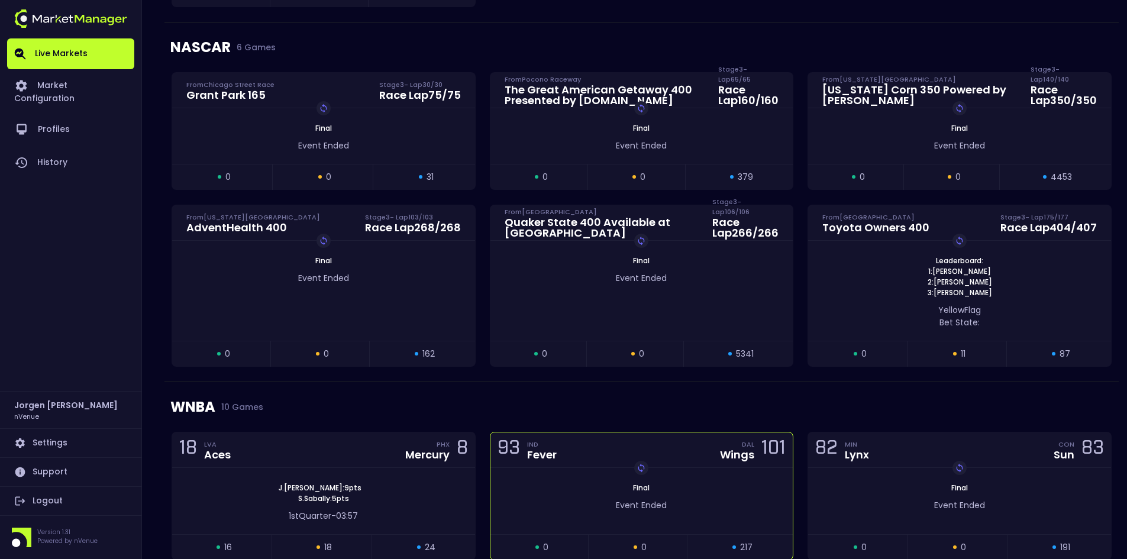
scroll to position [532, 0]
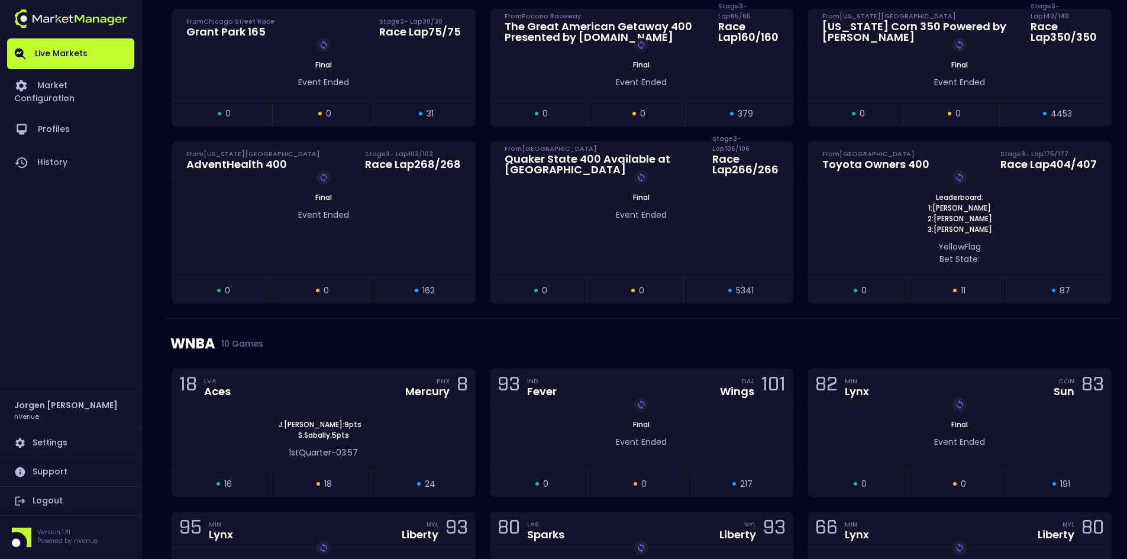
click at [807, 321] on div "WNBA 10 Games" at bounding box center [641, 344] width 942 height 50
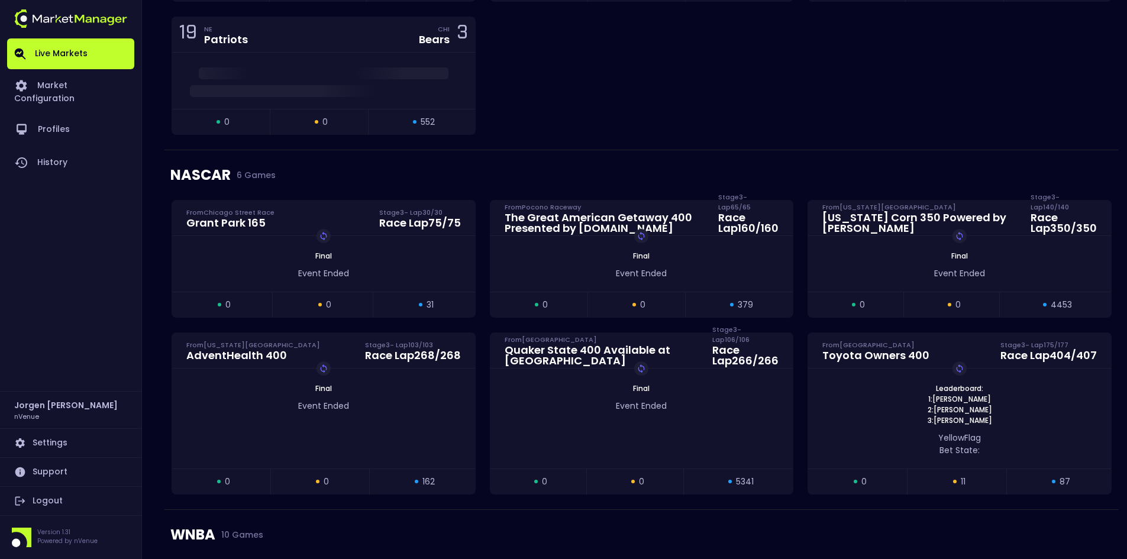
scroll to position [296, 0]
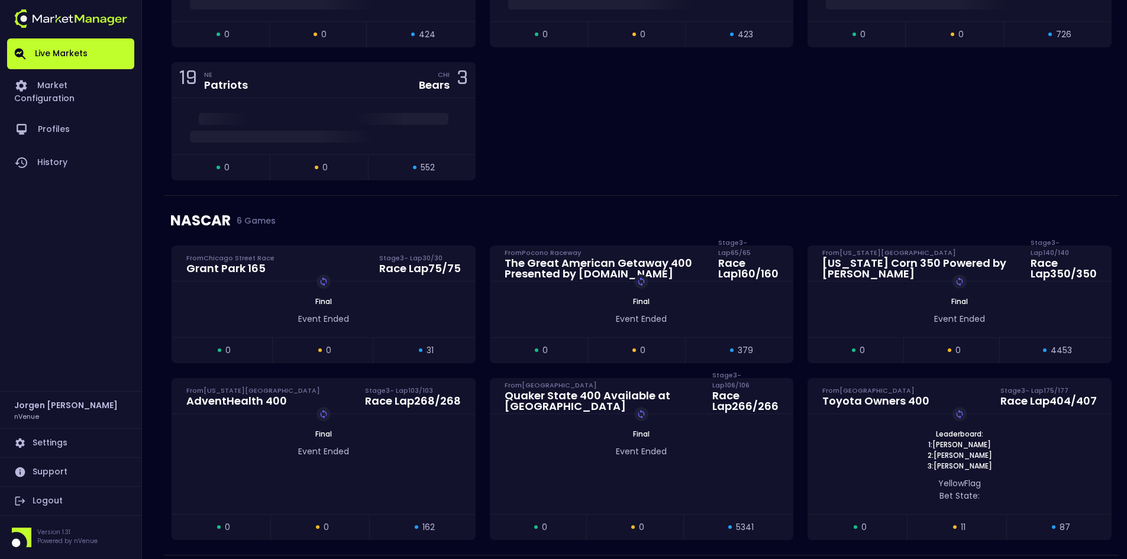
click at [802, 253] on div "[US_STATE] Corn 350 Powered by [MEDICAL_DATA] From [US_STATE][GEOGRAPHIC_DATA] …" at bounding box center [959, 311] width 318 height 132
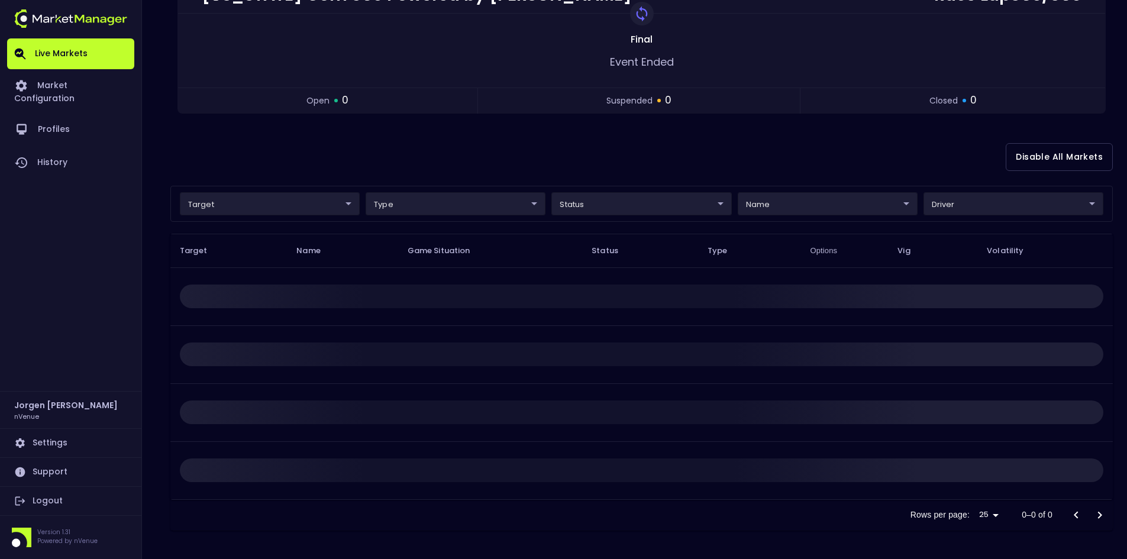
scroll to position [0, 0]
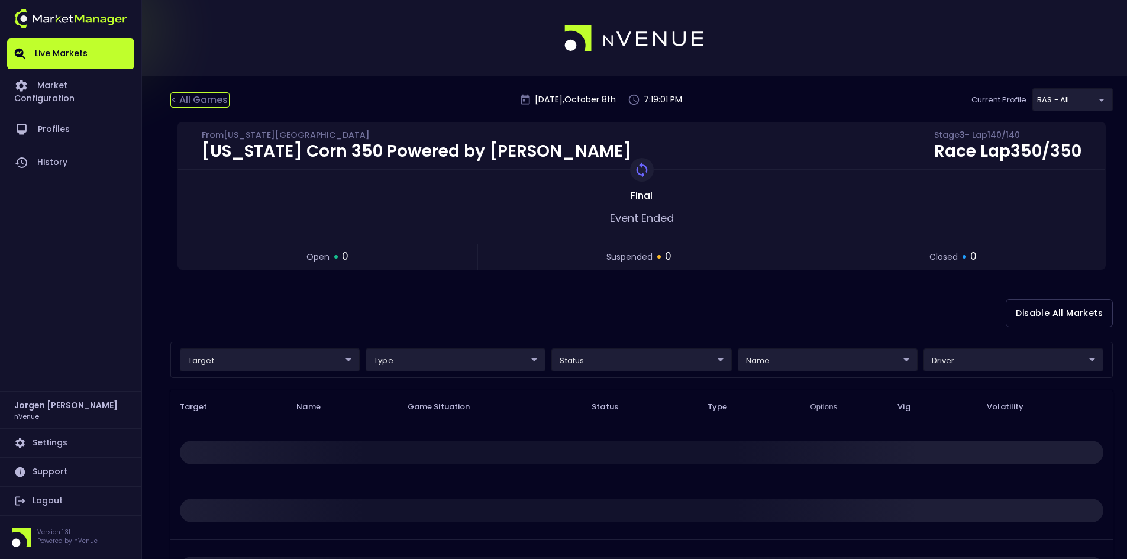
click at [196, 99] on div "< All Games" at bounding box center [199, 99] width 59 height 15
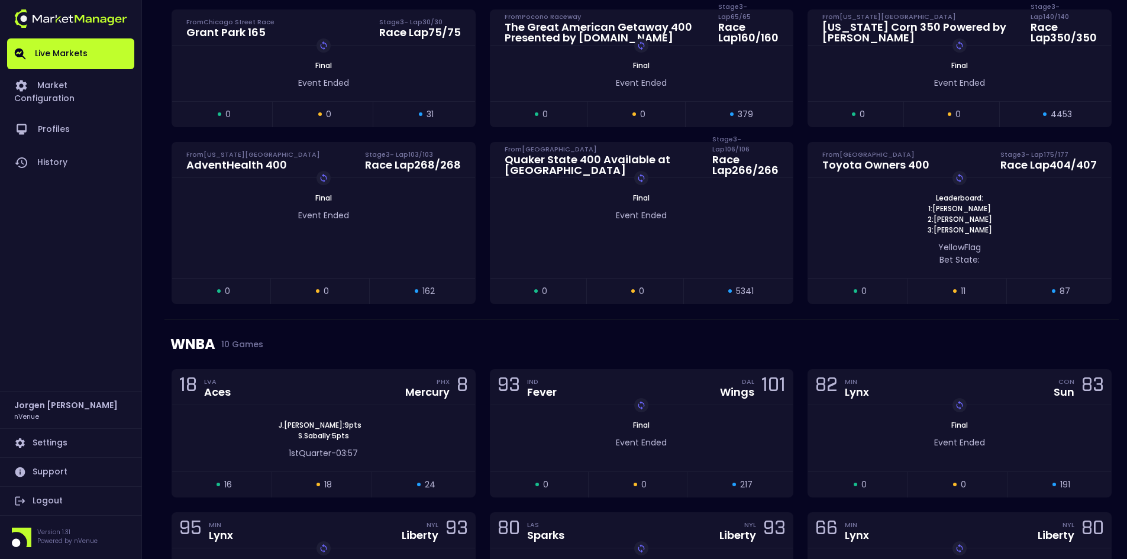
scroll to position [532, 0]
click at [348, 348] on div "WNBA 10 Games" at bounding box center [641, 344] width 942 height 50
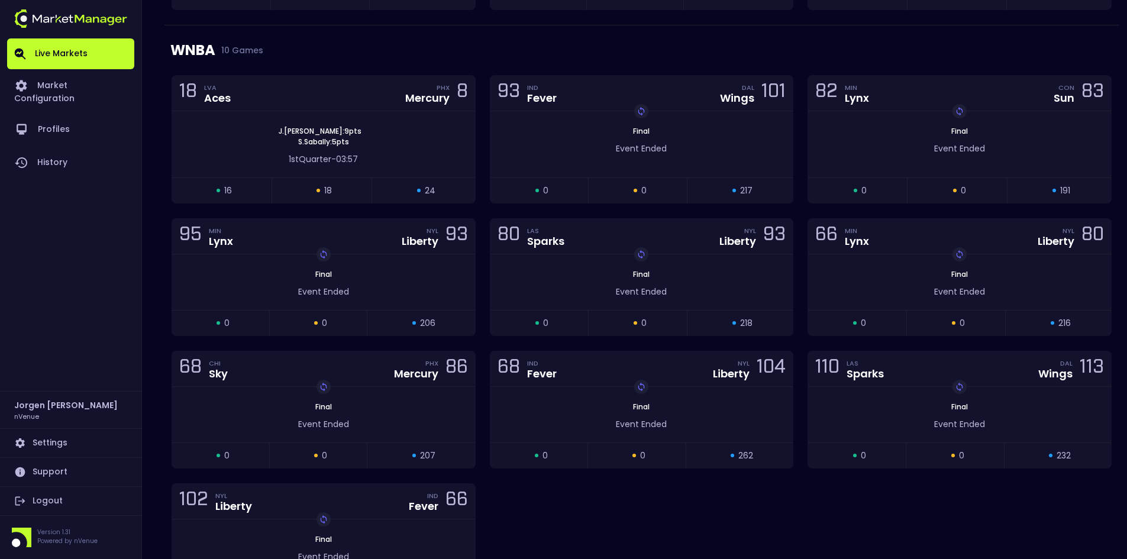
scroll to position [828, 0]
click at [568, 493] on div "18 LVA Aces PHX Mercury 8 [PERSON_NAME] : 9 pts [PERSON_NAME] : 5 pts 1st Quart…" at bounding box center [641, 343] width 954 height 541
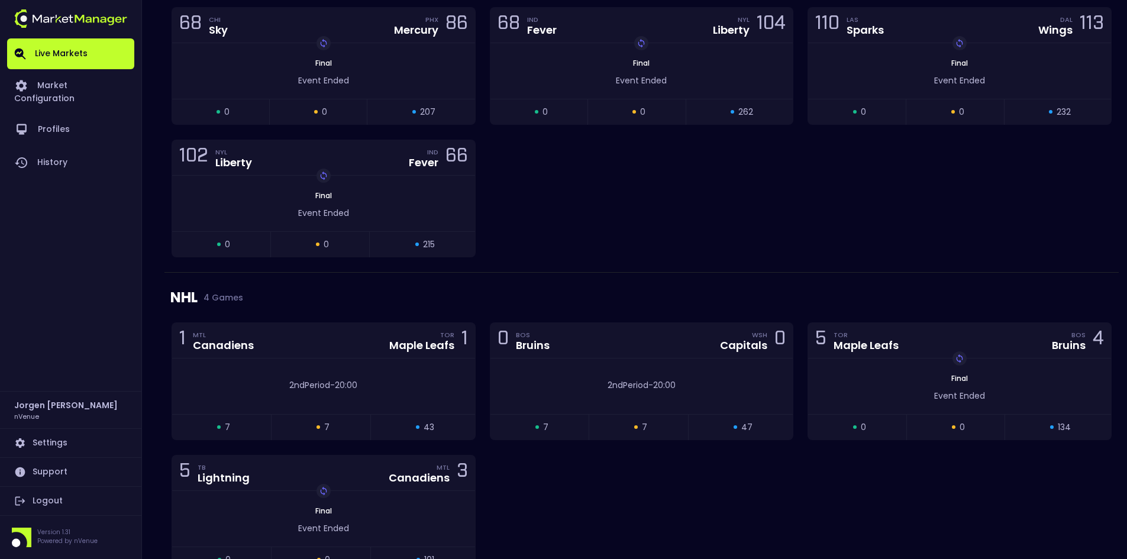
scroll to position [1242, 0]
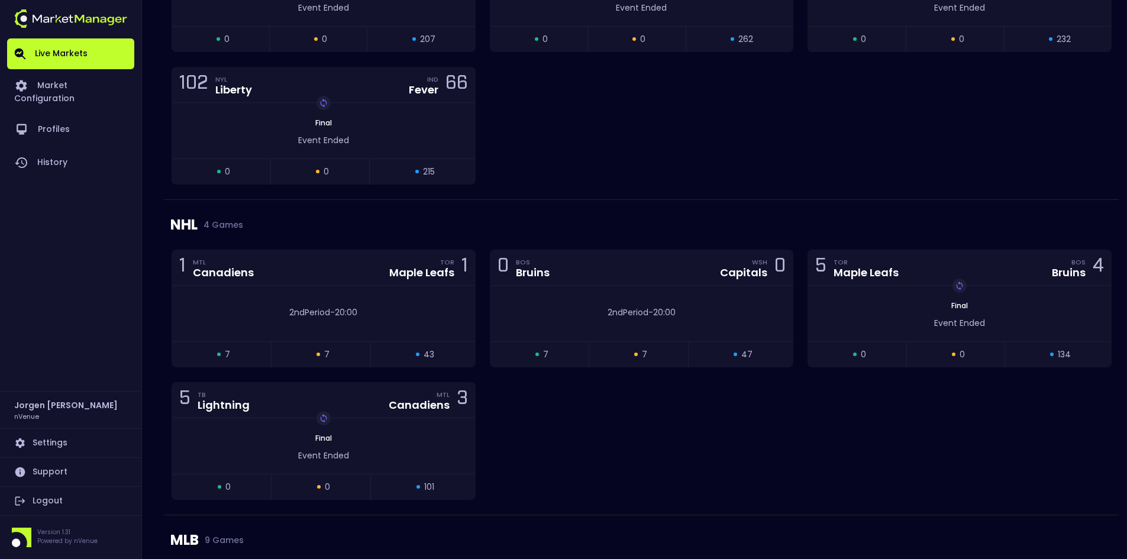
click at [593, 457] on div "1 MTL Canadiens TOR Maple Leafs 1 2nd Period - 20:00 open 7 suspended 7 closed …" at bounding box center [641, 382] width 954 height 265
click at [736, 390] on div "1 MTL Canadiens TOR Maple Leafs 1 2nd Period - 20:00 open 1 suspended 0 closed …" at bounding box center [641, 382] width 954 height 265
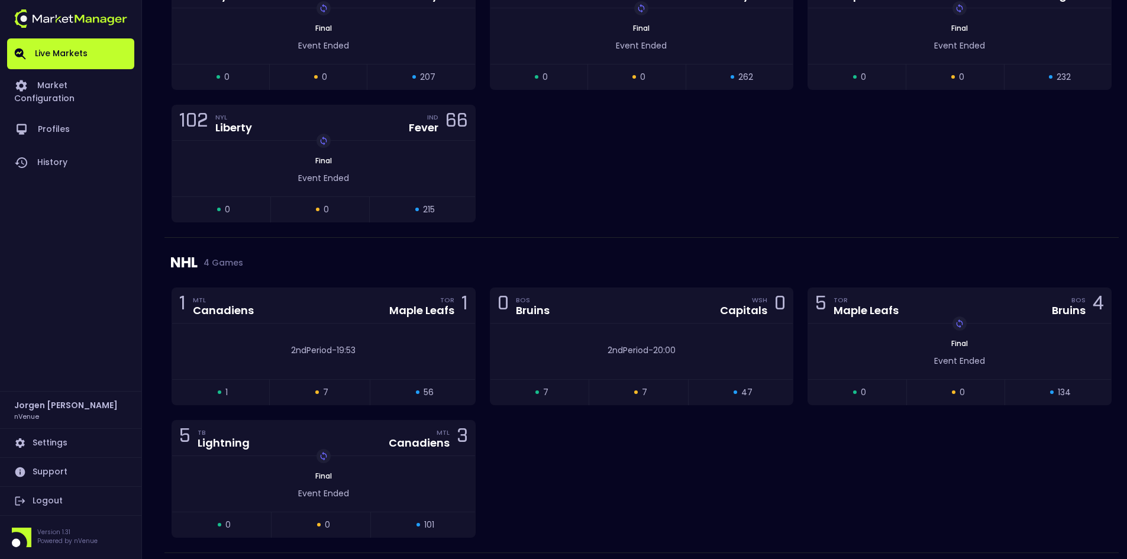
scroll to position [1139, 0]
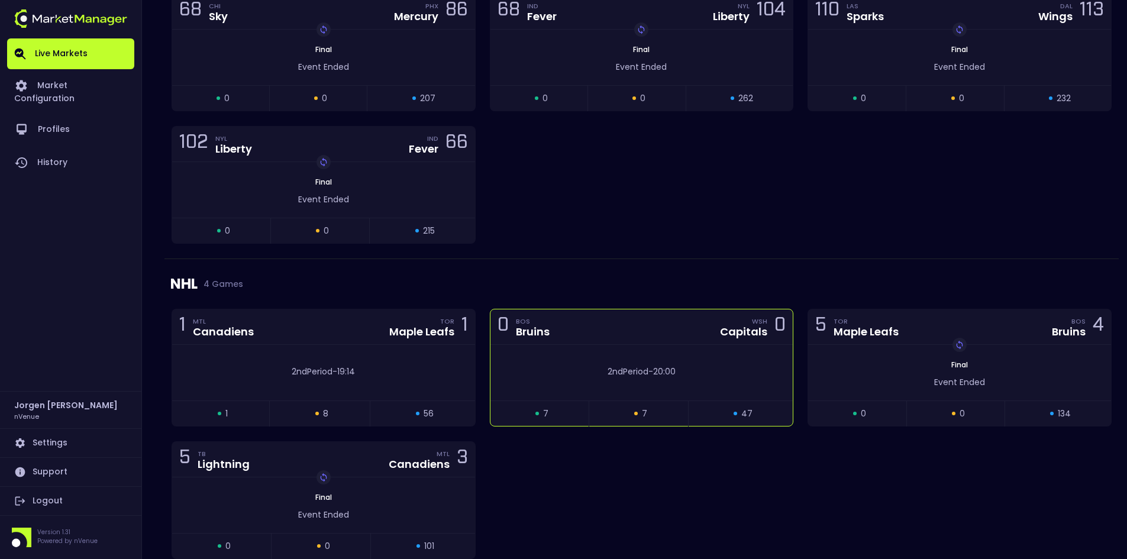
click at [597, 344] on div "0 BOS Bruins WSH Capitals 0" at bounding box center [641, 326] width 303 height 35
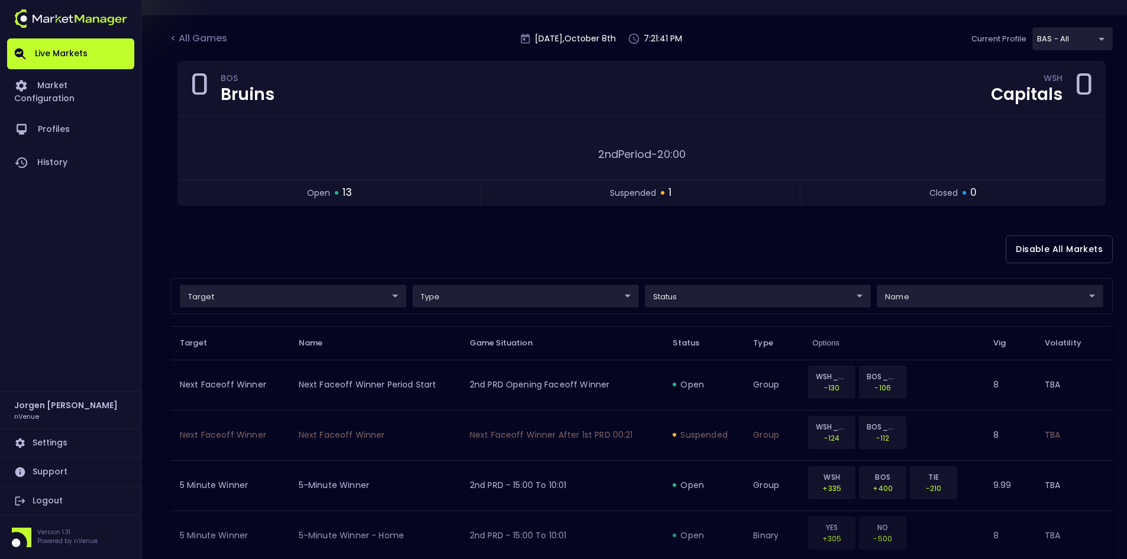
scroll to position [59, 0]
click at [388, 244] on div "Disable All Markets" at bounding box center [641, 250] width 942 height 57
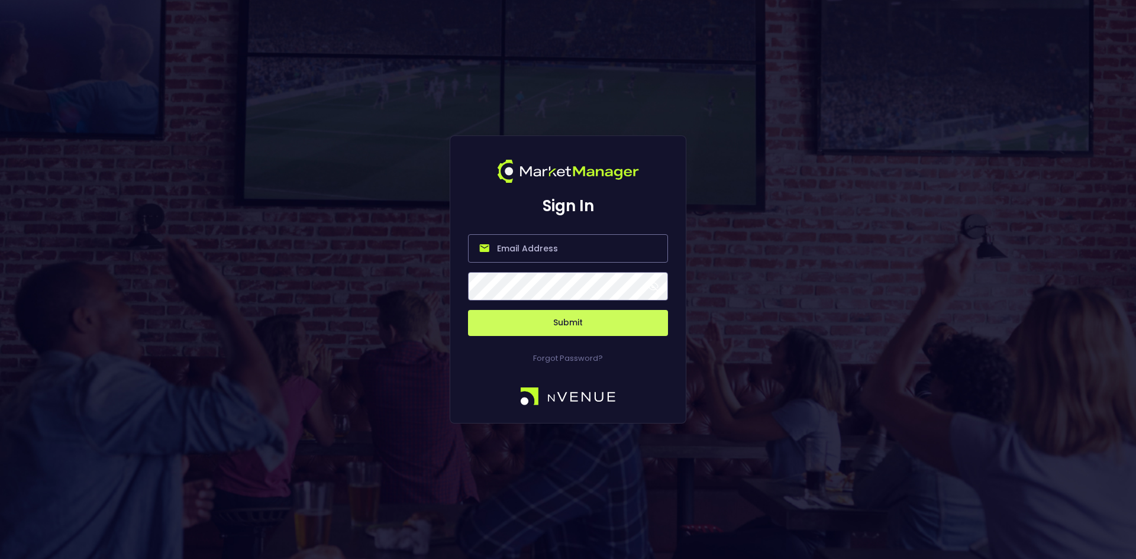
click at [565, 246] on input "email" at bounding box center [568, 248] width 200 height 28
type input "[EMAIL_ADDRESS][DOMAIN_NAME]"
click at [572, 329] on button "Submit" at bounding box center [568, 323] width 200 height 26
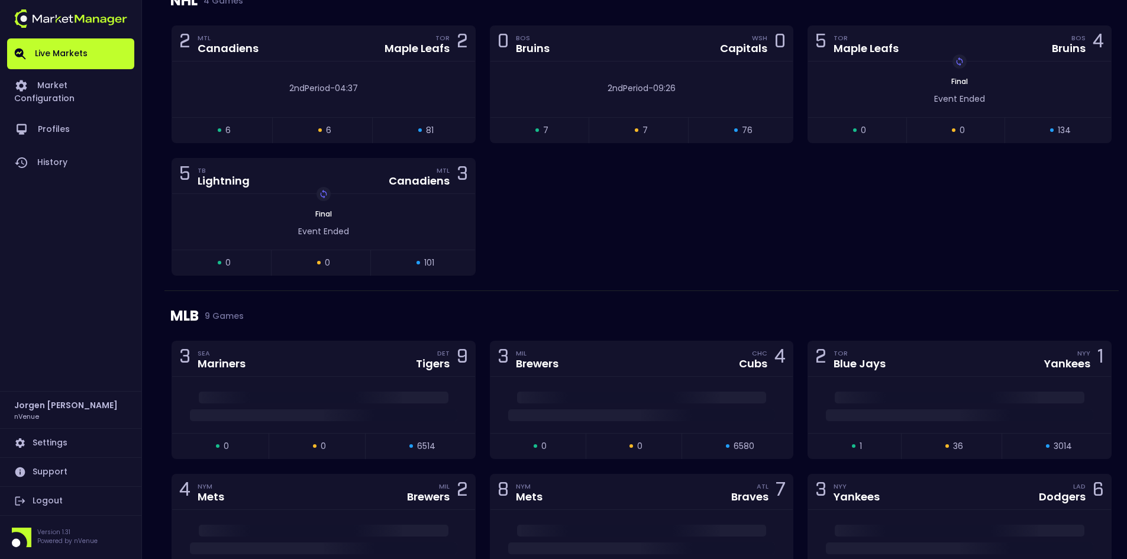
scroll to position [1360, 0]
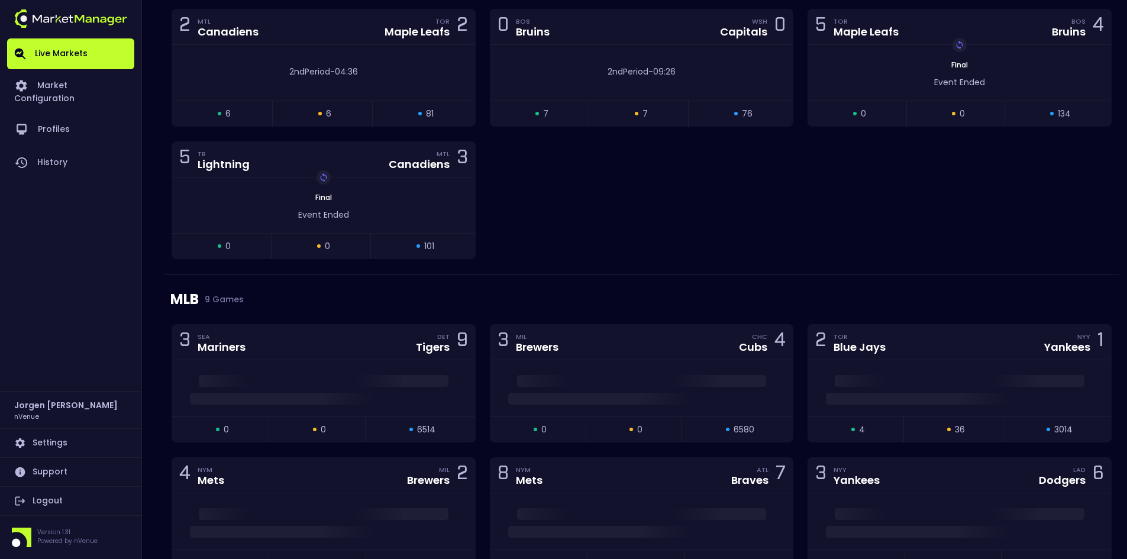
click at [638, 208] on div "2 MTL Canadiens TOR Maple Leafs 2 2nd Period - 04:36 open 6 suspended 6 closed …" at bounding box center [641, 141] width 954 height 265
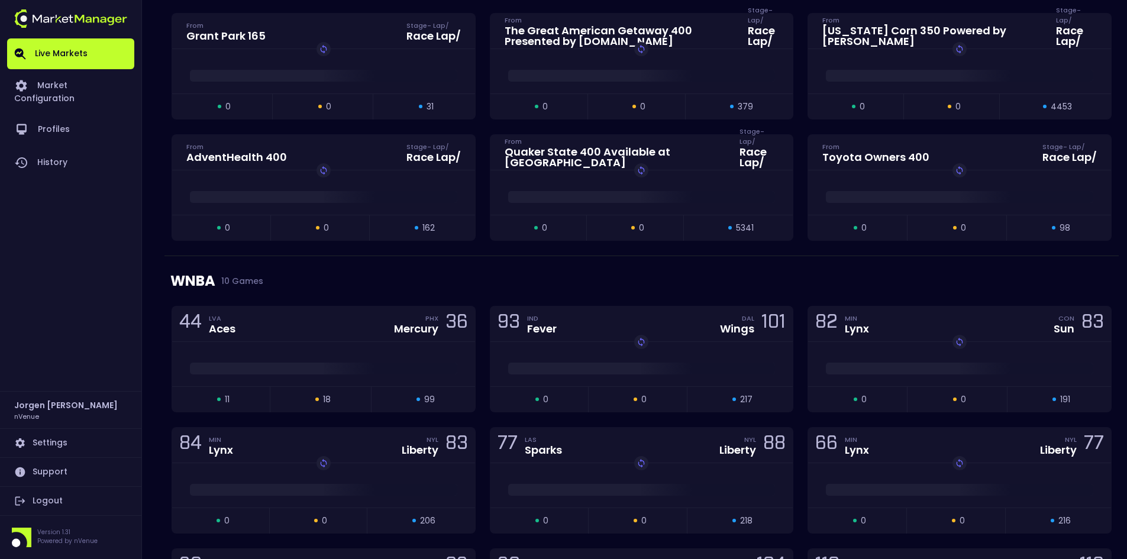
scroll to position [651, 0]
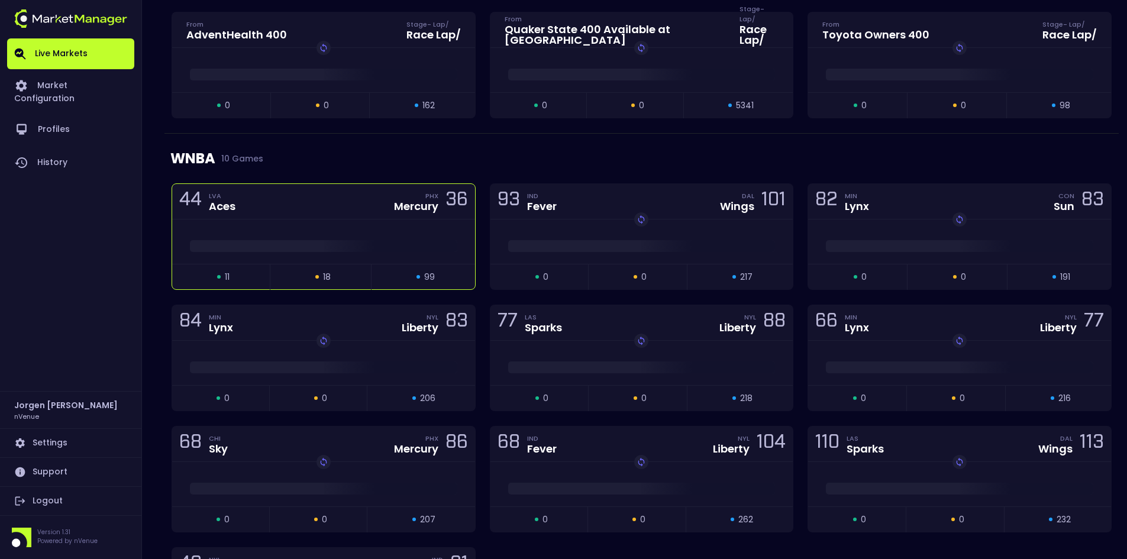
click at [330, 225] on div at bounding box center [323, 241] width 303 height 44
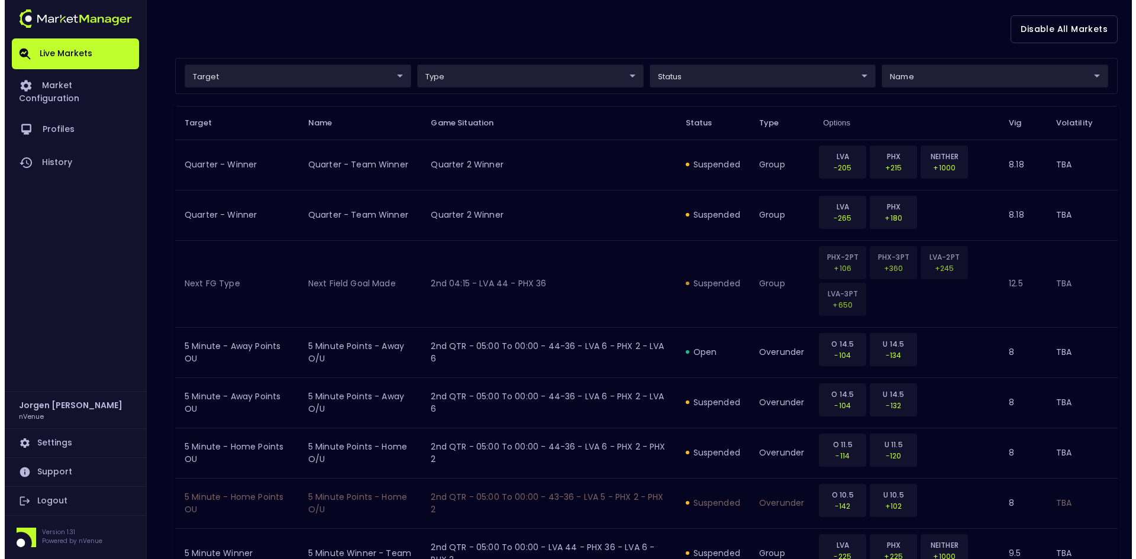
scroll to position [296, 0]
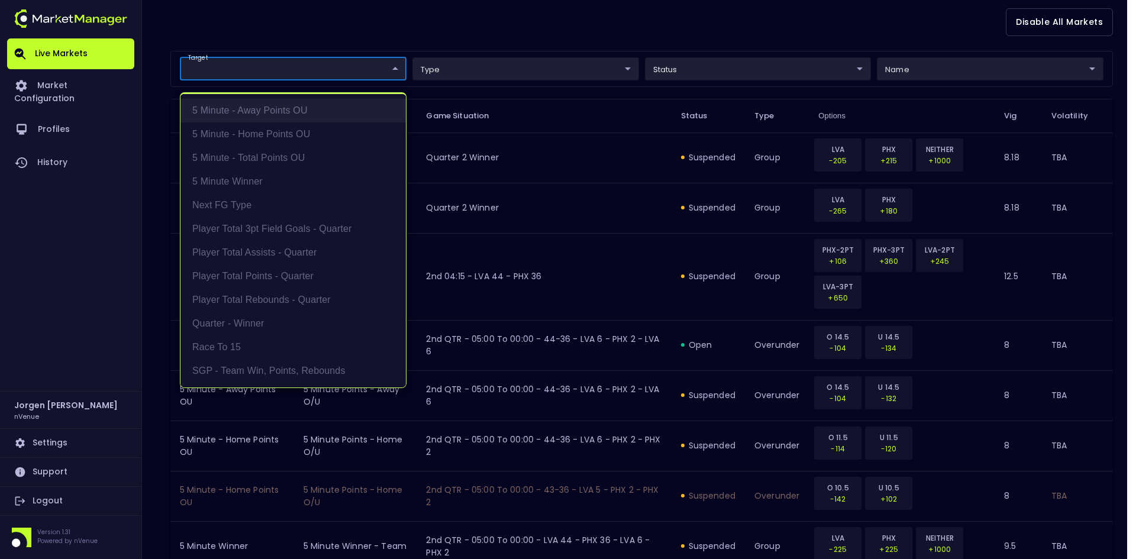
click at [258, 110] on li "5 Minute - Away Points OU" at bounding box center [292, 111] width 225 height 24
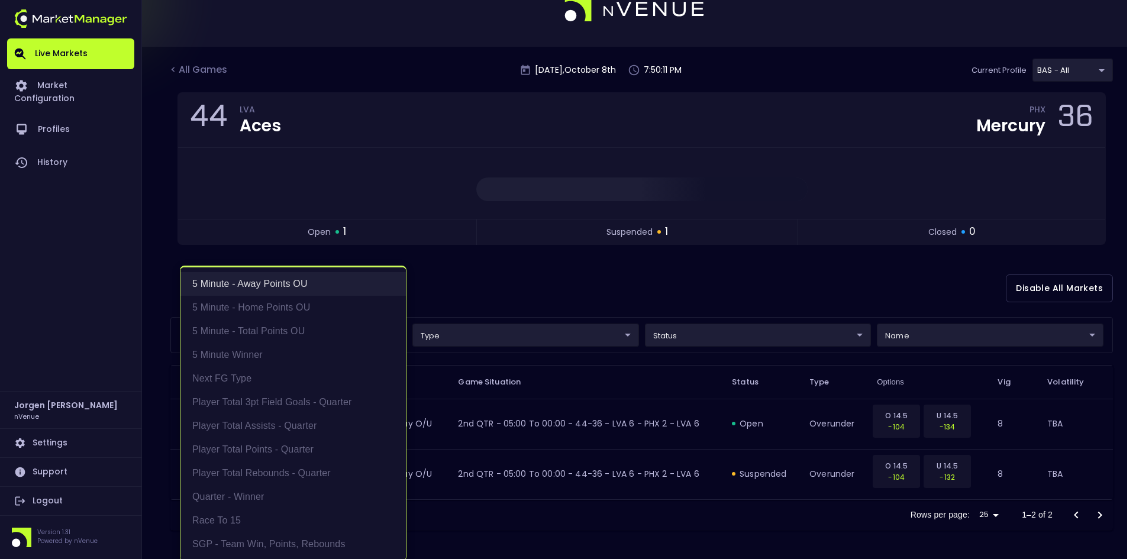
scroll to position [30, 0]
click at [270, 306] on li "5 Minute - Home Points OU" at bounding box center [292, 308] width 225 height 24
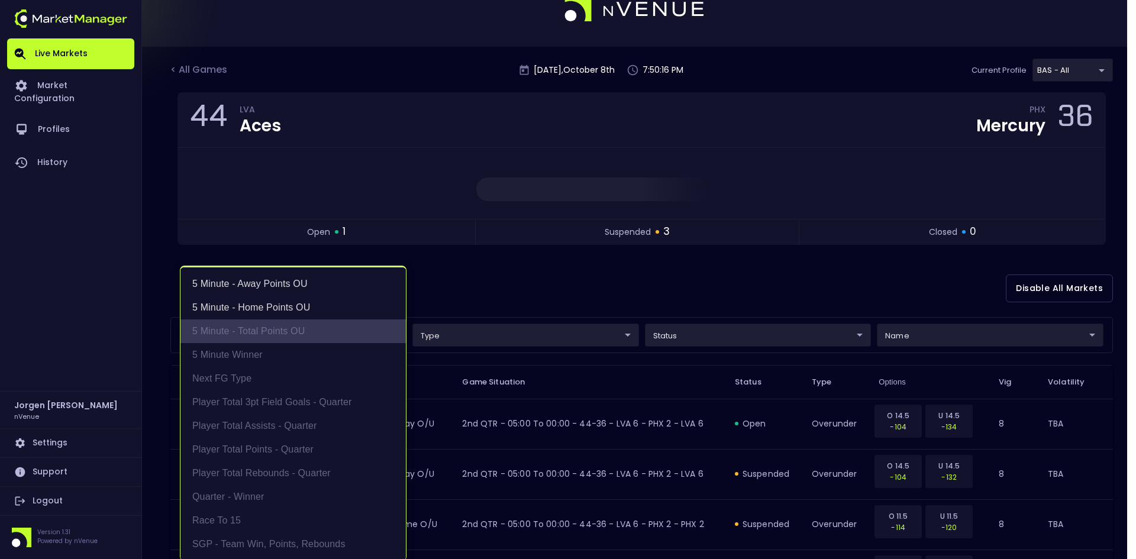
click at [271, 324] on li "5 Minute - Total Points OU" at bounding box center [292, 331] width 225 height 24
type input "5 Minute - Away Points OU,5 Minute - Home Points OU,5 Minute - Total Points OU"
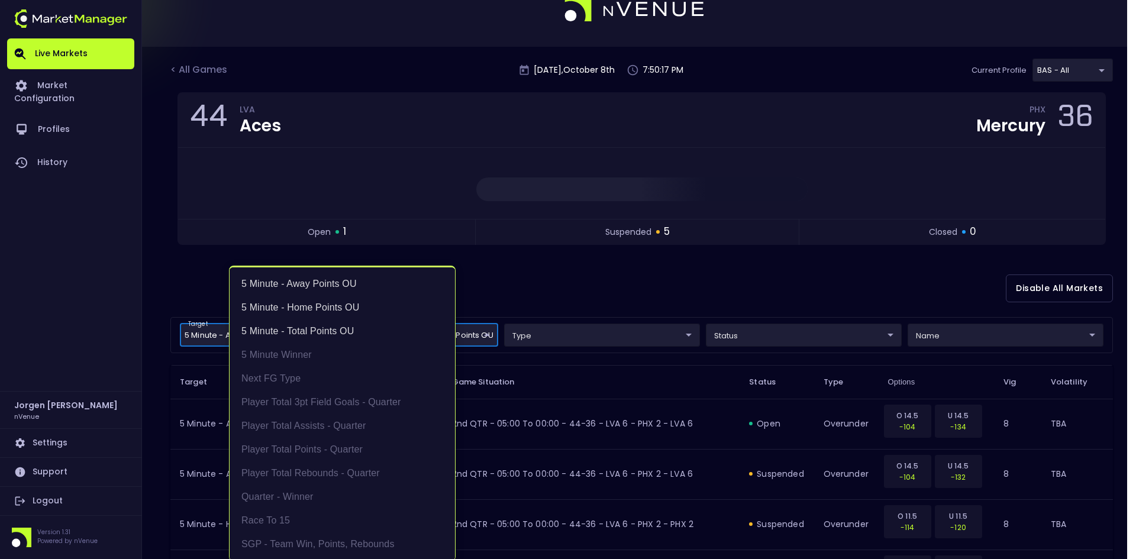
click at [555, 284] on div at bounding box center [568, 279] width 1136 height 559
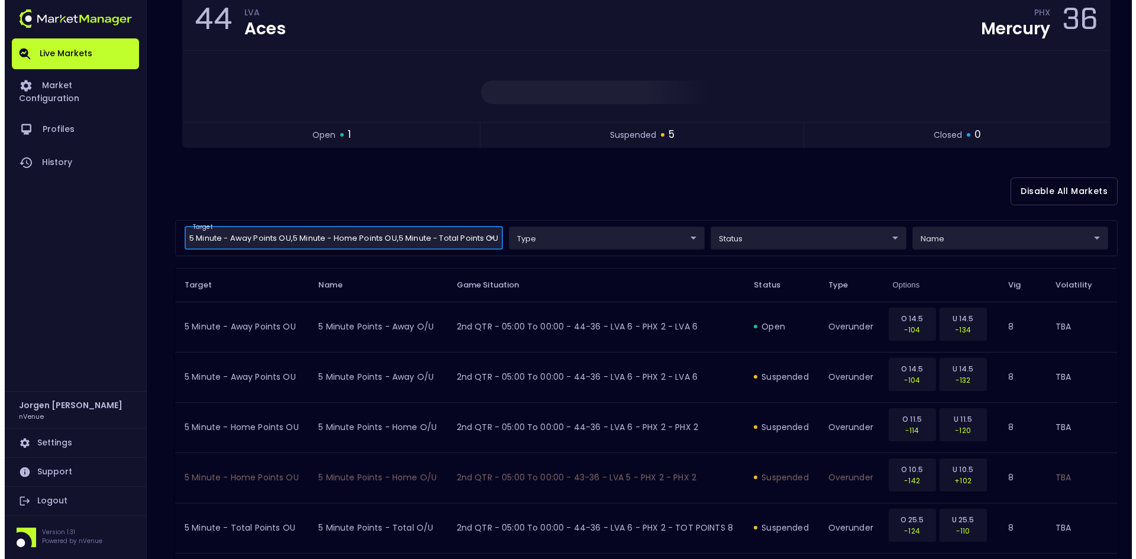
scroll to position [148, 0]
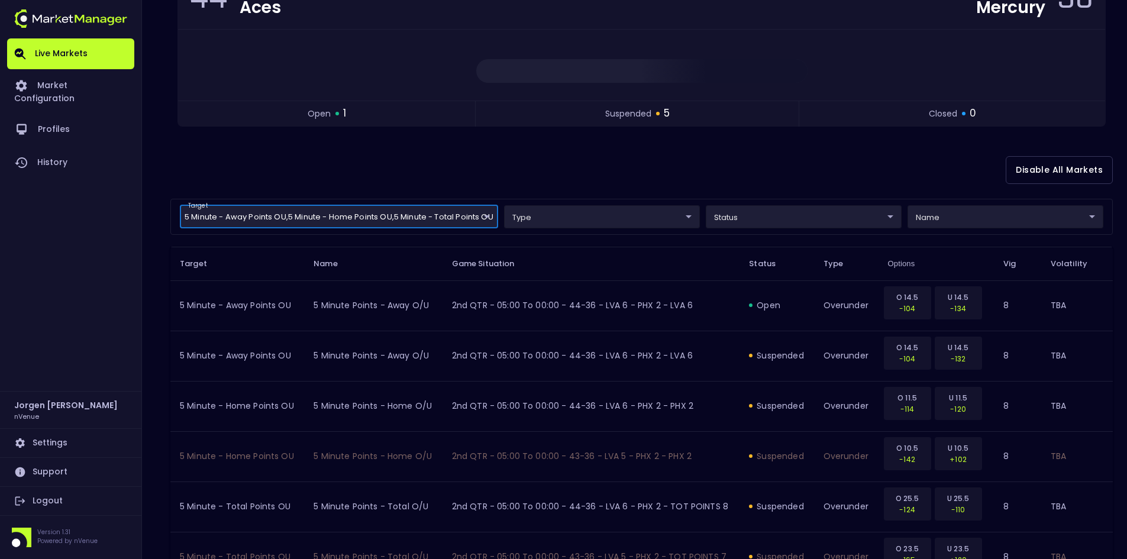
click at [759, 212] on body "Live Markets Market Configuration Profiles History [PERSON_NAME] nVenue Setting…" at bounding box center [563, 247] width 1127 height 790
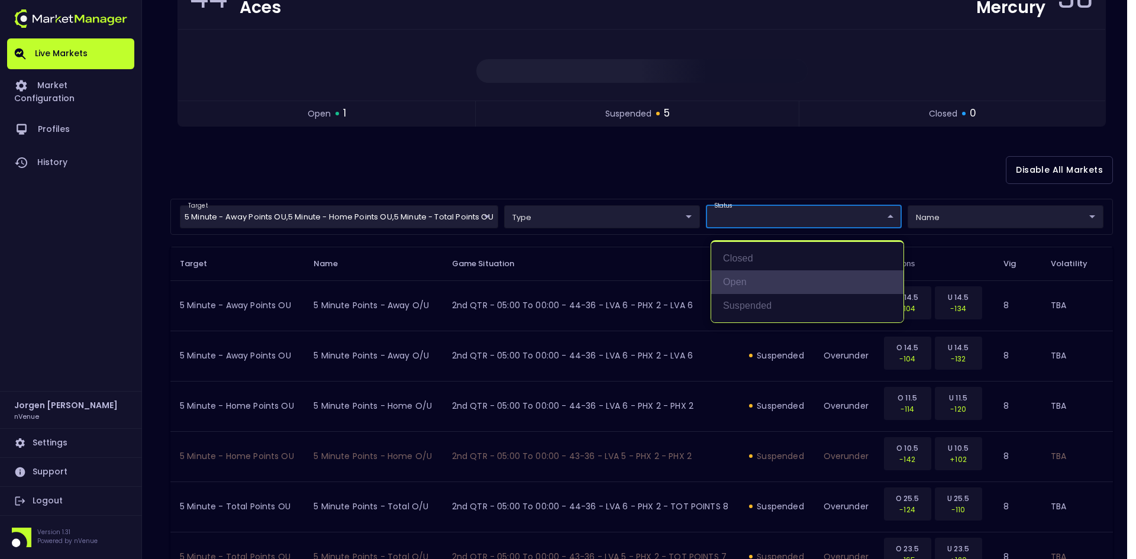
click at [740, 279] on li "open" at bounding box center [807, 282] width 192 height 24
type input "open"
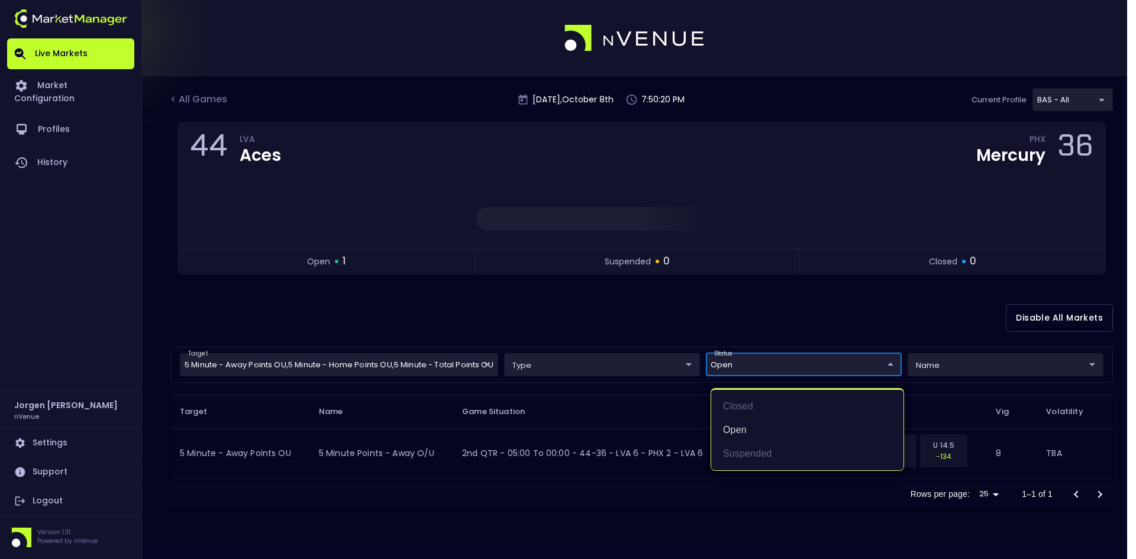
click at [562, 308] on div at bounding box center [568, 279] width 1136 height 559
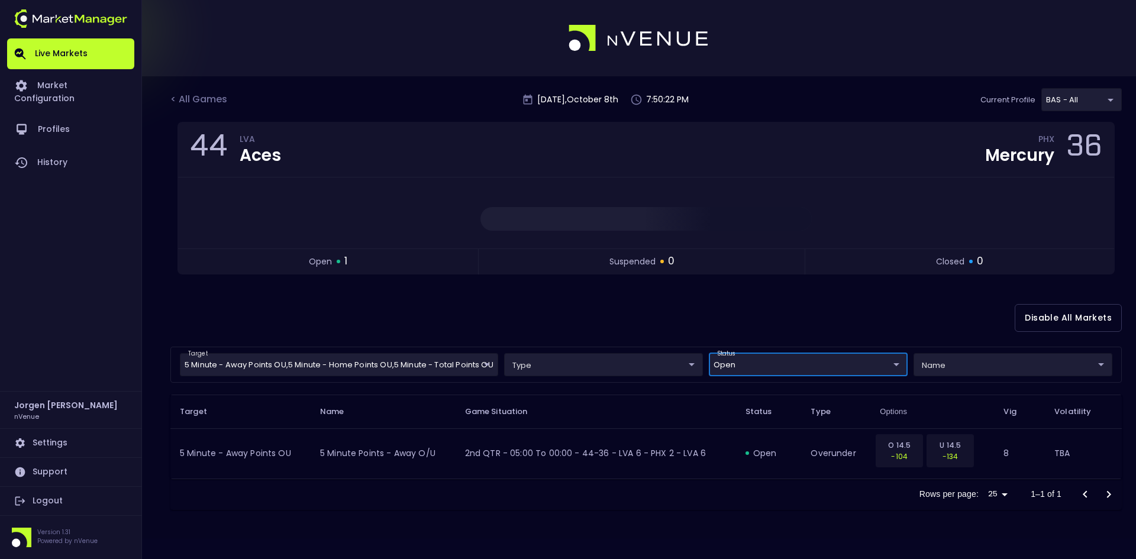
click at [407, 355] on body "Live Markets Market Configuration Profiles History [PERSON_NAME] nVenue Setting…" at bounding box center [568, 279] width 1136 height 559
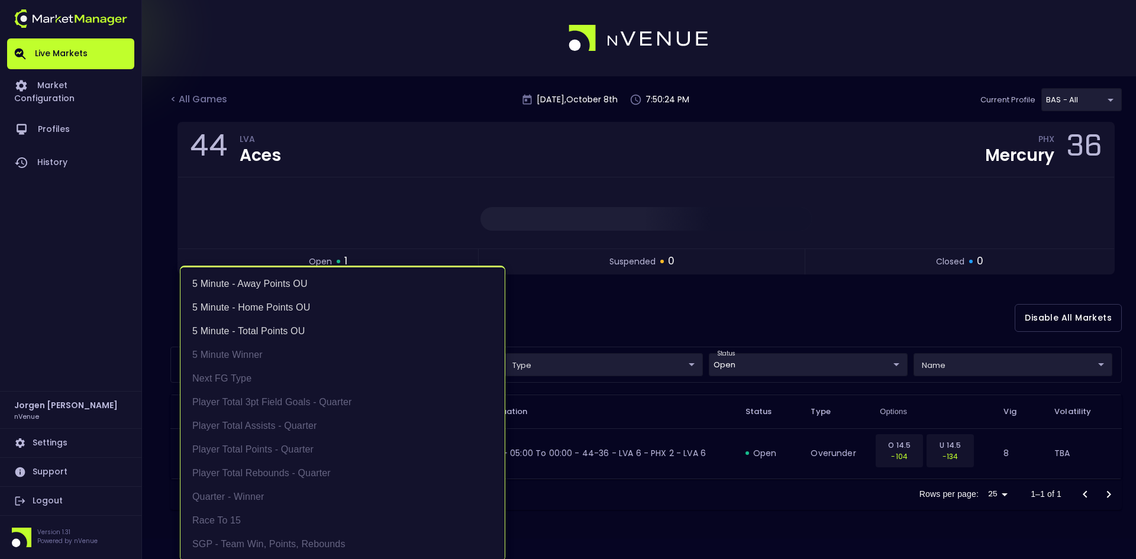
click at [759, 361] on div at bounding box center [568, 279] width 1136 height 559
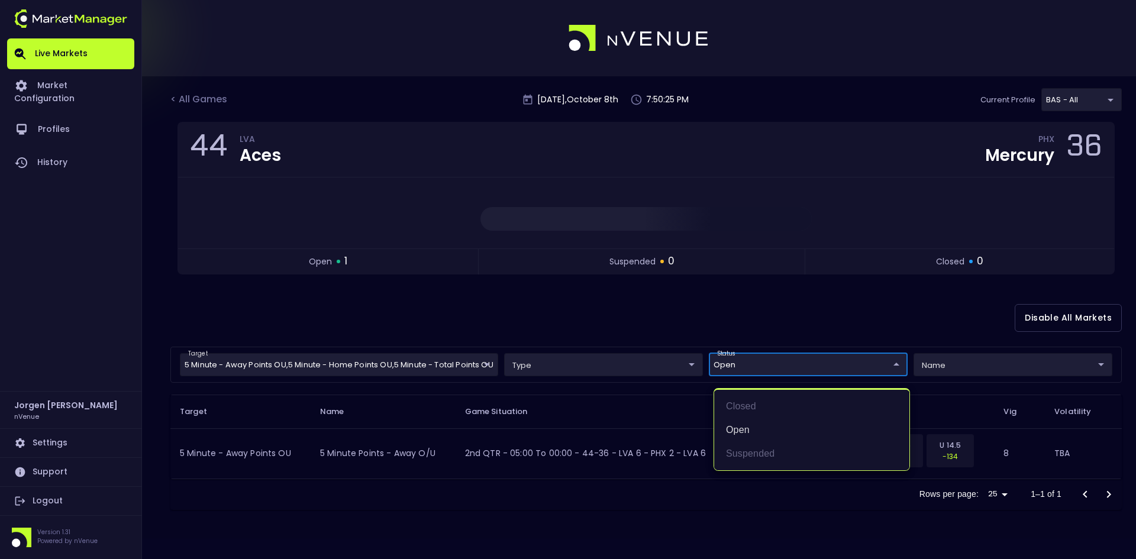
click at [755, 367] on body "Live Markets Market Configuration Profiles History [PERSON_NAME] nVenue Setting…" at bounding box center [568, 279] width 1136 height 559
click at [634, 311] on div at bounding box center [568, 279] width 1136 height 559
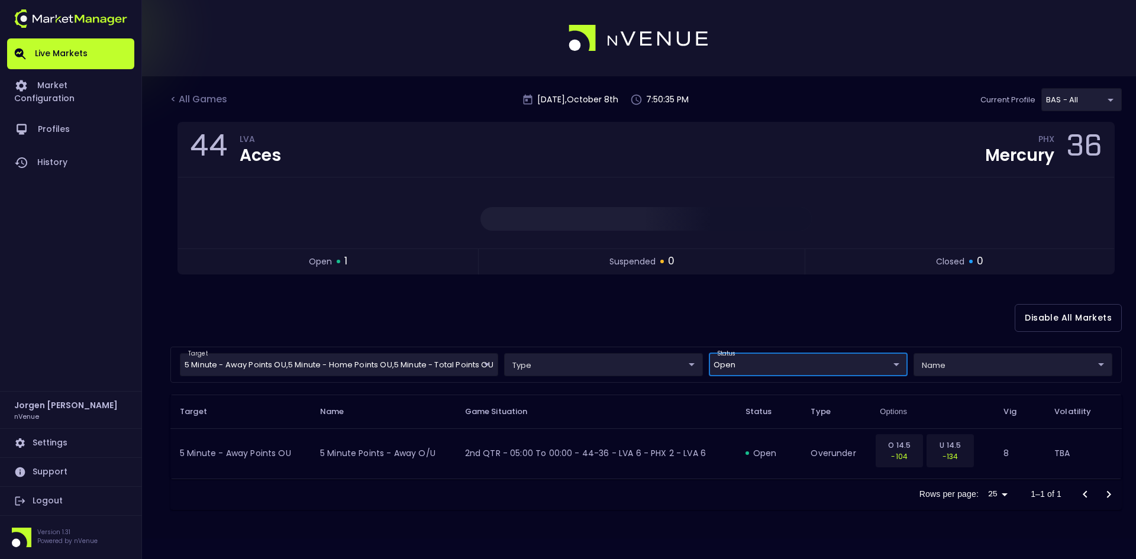
click at [379, 363] on body "Live Markets Market Configuration Profiles History [PERSON_NAME] nVenue Setting…" at bounding box center [568, 279] width 1136 height 559
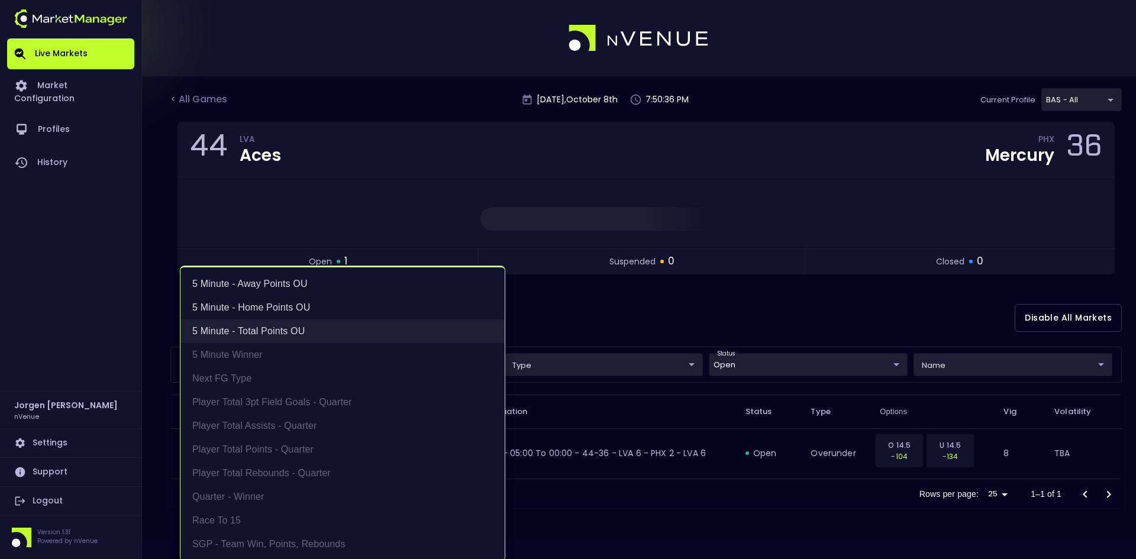
click at [257, 332] on li "5 Minute - Total Points OU" at bounding box center [342, 331] width 324 height 24
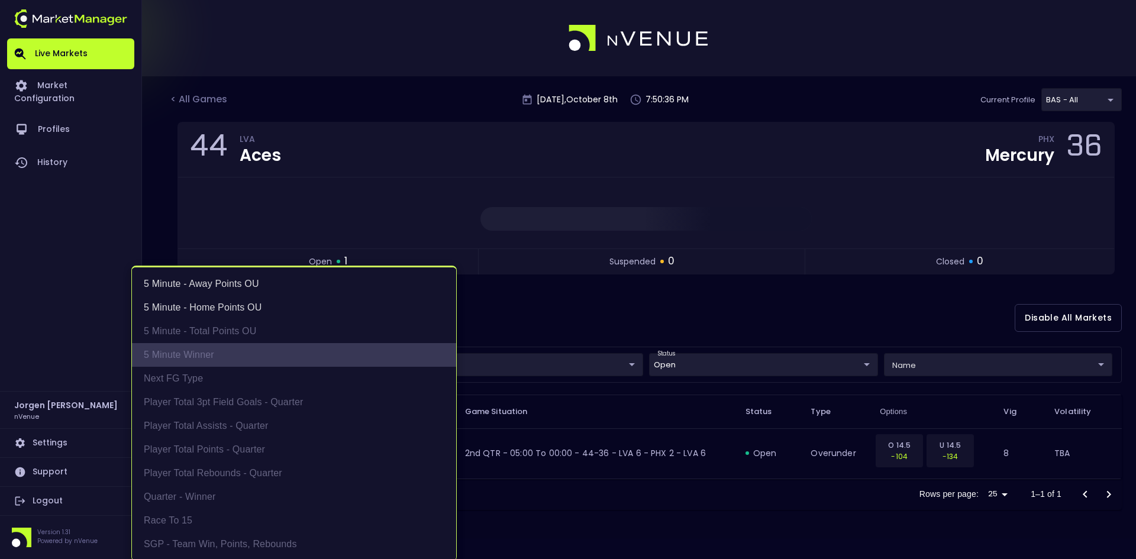
click at [210, 354] on li "5 Minute Winner" at bounding box center [294, 355] width 324 height 24
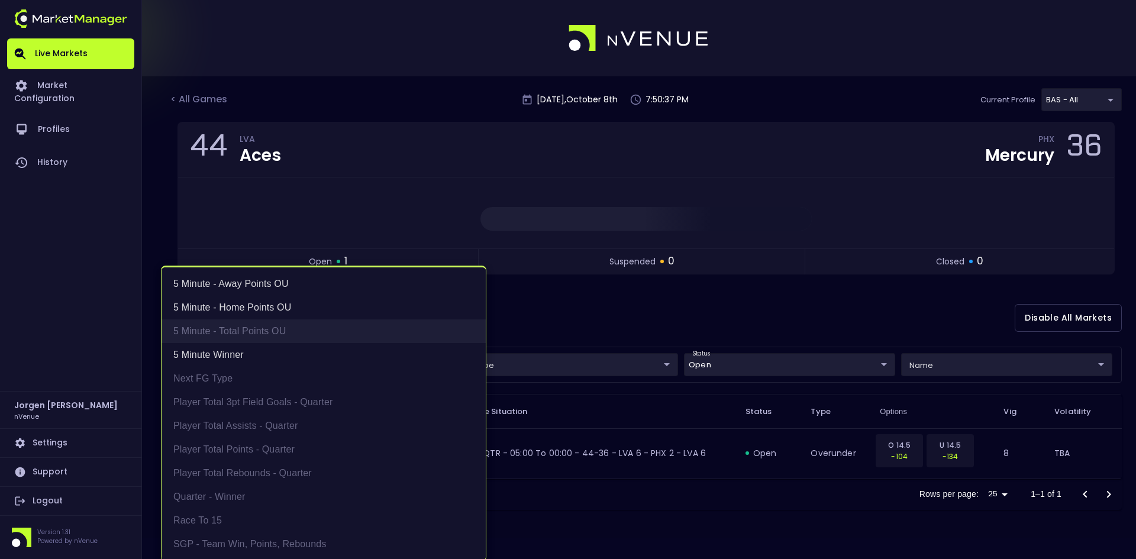
click at [248, 335] on li "5 Minute - Total Points OU" at bounding box center [323, 331] width 324 height 24
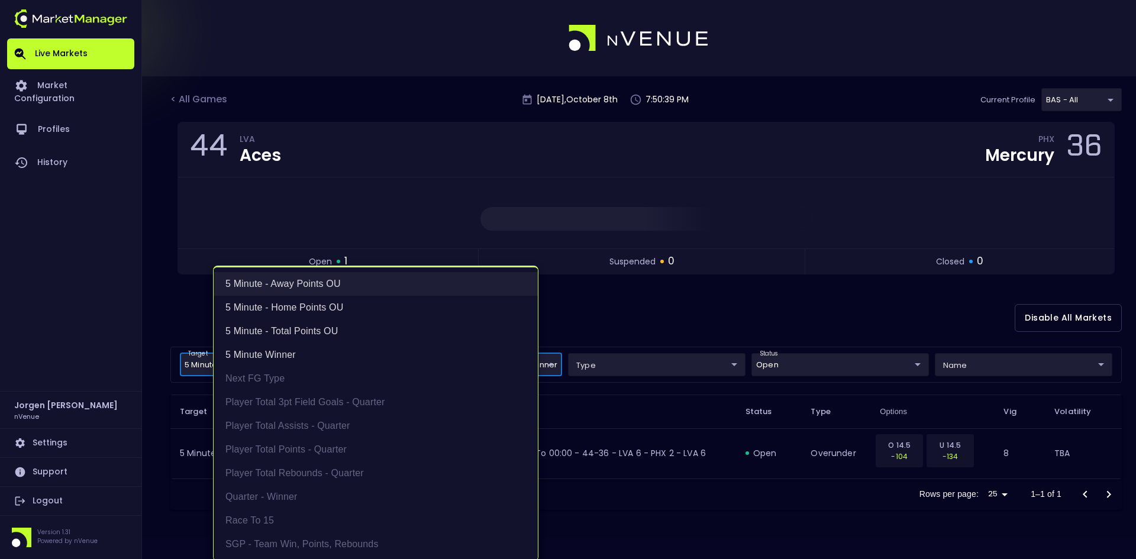
click at [282, 282] on li "5 Minute - Away Points OU" at bounding box center [376, 284] width 324 height 24
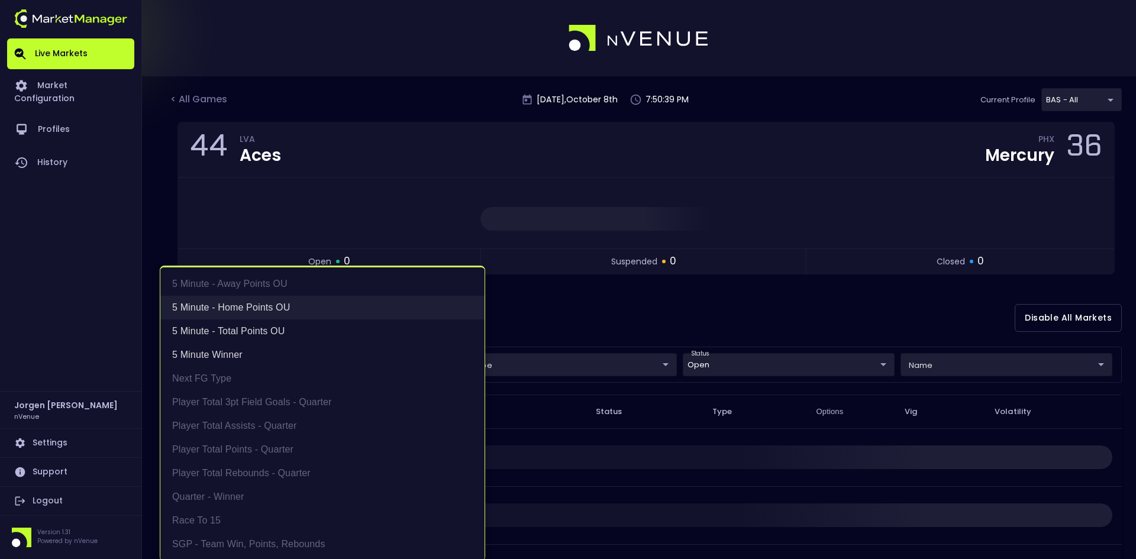
click at [282, 305] on li "5 Minute - Home Points OU" at bounding box center [322, 308] width 324 height 24
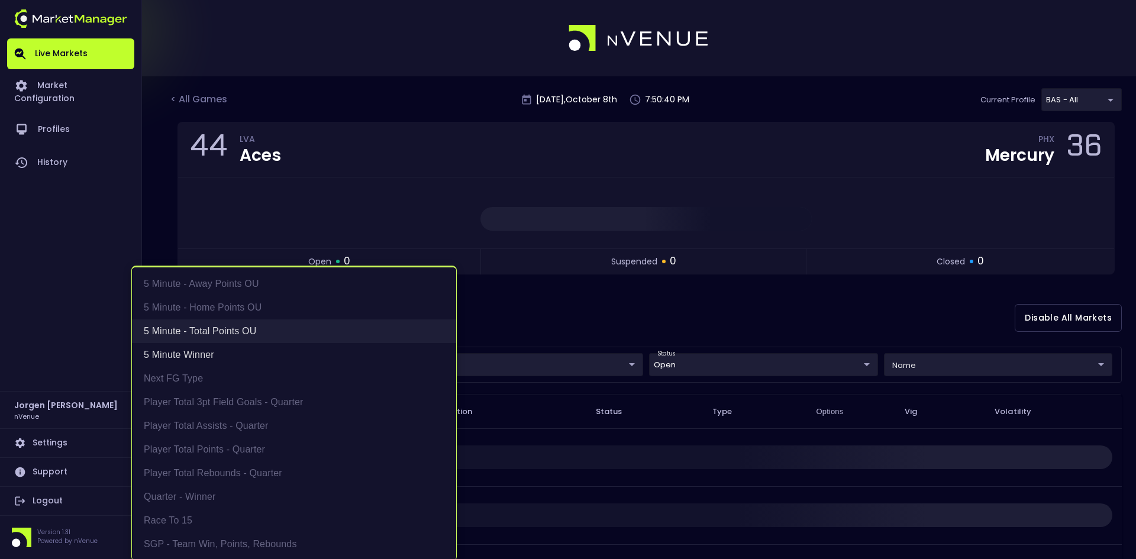
click at [244, 329] on li "5 Minute - Total Points OU" at bounding box center [294, 331] width 324 height 24
type input "5 Minute Winner"
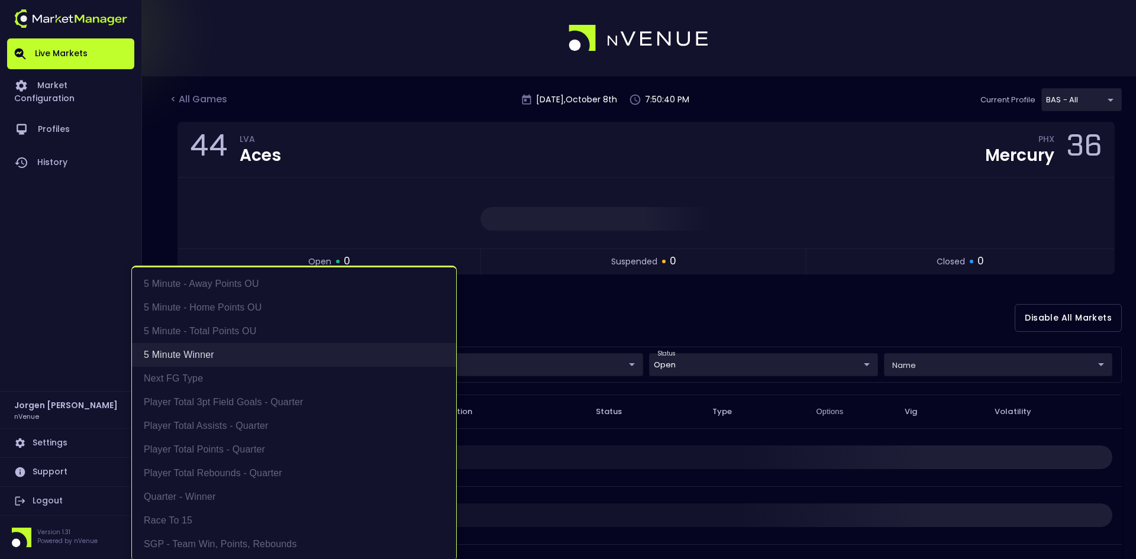
click at [201, 351] on li "5 Minute Winner" at bounding box center [294, 355] width 324 height 24
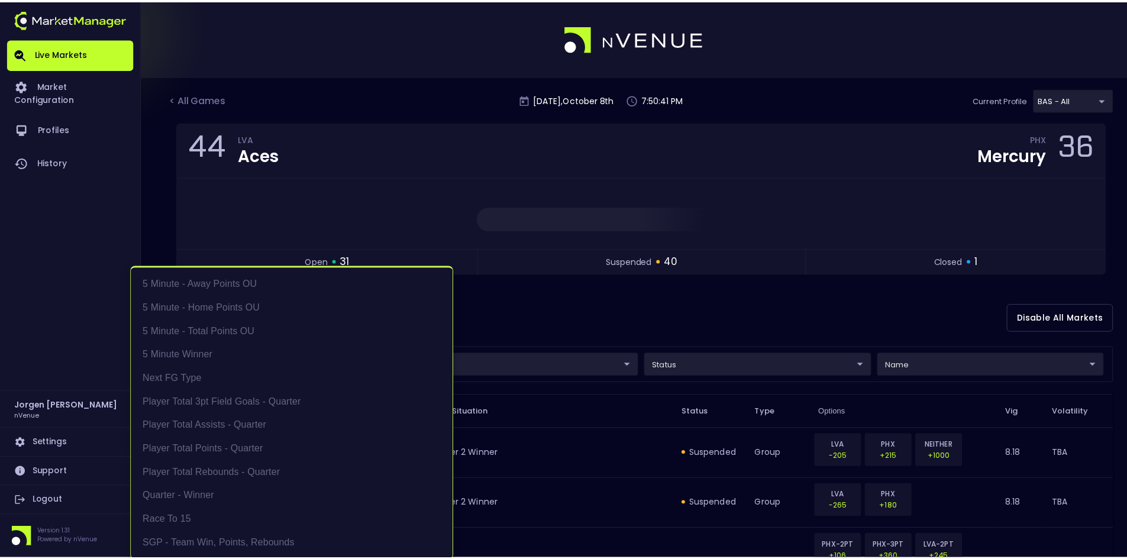
scroll to position [2, 0]
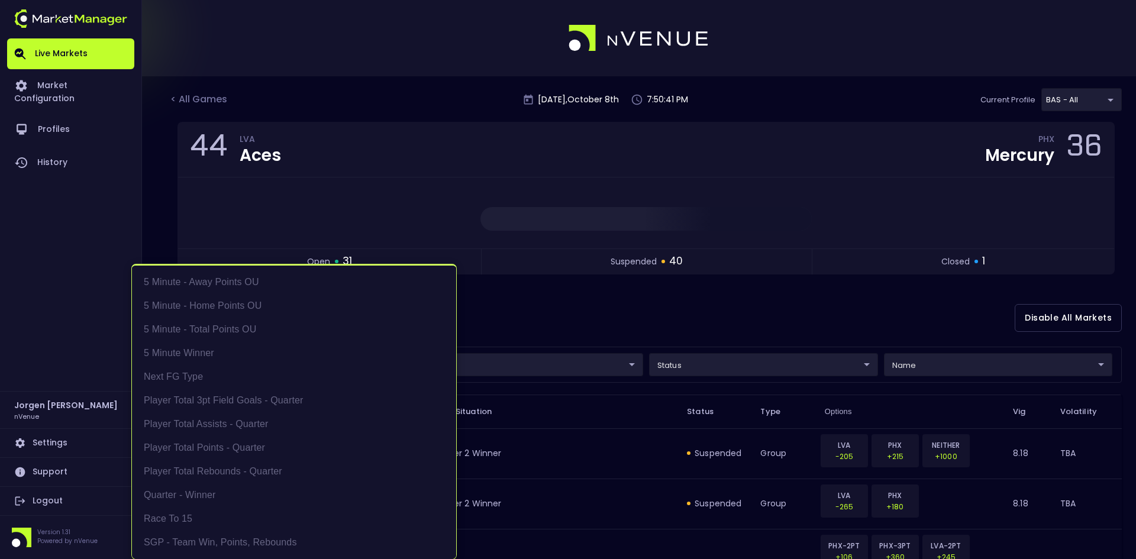
click at [636, 322] on div at bounding box center [568, 279] width 1136 height 559
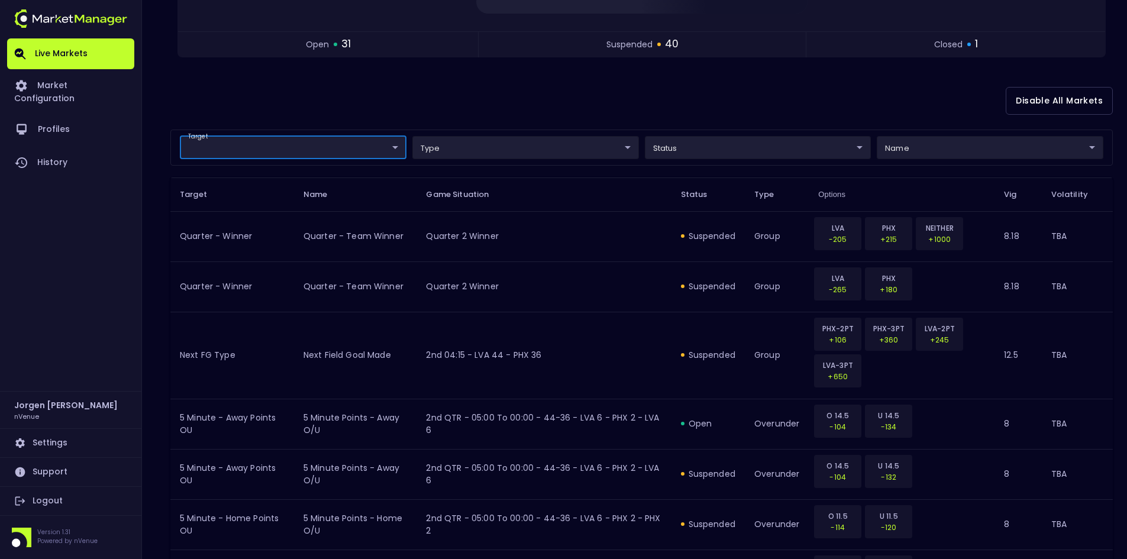
scroll to position [0, 0]
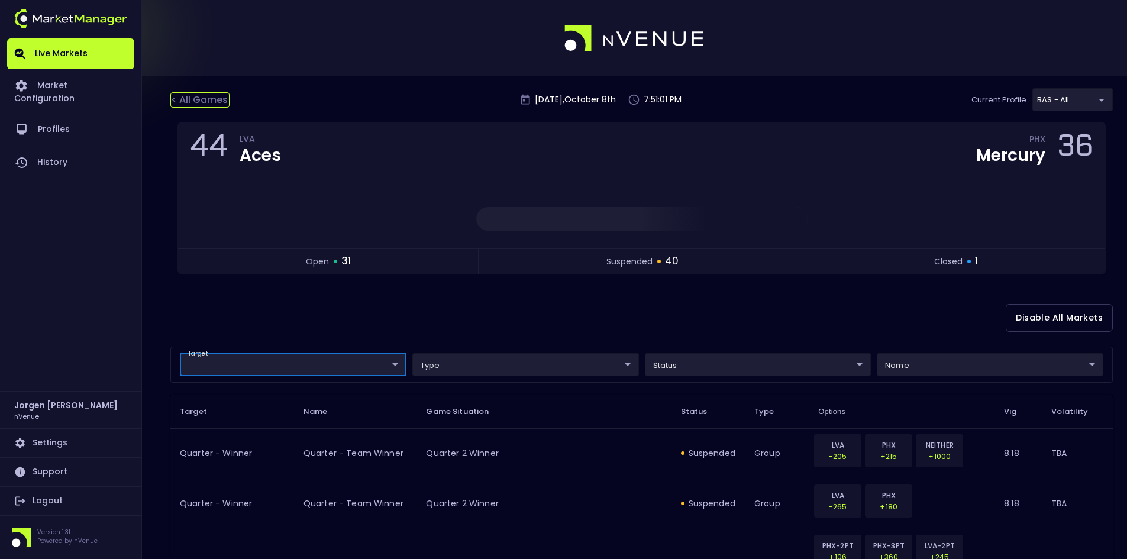
click at [208, 96] on div "< All Games" at bounding box center [199, 99] width 59 height 15
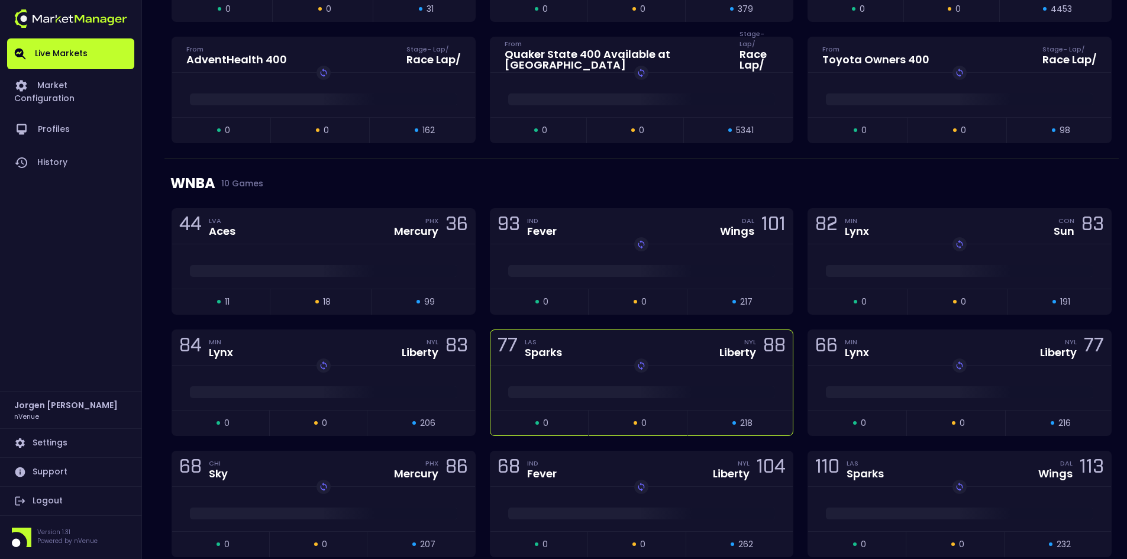
scroll to position [651, 0]
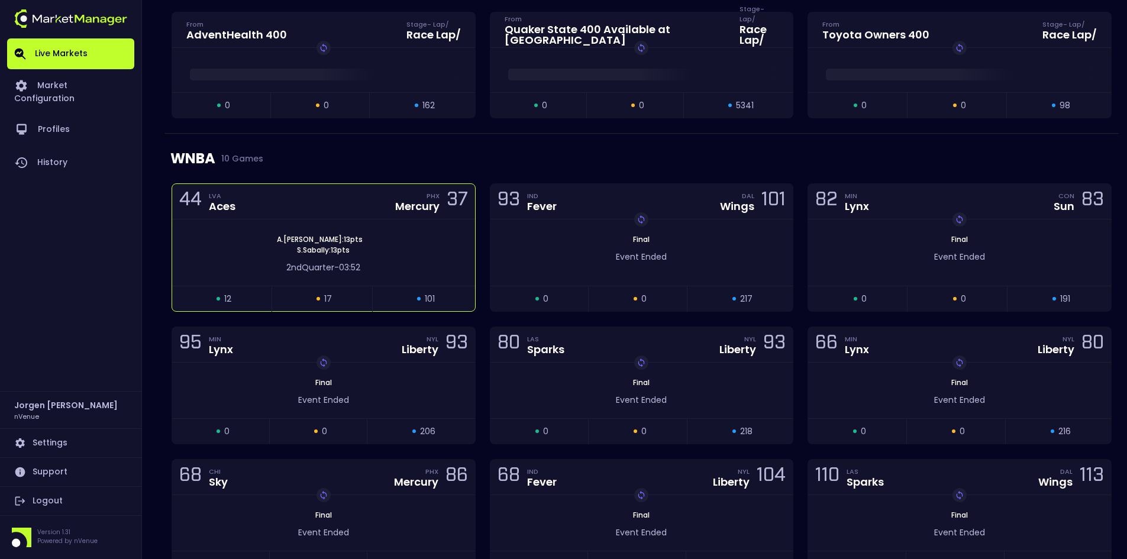
click at [444, 237] on div "[PERSON_NAME] : 13 pts [PERSON_NAME] : 13 pts" at bounding box center [323, 244] width 303 height 21
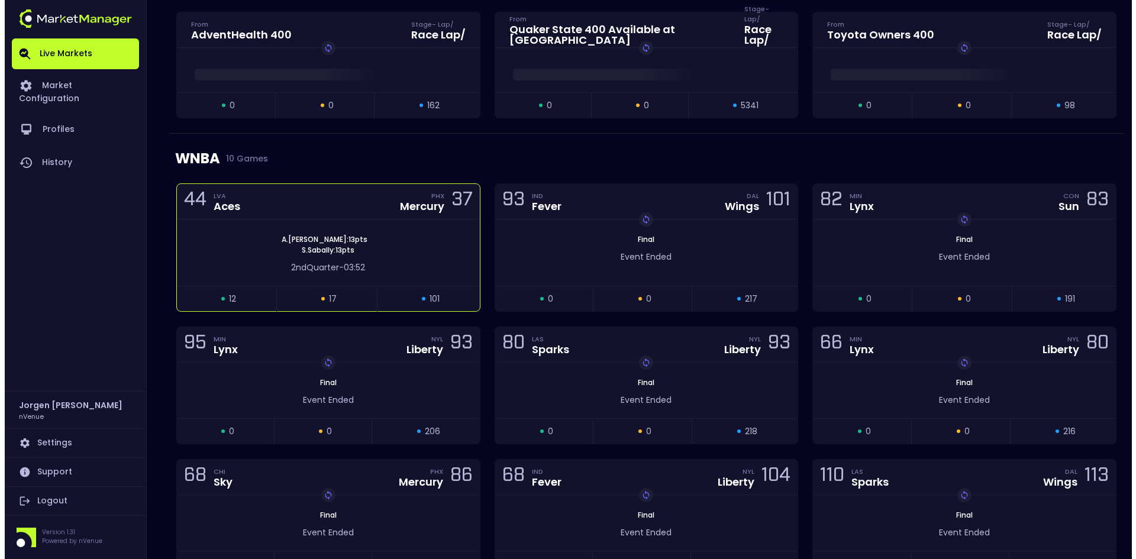
scroll to position [0, 0]
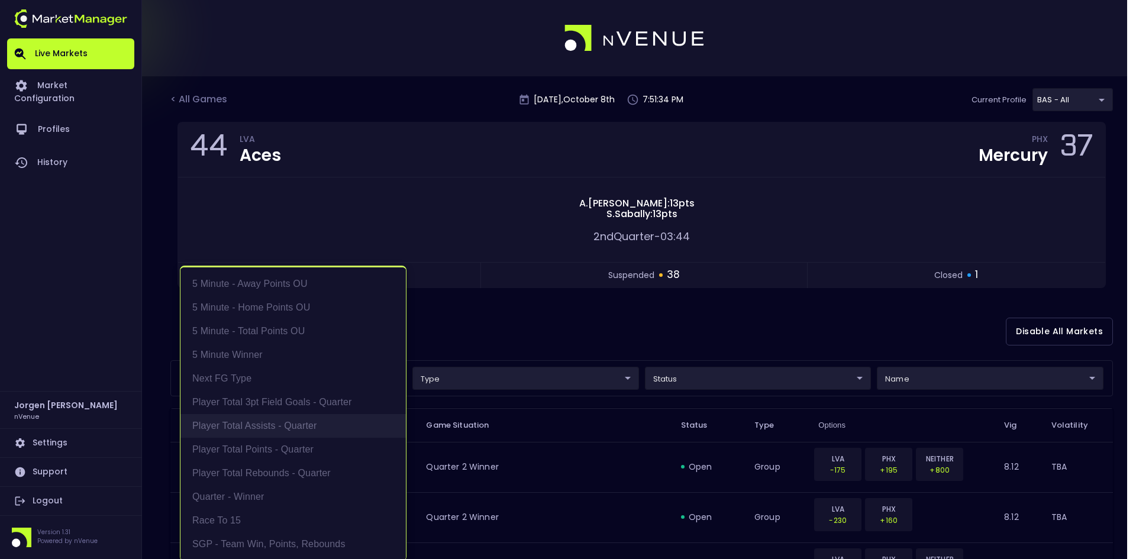
click at [263, 422] on li "Player Total Assists - Quarter" at bounding box center [292, 426] width 225 height 24
type input "Player Total Assists - Quarter"
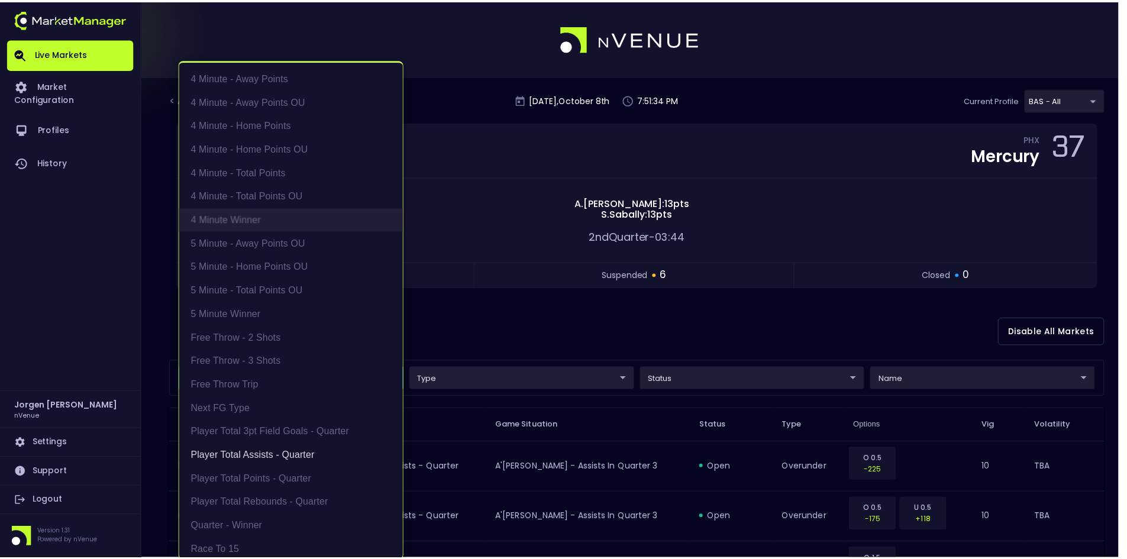
scroll to position [2, 0]
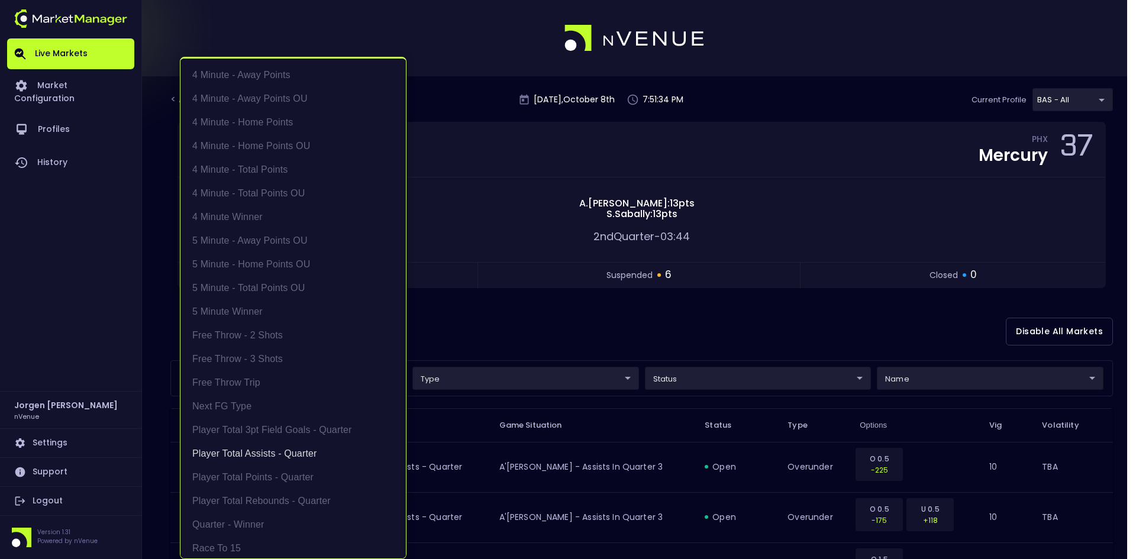
click at [588, 345] on div at bounding box center [568, 279] width 1136 height 559
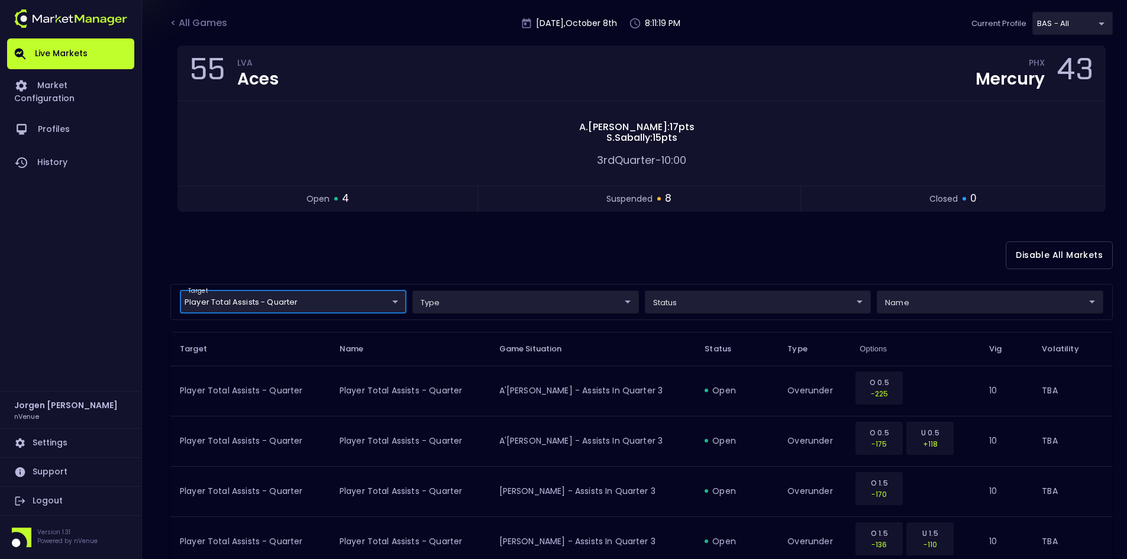
scroll to position [0, 0]
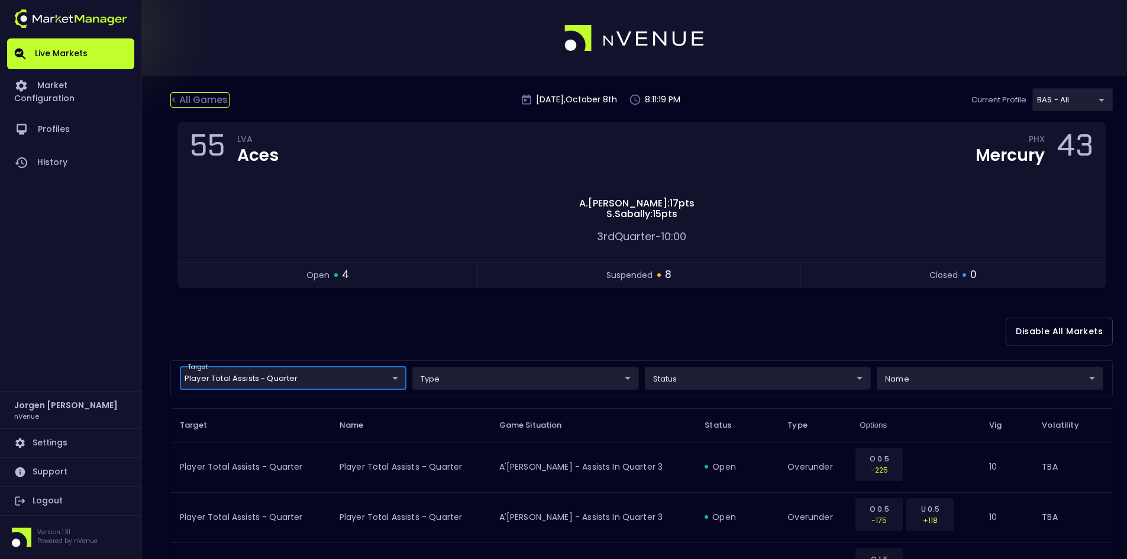
click at [187, 99] on div "< All Games" at bounding box center [199, 99] width 59 height 15
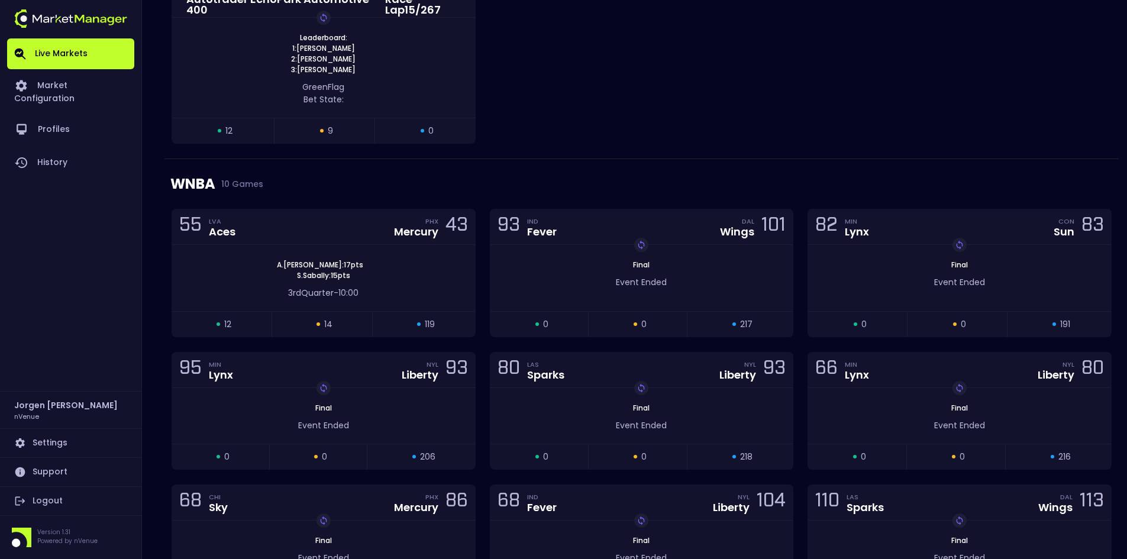
scroll to position [828, 0]
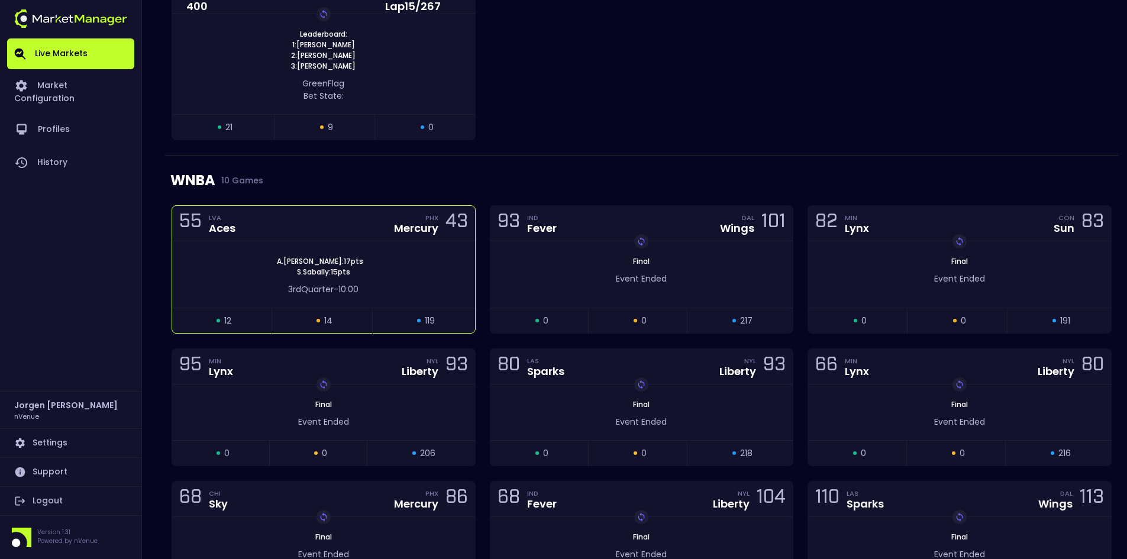
click at [400, 258] on div "[PERSON_NAME] : 17 pts [PERSON_NAME] : 15 pts" at bounding box center [323, 266] width 303 height 21
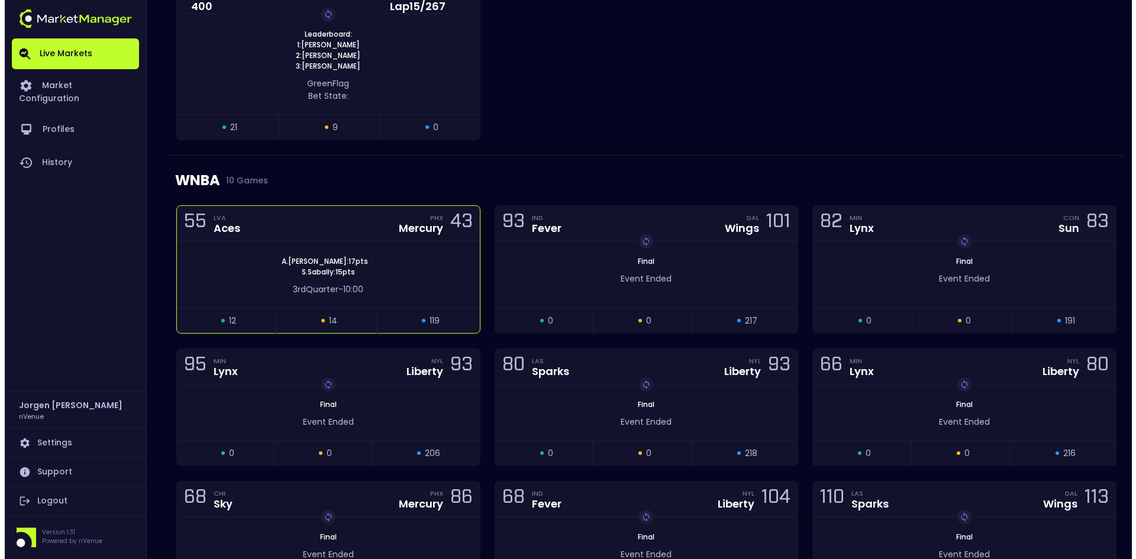
scroll to position [0, 0]
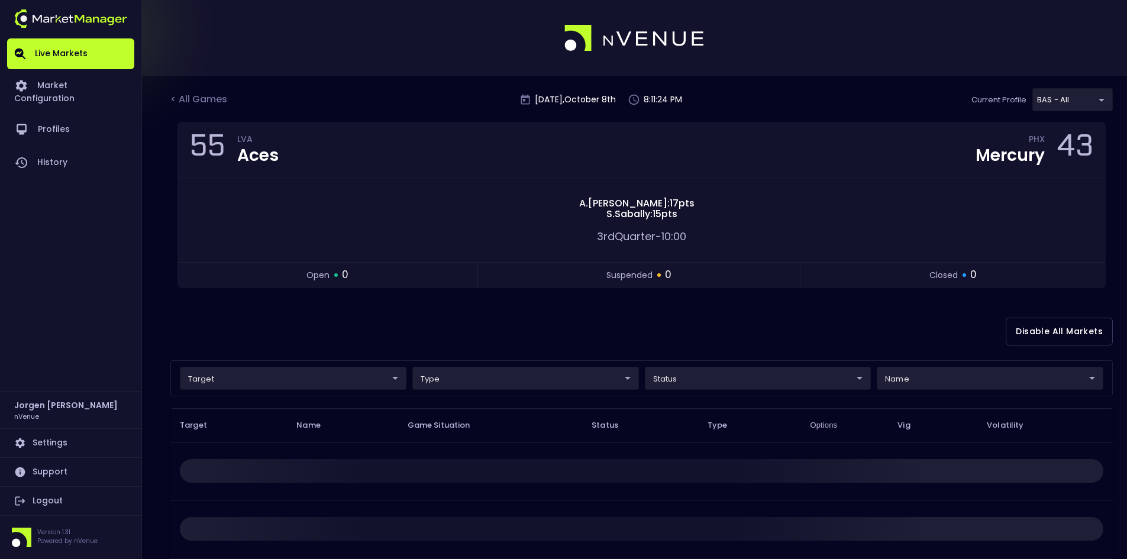
click at [263, 377] on body "Live Markets Market Configuration Profiles History [PERSON_NAME] nVenue Setting…" at bounding box center [563, 366] width 1127 height 733
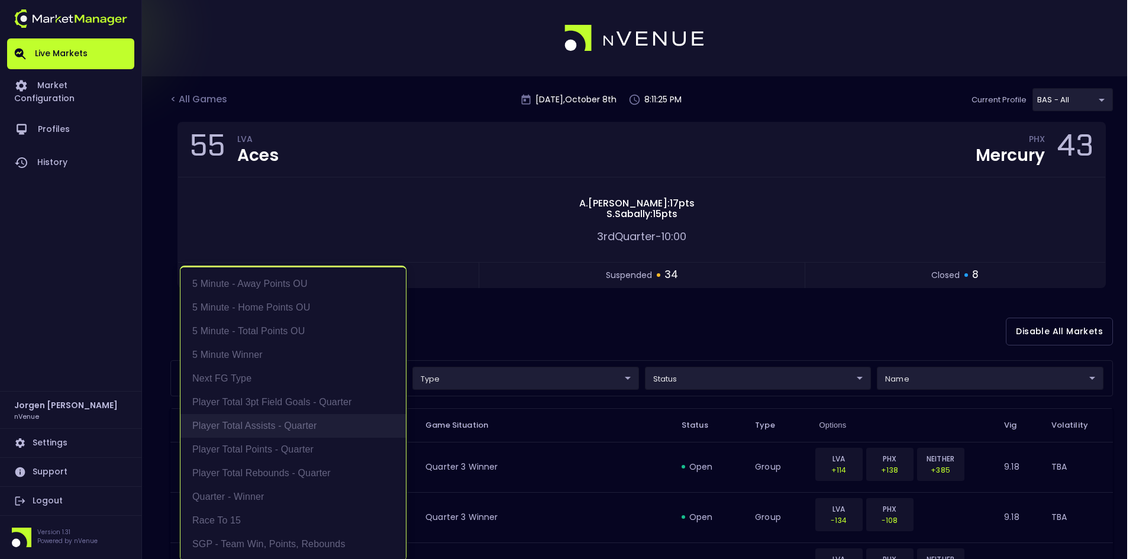
click at [263, 425] on li "Player Total Assists - Quarter" at bounding box center [292, 426] width 225 height 24
type input "Player Total Assists - Quarter"
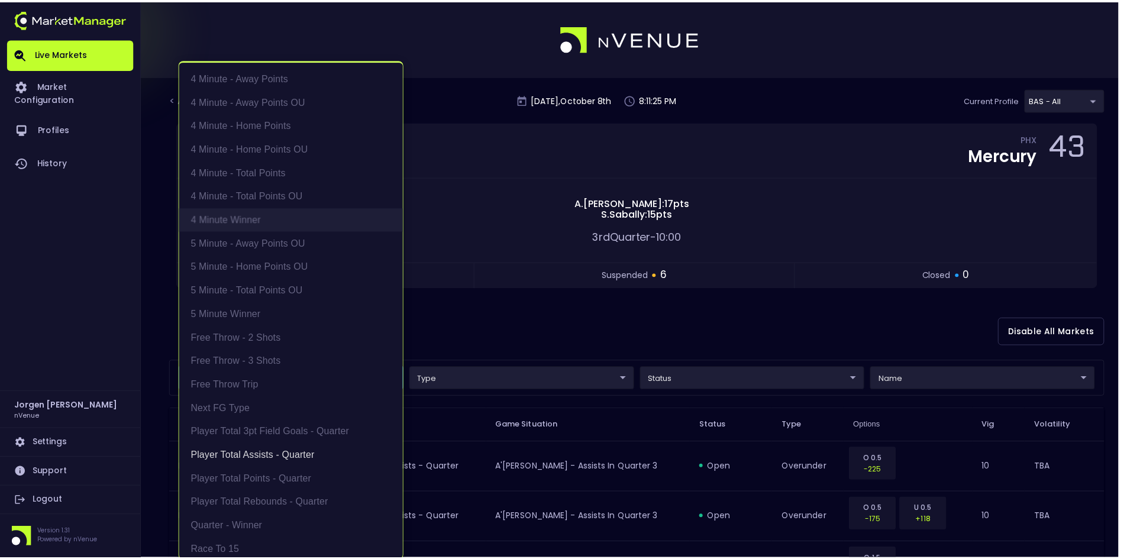
scroll to position [2, 0]
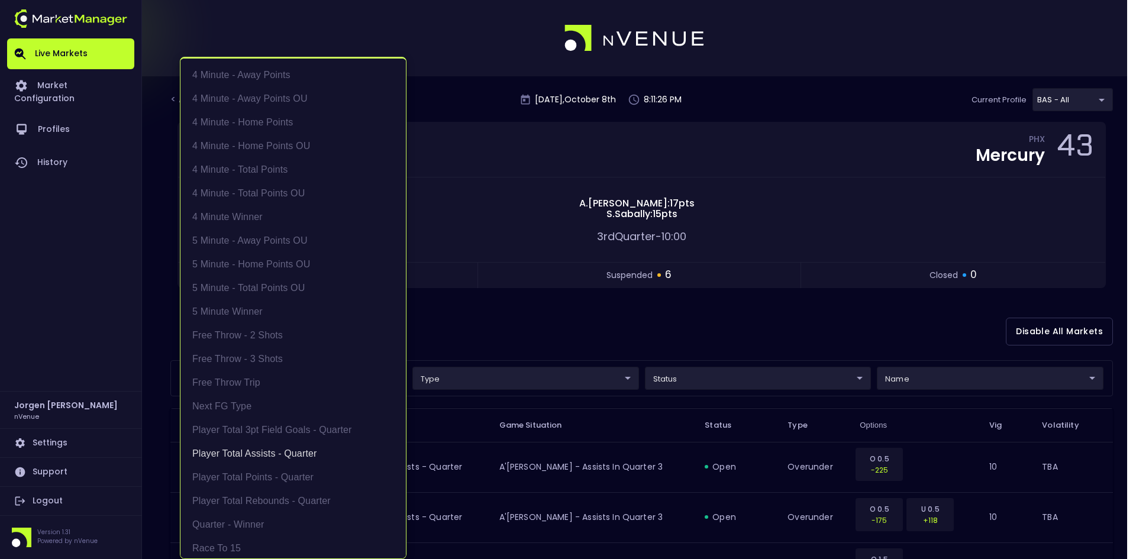
click at [571, 327] on div at bounding box center [568, 279] width 1136 height 559
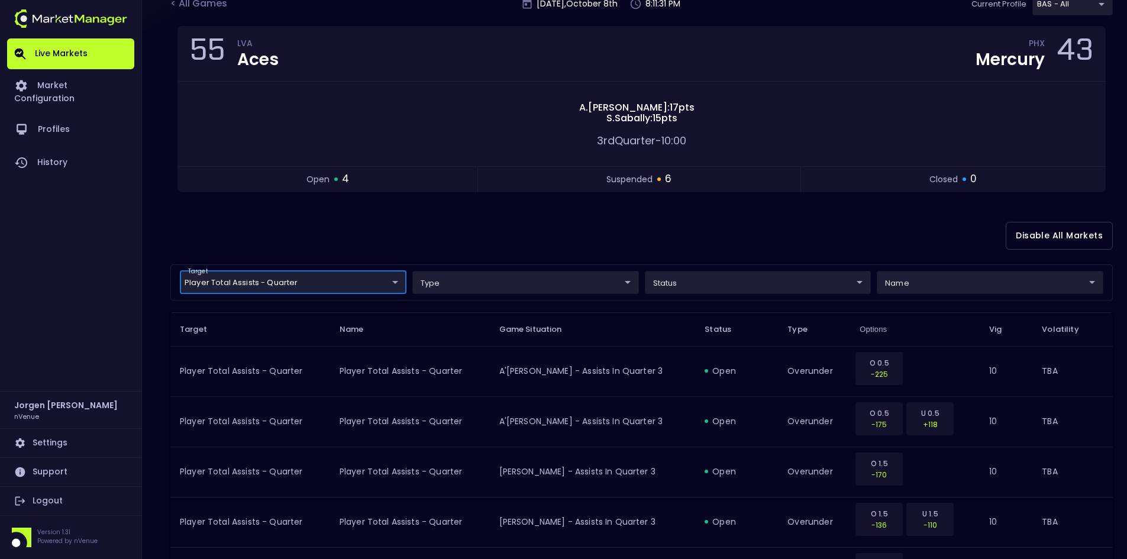
scroll to position [90, 0]
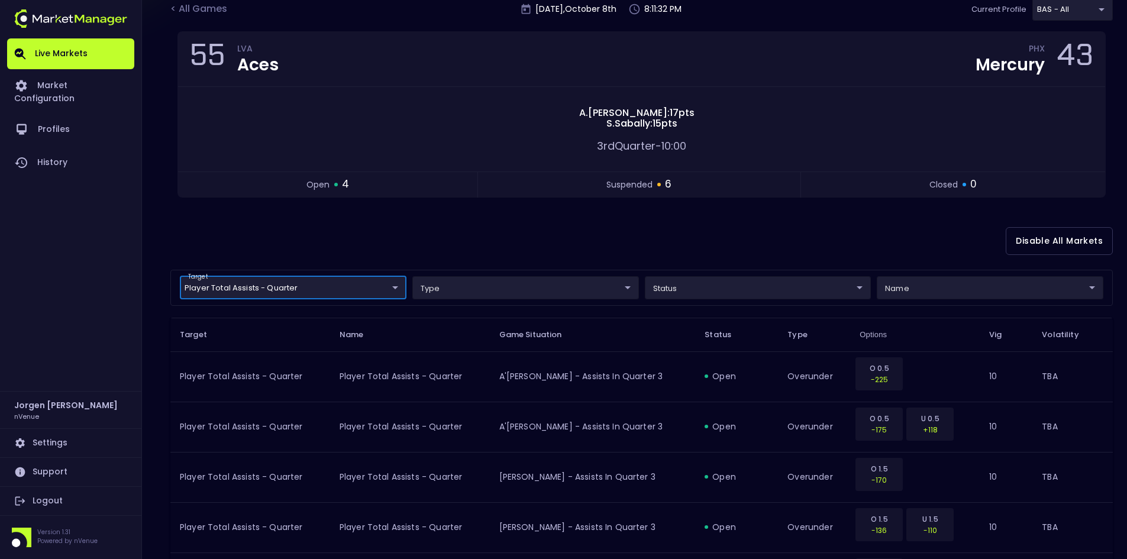
click at [532, 240] on div "Disable All Markets" at bounding box center [641, 240] width 942 height 57
click at [196, 3] on div "< All Games" at bounding box center [199, 9] width 59 height 15
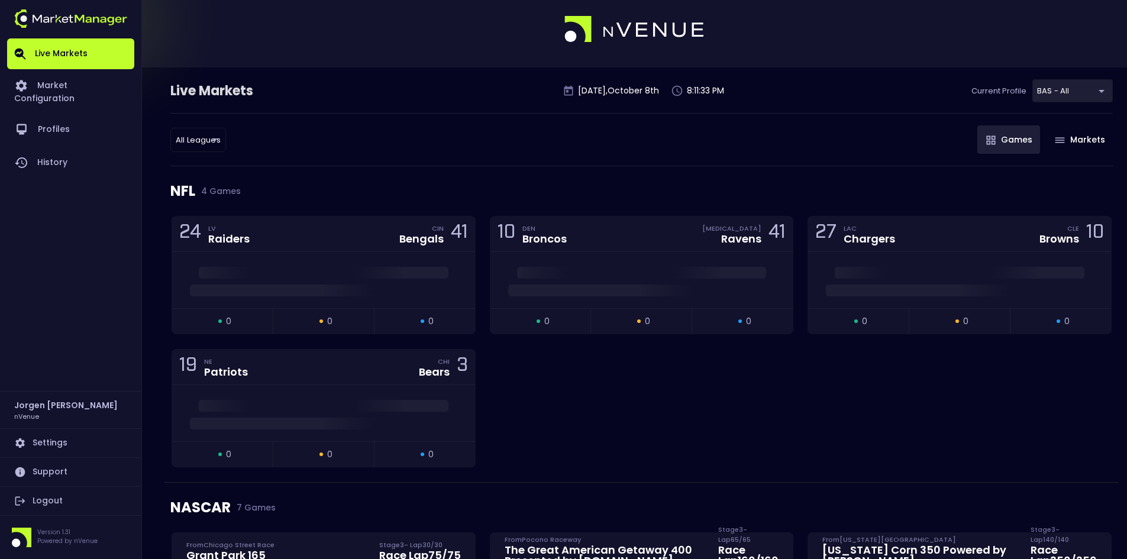
scroll to position [0, 0]
